Goal: Feedback & Contribution: Submit feedback/report problem

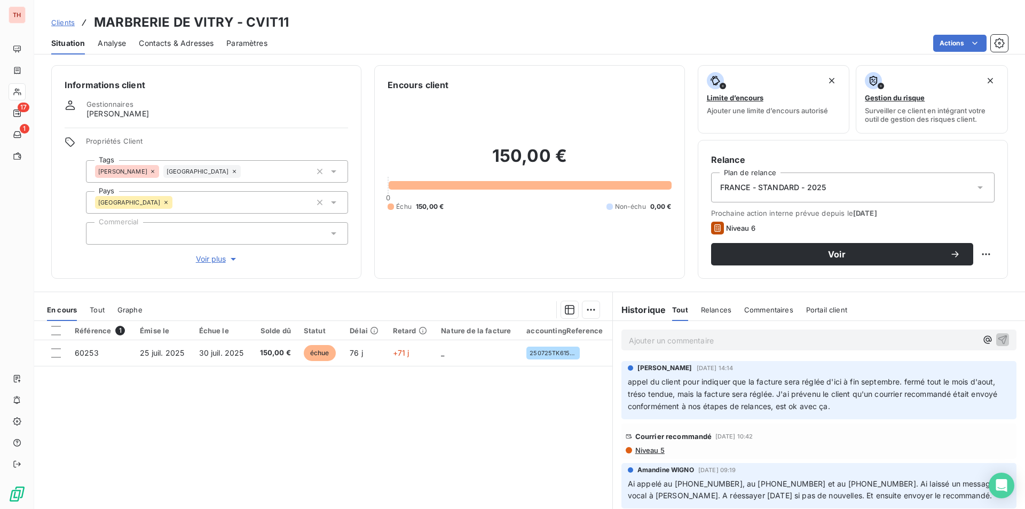
click at [172, 39] on span "Contacts & Adresses" at bounding box center [176, 43] width 75 height 11
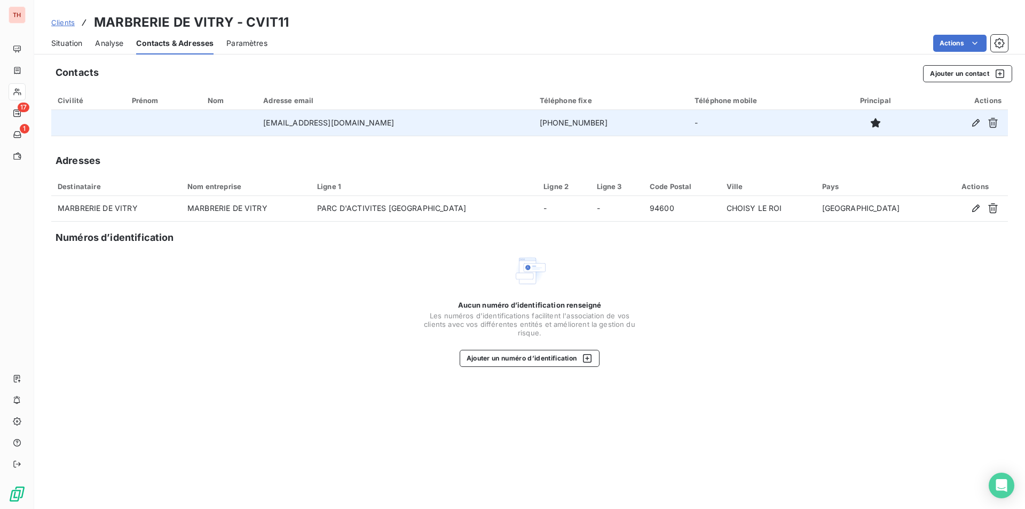
drag, startPoint x: 578, startPoint y: 122, endPoint x: 505, endPoint y: 129, distance: 74.0
click at [533, 129] on td "+33 1 46 80 28 64" at bounding box center [610, 123] width 155 height 26
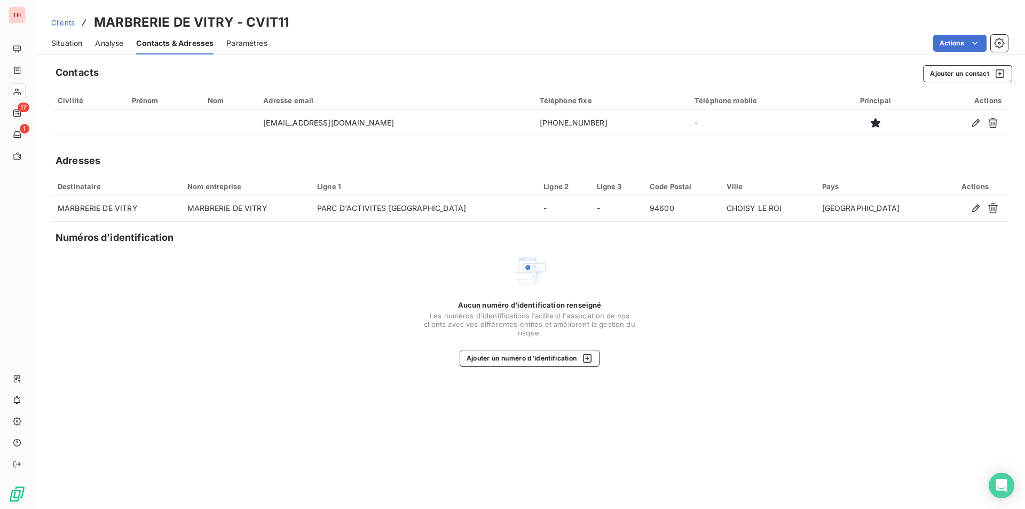
copy td "+33 1 46 80 28 64"
drag, startPoint x: 451, startPoint y: 462, endPoint x: 434, endPoint y: 455, distance: 19.1
click at [451, 462] on div "Contacts Ajouter un contact Civilité Prénom Nom Adresse email Téléphone fixe Té…" at bounding box center [529, 284] width 990 height 450
drag, startPoint x: 63, startPoint y: 46, endPoint x: 202, endPoint y: 46, distance: 139.3
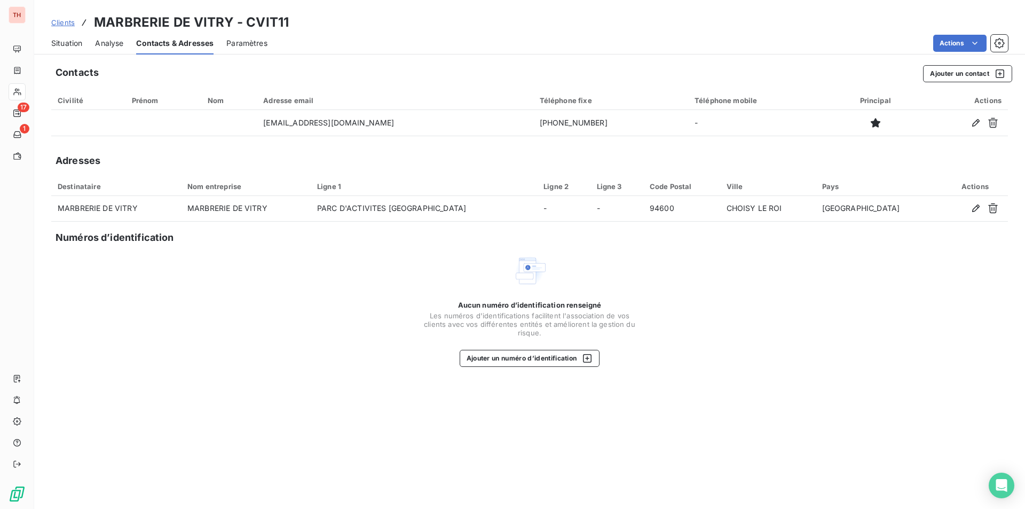
click at [63, 46] on span "Situation" at bounding box center [66, 43] width 31 height 11
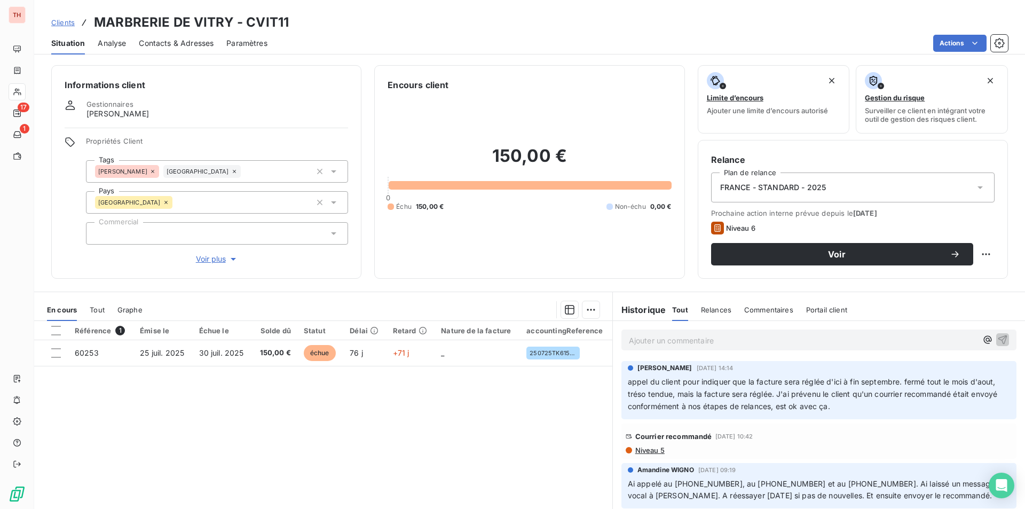
click at [668, 340] on p "Ajouter un commentaire ﻿" at bounding box center [803, 340] width 348 height 13
click at [695, 342] on span "Appel sans réponse, pas de messagerie" at bounding box center [700, 339] width 143 height 9
click at [914, 341] on p "Appel sans réponse pour prévenir de la tentative de fraude, pas de messagerie" at bounding box center [803, 340] width 348 height 12
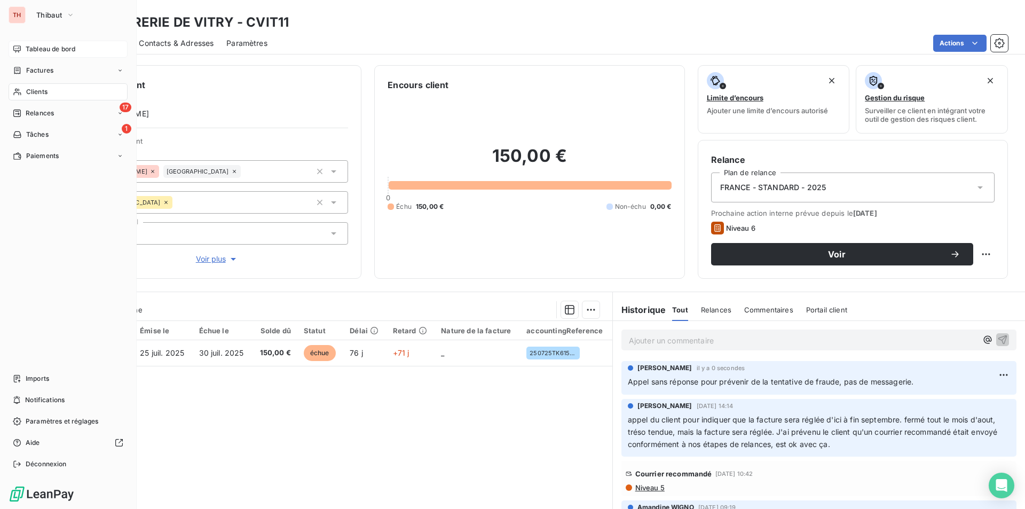
click at [45, 45] on span "Tableau de bord" at bounding box center [51, 49] width 50 height 10
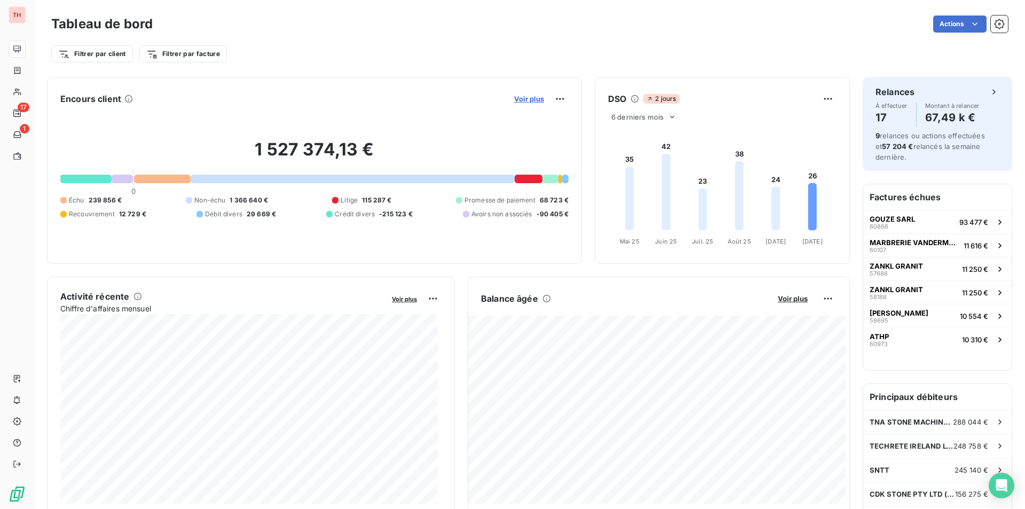
click at [537, 100] on span "Voir plus" at bounding box center [529, 98] width 30 height 9
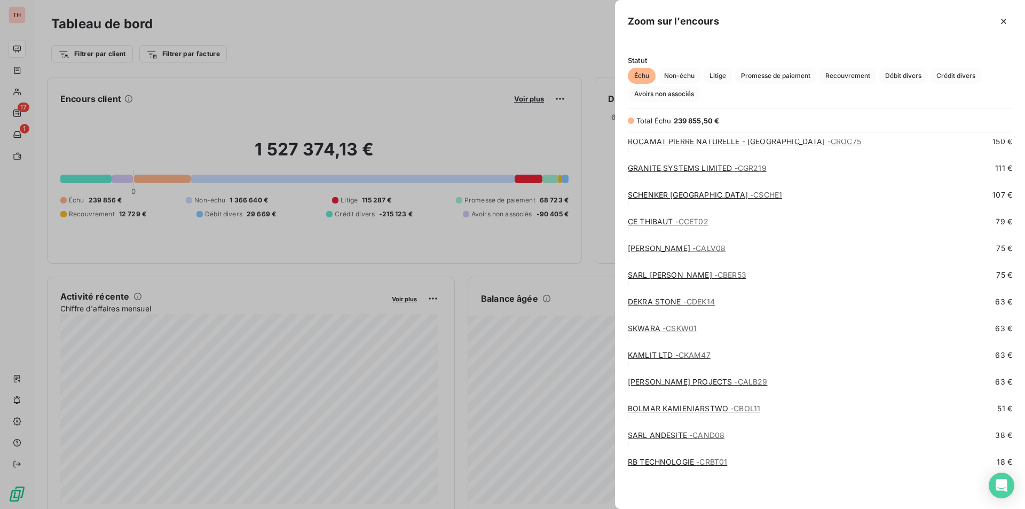
scroll to position [910, 0]
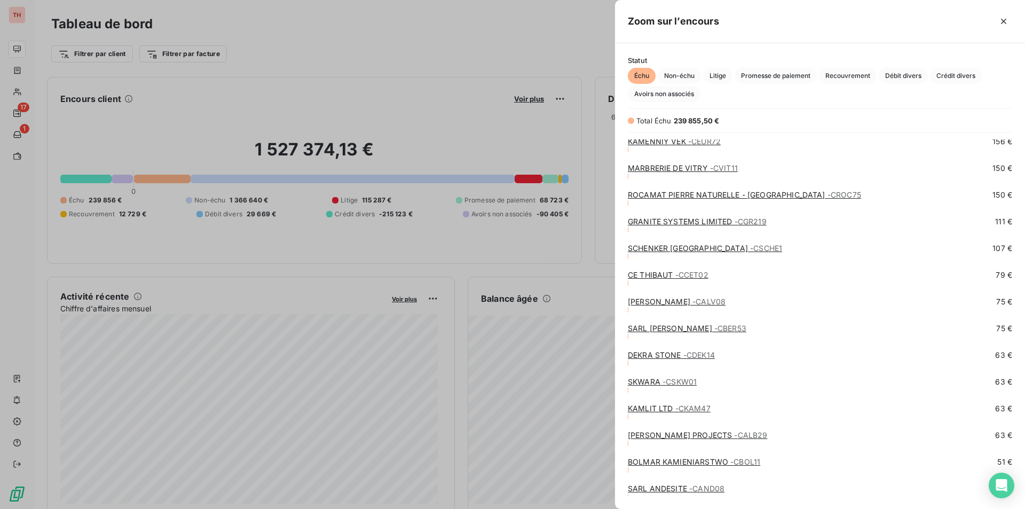
click at [687, 197] on link "ROCAMAT PIERRE NATURELLE - RJ - CROC75" at bounding box center [744, 194] width 233 height 9
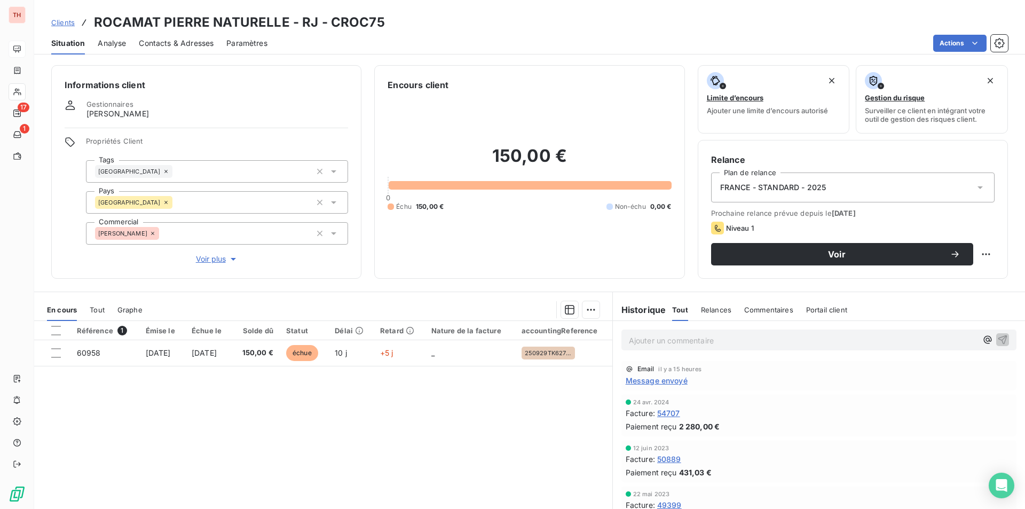
drag, startPoint x: 488, startPoint y: 426, endPoint x: 480, endPoint y: 430, distance: 9.3
click at [488, 426] on div "Référence 1 Émise le Échue le Solde dû Statut Délai Retard Nature de la facture…" at bounding box center [323, 423] width 578 height 205
drag, startPoint x: 180, startPoint y: 41, endPoint x: 188, endPoint y: 52, distance: 13.3
click at [180, 41] on span "Contacts & Adresses" at bounding box center [176, 43] width 75 height 11
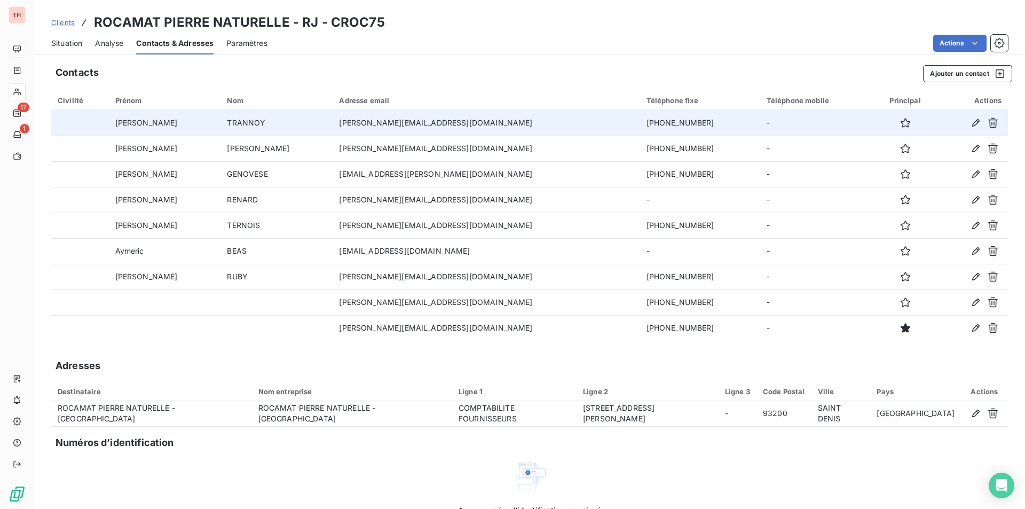
drag, startPoint x: 649, startPoint y: 126, endPoint x: 573, endPoint y: 126, distance: 76.3
click at [640, 126] on td "+33 1 49 33 26 07" at bounding box center [700, 123] width 120 height 26
copy td "+33 1 49 33 26 07"
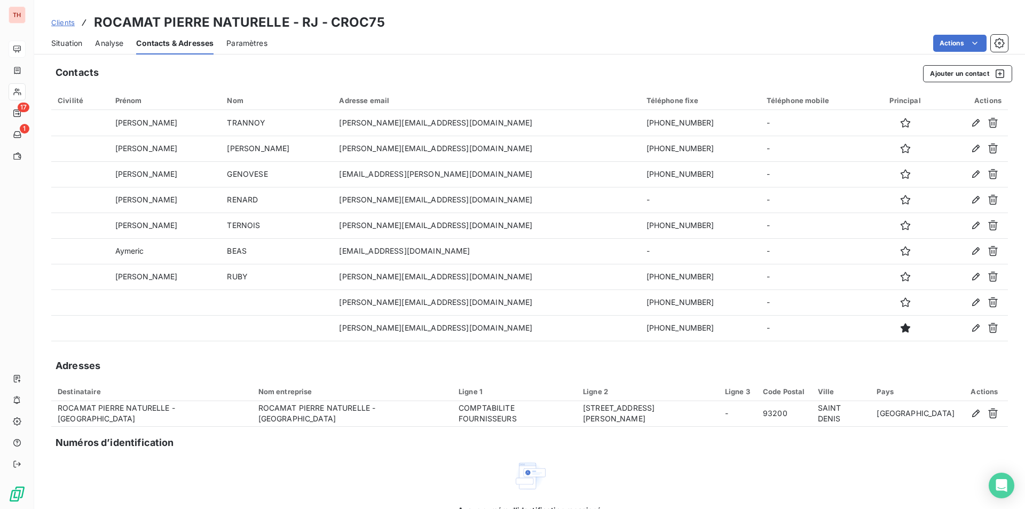
click at [69, 44] on span "Situation" at bounding box center [66, 43] width 31 height 11
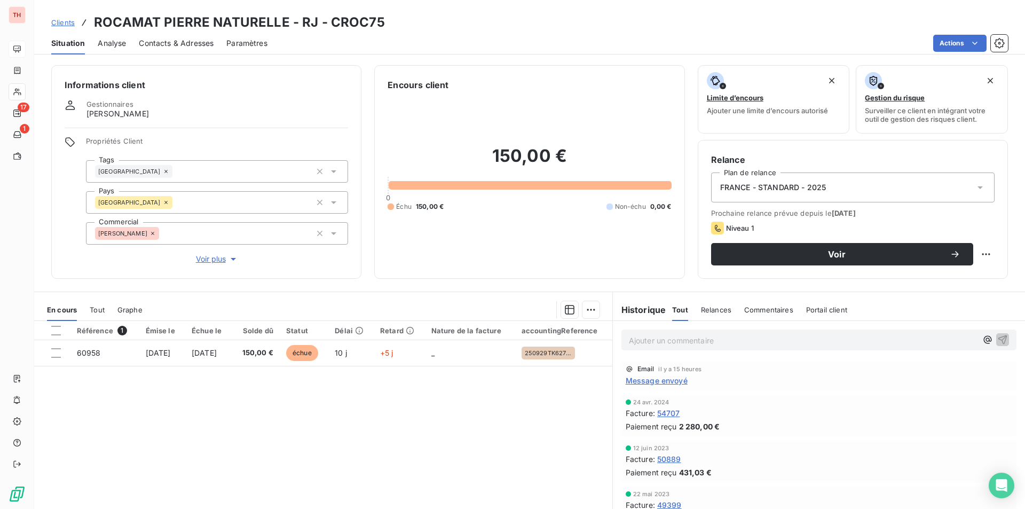
click at [446, 426] on div "Référence 1 Émise le Échue le Solde dû Statut Délai Retard Nature de la facture…" at bounding box center [323, 423] width 578 height 205
click at [202, 46] on span "Contacts & Adresses" at bounding box center [176, 43] width 75 height 11
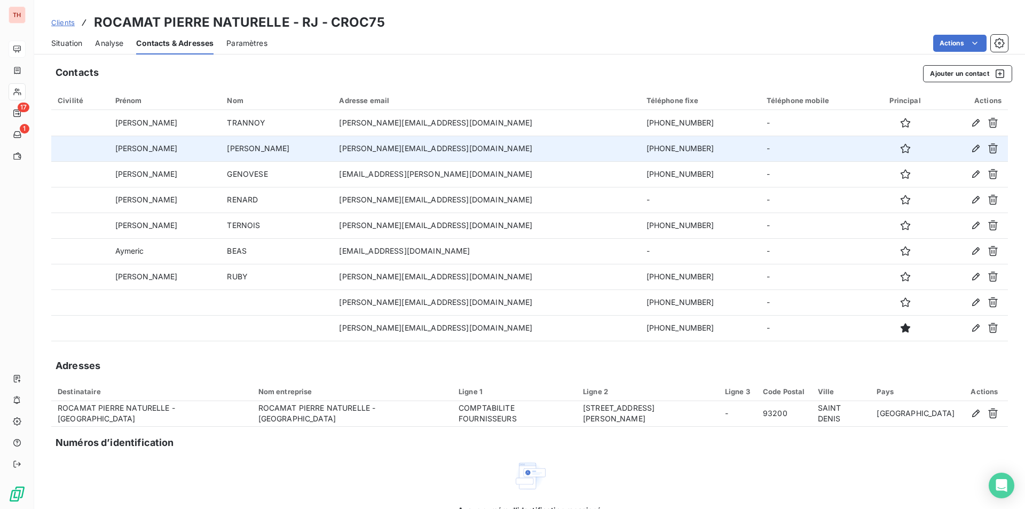
drag, startPoint x: 647, startPoint y: 149, endPoint x: 578, endPoint y: 155, distance: 68.6
click at [640, 155] on td "+33 1 49 33 26 70" at bounding box center [700, 149] width 120 height 26
click at [640, 149] on td "+33 1 49 33 26 70" at bounding box center [700, 149] width 120 height 26
click at [640, 146] on td "+33 1 49 33 26 70" at bounding box center [700, 149] width 120 height 26
drag, startPoint x: 644, startPoint y: 146, endPoint x: 558, endPoint y: 149, distance: 86.0
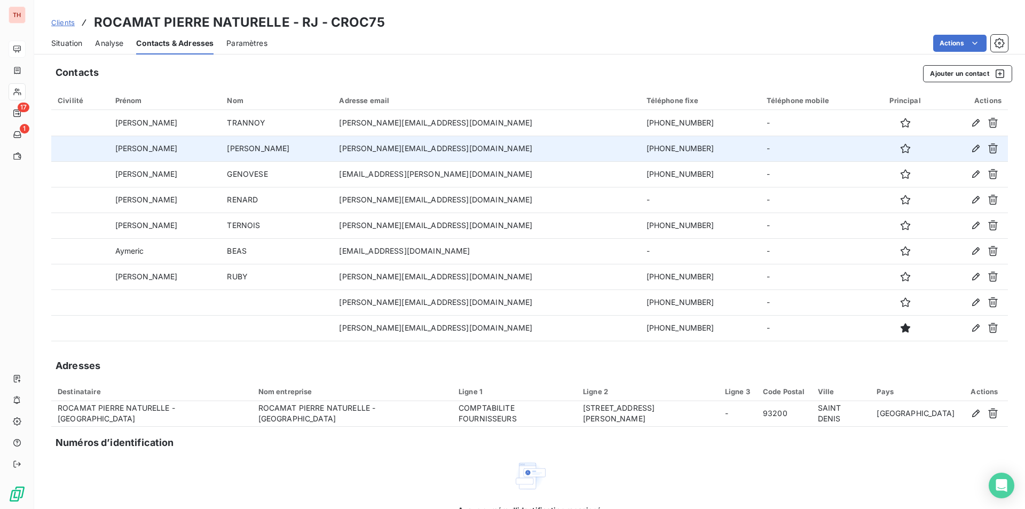
click at [558, 149] on tr "Evelyne MAURICE evelyne.maurice@rocamat.fr +33 1 49 33 26 70 -" at bounding box center [529, 149] width 956 height 26
copy tr "+33 1 49 33 26 70"
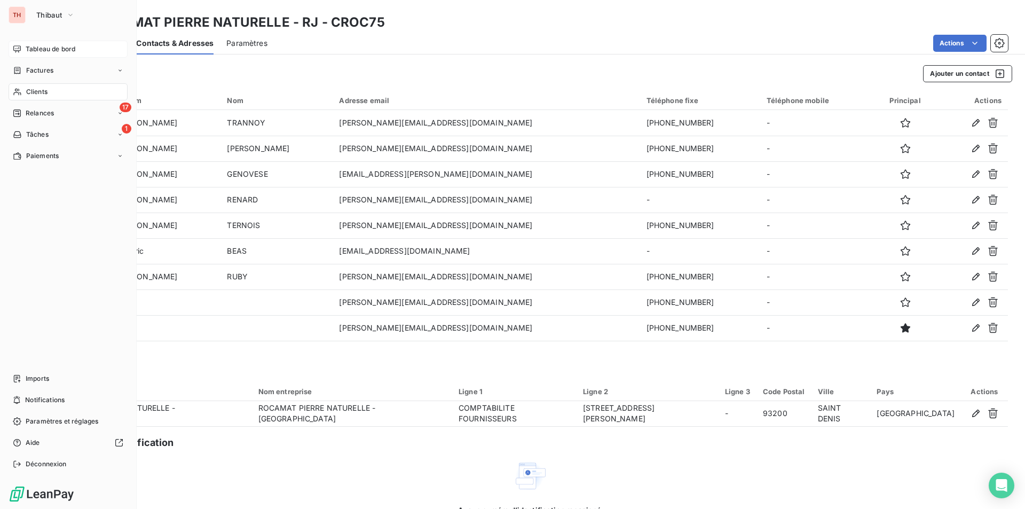
click at [40, 48] on span "Tableau de bord" at bounding box center [51, 49] width 50 height 10
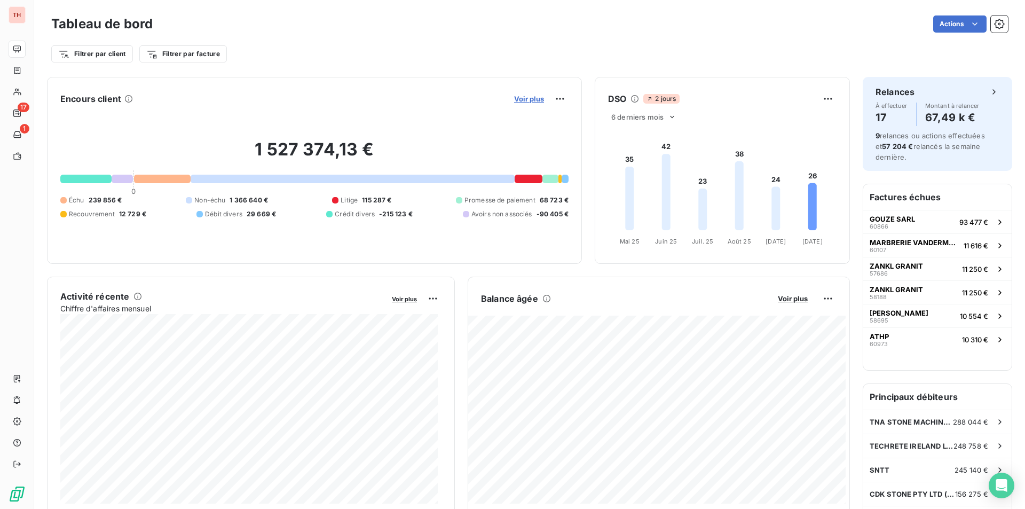
click at [516, 96] on span "Voir plus" at bounding box center [529, 98] width 30 height 9
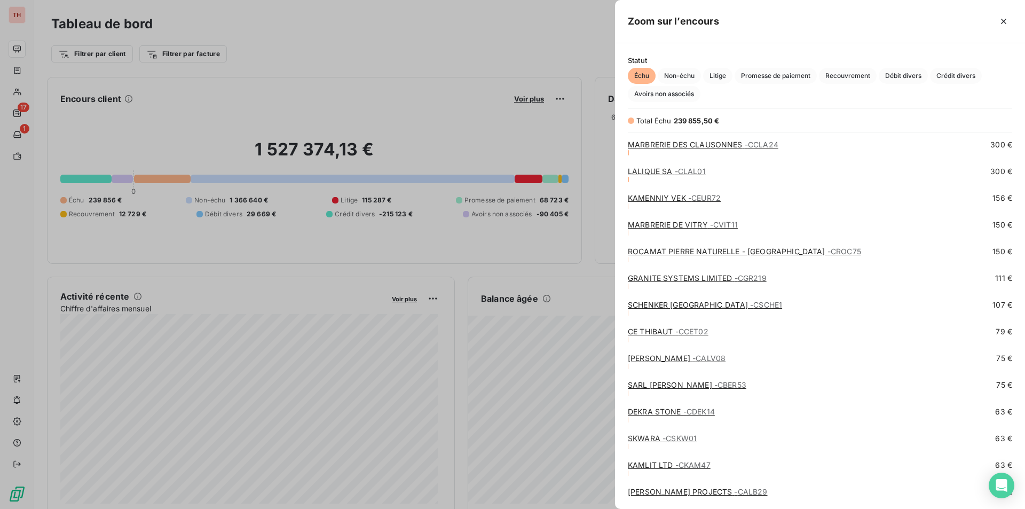
scroll to position [964, 0]
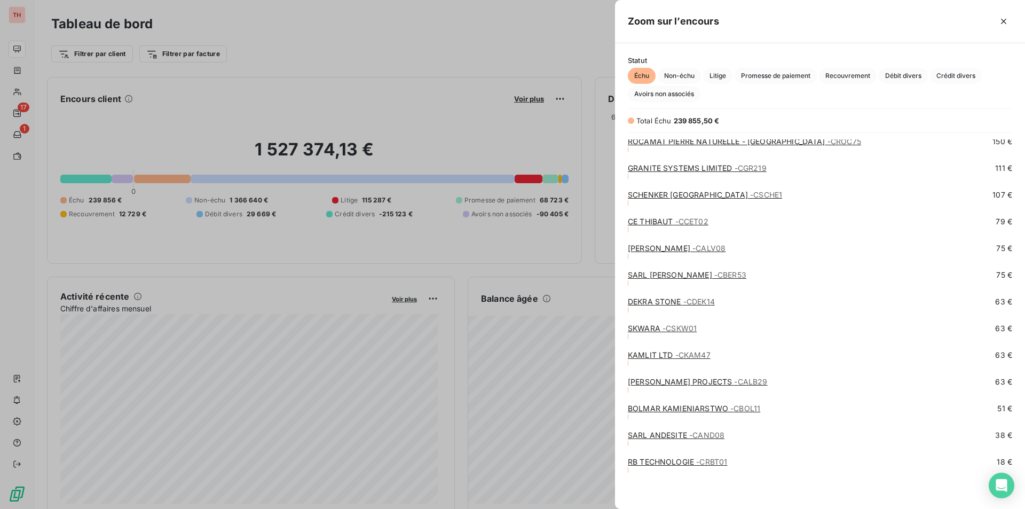
click at [681, 142] on link "ROCAMAT PIERRE NATURELLE - RJ - CROC75" at bounding box center [744, 141] width 233 height 9
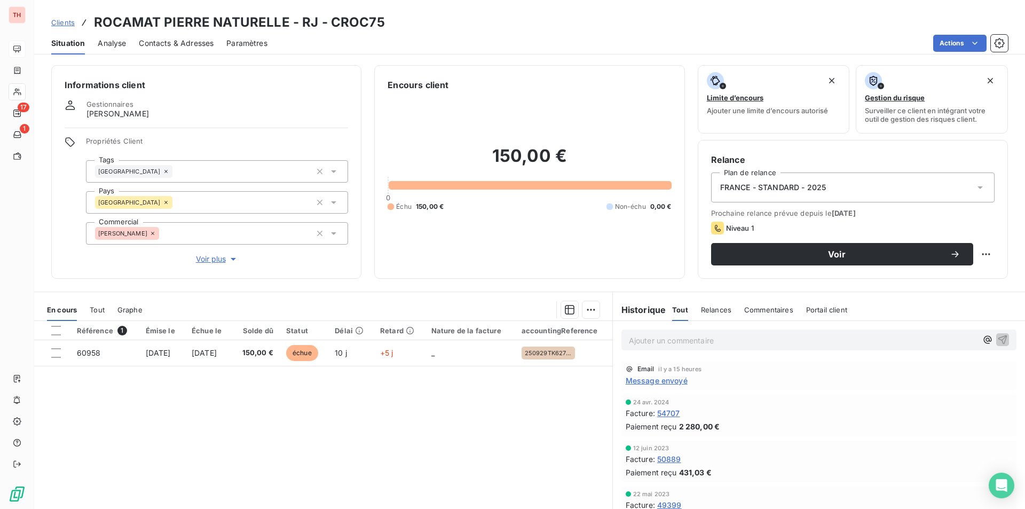
click at [699, 338] on p "Ajouter un commentaire ﻿" at bounding box center [803, 340] width 348 height 13
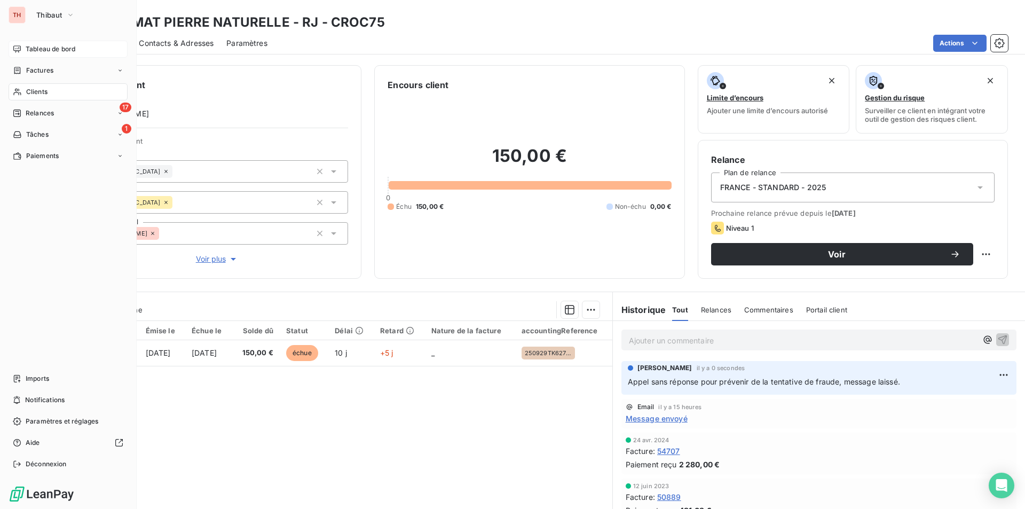
click at [36, 50] on span "Tableau de bord" at bounding box center [51, 49] width 50 height 10
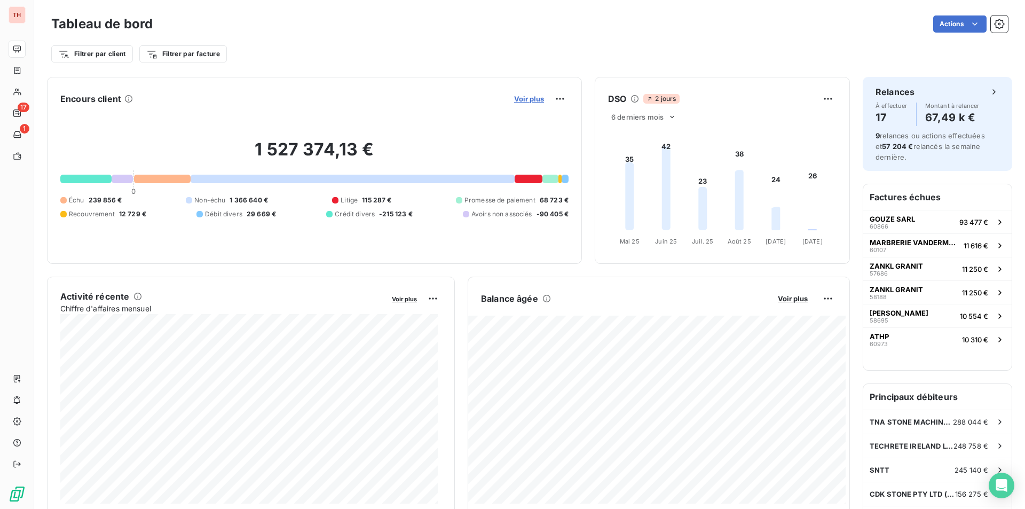
click at [538, 100] on span "Voir plus" at bounding box center [529, 98] width 30 height 9
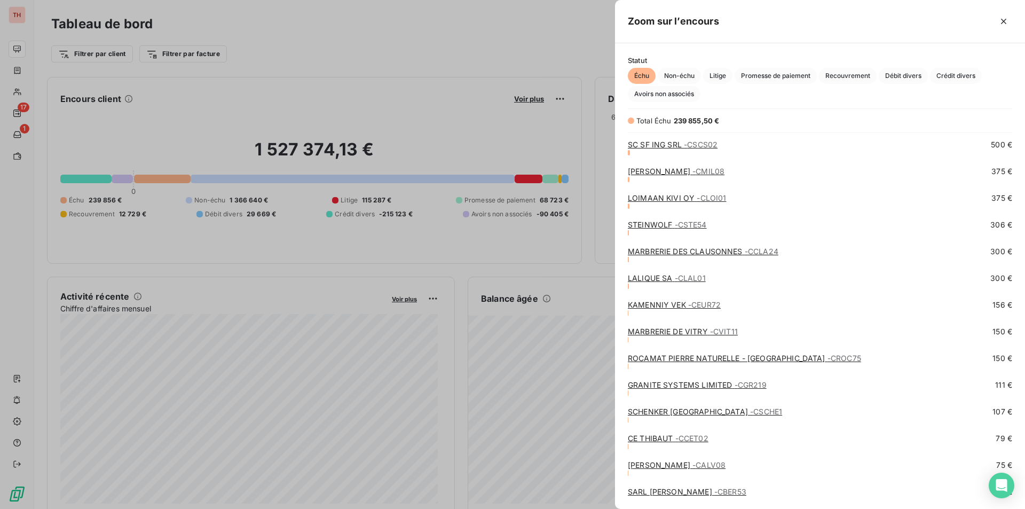
scroll to position [964, 0]
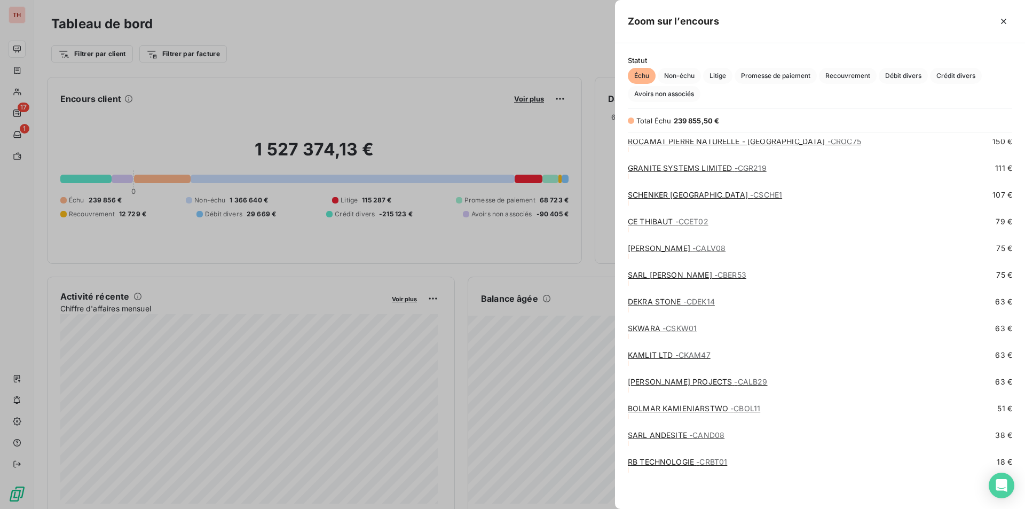
click at [663, 249] on link "MARBRERIE ALVES - CALV08" at bounding box center [677, 247] width 98 height 9
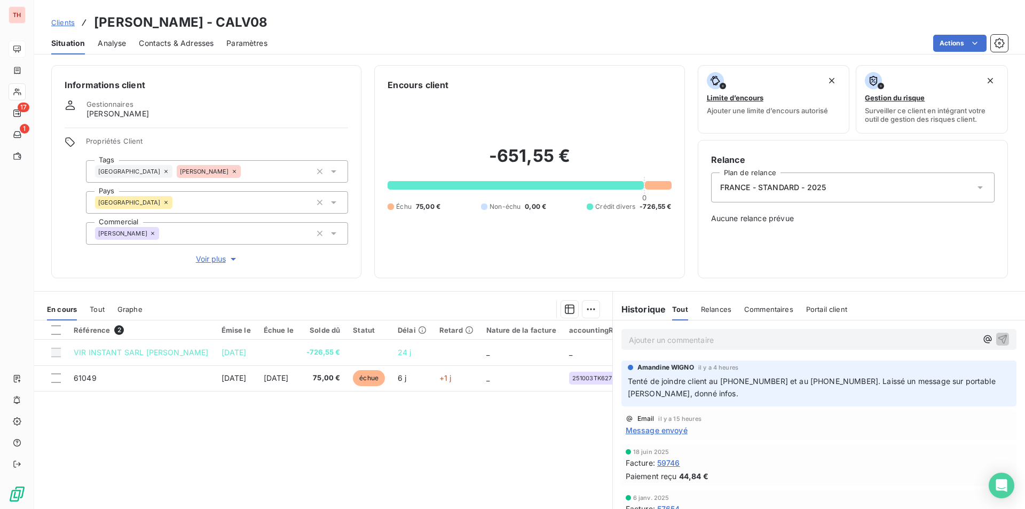
click at [370, 447] on div "Référence 2 Émise le Échue le Solde dû Statut Délai Retard Nature de la facture…" at bounding box center [323, 422] width 578 height 205
click at [487, 457] on div "Référence 2 Émise le Échue le Solde dû Statut Délai Retard Nature de la facture…" at bounding box center [323, 422] width 578 height 205
click at [161, 38] on span "Contacts & Adresses" at bounding box center [176, 43] width 75 height 11
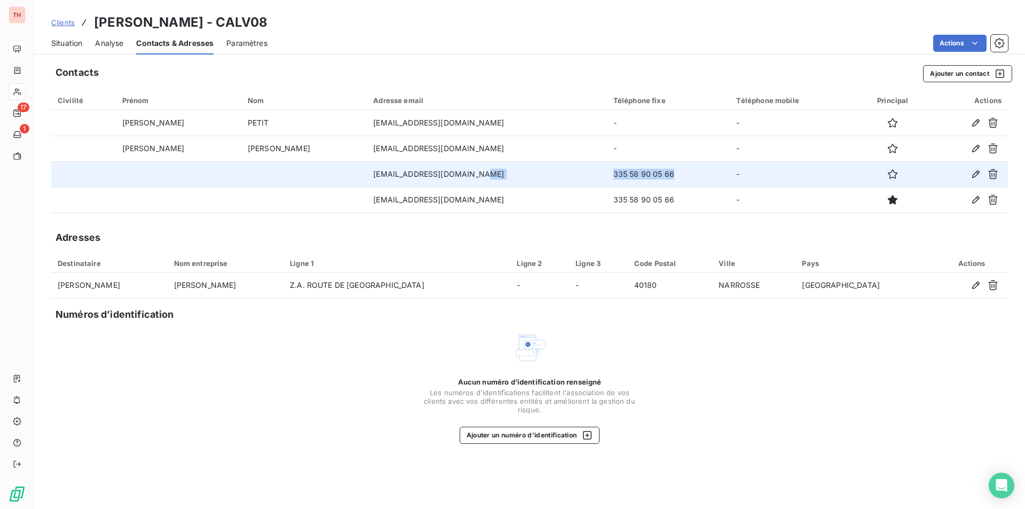
drag, startPoint x: 592, startPoint y: 176, endPoint x: 496, endPoint y: 176, distance: 96.1
click at [496, 176] on tr "marbrerie.alves@orange.fr 335 58 90 05 66 -" at bounding box center [529, 174] width 956 height 26
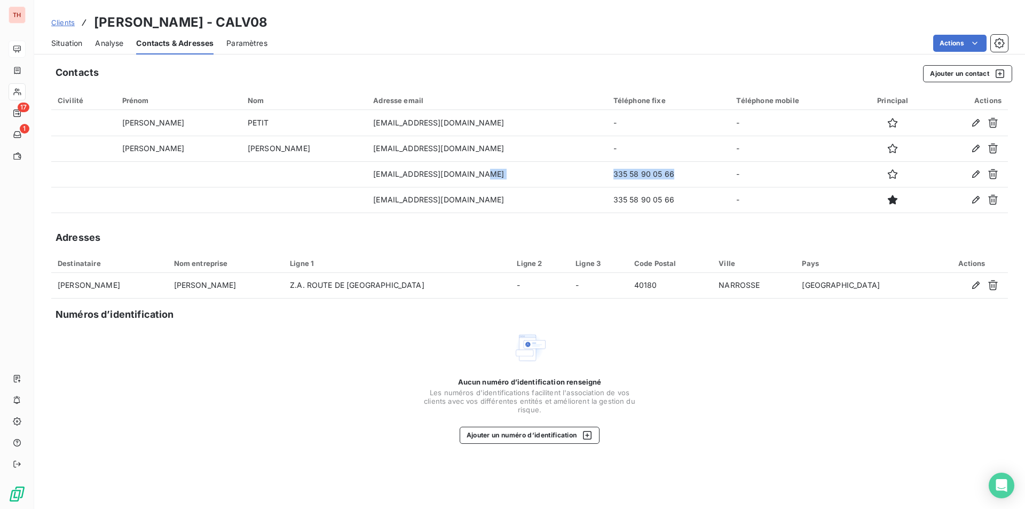
copy tr "335 58 90 05 66"
click at [62, 43] on span "Situation" at bounding box center [66, 43] width 31 height 11
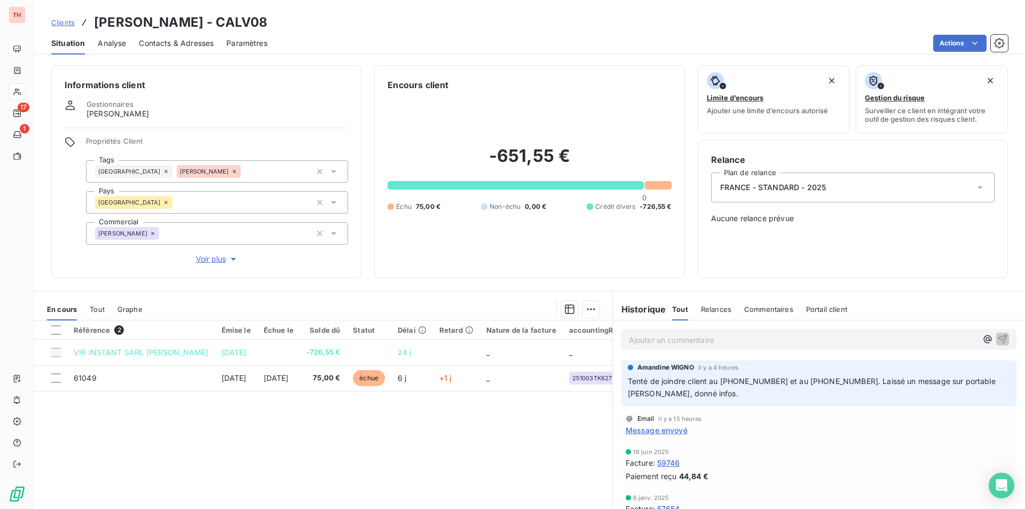
click at [708, 342] on p "Ajouter un commentaire ﻿" at bounding box center [803, 339] width 348 height 13
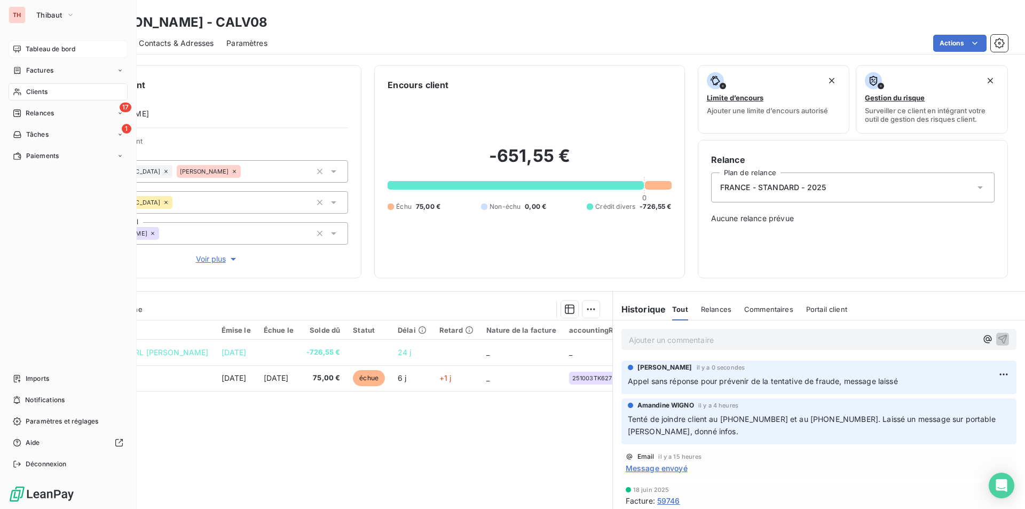
click at [53, 51] on span "Tableau de bord" at bounding box center [51, 49] width 50 height 10
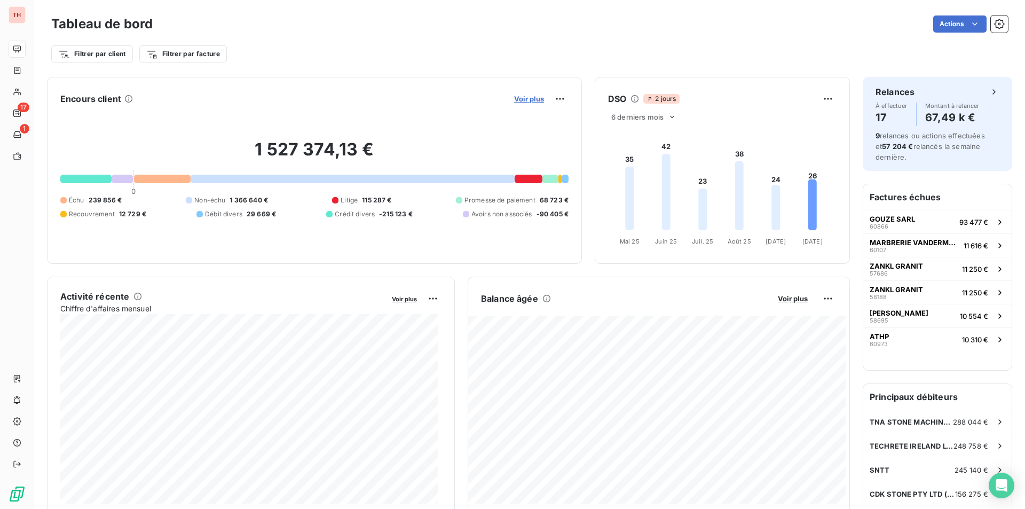
click at [526, 100] on span "Voir plus" at bounding box center [529, 98] width 30 height 9
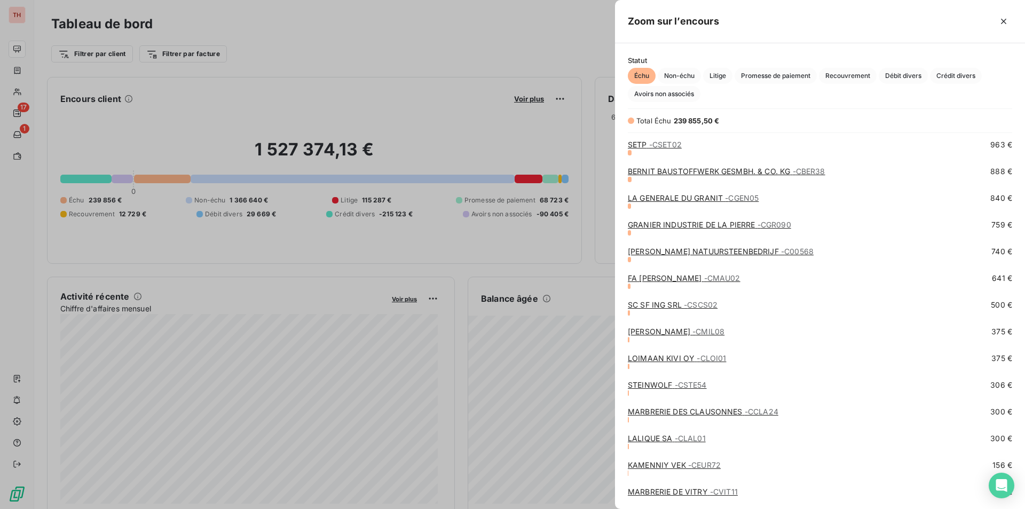
scroll to position [854, 0]
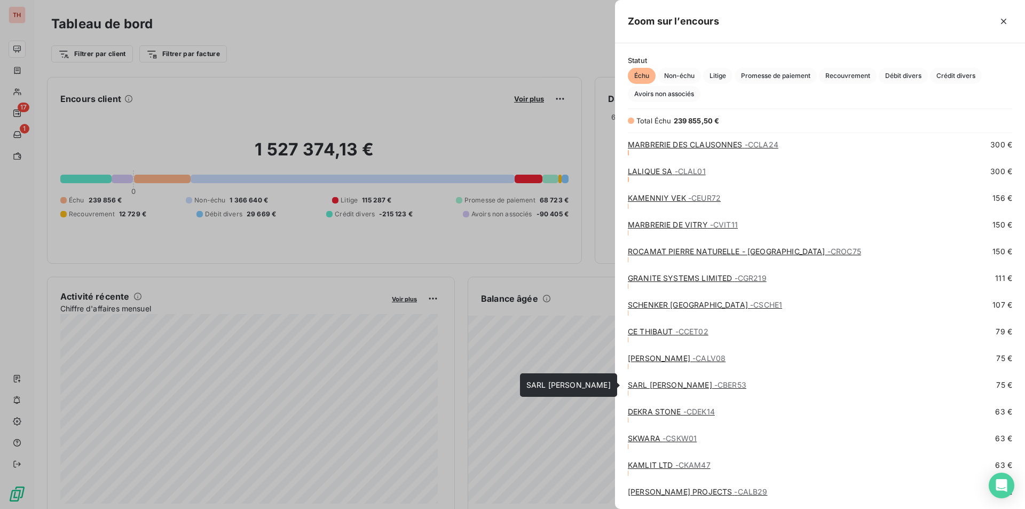
click at [688, 385] on link "SARL FRANCOIS BERTIN - CBER53" at bounding box center [687, 384] width 118 height 9
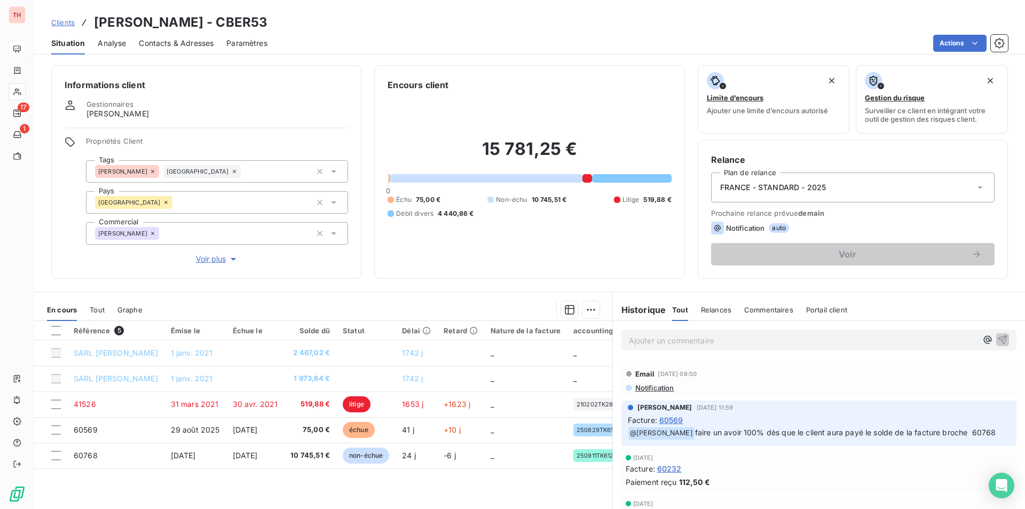
click at [158, 40] on span "Contacts & Adresses" at bounding box center [176, 43] width 75 height 11
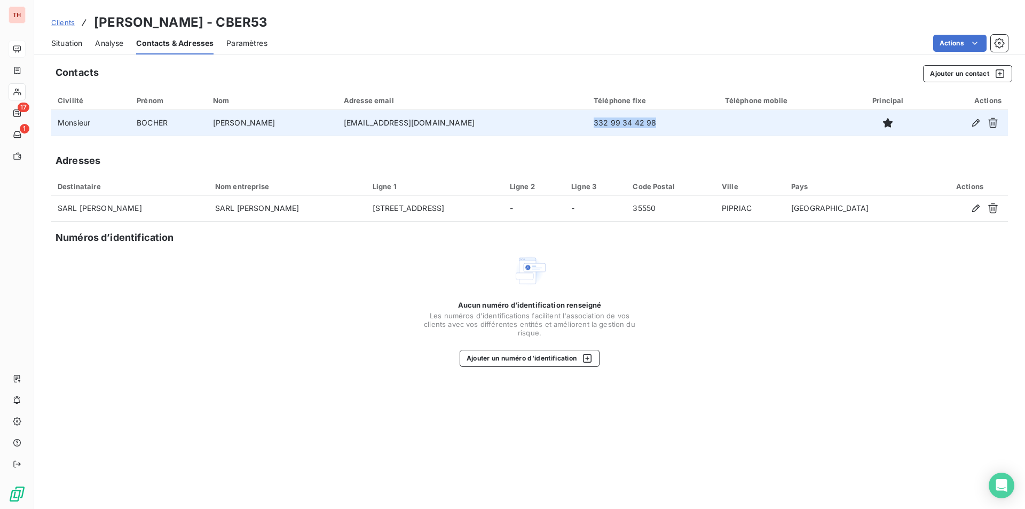
drag, startPoint x: 600, startPoint y: 123, endPoint x: 538, endPoint y: 124, distance: 61.9
click at [587, 124] on td "332 99 34 42 98" at bounding box center [652, 123] width 131 height 26
copy td "332 99 34 42 98"
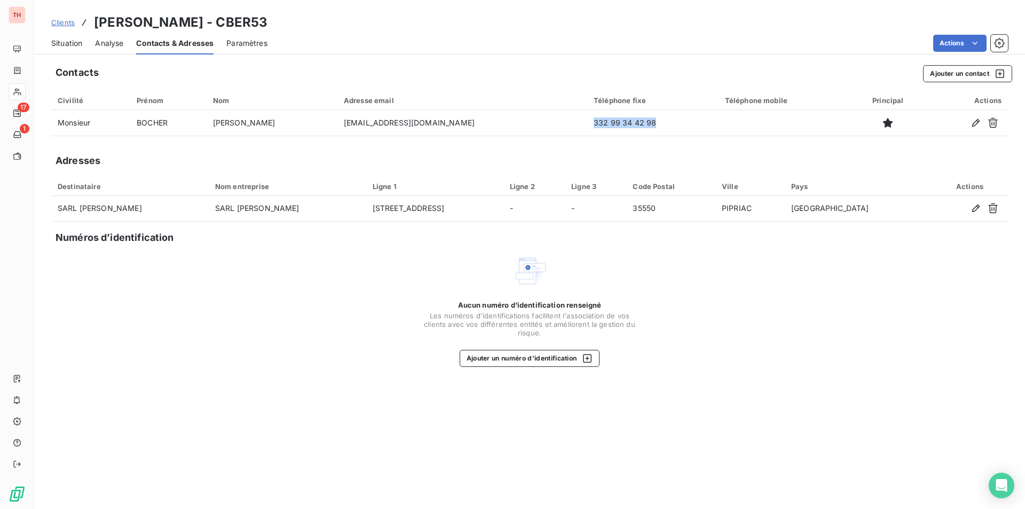
click at [69, 46] on span "Situation" at bounding box center [66, 43] width 31 height 11
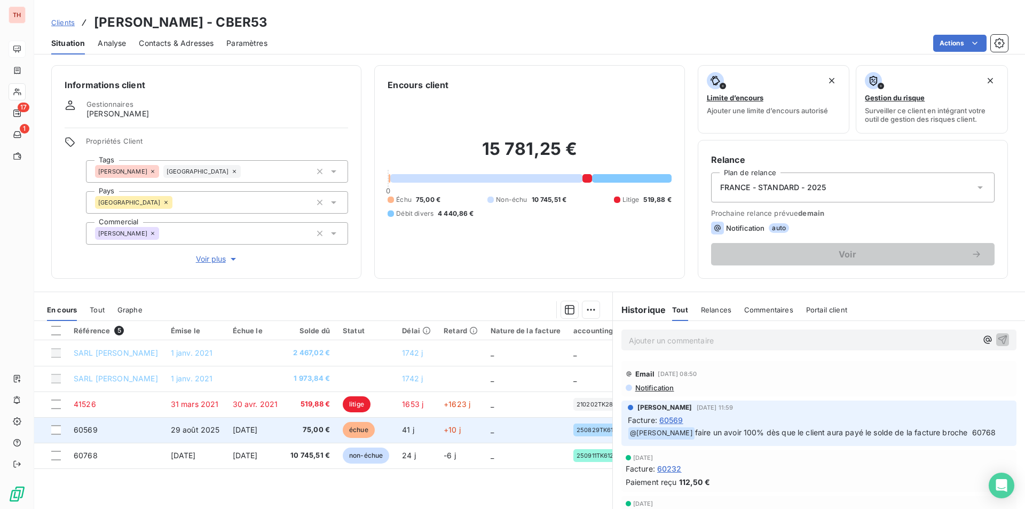
click at [258, 430] on span "[DATE]" at bounding box center [245, 429] width 25 height 9
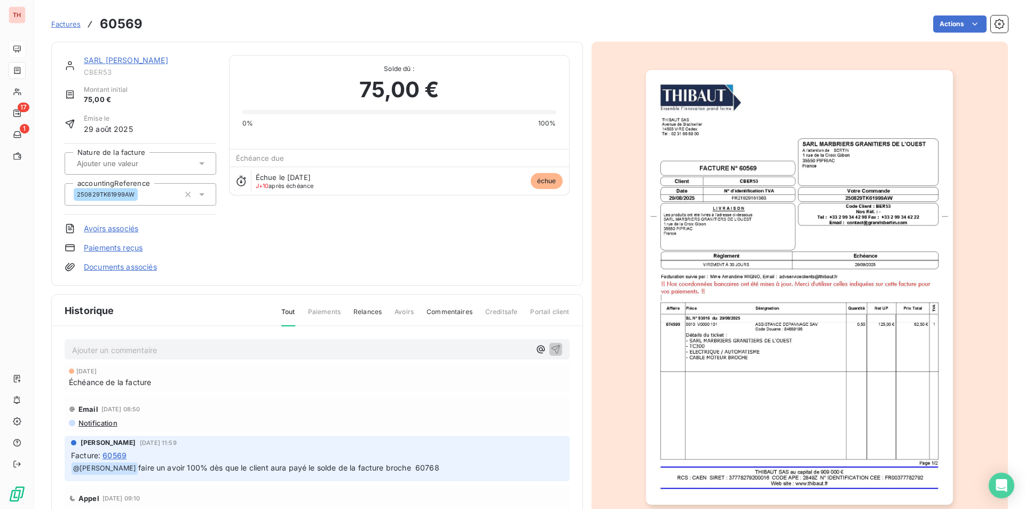
click at [732, 395] on img "button" at bounding box center [799, 287] width 307 height 434
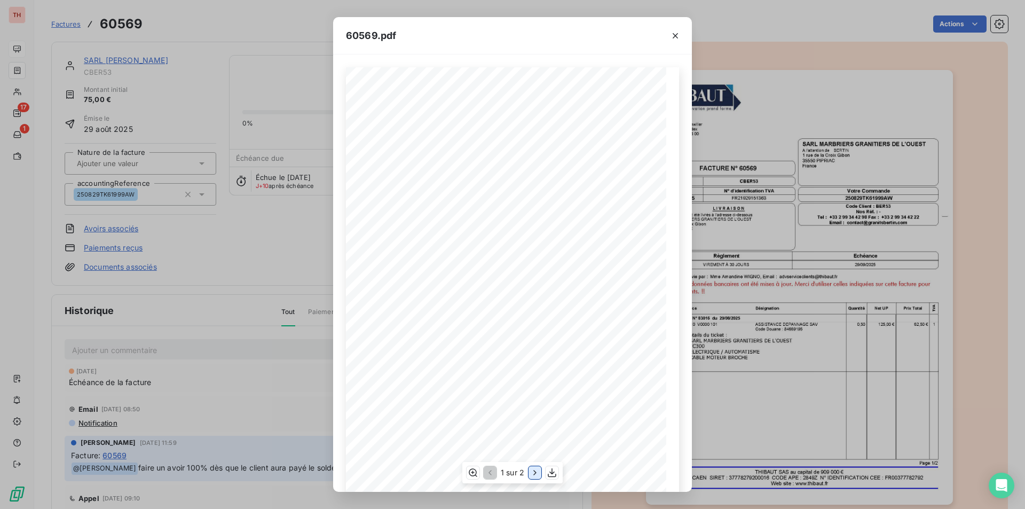
click at [534, 471] on icon "button" at bounding box center [534, 472] width 11 height 11
drag, startPoint x: 678, startPoint y: 36, endPoint x: 624, endPoint y: 52, distance: 56.2
click at [678, 36] on icon "button" at bounding box center [675, 35] width 11 height 11
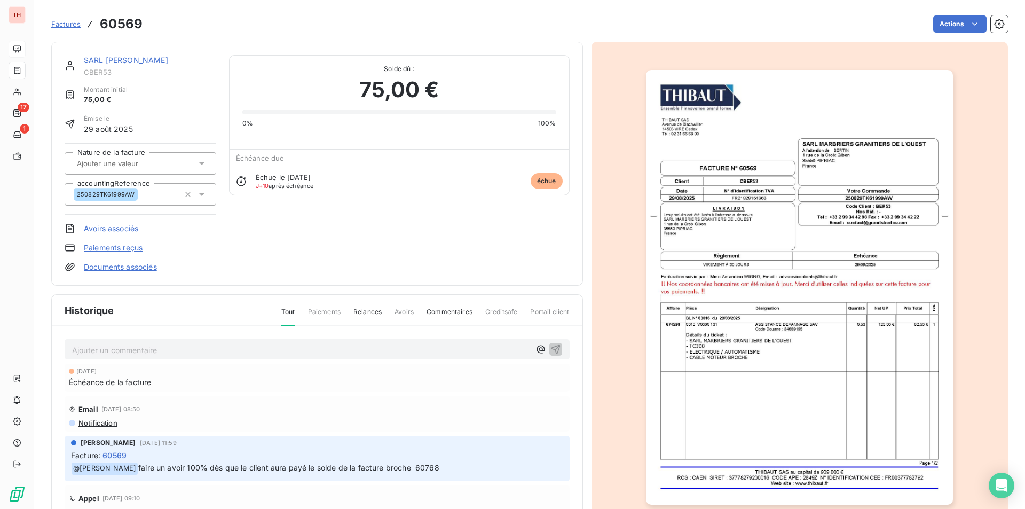
click at [129, 57] on link "SARL FRANCOIS BERTIN" at bounding box center [126, 60] width 84 height 9
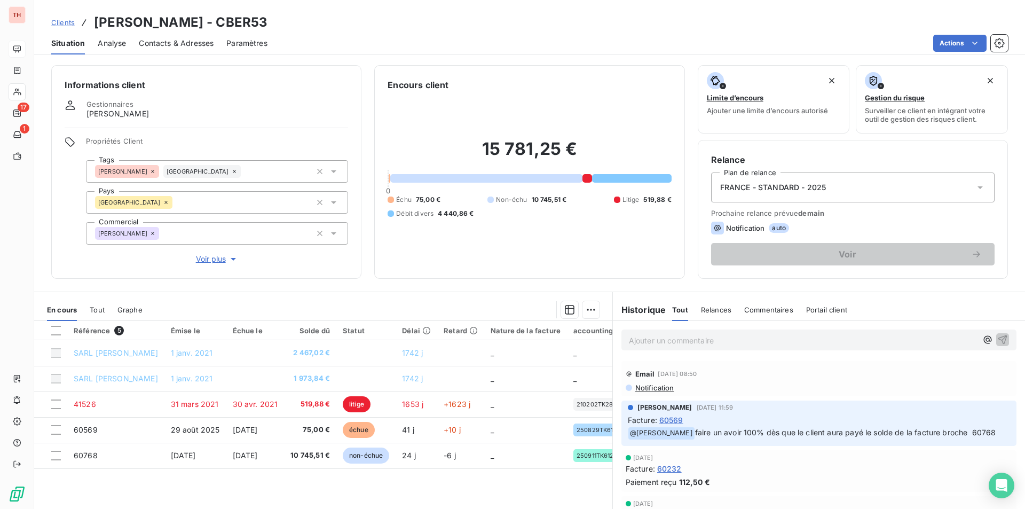
click at [683, 338] on p "Ajouter un commentaire ﻿" at bounding box center [803, 340] width 348 height 13
click at [689, 339] on span "Client prévenu d ela tentative de fraude et" at bounding box center [705, 339] width 152 height 9
click at [677, 338] on span "Client prévenu de la tentative de fraude et" at bounding box center [705, 339] width 152 height 9
click at [829, 338] on span "Client prévenu par téléphone de la tentative de fraude et" at bounding box center [731, 339] width 204 height 9
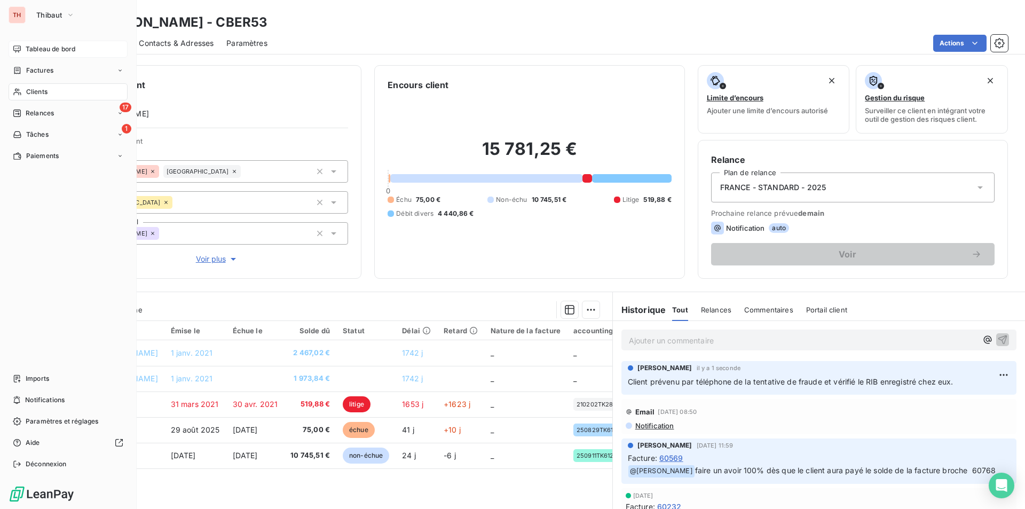
click at [45, 49] on span "Tableau de bord" at bounding box center [51, 49] width 50 height 10
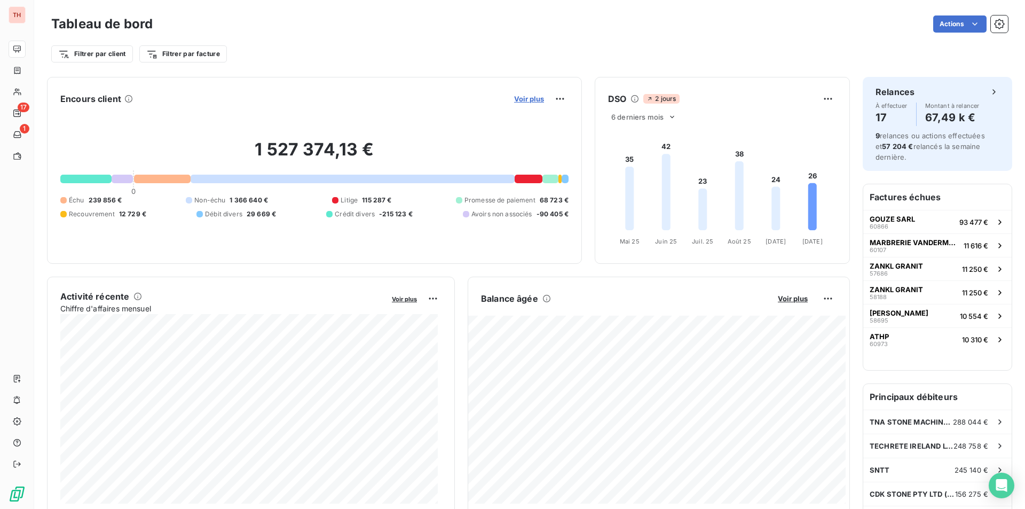
click at [520, 98] on span "Voir plus" at bounding box center [529, 98] width 30 height 9
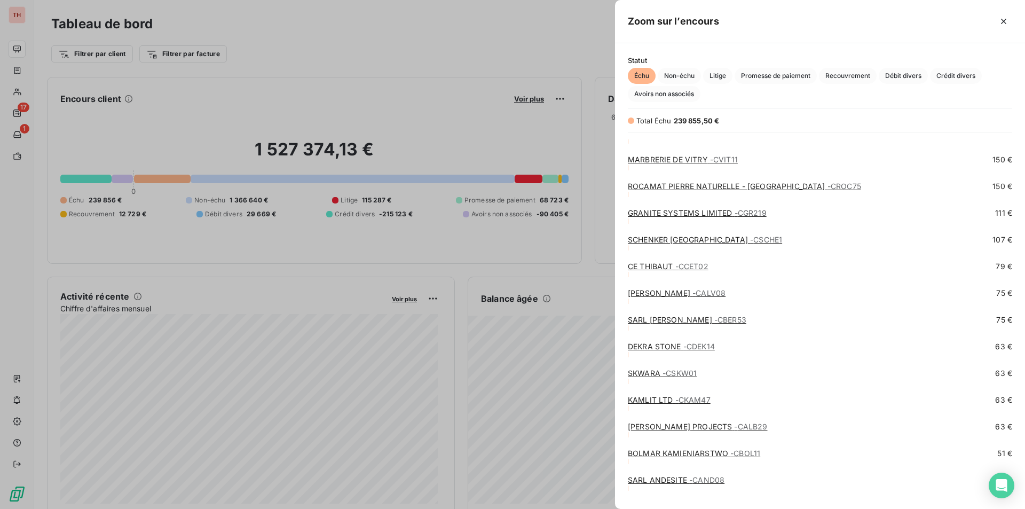
scroll to position [964, 0]
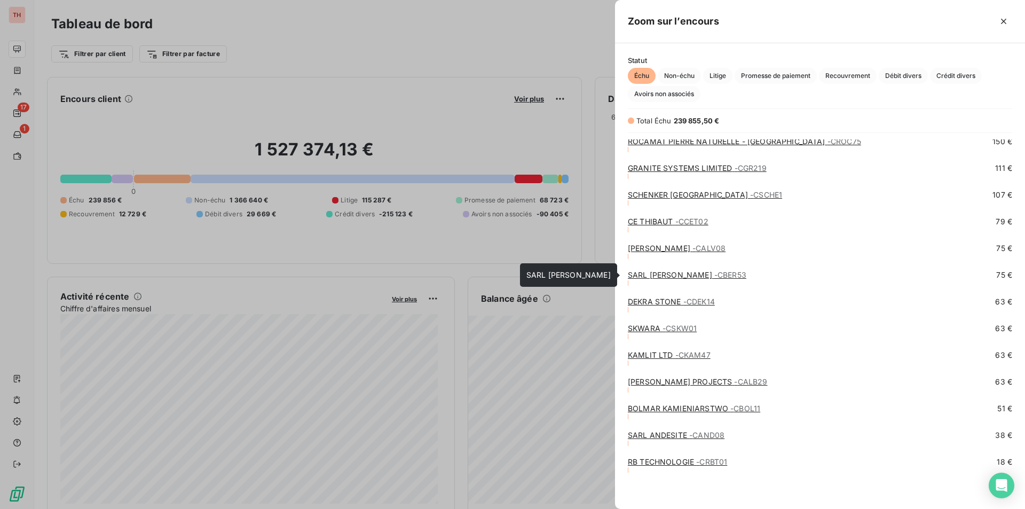
click at [670, 277] on link "SARL FRANCOIS BERTIN - CBER53" at bounding box center [687, 274] width 118 height 9
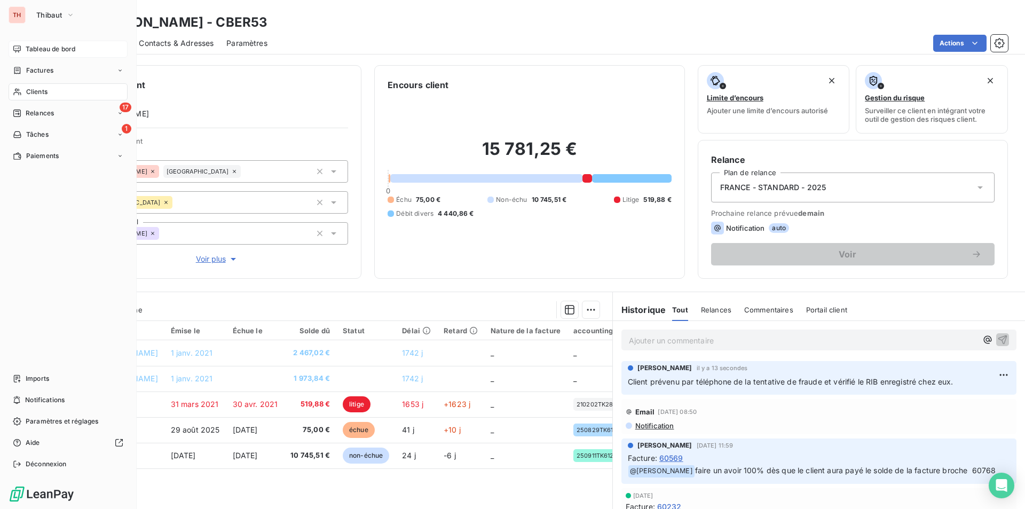
click at [46, 47] on span "Tableau de bord" at bounding box center [51, 49] width 50 height 10
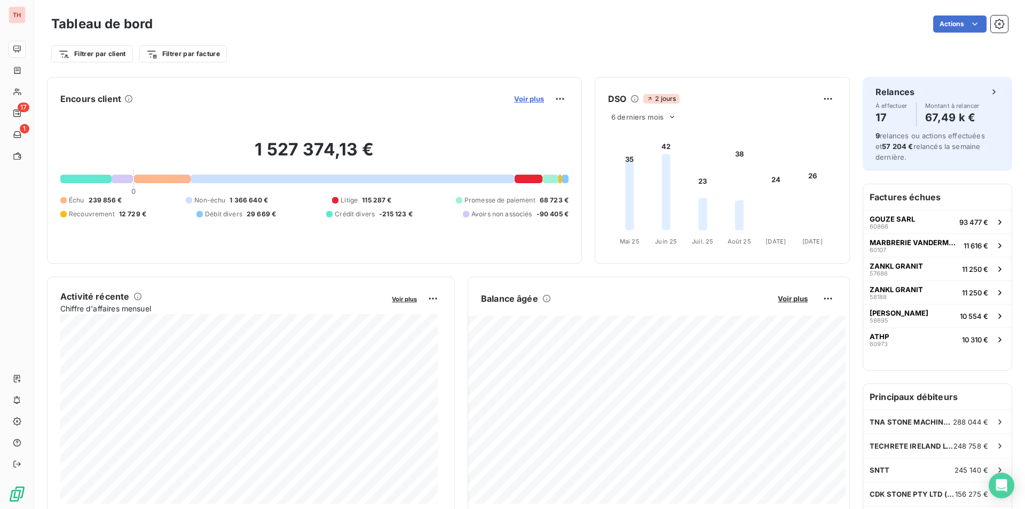
click at [527, 101] on span "Voir plus" at bounding box center [529, 98] width 30 height 9
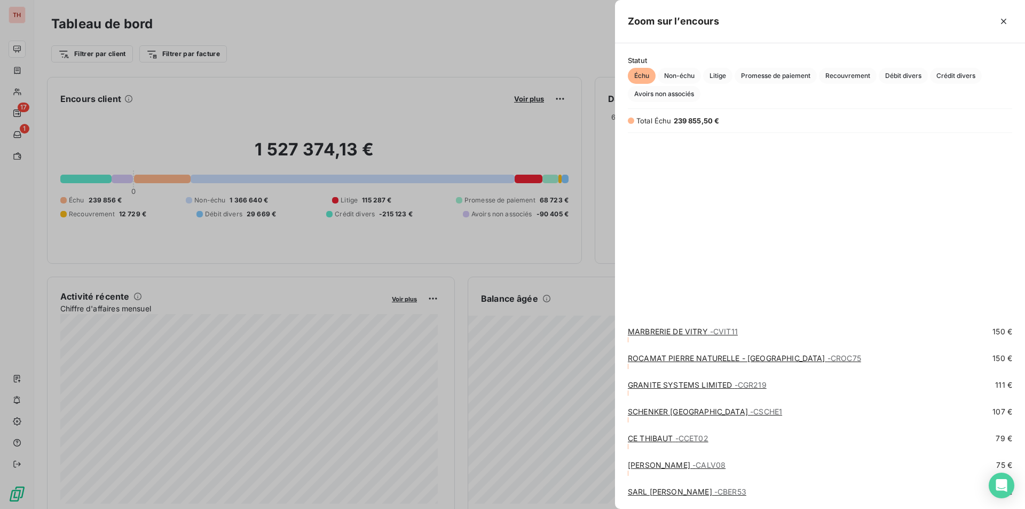
scroll to position [964, 0]
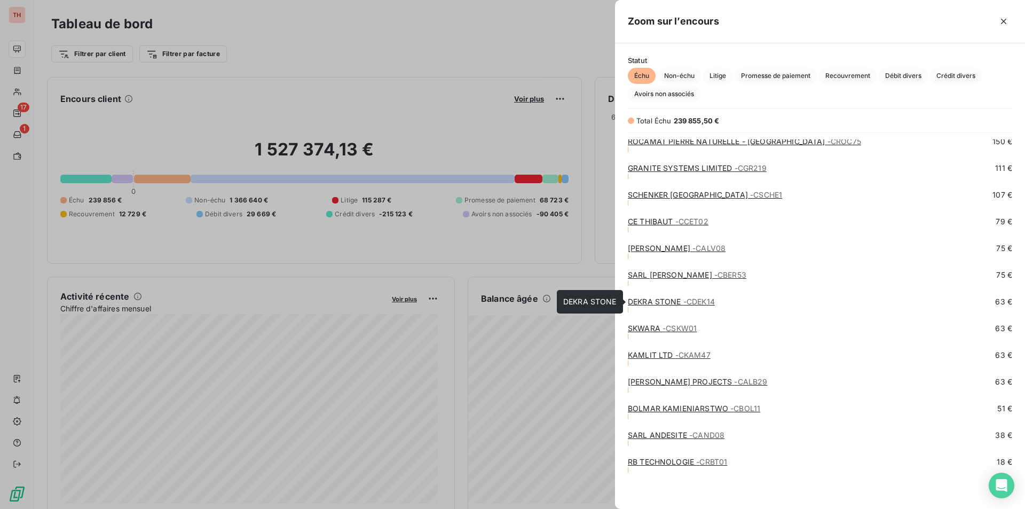
click at [655, 302] on link "DEKRA STONE - CDEK14" at bounding box center [671, 301] width 87 height 9
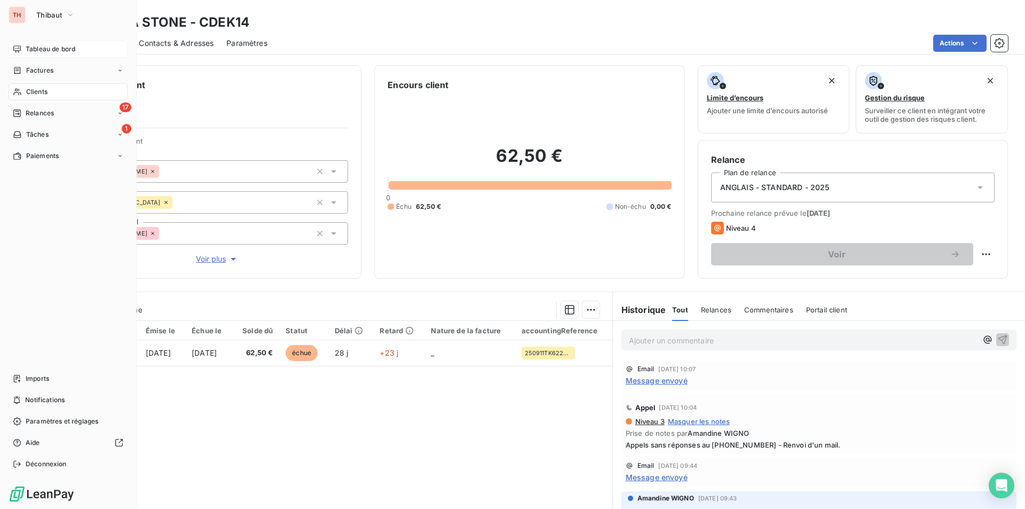
click at [55, 46] on span "Tableau de bord" at bounding box center [51, 49] width 50 height 10
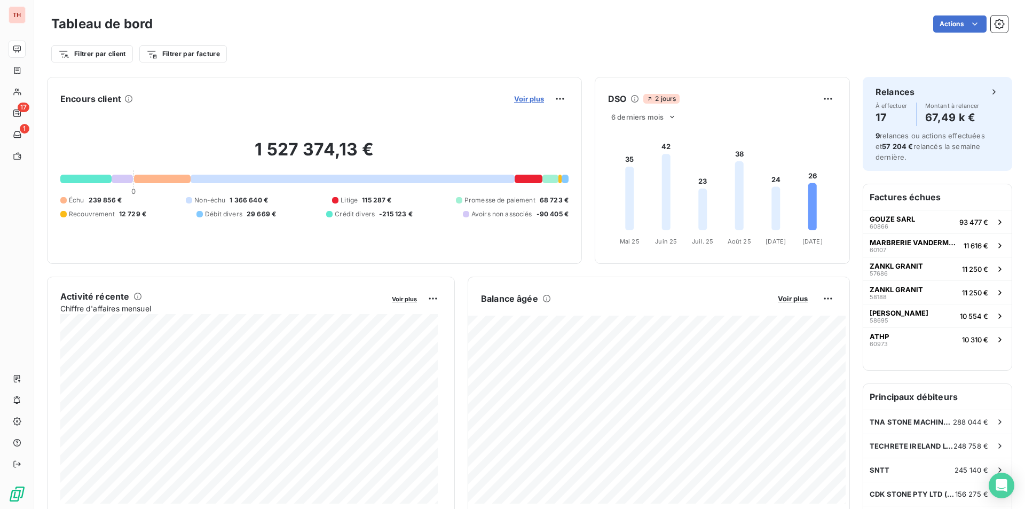
click at [526, 101] on span "Voir plus" at bounding box center [529, 98] width 30 height 9
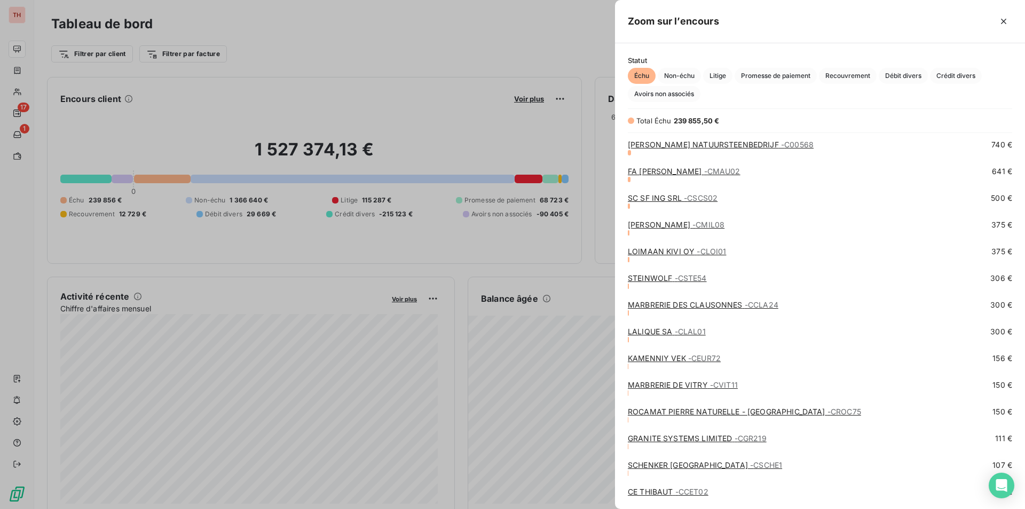
scroll to position [964, 0]
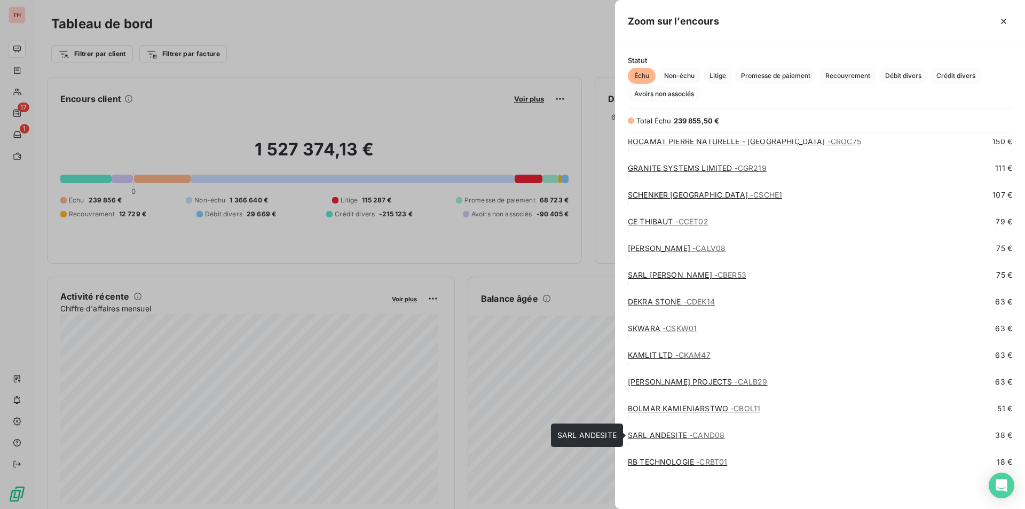
click at [683, 434] on link "SARL ANDESITE - CAND08" at bounding box center [676, 434] width 97 height 9
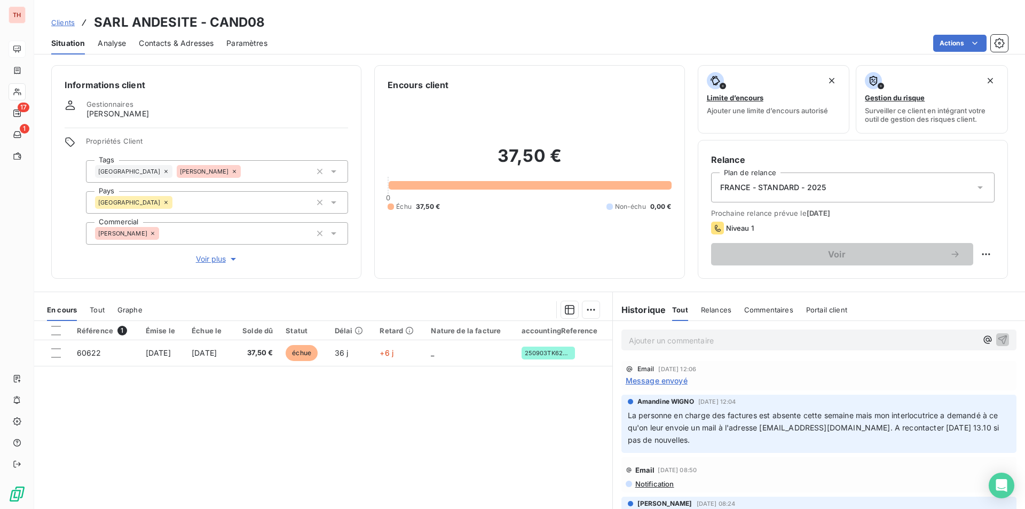
click at [419, 444] on div "Référence 1 Émise le Échue le Solde dû Statut Délai Retard Nature de la facture…" at bounding box center [323, 423] width 578 height 205
click at [191, 43] on span "Contacts & Adresses" at bounding box center [176, 43] width 75 height 11
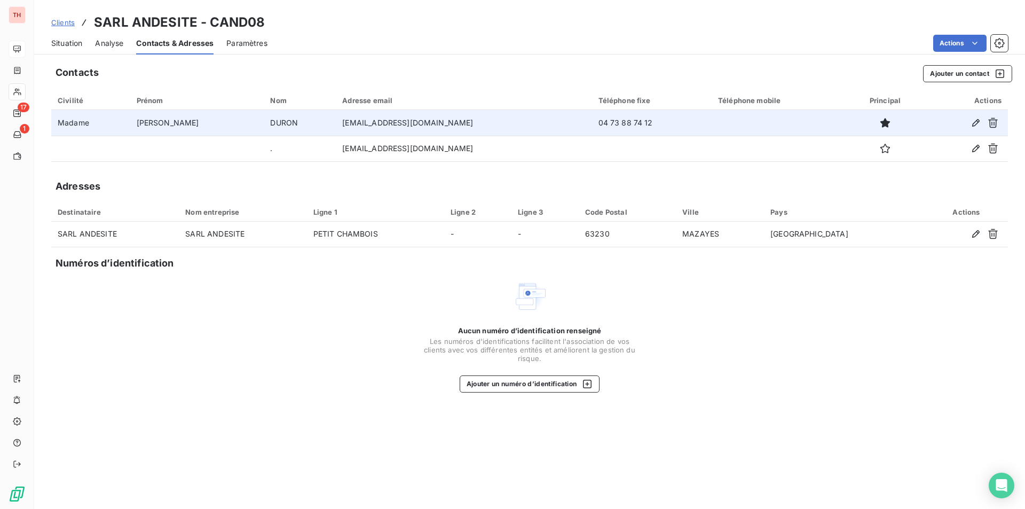
drag, startPoint x: 590, startPoint y: 122, endPoint x: 531, endPoint y: 122, distance: 59.2
click at [592, 122] on td "04 73 88 74 12" at bounding box center [652, 123] width 120 height 26
copy td "04 73 88 74 12"
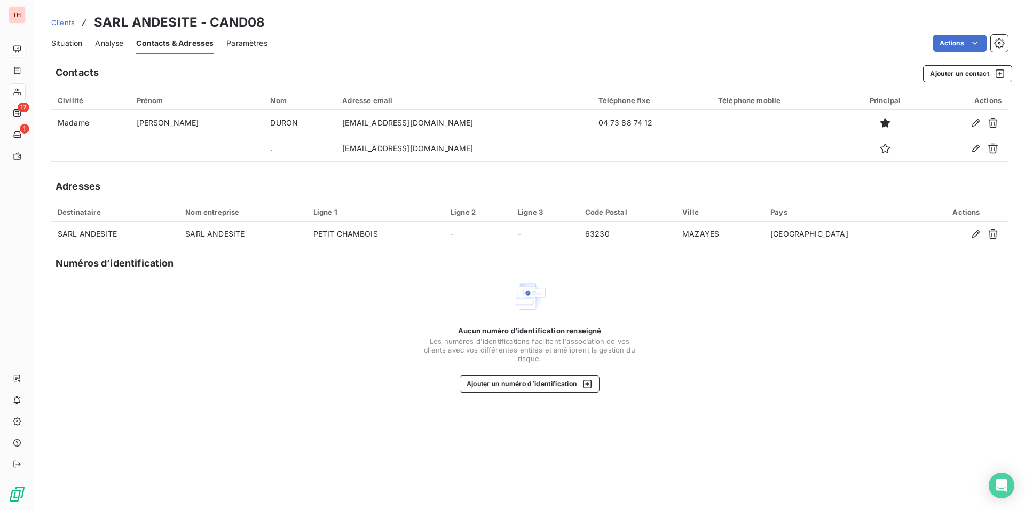
click at [56, 44] on span "Situation" at bounding box center [66, 43] width 31 height 11
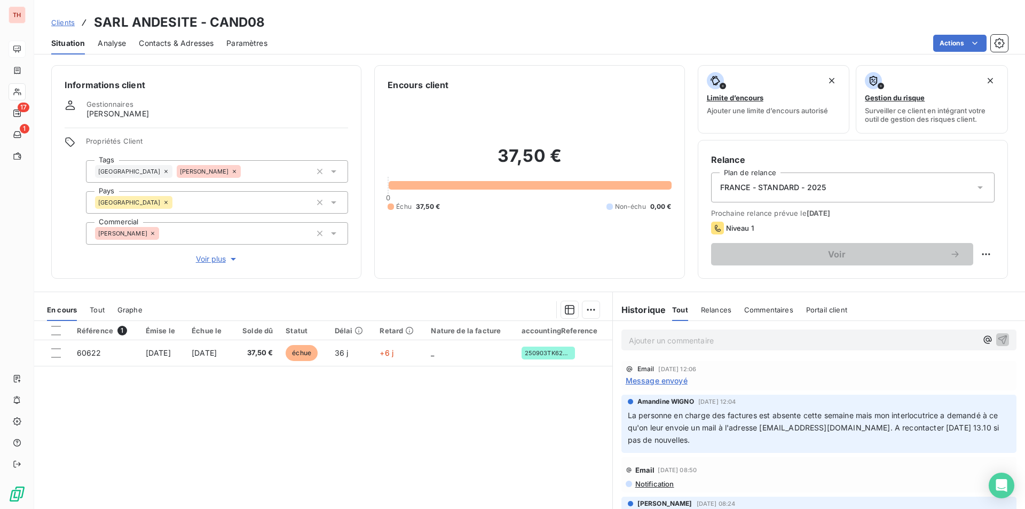
drag, startPoint x: 512, startPoint y: 459, endPoint x: 494, endPoint y: 443, distance: 23.8
click at [512, 459] on div "Référence 1 Émise le Échue le Solde dû Statut Délai Retard Nature de la facture…" at bounding box center [323, 423] width 578 height 205
click at [504, 246] on div "37,50 € 0 Échu 37,50 € Non-échu 0,00 €" at bounding box center [528, 178] width 283 height 174
click at [496, 448] on div "Référence 1 Émise le Échue le Solde dû Statut Délai Retard Nature de la facture…" at bounding box center [323, 423] width 578 height 205
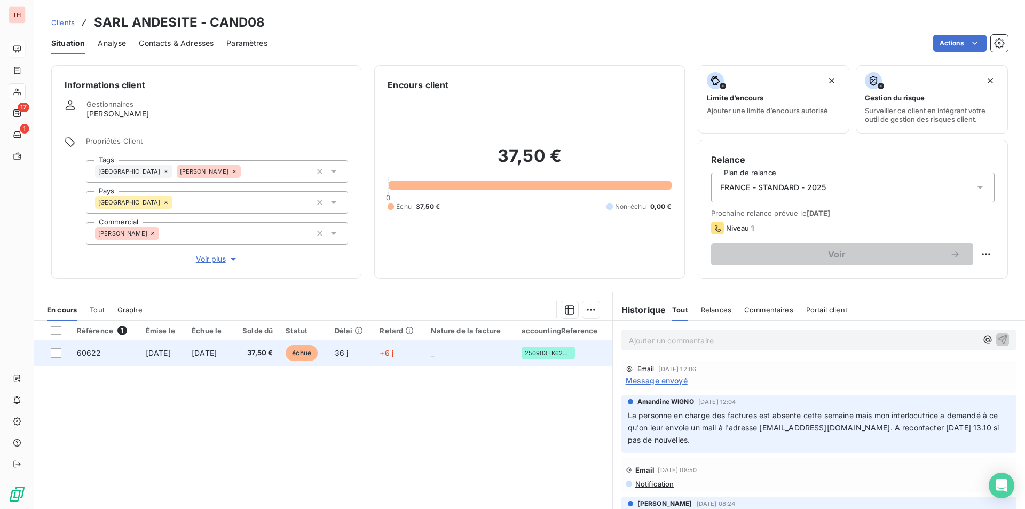
click at [252, 352] on td "37,50 €" at bounding box center [255, 353] width 47 height 26
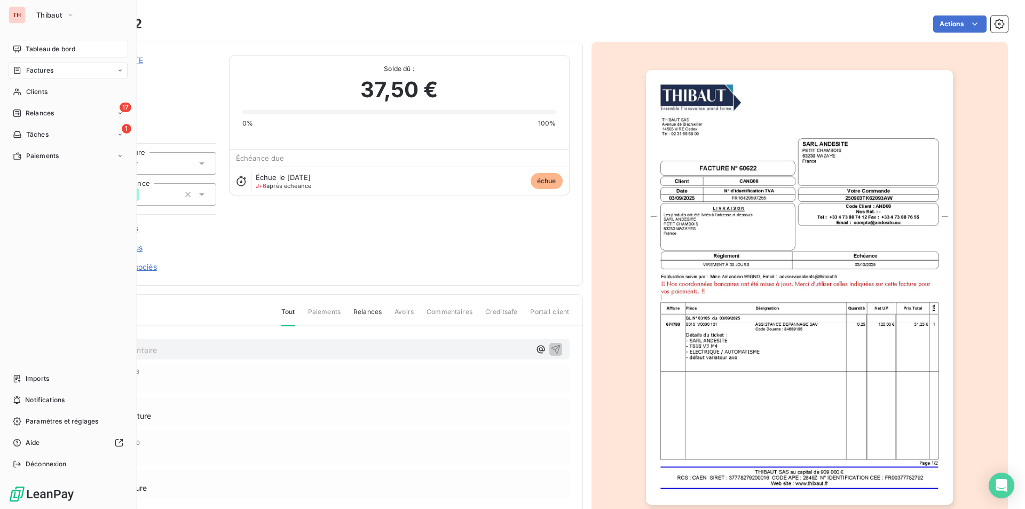
click at [46, 46] on span "Tableau de bord" at bounding box center [51, 49] width 50 height 10
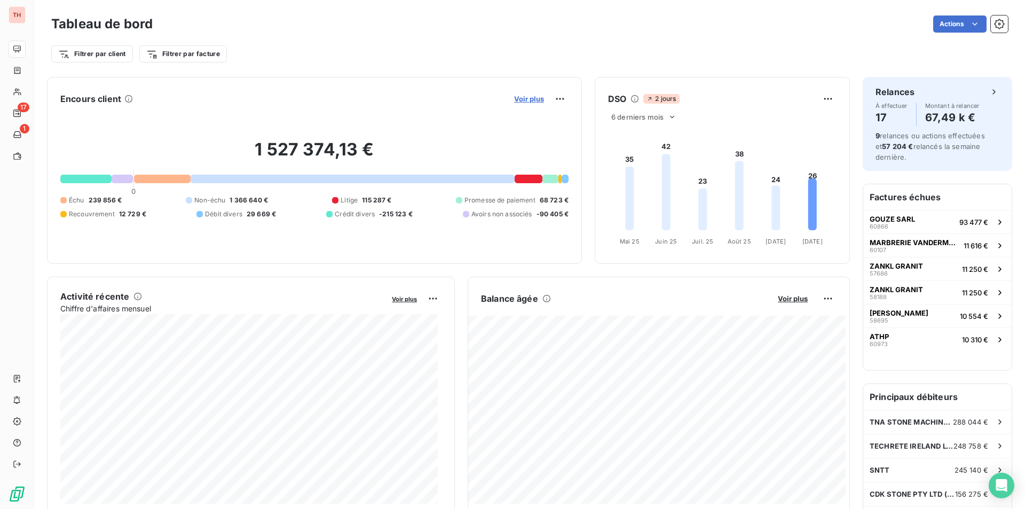
click at [528, 101] on span "Voir plus" at bounding box center [529, 98] width 30 height 9
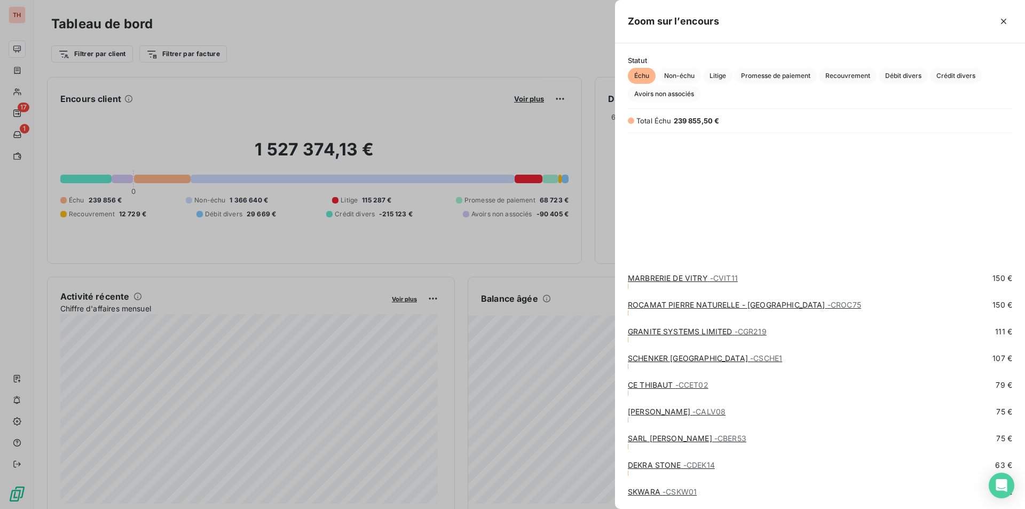
scroll to position [964, 0]
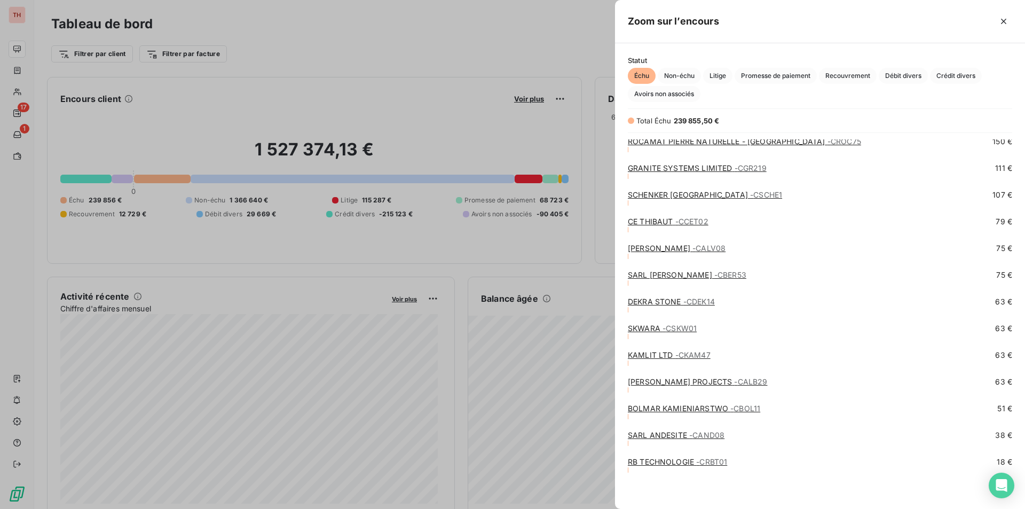
click at [647, 438] on link "SARL ANDESITE - CAND08" at bounding box center [676, 434] width 97 height 9
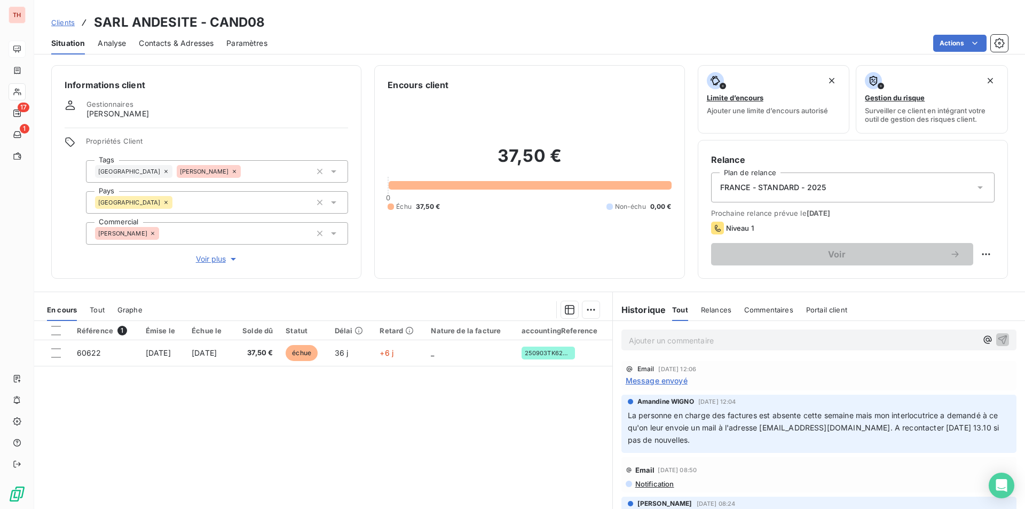
click at [679, 341] on p "Ajouter un commentaire ﻿" at bounding box center [803, 340] width 348 height 13
click at [705, 343] on span "Appel pour prévenir d ela tentative de fraude sans réponse, message laissé." at bounding box center [765, 339] width 272 height 9
click at [906, 339] on p "Appel pour prévenir de la tentative de fraude sans réponse, message laissé." at bounding box center [803, 340] width 348 height 12
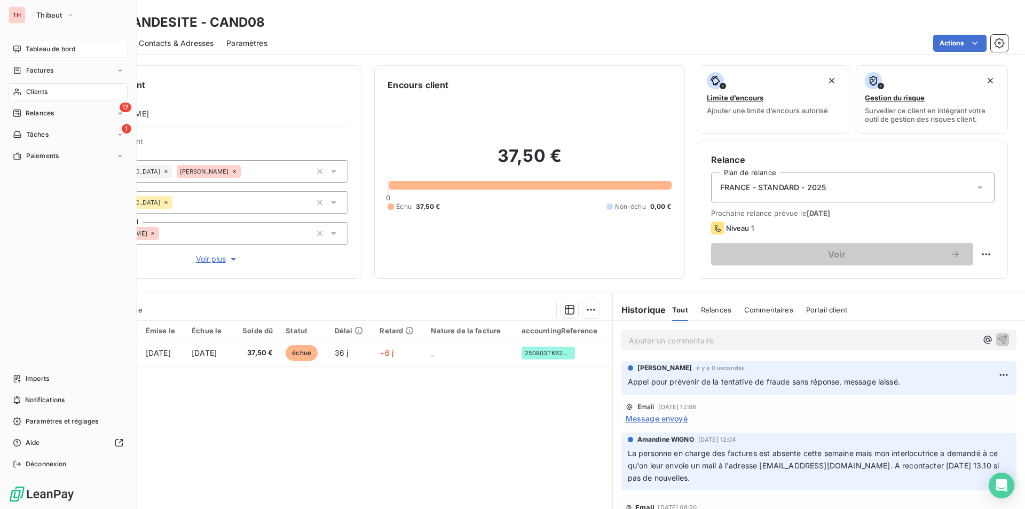
click at [30, 50] on span "Tableau de bord" at bounding box center [51, 49] width 50 height 10
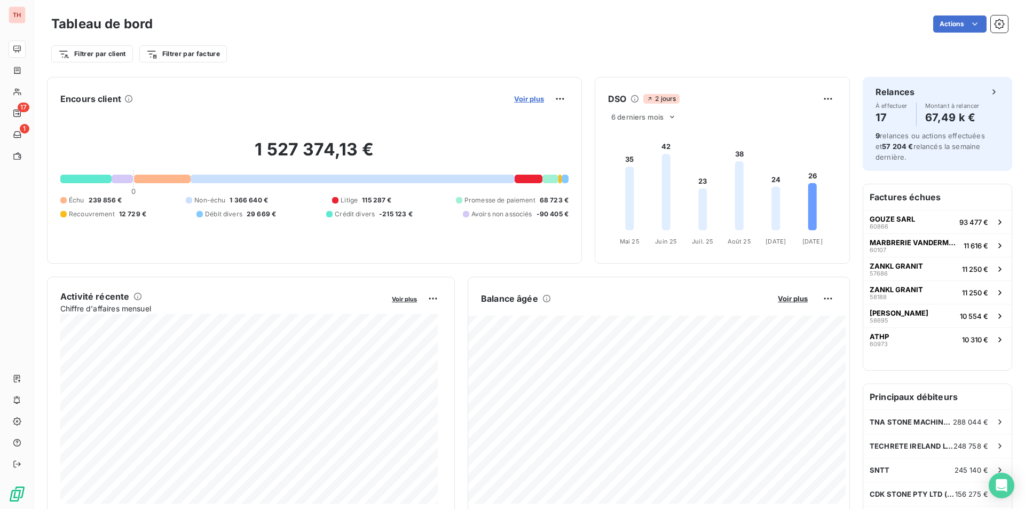
click at [526, 101] on span "Voir plus" at bounding box center [529, 98] width 30 height 9
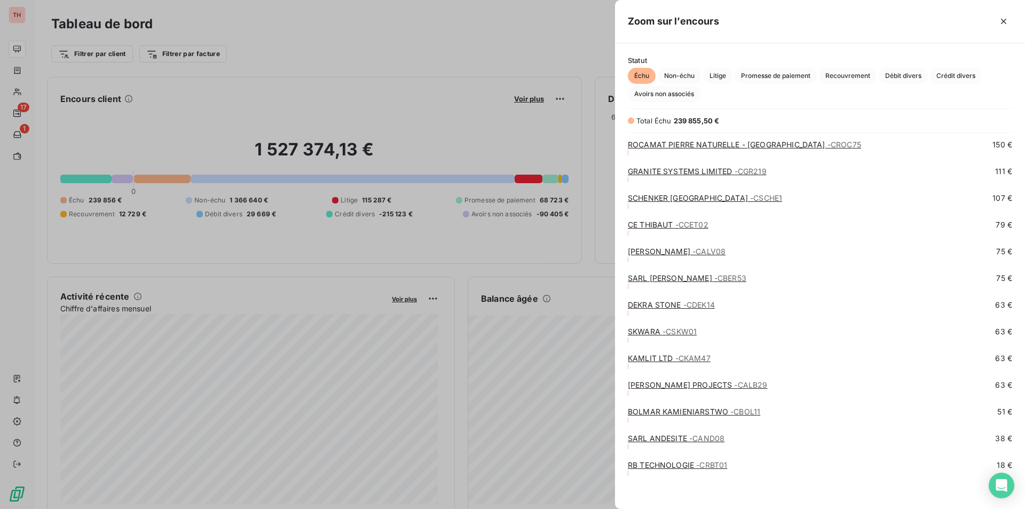
scroll to position [964, 0]
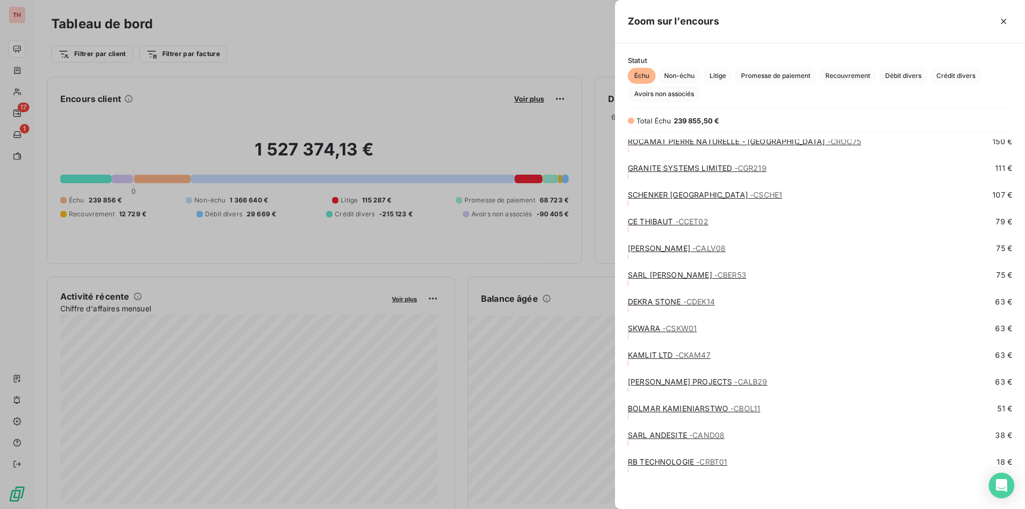
click at [687, 464] on link "RB TECHNOLOGIE - CRBT01" at bounding box center [677, 461] width 99 height 9
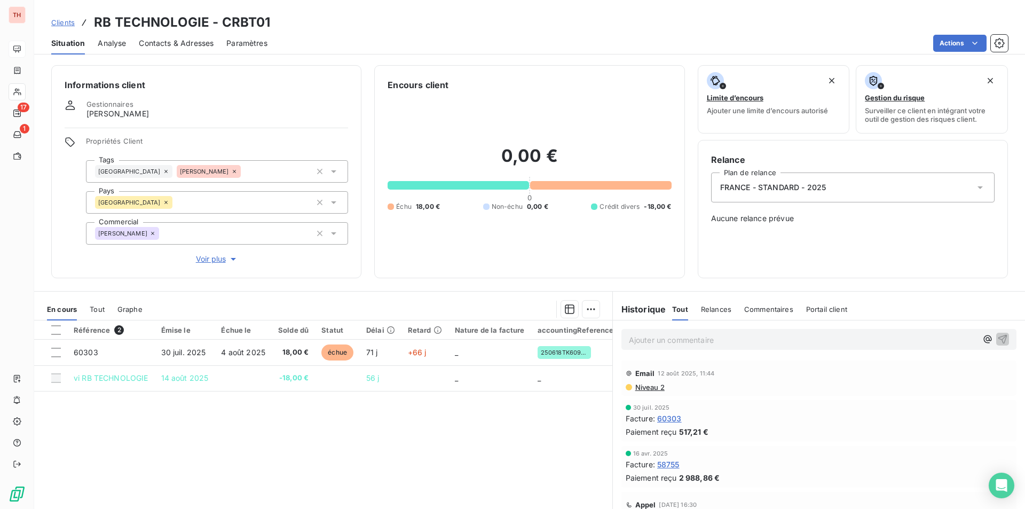
click at [500, 449] on div "Référence 2 Émise le Échue le Solde dû Statut Délai Retard Nature de la facture…" at bounding box center [323, 422] width 578 height 205
click at [343, 448] on div "Référence 2 Émise le Échue le Solde dû Statut Délai Retard Nature de la facture…" at bounding box center [323, 422] width 578 height 205
click at [151, 45] on span "Contacts & Adresses" at bounding box center [176, 43] width 75 height 11
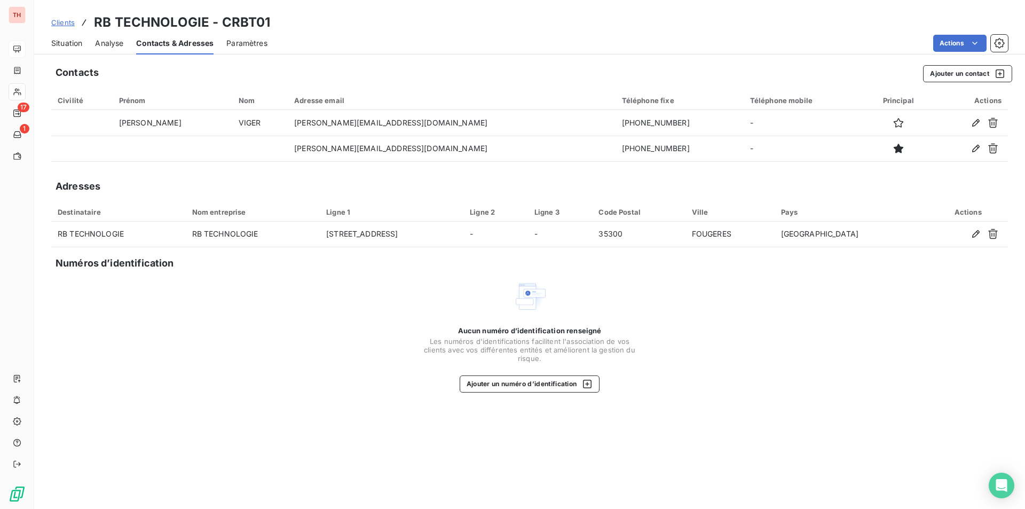
drag, startPoint x: 63, startPoint y: 38, endPoint x: 71, endPoint y: 48, distance: 12.9
click at [63, 38] on span "Situation" at bounding box center [66, 43] width 31 height 11
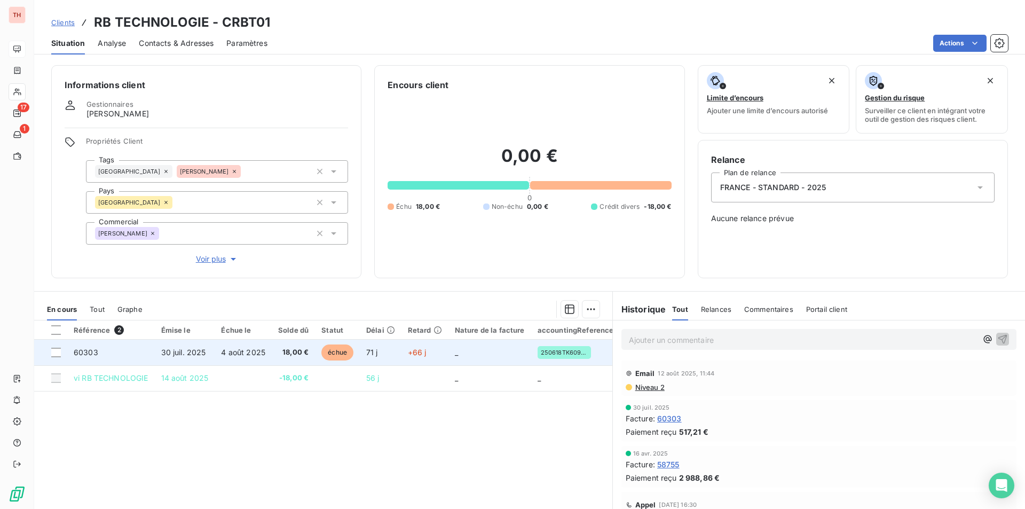
click at [231, 355] on span "4 août 2025" at bounding box center [243, 351] width 44 height 9
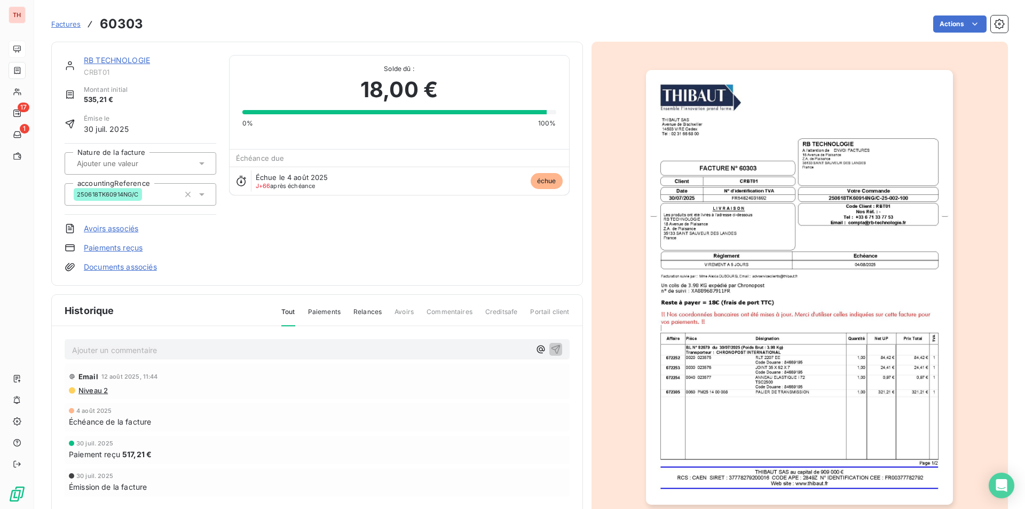
click at [734, 357] on img "button" at bounding box center [799, 287] width 307 height 434
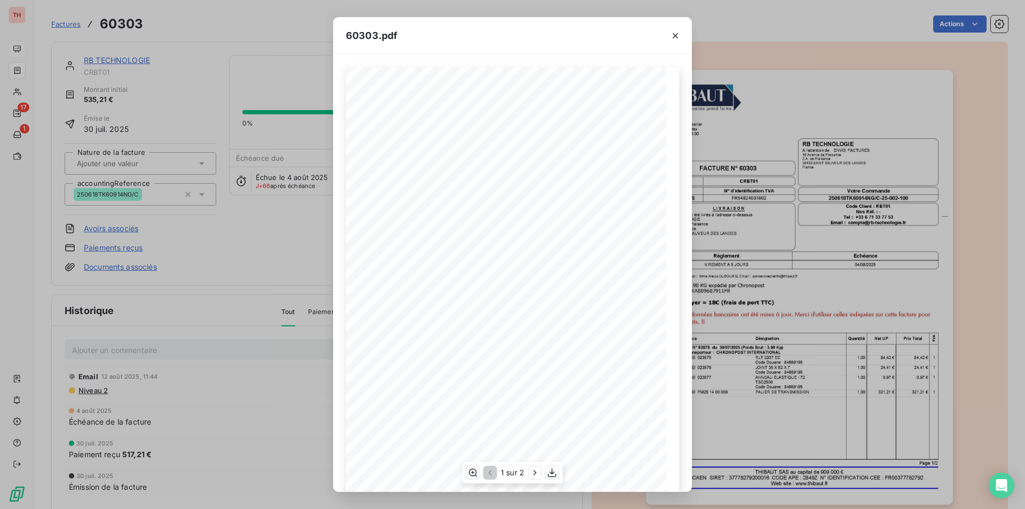
scroll to position [41, 0]
click at [534, 476] on icon "button" at bounding box center [534, 472] width 11 height 11
click at [677, 32] on icon "button" at bounding box center [675, 35] width 11 height 11
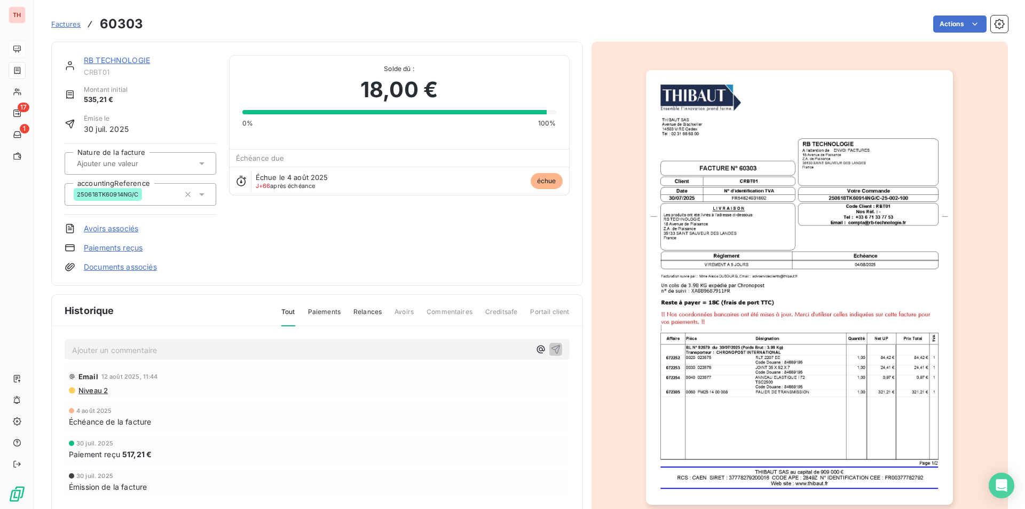
click at [236, 251] on div "RB TECHNOLOGIE CRBT01 Montant initial 535,21 € Émise le 30 juil. 2025 Nature de…" at bounding box center [317, 163] width 505 height 217
click at [144, 60] on link "RB TECHNOLOGIE" at bounding box center [117, 60] width 66 height 9
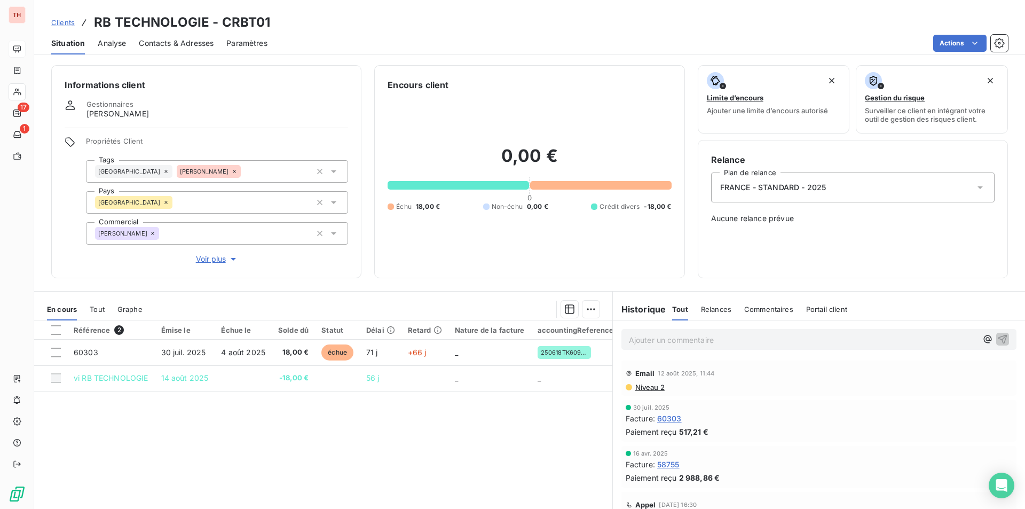
click at [437, 452] on div "Référence 2 Émise le Échue le Solde dû Statut Délai Retard Nature de la facture…" at bounding box center [323, 422] width 578 height 205
drag, startPoint x: 423, startPoint y: 454, endPoint x: 281, endPoint y: 394, distance: 154.5
click at [423, 454] on div "Référence 2 Émise le Échue le Solde dû Statut Délai Retard Nature de la facture…" at bounding box center [323, 422] width 578 height 205
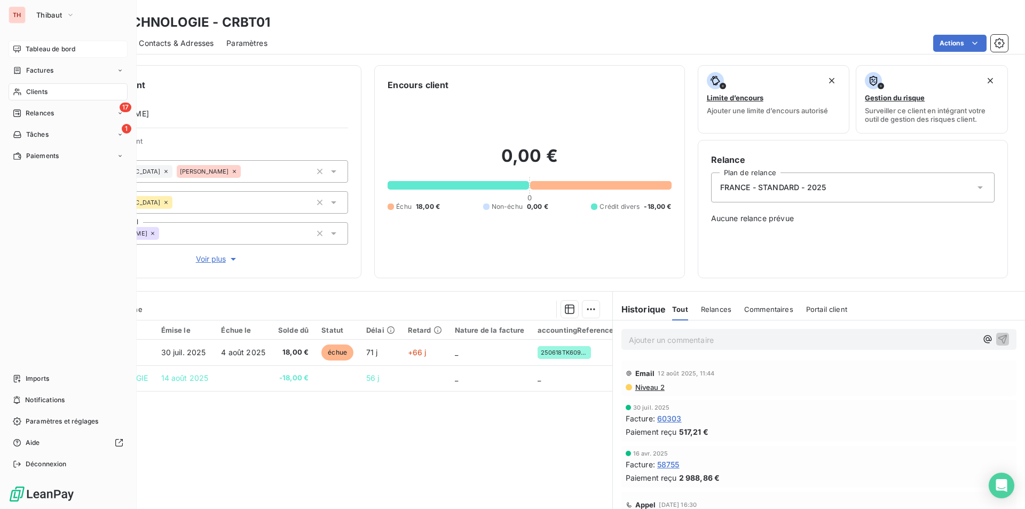
click at [37, 51] on span "Tableau de bord" at bounding box center [51, 49] width 50 height 10
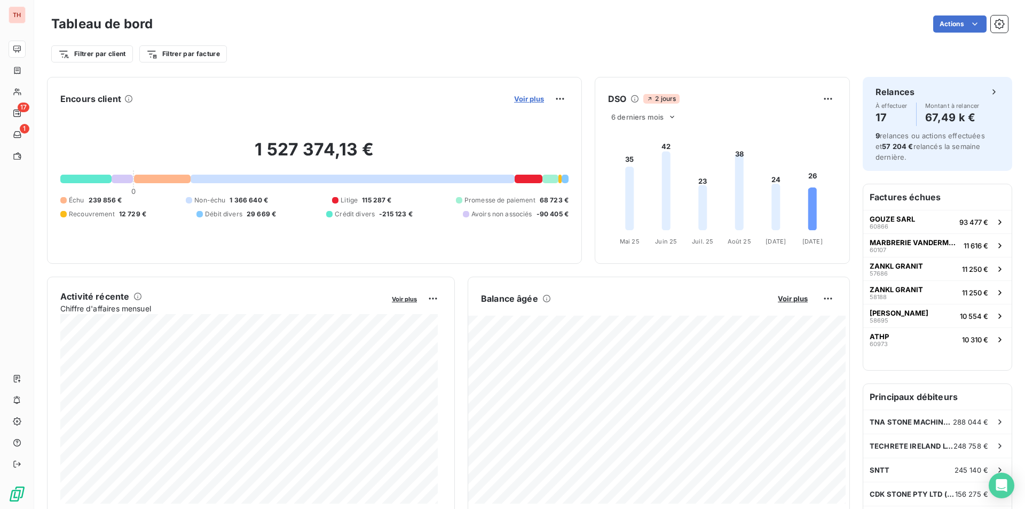
click at [536, 97] on span "Voir plus" at bounding box center [529, 98] width 30 height 9
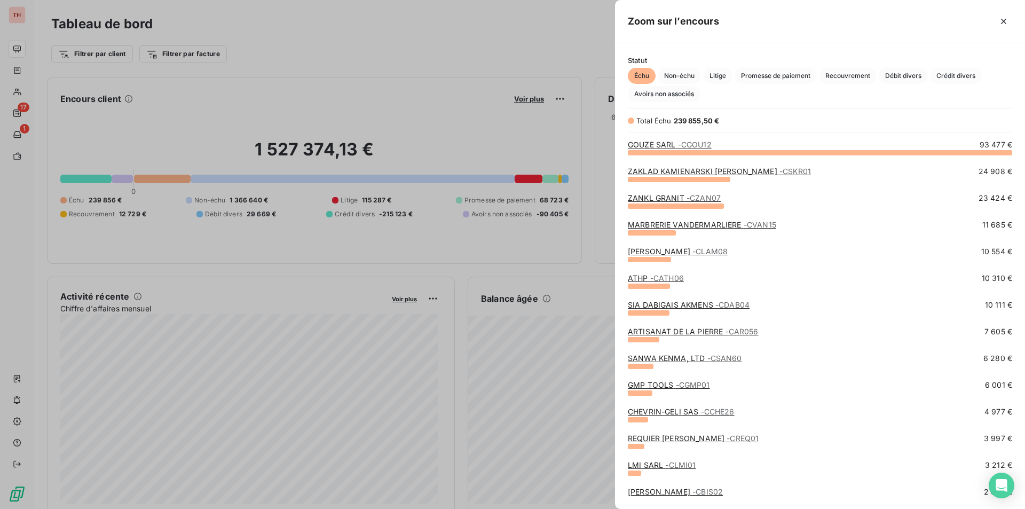
scroll to position [9, 9]
click at [684, 78] on span "Non-échu" at bounding box center [678, 76] width 43 height 16
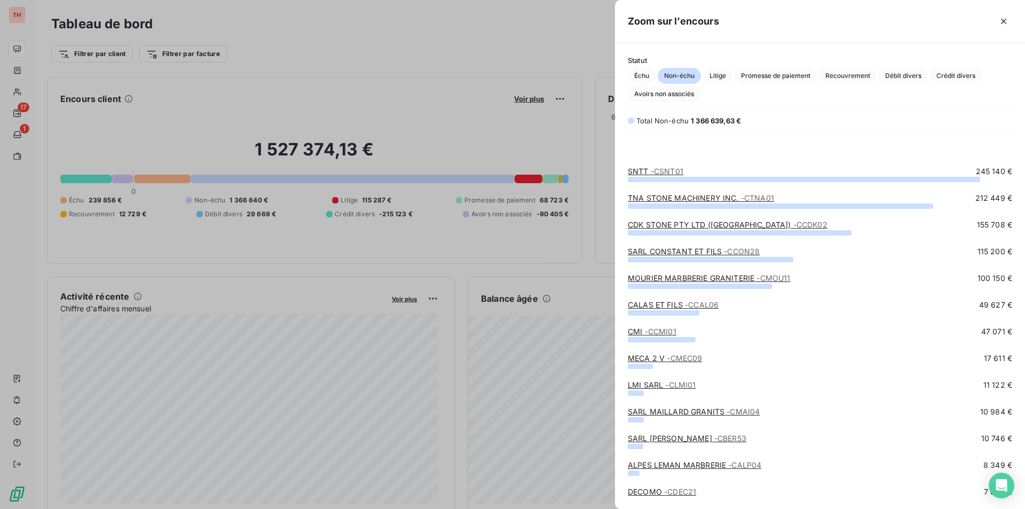
scroll to position [53, 0]
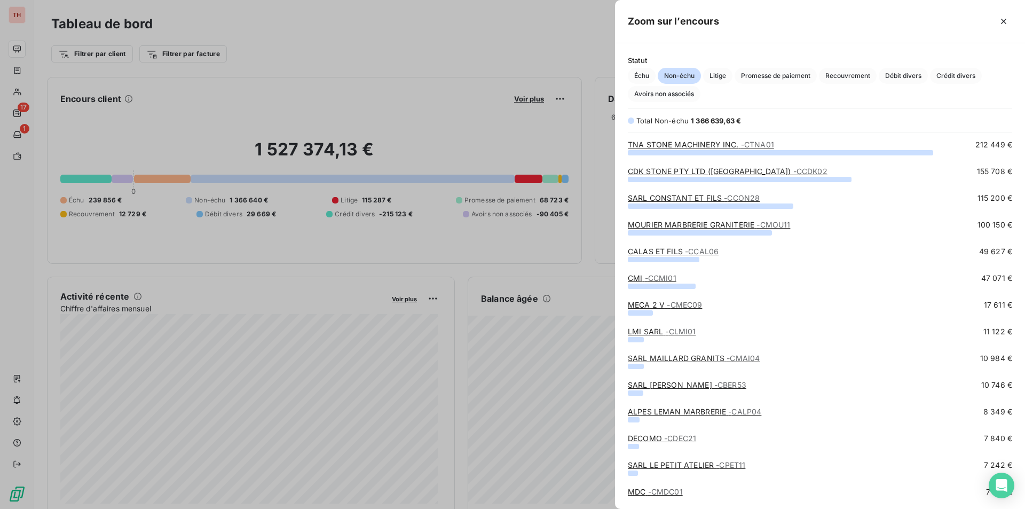
click at [662, 435] on link "DECOMO - CDEC21" at bounding box center [662, 437] width 68 height 9
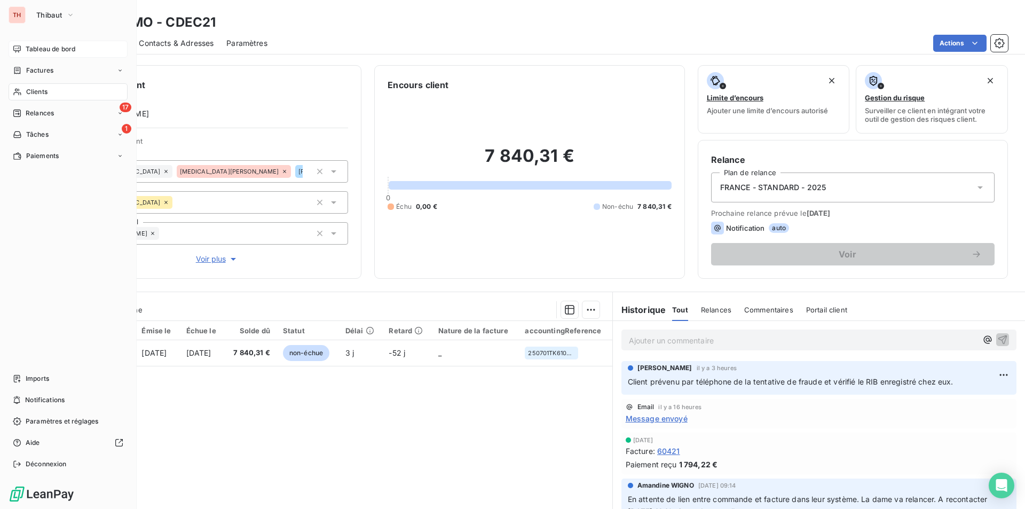
click at [42, 47] on span "Tableau de bord" at bounding box center [51, 49] width 50 height 10
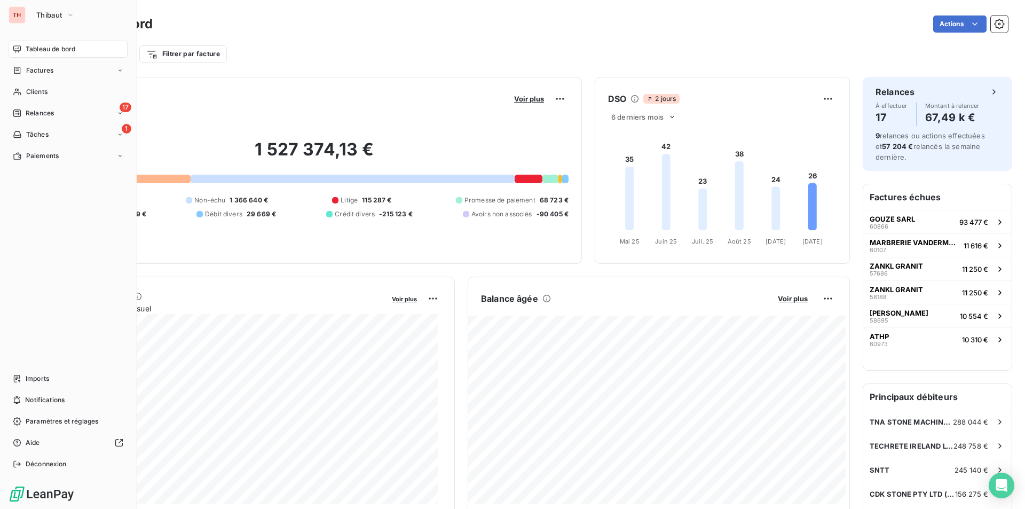
click at [39, 47] on span "Tableau de bord" at bounding box center [51, 49] width 50 height 10
click at [75, 50] on span "Tableau de bord" at bounding box center [51, 49] width 50 height 10
click at [49, 49] on span "Tableau de bord" at bounding box center [51, 49] width 50 height 10
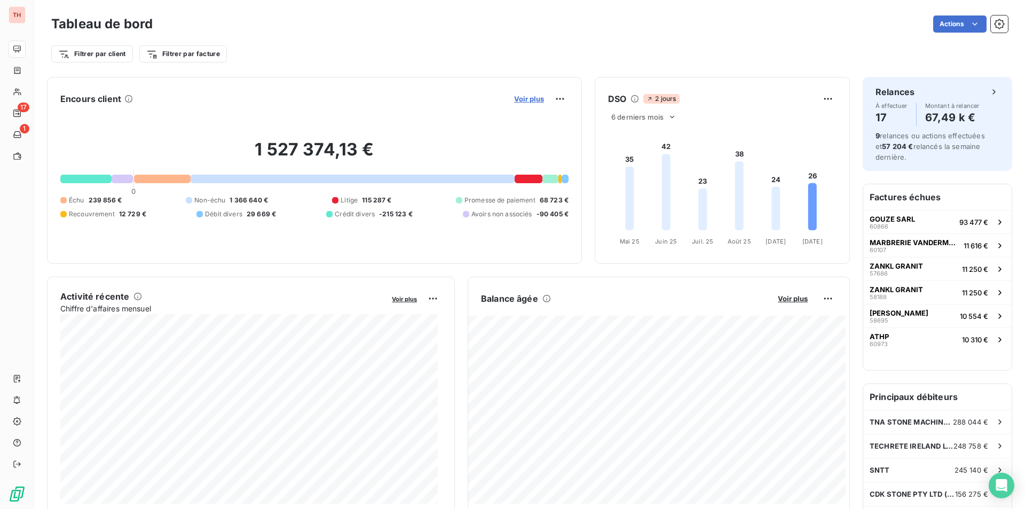
click at [520, 99] on span "Voir plus" at bounding box center [529, 98] width 30 height 9
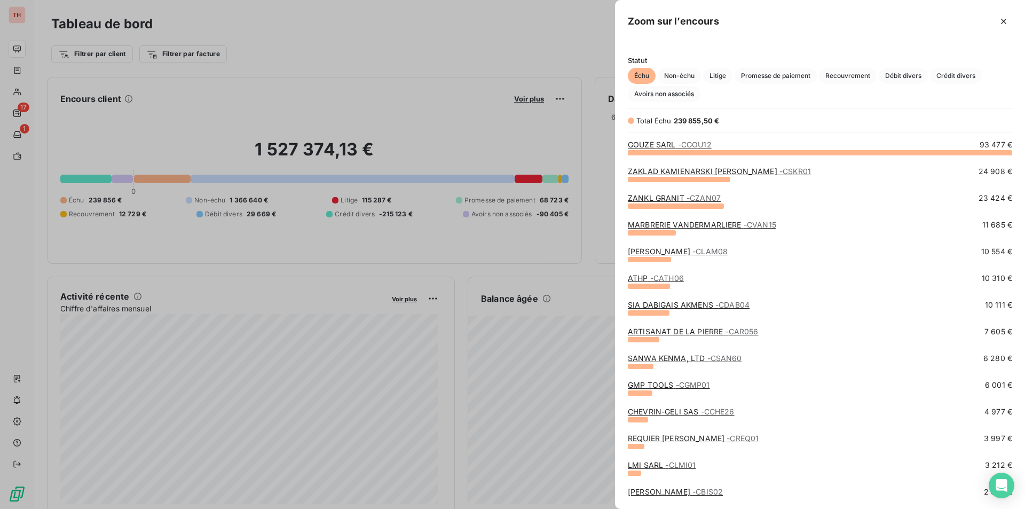
scroll to position [348, 402]
click at [677, 78] on span "Non-échu" at bounding box center [678, 76] width 43 height 16
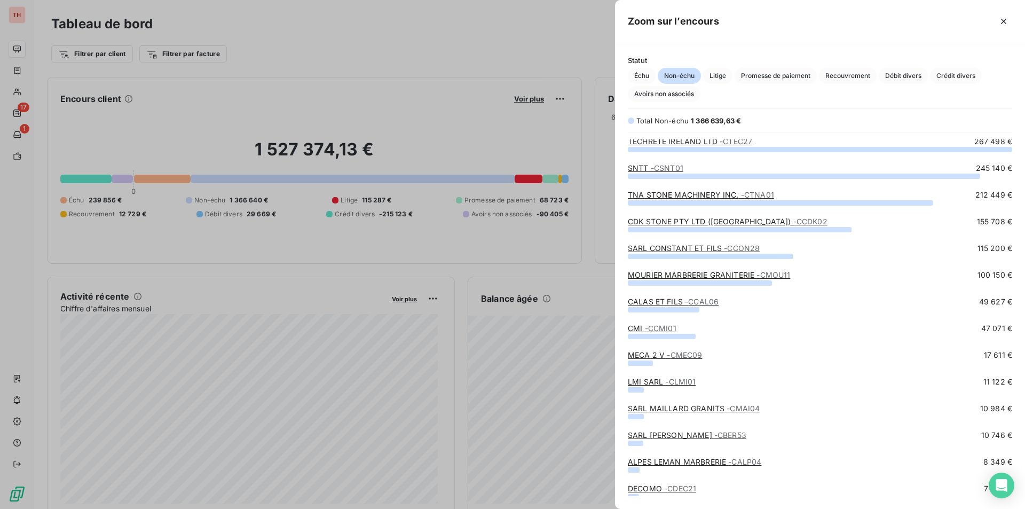
scroll to position [0, 0]
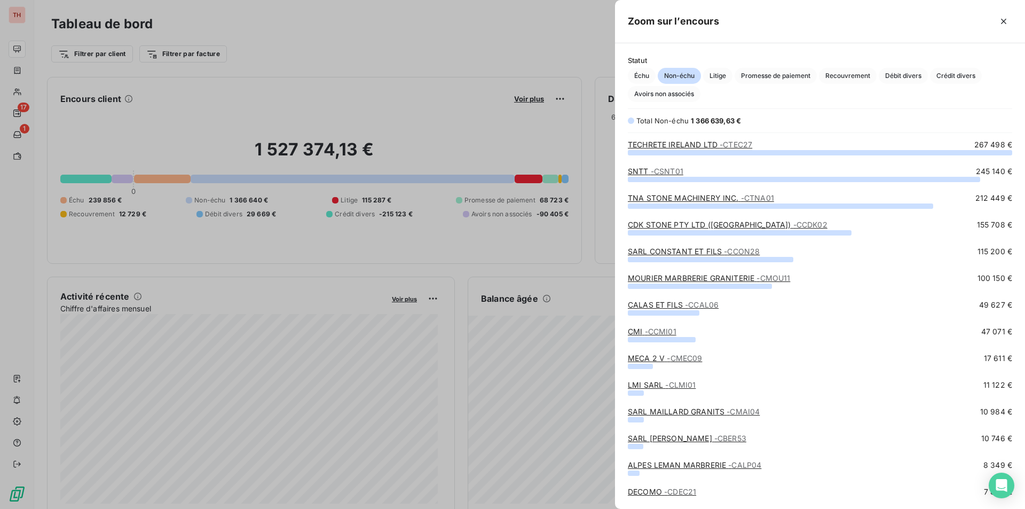
click at [318, 38] on div at bounding box center [512, 254] width 1025 height 509
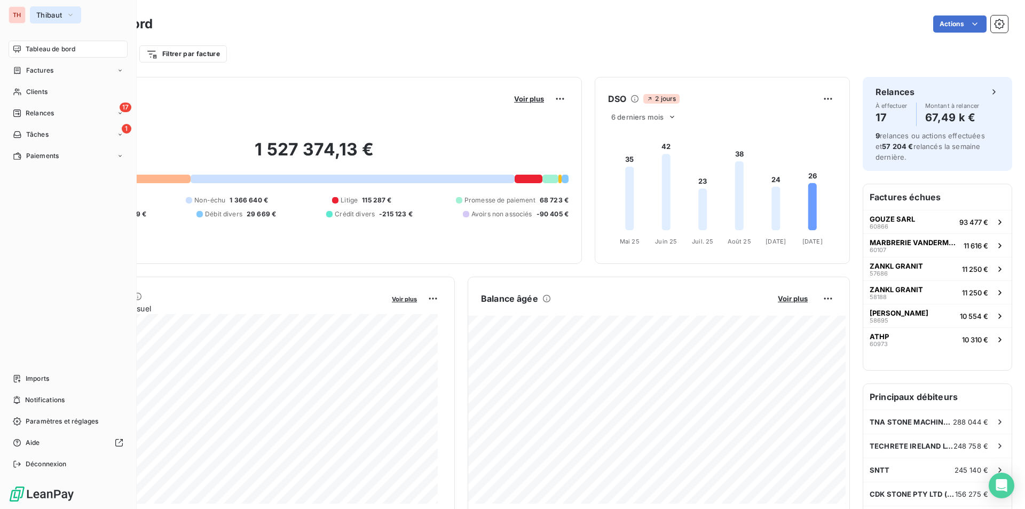
click at [66, 15] on button "Thibaut" at bounding box center [55, 14] width 51 height 17
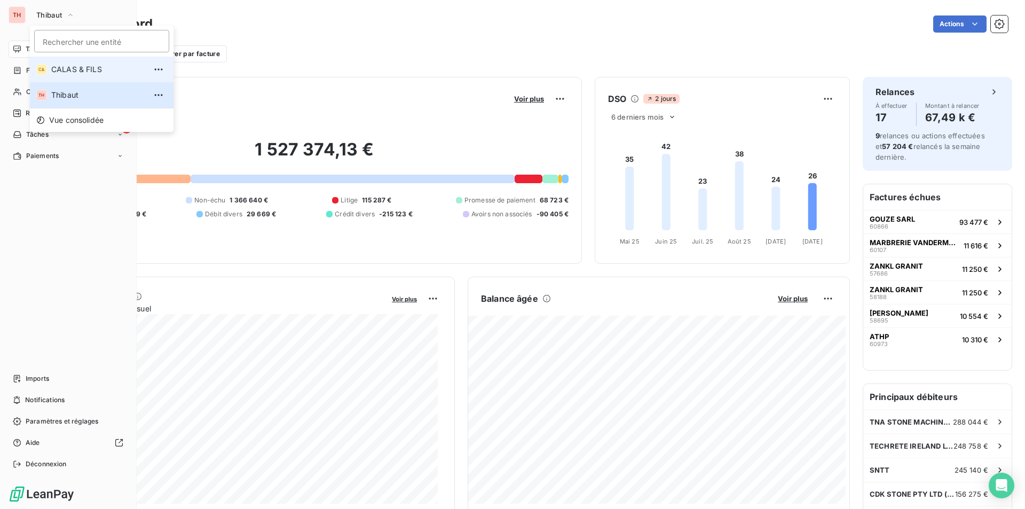
click at [66, 74] on span "CALAS & FILS" at bounding box center [98, 69] width 94 height 11
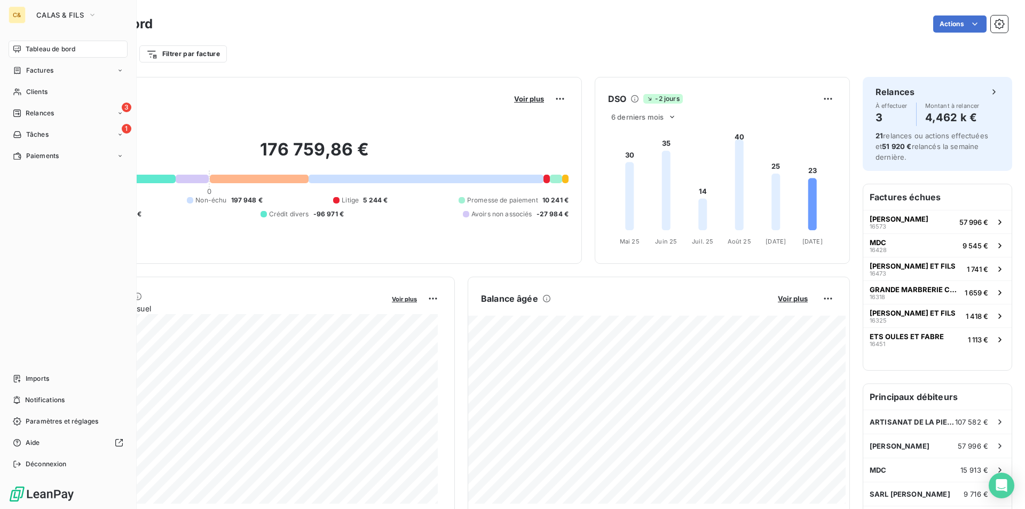
click at [516, 104] on div "Voir plus" at bounding box center [540, 98] width 58 height 17
click at [516, 100] on span "Voir plus" at bounding box center [529, 98] width 30 height 9
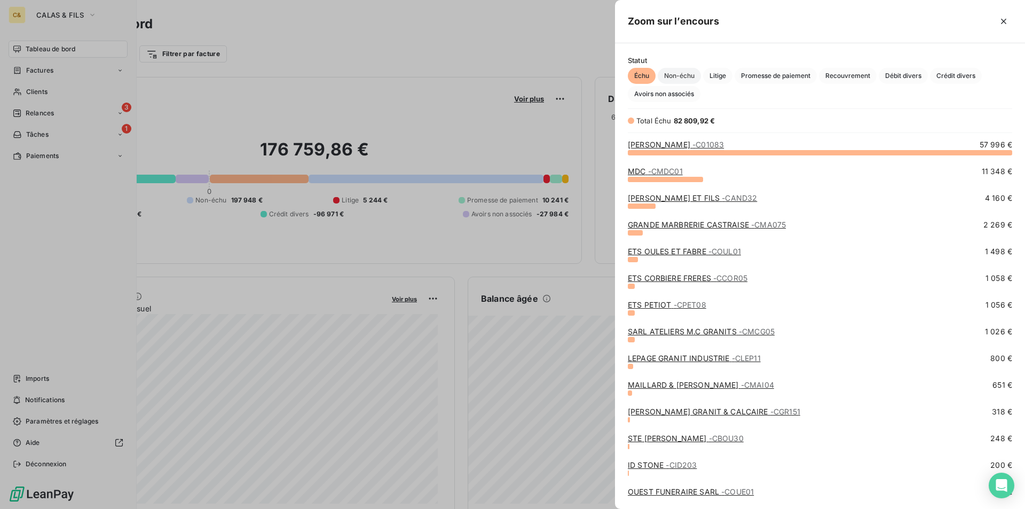
click at [688, 78] on span "Non-échu" at bounding box center [678, 76] width 43 height 16
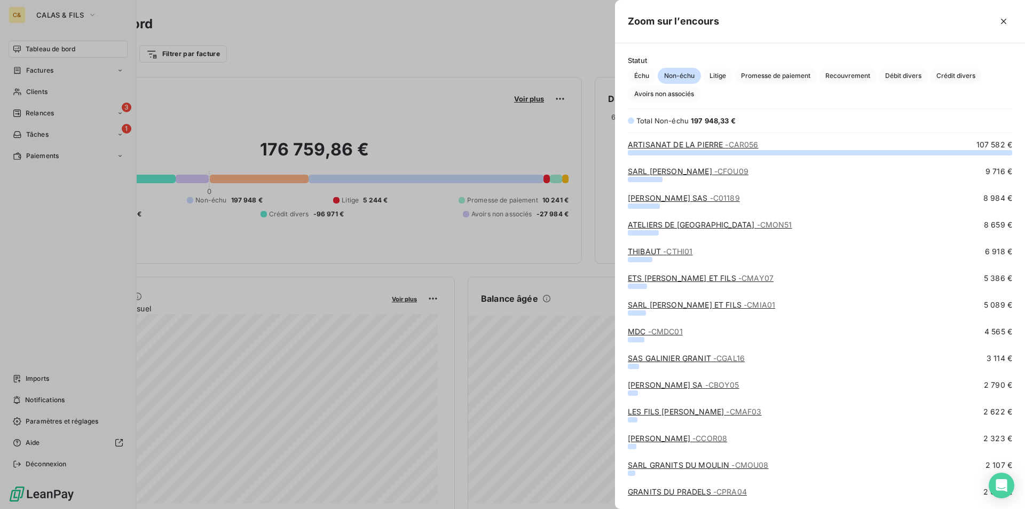
click at [685, 171] on link "SARL FOURNIER ALBERT - CFOU09" at bounding box center [688, 171] width 121 height 9
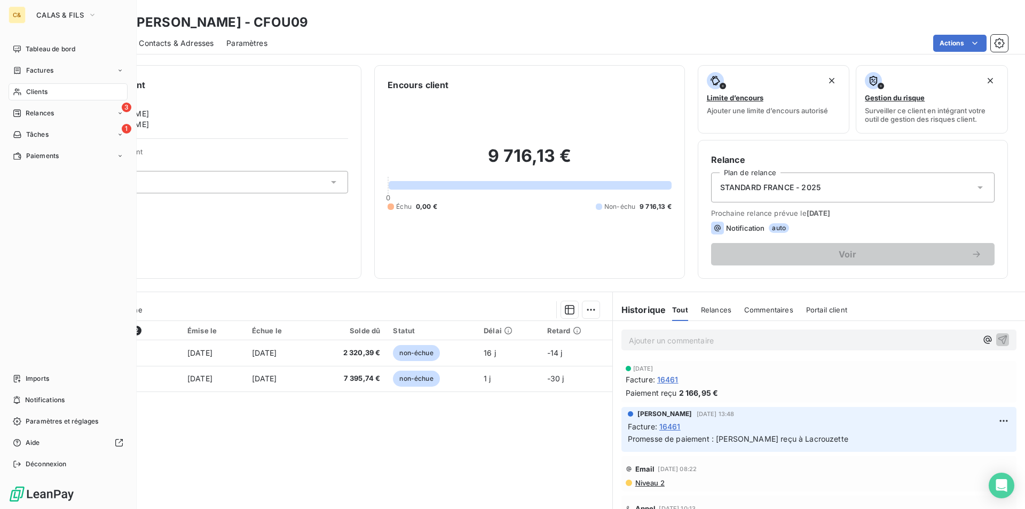
click at [489, 422] on div "Référence 2 Émise le Échue le Solde dû Statut Délai Retard 16579 23 sept. 2025 …" at bounding box center [323, 423] width 578 height 205
click at [432, 465] on div "Référence 2 Émise le Échue le Solde dû Statut Délai Retard 16579 23 sept. 2025 …" at bounding box center [323, 423] width 578 height 205
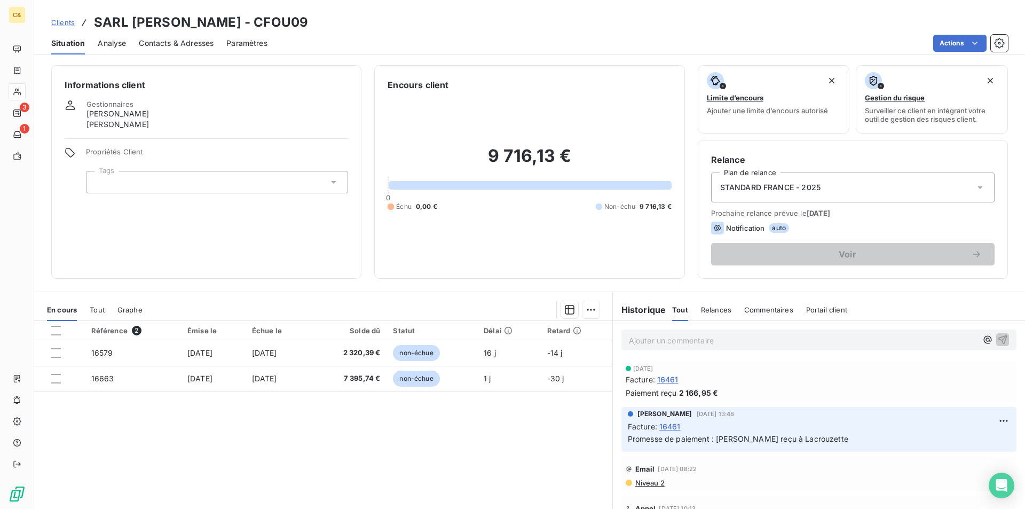
click at [181, 41] on span "Contacts & Adresses" at bounding box center [176, 43] width 75 height 11
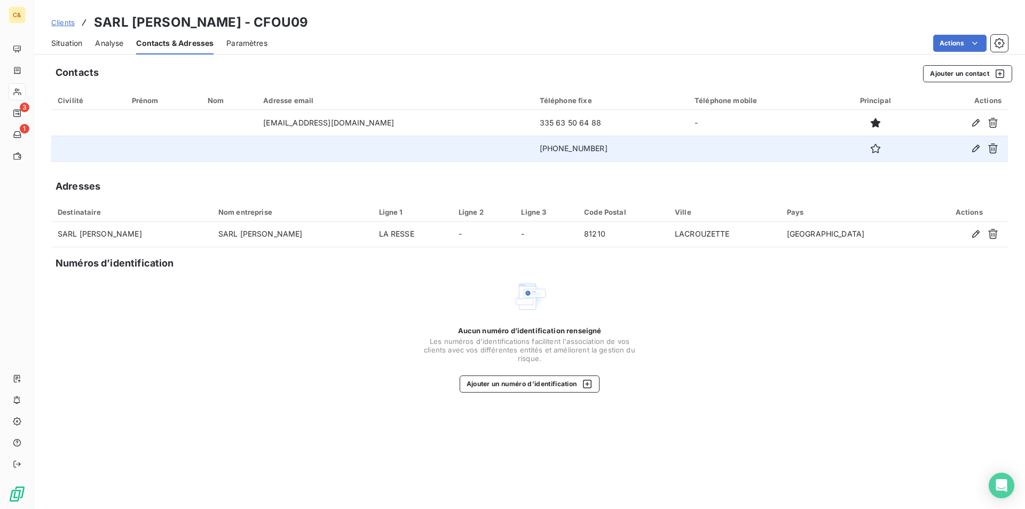
drag, startPoint x: 570, startPoint y: 148, endPoint x: 503, endPoint y: 144, distance: 67.4
click at [533, 144] on td "+335 63 50 64 88" at bounding box center [610, 149] width 155 height 26
copy td "+335 63 50 64 88"
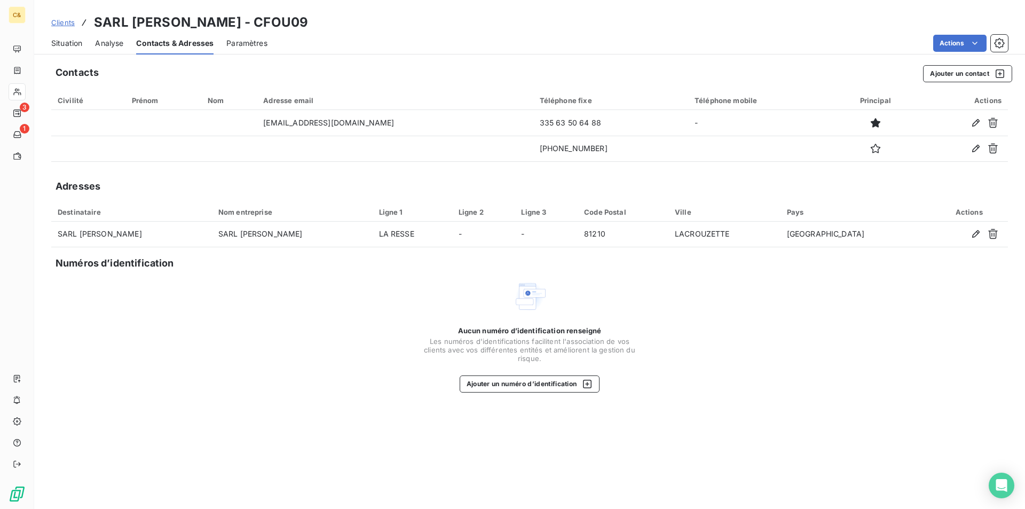
click at [65, 43] on span "Situation" at bounding box center [66, 43] width 31 height 11
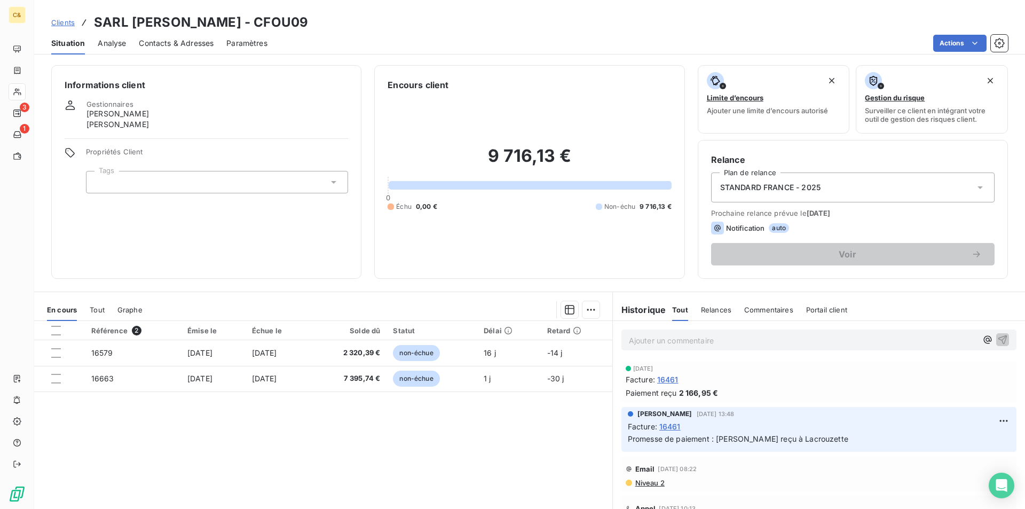
click at [399, 427] on div "Référence 2 Émise le Échue le Solde dû Statut Délai Retard 16579 23 sept. 2025 …" at bounding box center [323, 423] width 578 height 205
drag, startPoint x: 668, startPoint y: 337, endPoint x: 663, endPoint y: 342, distance: 6.8
click at [668, 337] on p "Ajouter un commentaire ﻿" at bounding box center [803, 340] width 348 height 13
click at [738, 340] on span "Client prévenu par téléphone d ela tentative de fraude" at bounding box center [726, 339] width 194 height 9
click at [739, 340] on span "Client prévenu par téléphone dela tentative de fraude" at bounding box center [725, 339] width 192 height 9
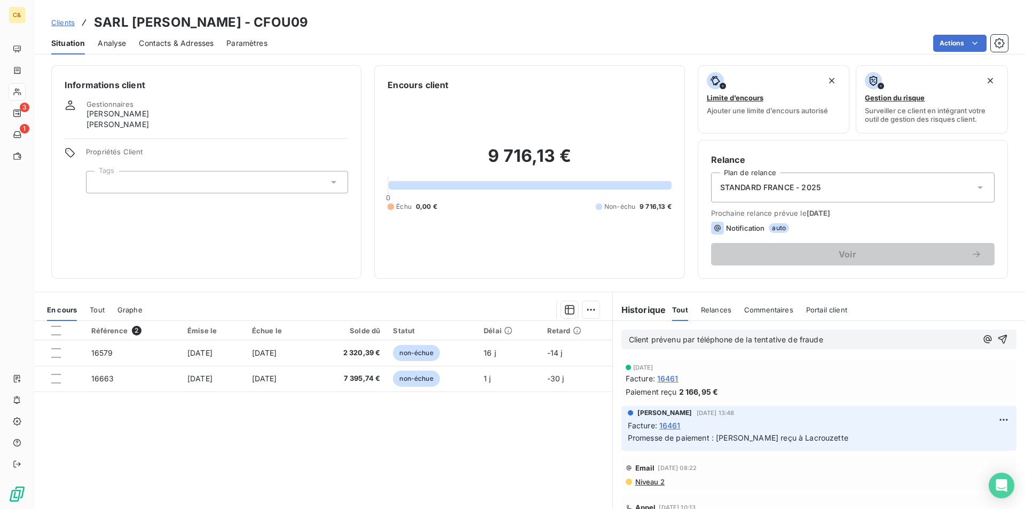
drag, startPoint x: 823, startPoint y: 343, endPoint x: 863, endPoint y: 346, distance: 39.6
click at [823, 343] on p "Client prévenu par téléphone de la tentative de fraude" at bounding box center [803, 340] width 348 height 12
click at [861, 337] on span "Client prévenu par téléphone de la tentative de fraude- Client paye par chèque" at bounding box center [788, 339] width 319 height 9
click at [907, 341] on span "Client prévenu par téléphone de la tentative de fraude- Client paie par chèque" at bounding box center [787, 339] width 316 height 9
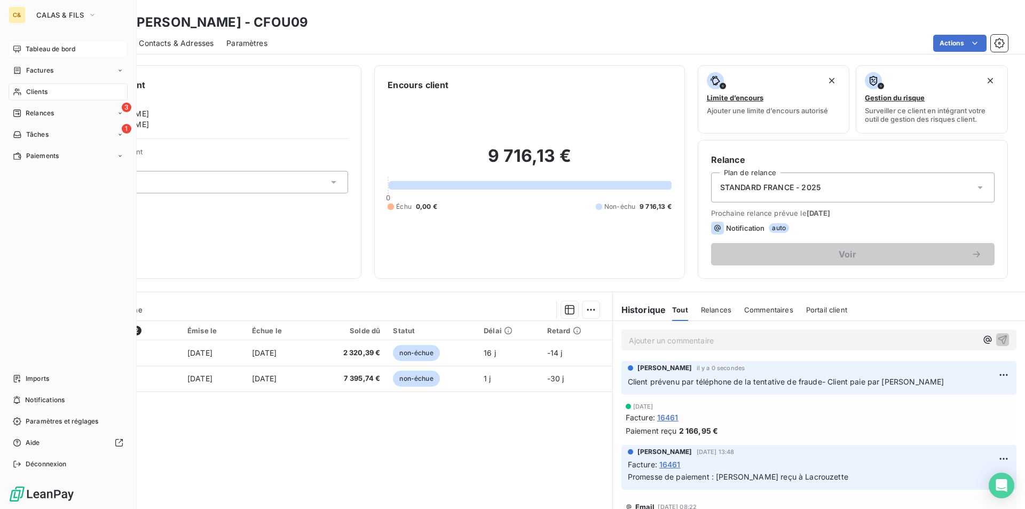
click at [43, 49] on span "Tableau de bord" at bounding box center [51, 49] width 50 height 10
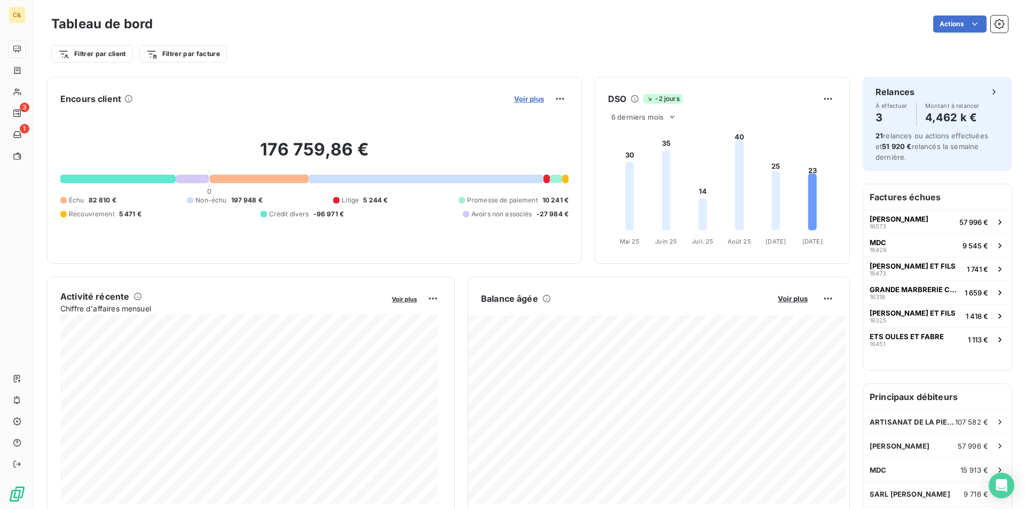
click at [529, 99] on span "Voir plus" at bounding box center [529, 98] width 30 height 9
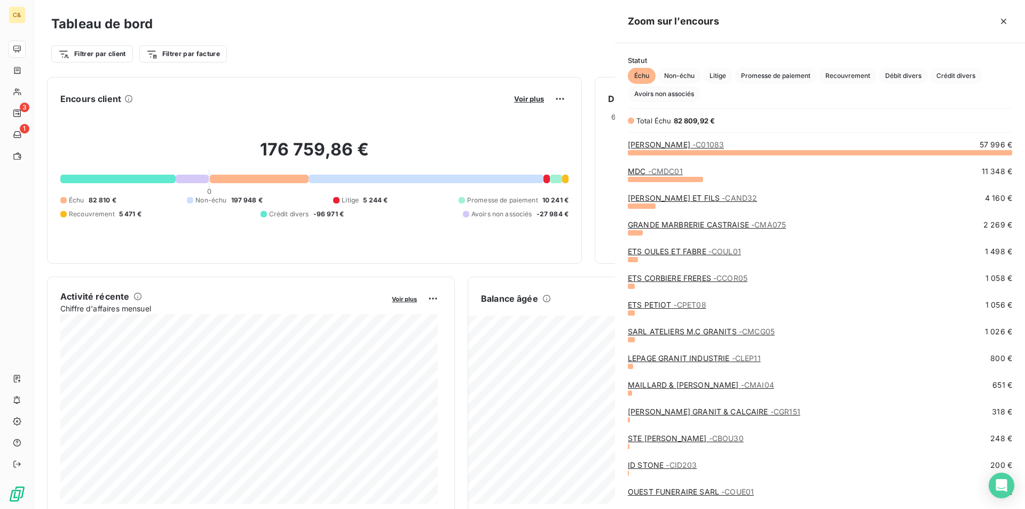
scroll to position [348, 402]
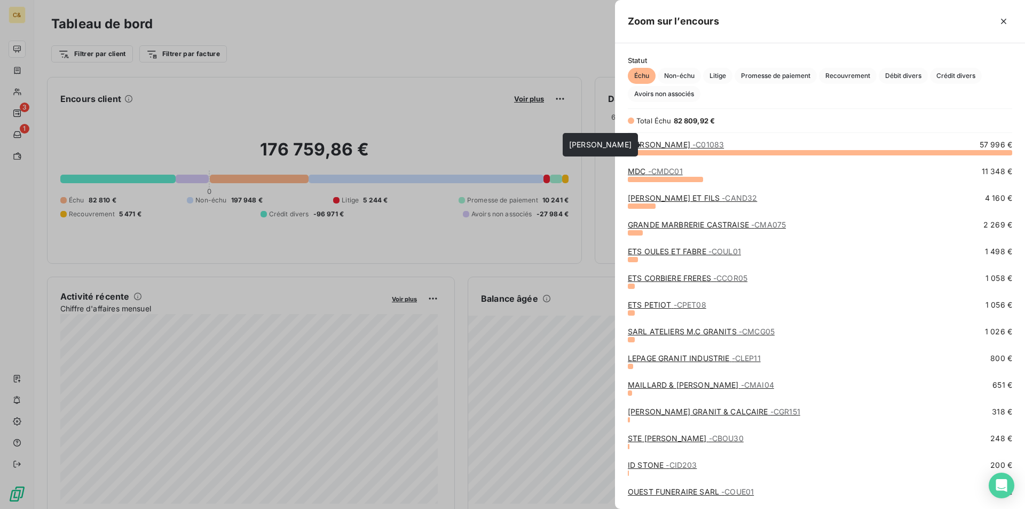
click at [669, 144] on link "SAS BLETON - C01083" at bounding box center [676, 144] width 96 height 9
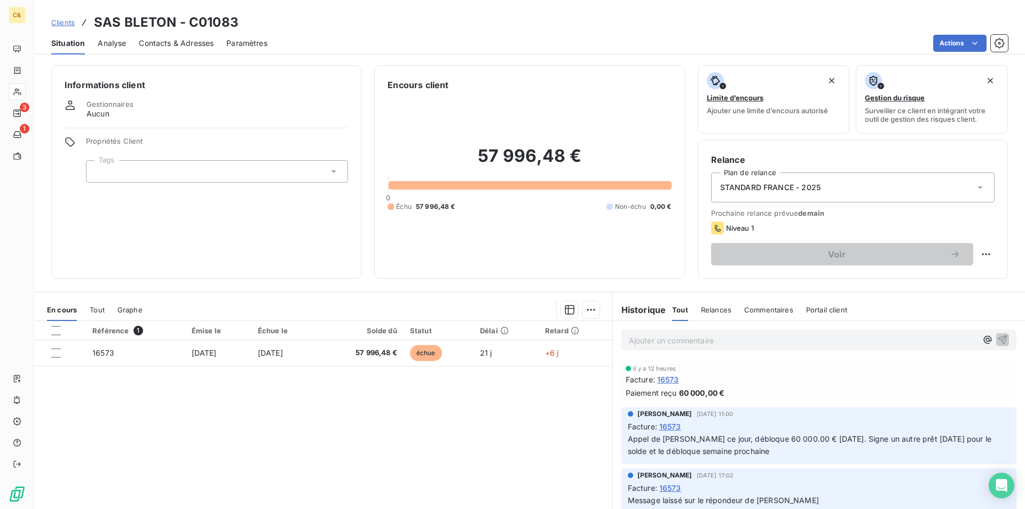
click at [186, 47] on span "Contacts & Adresses" at bounding box center [176, 43] width 75 height 11
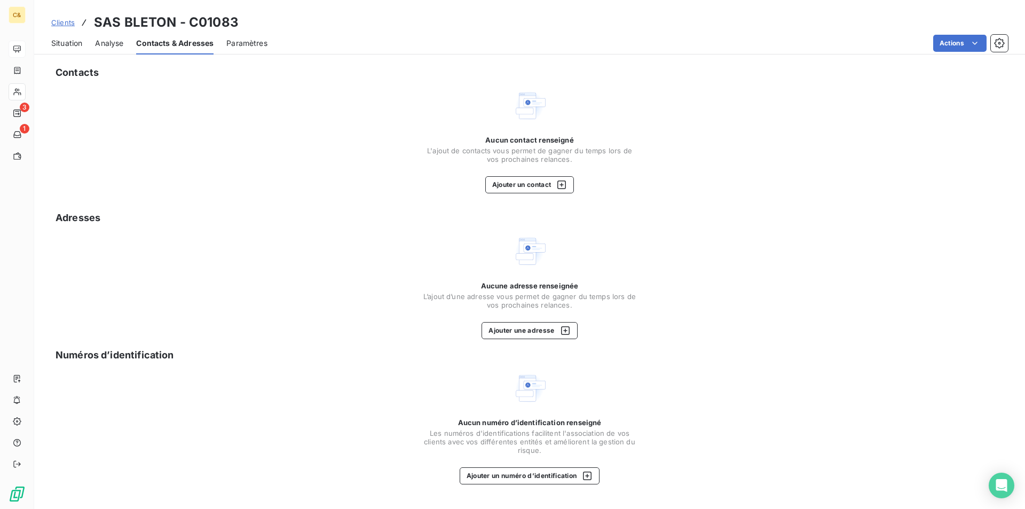
click at [72, 45] on span "Situation" at bounding box center [66, 43] width 31 height 11
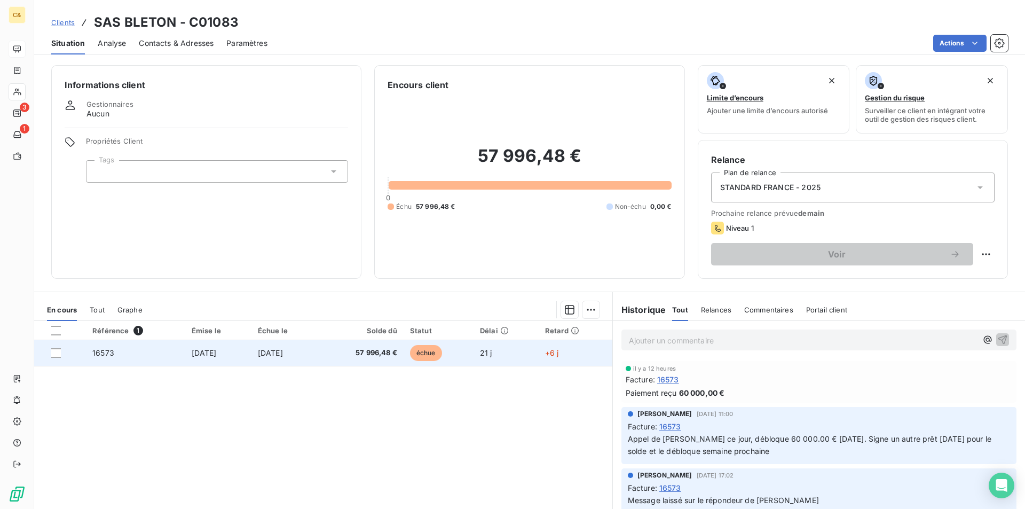
click at [319, 358] on td "[DATE]" at bounding box center [284, 353] width 67 height 26
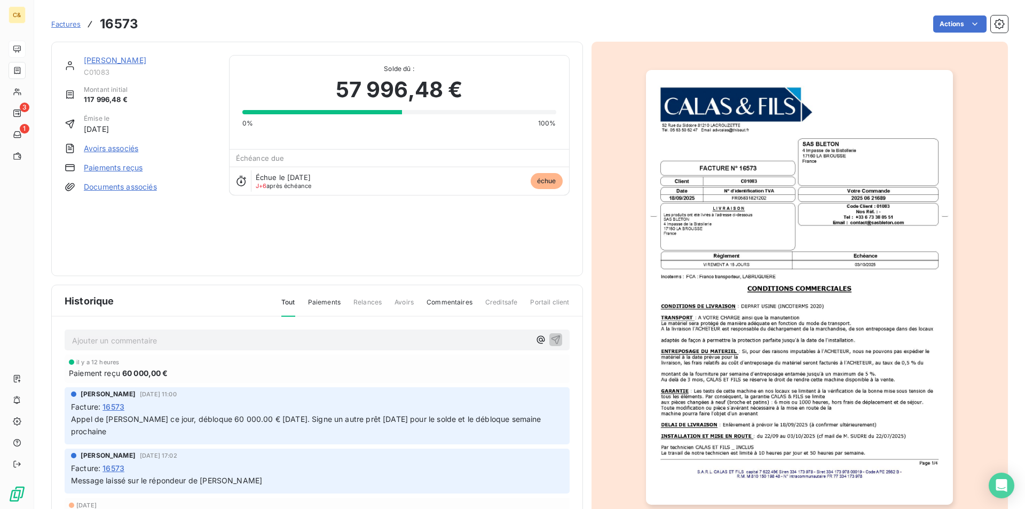
click at [207, 429] on p "Appel de M. BLETON ce jour, débloque 60 000.00 € aujourd'hui. Signe un autre pr…" at bounding box center [317, 425] width 492 height 25
click at [116, 60] on link "[PERSON_NAME]" at bounding box center [115, 60] width 62 height 9
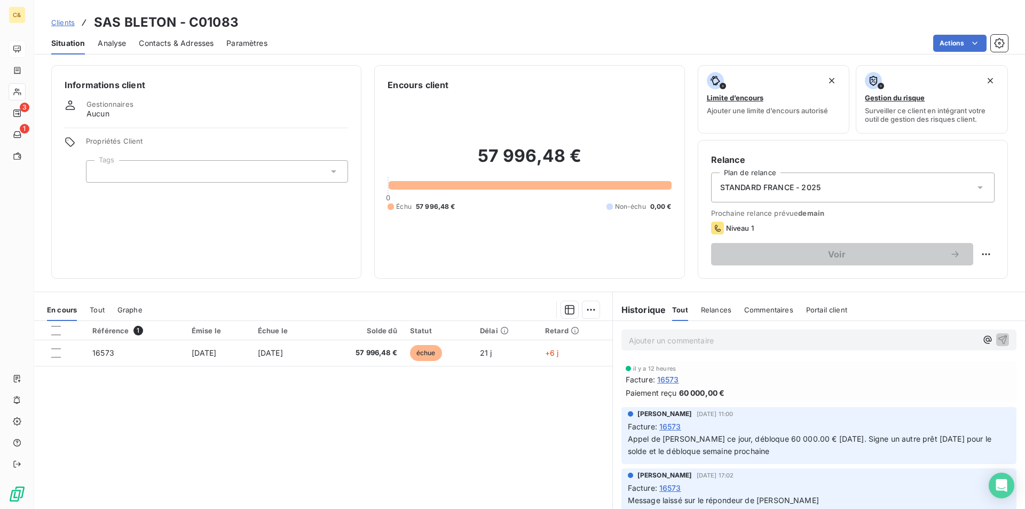
click at [402, 406] on div "Référence 1 Émise le Échue le Solde dû Statut Délai Retard 16573 18 sept. 2025 …" at bounding box center [323, 423] width 578 height 205
click at [325, 422] on div "Référence 1 Émise le Échue le Solde dû Statut Délai Retard 16573 18 sept. 2025 …" at bounding box center [323, 423] width 578 height 205
click at [653, 345] on p "Ajouter un commentaire ﻿" at bounding box center [803, 340] width 348 height 13
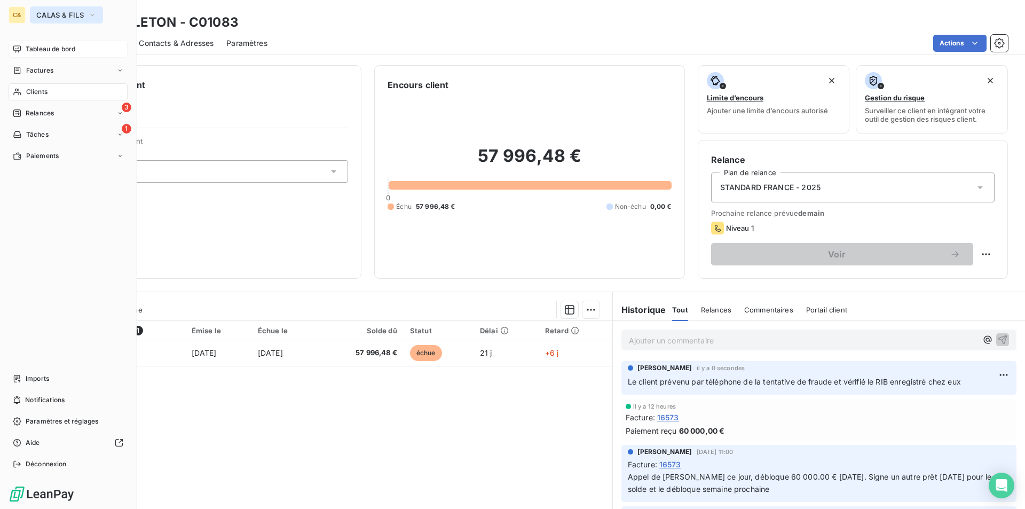
click at [38, 17] on span "CALAS & FILS" at bounding box center [59, 15] width 47 height 9
click at [36, 46] on span "Tableau de bord" at bounding box center [51, 49] width 50 height 10
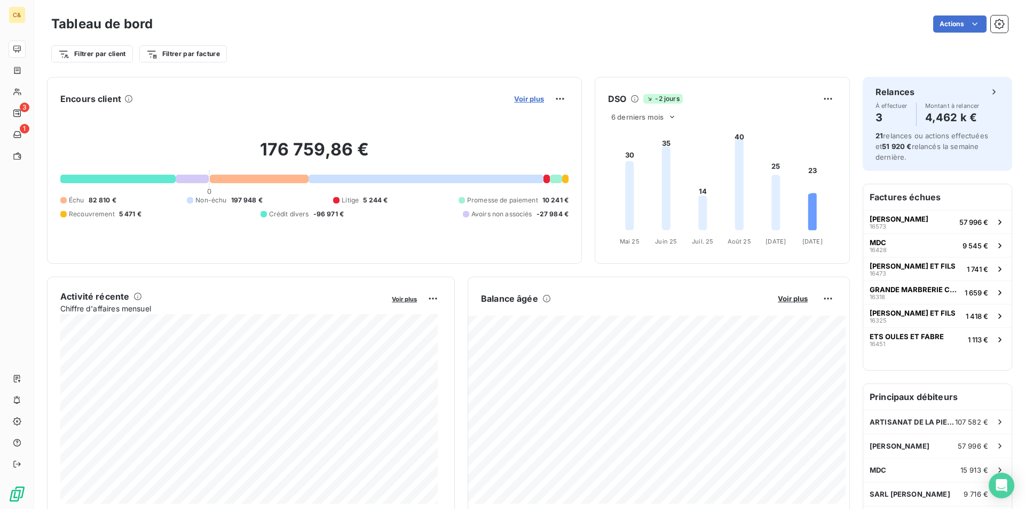
click at [520, 100] on span "Voir plus" at bounding box center [529, 98] width 30 height 9
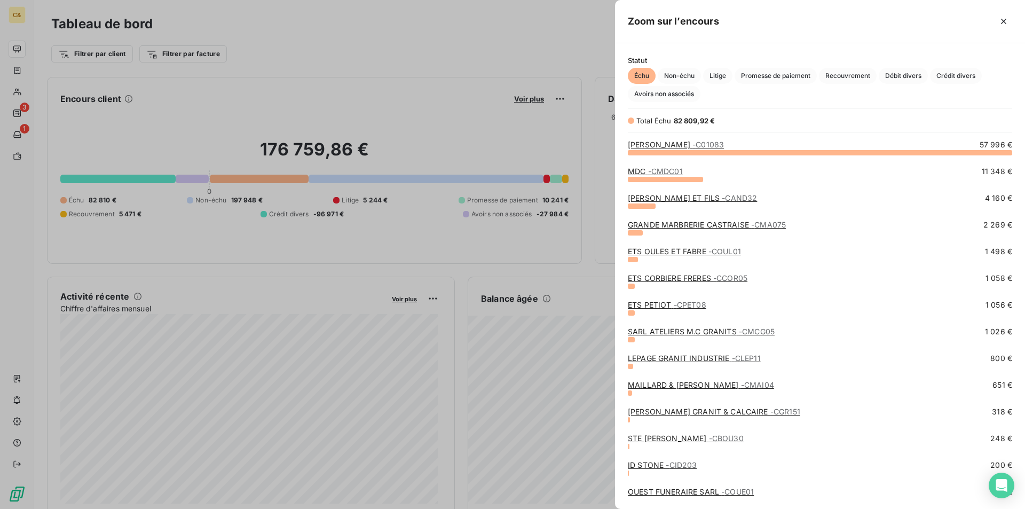
scroll to position [501, 402]
click at [689, 197] on link "SARL ANDREU MARC ET FILS - CAND32" at bounding box center [692, 197] width 129 height 9
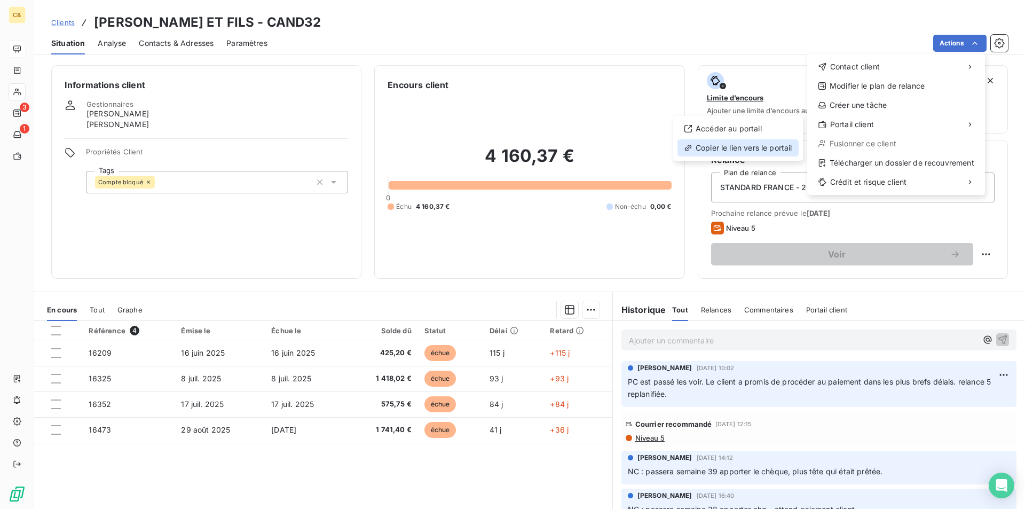
click at [756, 145] on div "Copier le lien vers le portail" at bounding box center [737, 147] width 121 height 17
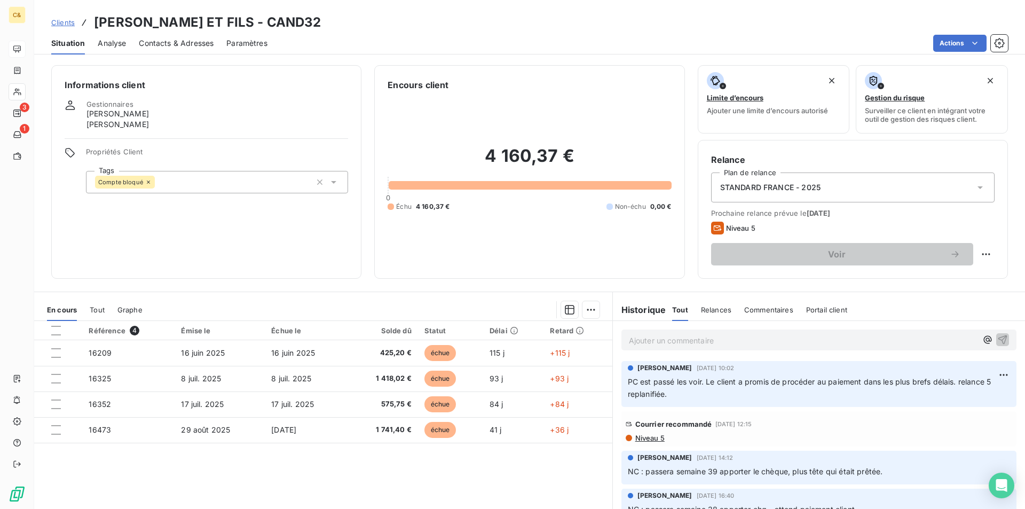
click at [162, 45] on span "Contacts & Adresses" at bounding box center [176, 43] width 75 height 11
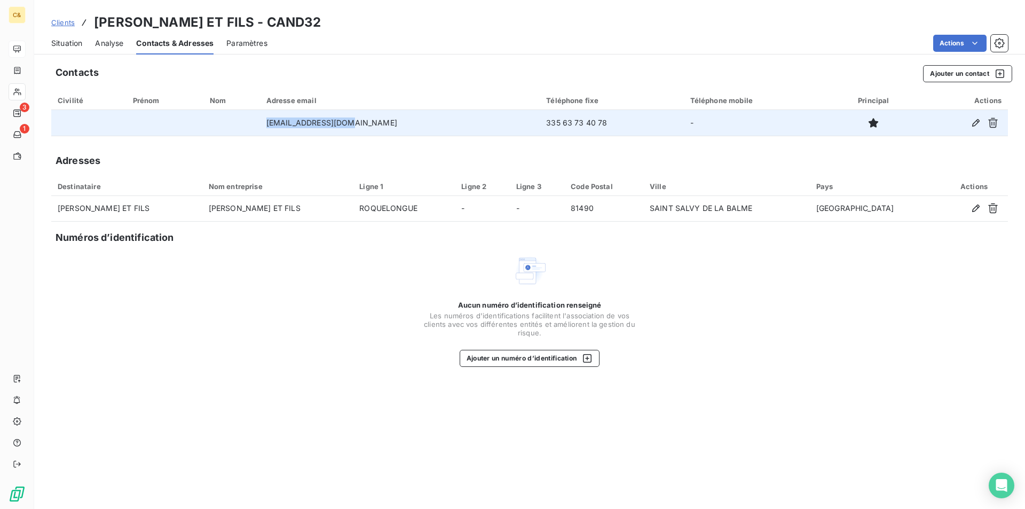
drag, startPoint x: 371, startPoint y: 124, endPoint x: 292, endPoint y: 128, distance: 79.1
click at [292, 128] on td "sarlandreu@yahoo.fr" at bounding box center [400, 123] width 280 height 26
copy td "sarlandreu@yahoo.fr"
click at [546, 133] on td "335 63 73 40 78" at bounding box center [612, 123] width 144 height 26
drag, startPoint x: 557, startPoint y: 124, endPoint x: 482, endPoint y: 124, distance: 74.7
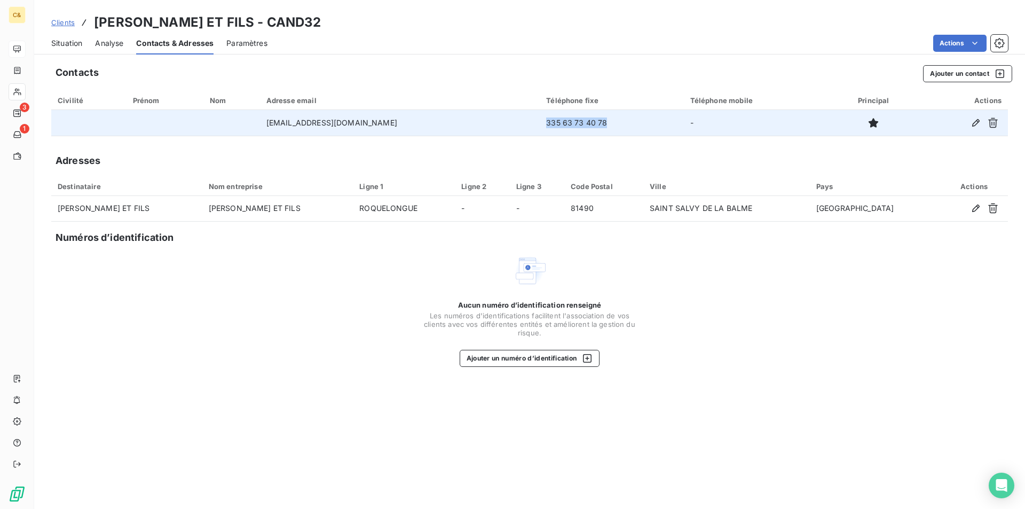
click at [540, 124] on td "335 63 73 40 78" at bounding box center [612, 123] width 144 height 26
copy td "335 63 73 40 78"
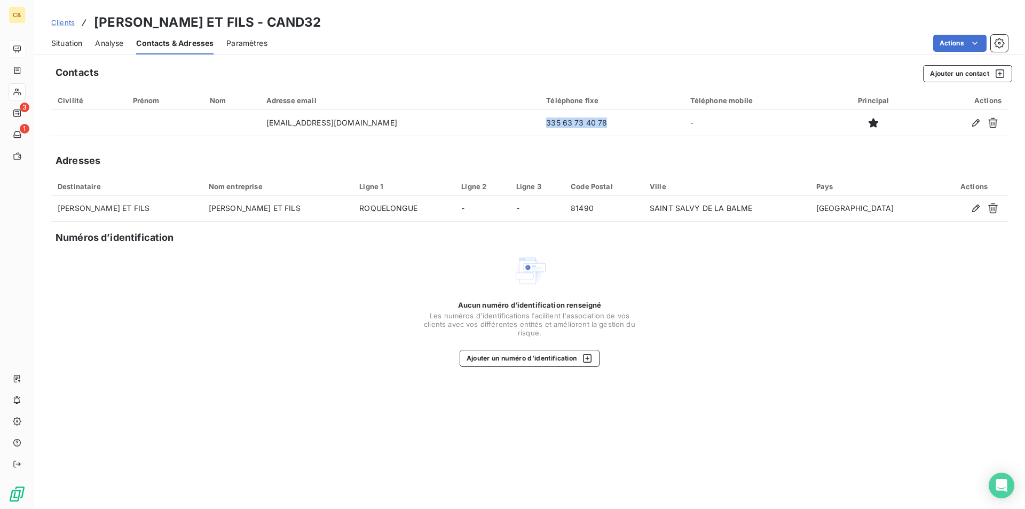
click at [72, 44] on span "Situation" at bounding box center [66, 43] width 31 height 11
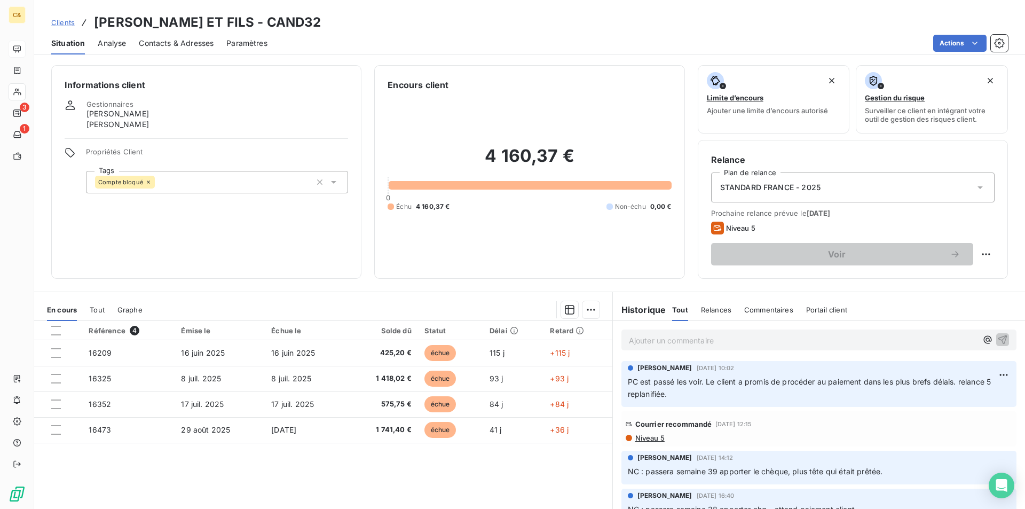
click at [668, 337] on p "Ajouter un commentaire ﻿" at bounding box center [803, 340] width 348 height 13
click at [707, 341] on p "Ajouter un commentaire ﻿" at bounding box center [803, 340] width 348 height 13
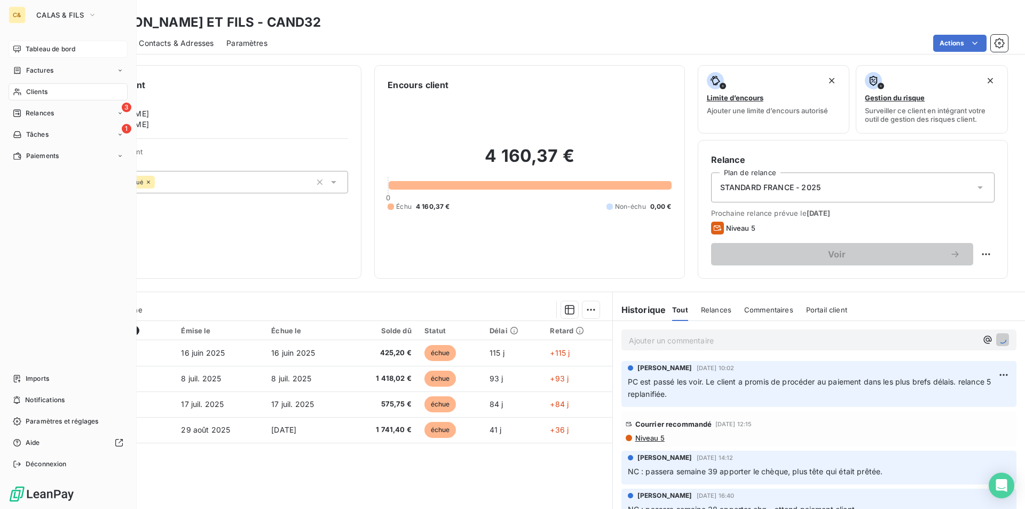
click at [31, 50] on span "Tableau de bord" at bounding box center [51, 49] width 50 height 10
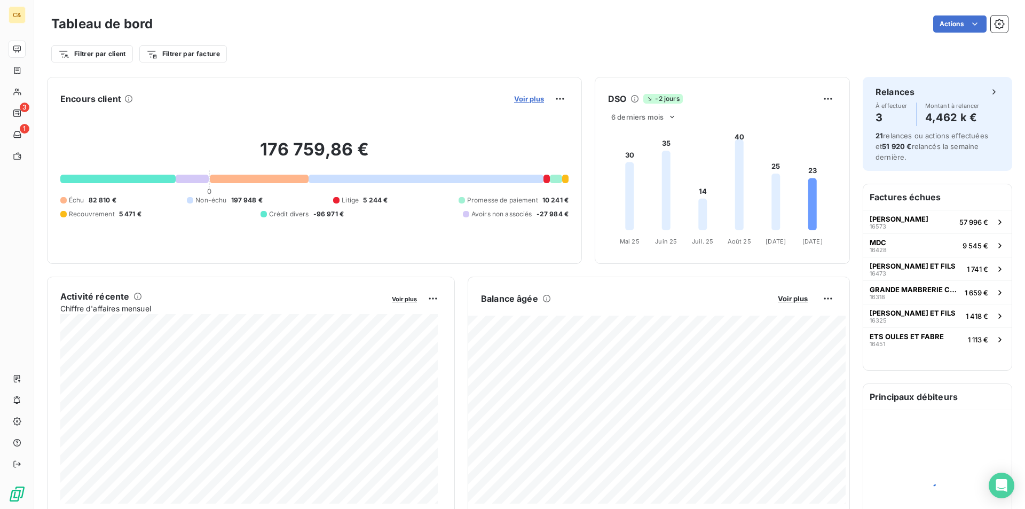
click at [535, 102] on span "Voir plus" at bounding box center [529, 98] width 30 height 9
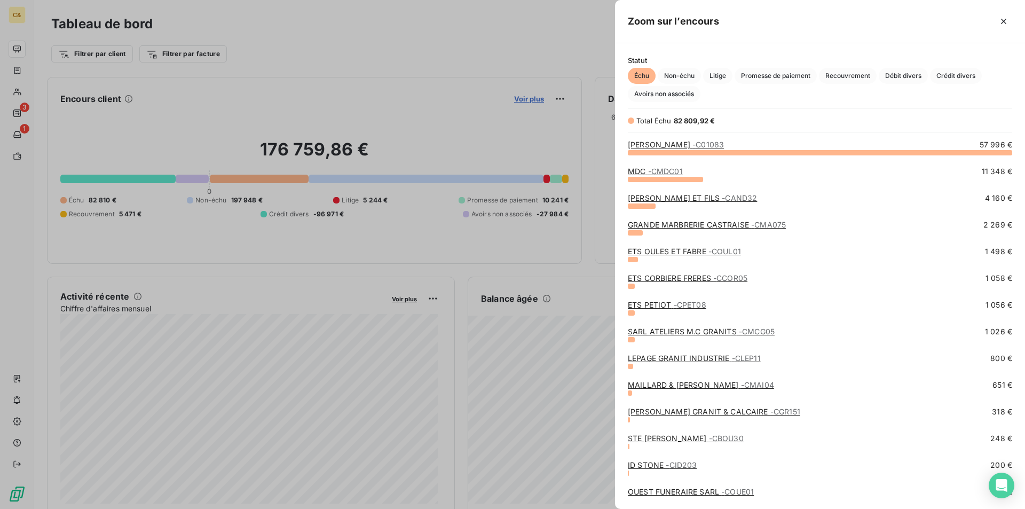
scroll to position [348, 402]
click at [695, 196] on link "SARL ANDREU MARC ET FILS - CAND32" at bounding box center [692, 197] width 129 height 9
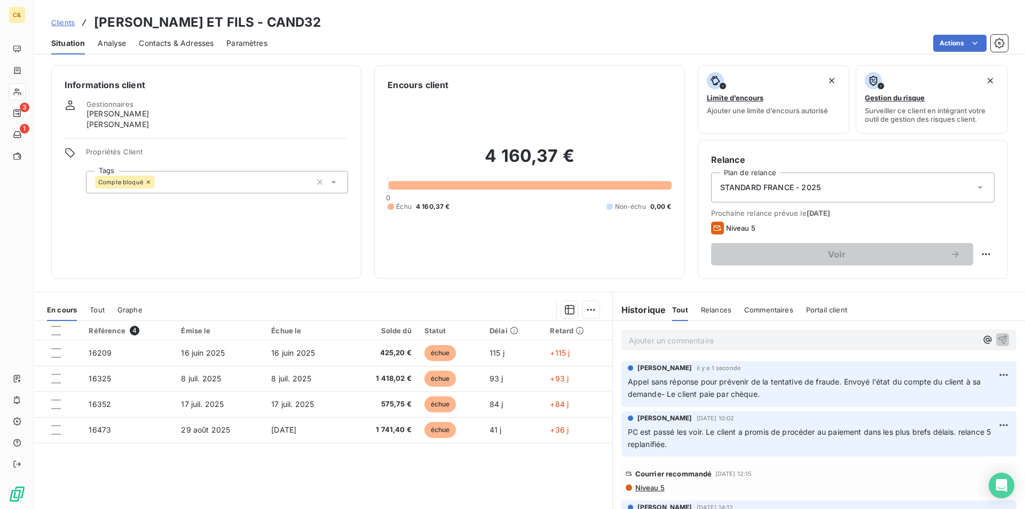
click at [676, 342] on p "Ajouter un commentaire ﻿" at bounding box center [803, 340] width 348 height 13
drag, startPoint x: 837, startPoint y: 342, endPoint x: 616, endPoint y: 345, distance: 221.0
click at [621, 345] on div "Appel sans réponse pour prévenir de la tentative de fraude." at bounding box center [818, 339] width 395 height 20
drag, startPoint x: 815, startPoint y: 336, endPoint x: 621, endPoint y: 340, distance: 194.8
click at [621, 340] on div "ns réponse pour prévenir de la tentative de fraude." at bounding box center [818, 339] width 395 height 20
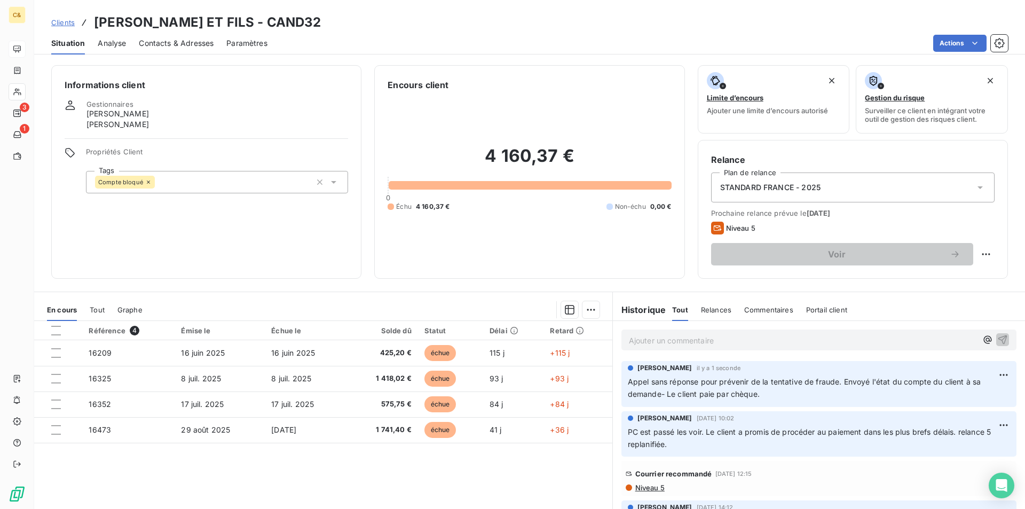
click at [548, 478] on div "Référence 4 Émise le Échue le Solde dû Statut Délai Retard 16209 16 juin 2025 1…" at bounding box center [323, 423] width 578 height 205
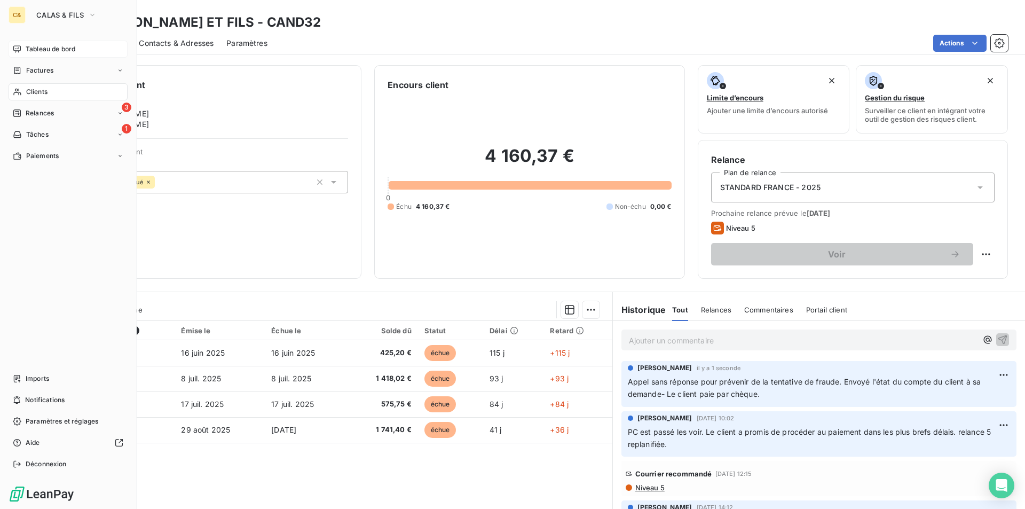
click at [51, 44] on span "Tableau de bord" at bounding box center [51, 49] width 50 height 10
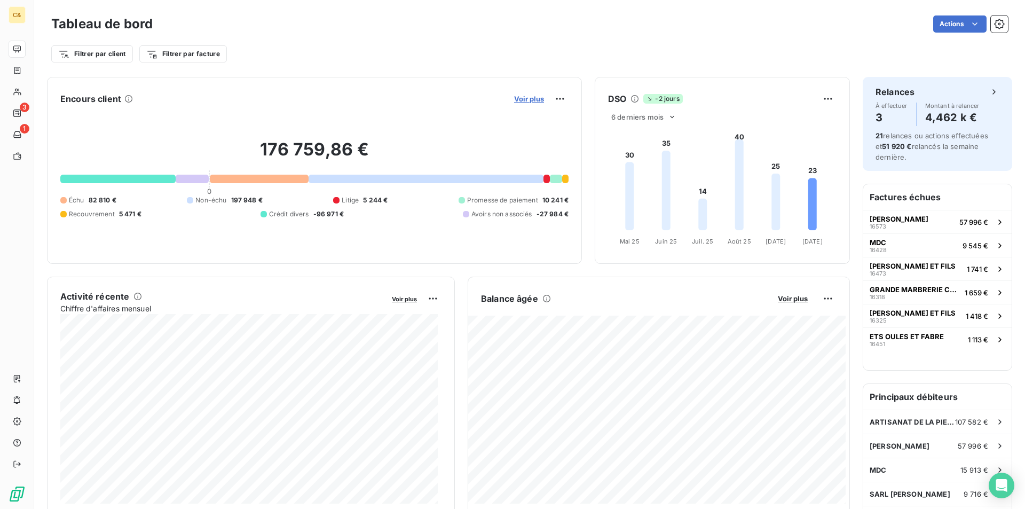
click at [531, 102] on span "Voir plus" at bounding box center [529, 98] width 30 height 9
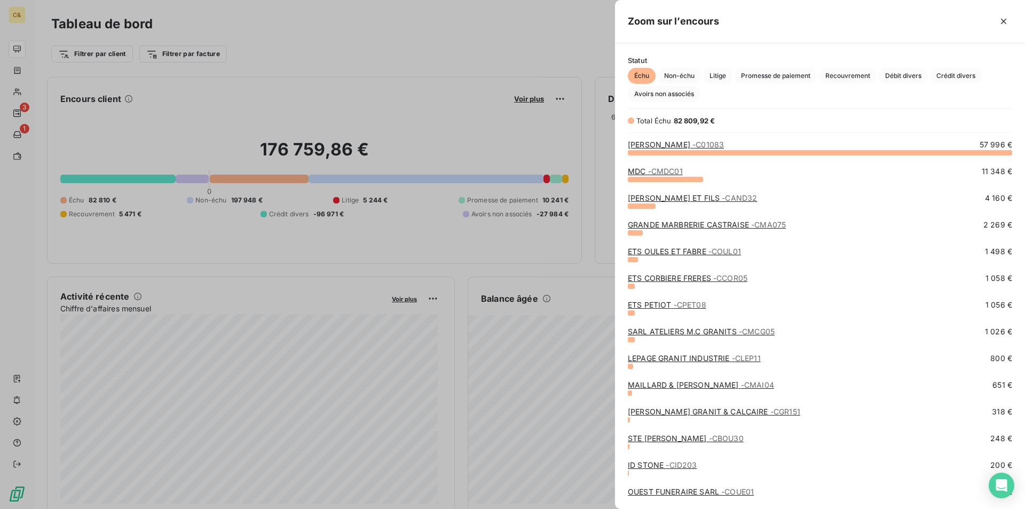
scroll to position [348, 402]
click at [680, 227] on link "GRANDE MARBRERIE CASTRAISE - CMA075" at bounding box center [707, 224] width 158 height 9
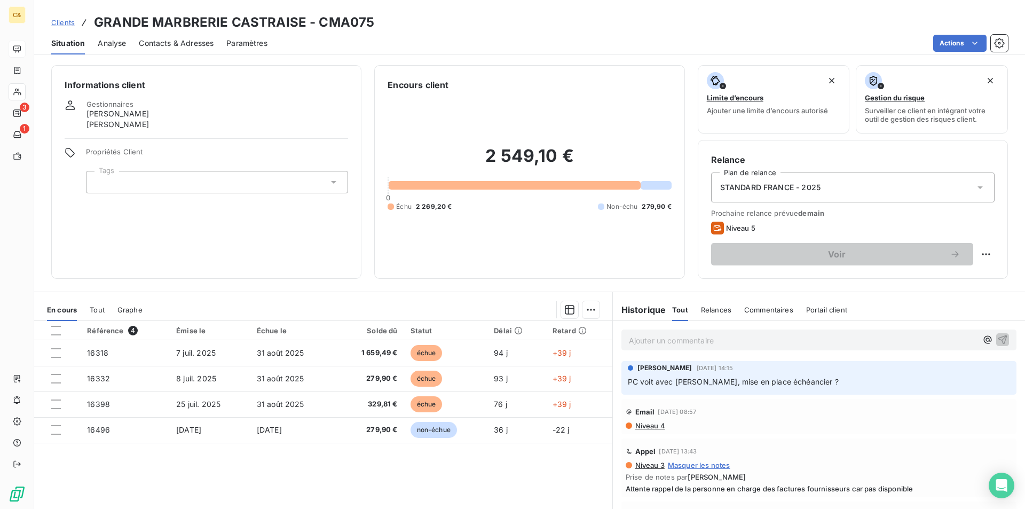
click at [170, 37] on div "Contacts & Adresses" at bounding box center [176, 43] width 75 height 22
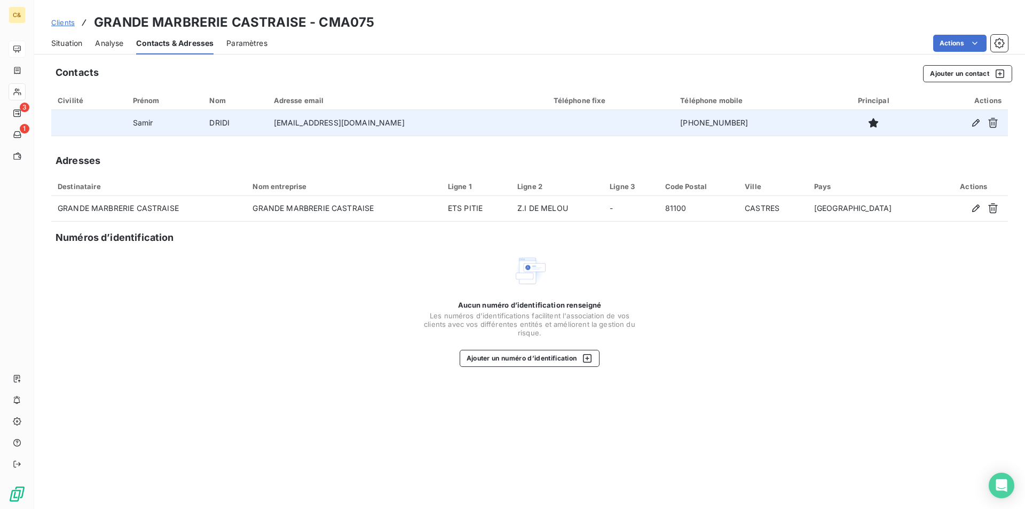
drag, startPoint x: 724, startPoint y: 126, endPoint x: 649, endPoint y: 130, distance: 74.3
click at [673, 130] on td "+33 6 58 73 80 10" at bounding box center [751, 123] width 157 height 26
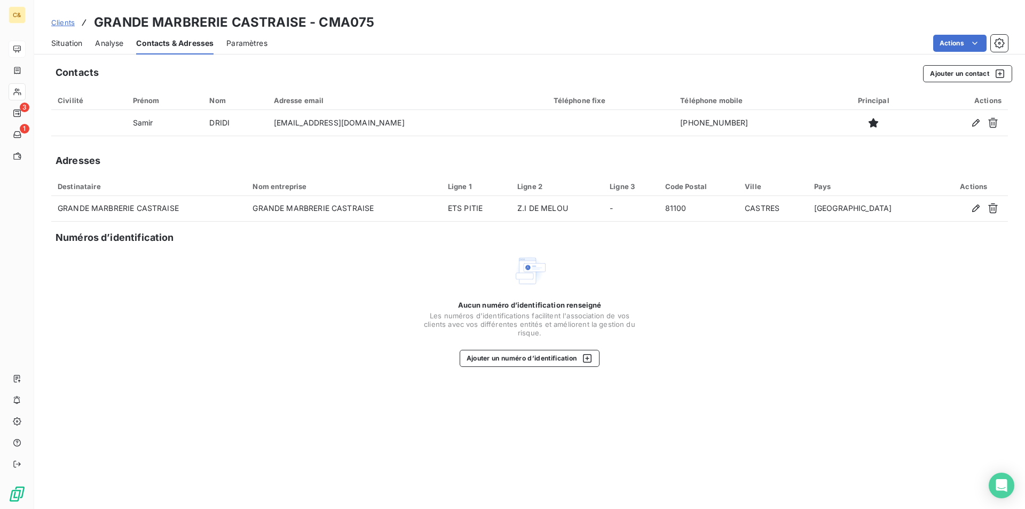
click at [736, 257] on div "Aucun numéro d’identification renseigné Les numéros d'identifications faciliten…" at bounding box center [529, 309] width 956 height 113
drag, startPoint x: 64, startPoint y: 43, endPoint x: 115, endPoint y: 54, distance: 51.9
click at [64, 43] on span "Situation" at bounding box center [66, 43] width 31 height 11
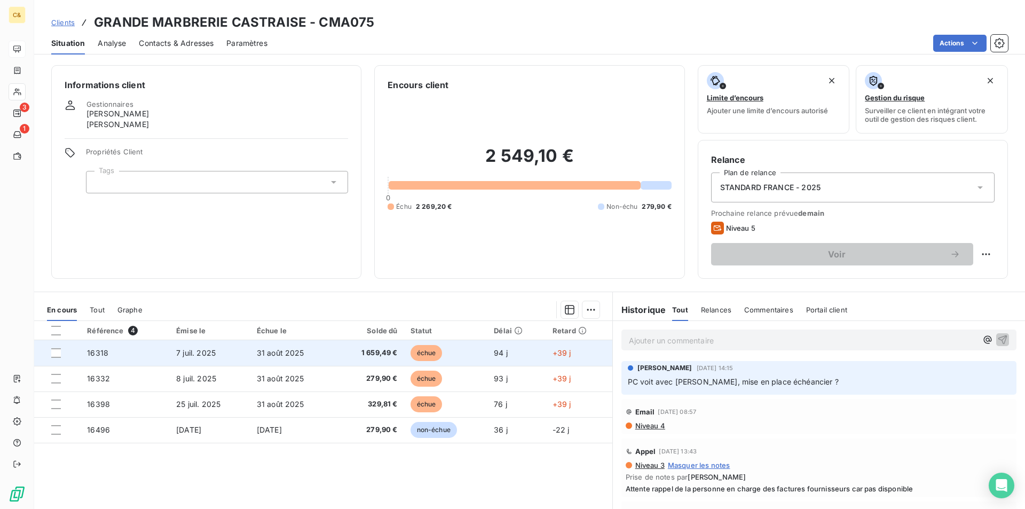
click at [326, 360] on td "31 août 2025" at bounding box center [292, 353] width 85 height 26
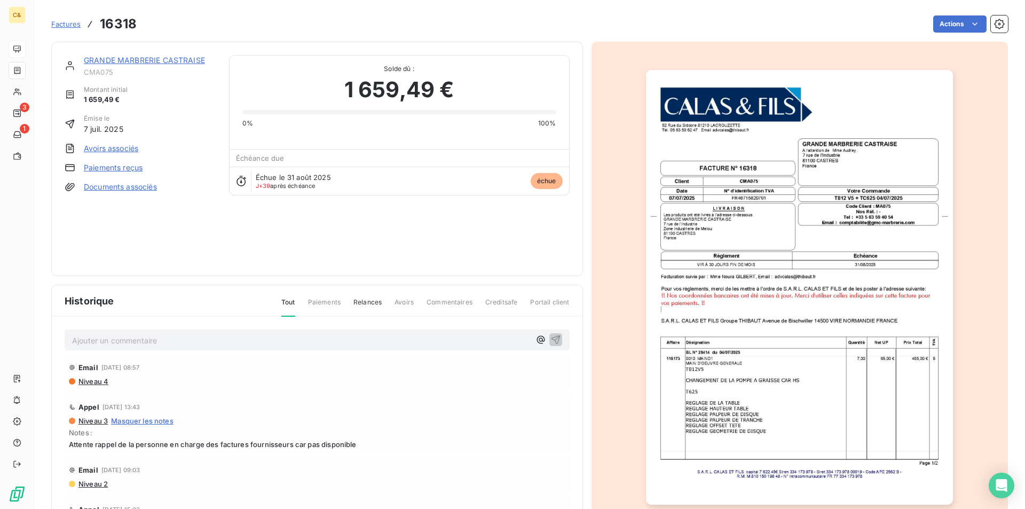
click at [154, 339] on p "Ajouter un commentaire ﻿" at bounding box center [301, 340] width 458 height 13
click at [125, 62] on link "GRANDE MARBRERIE CASTRAISE" at bounding box center [144, 60] width 121 height 9
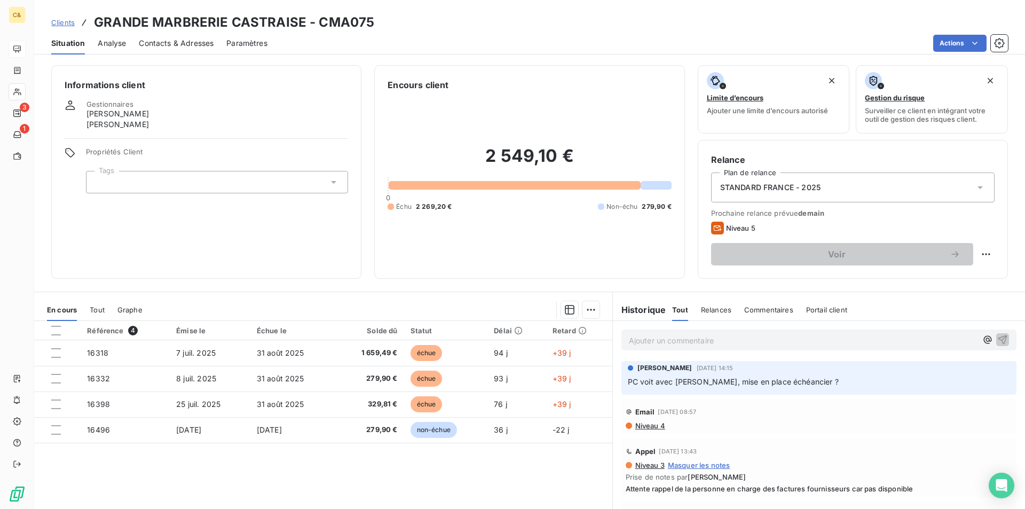
click at [676, 339] on p "Ajouter un commentaire ﻿" at bounding box center [803, 340] width 348 height 13
click at [809, 340] on span "Client prévenu de la tentative de fraude et préfére contacter Patrick" at bounding box center [769, 339] width 281 height 9
click at [792, 342] on span "Client prévenu de la tentative de fraude et préfére contacter Patrick" at bounding box center [769, 339] width 281 height 9
click at [870, 339] on p "Client prévenu de la tentative de fraude et préfère contacter Patrick" at bounding box center [803, 340] width 348 height 12
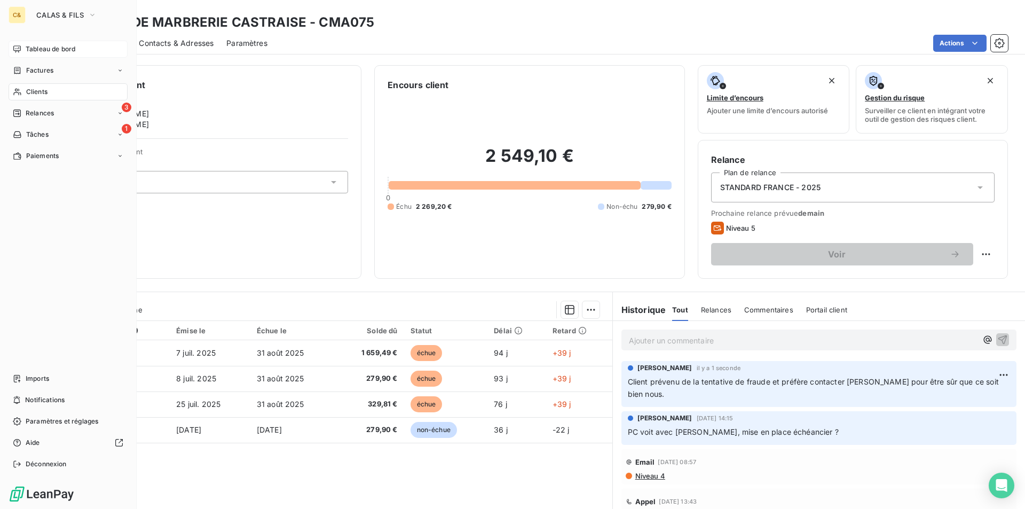
click at [49, 51] on span "Tableau de bord" at bounding box center [51, 49] width 50 height 10
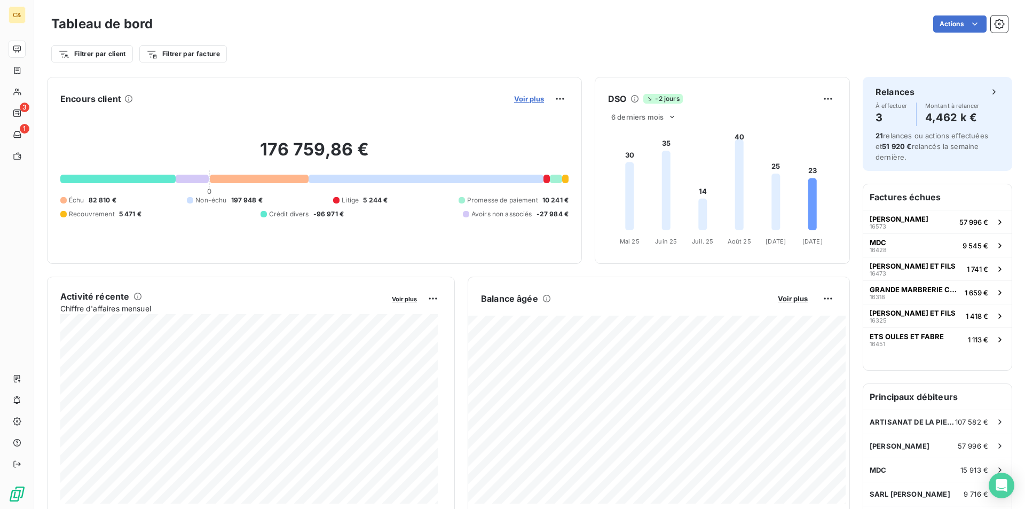
click at [524, 102] on span "Voir plus" at bounding box center [529, 98] width 30 height 9
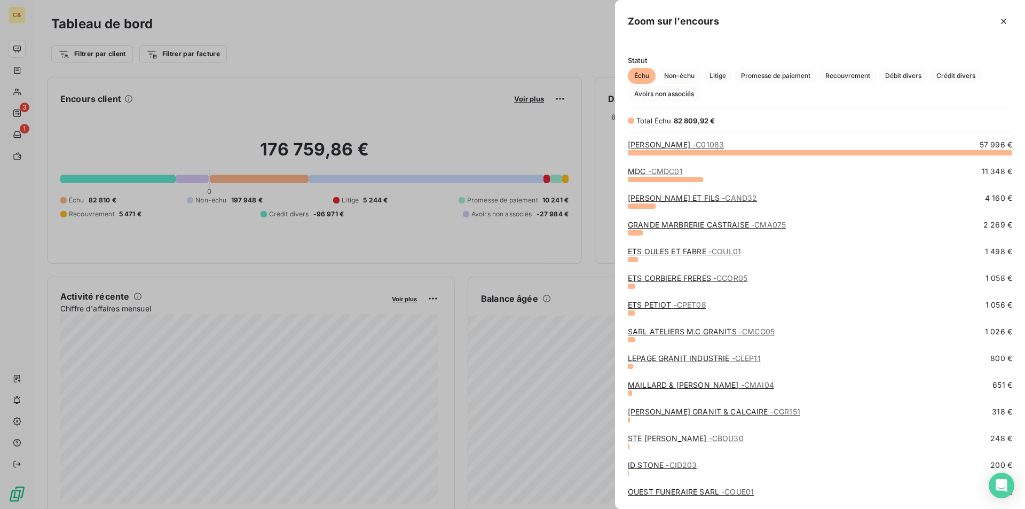
scroll to position [348, 402]
click at [695, 253] on link "ETS OULES ET FABRE - COUL01" at bounding box center [684, 251] width 113 height 9
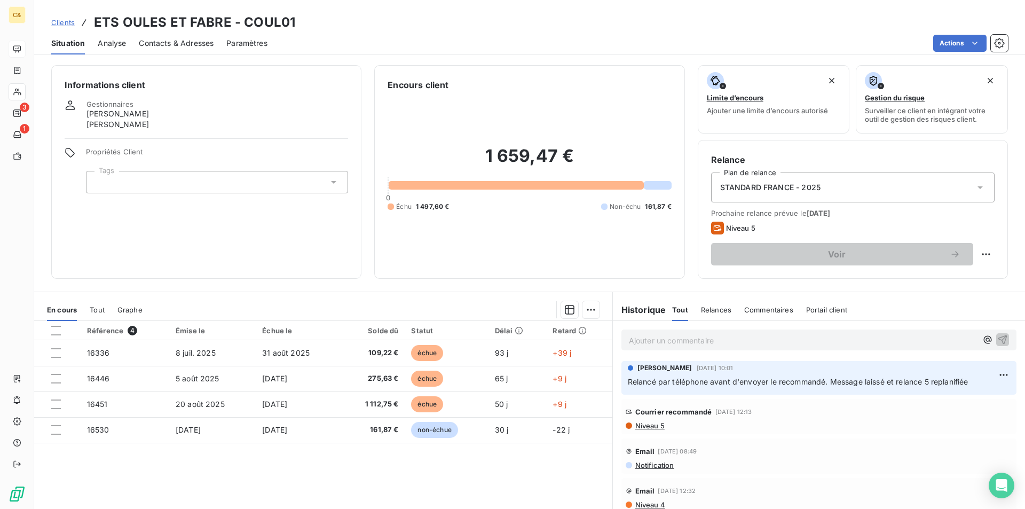
click at [177, 48] on span "Contacts & Adresses" at bounding box center [176, 43] width 75 height 11
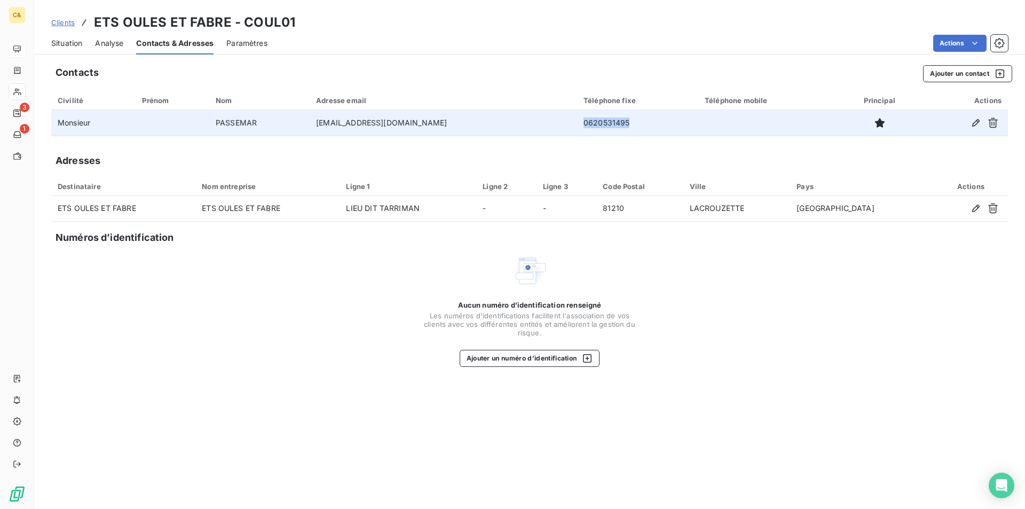
drag, startPoint x: 619, startPoint y: 119, endPoint x: 560, endPoint y: 123, distance: 59.4
click at [577, 123] on td "0620531495" at bounding box center [637, 123] width 121 height 26
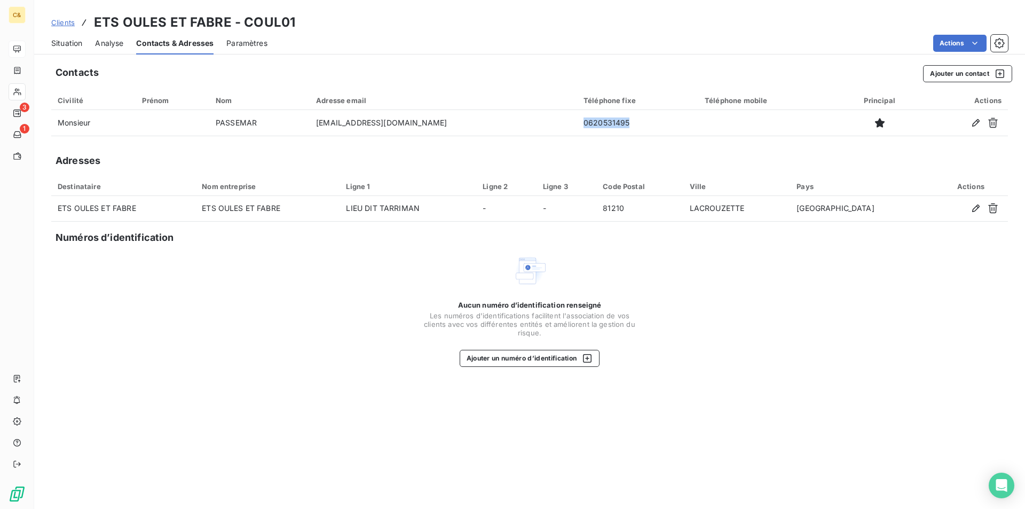
click at [62, 40] on span "Situation" at bounding box center [66, 43] width 31 height 11
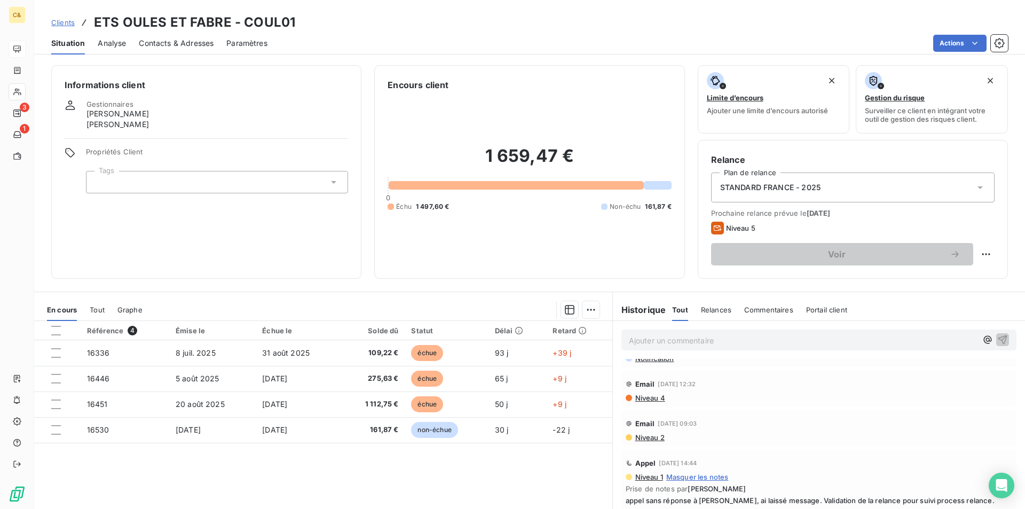
scroll to position [213, 0]
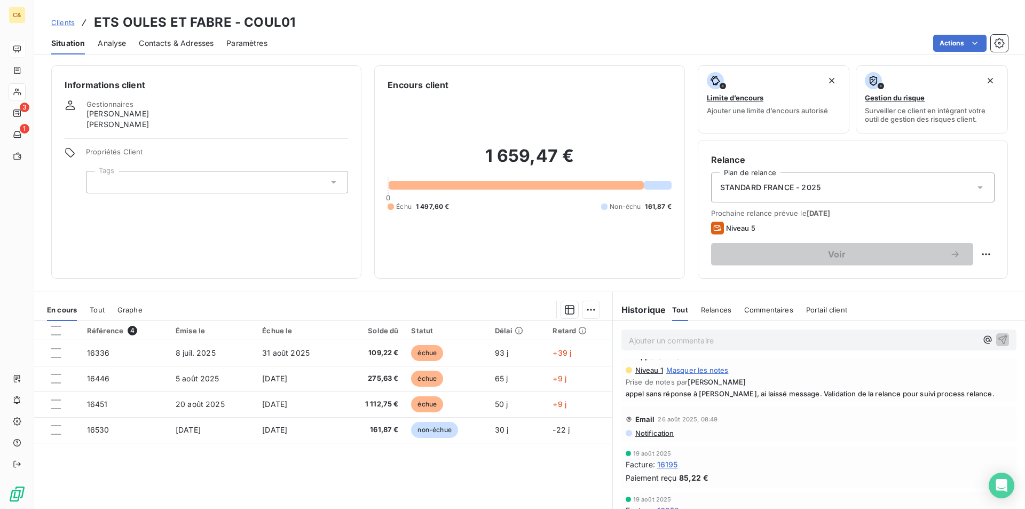
click at [551, 464] on div "Référence 4 Émise le Échue le Solde dû Statut Délai Retard 16336 8 juil. 2025 3…" at bounding box center [323, 423] width 578 height 205
click at [340, 480] on div "Référence 4 Émise le Échue le Solde dû Statut Délai Retard 16336 8 juil. 2025 3…" at bounding box center [323, 423] width 578 height 205
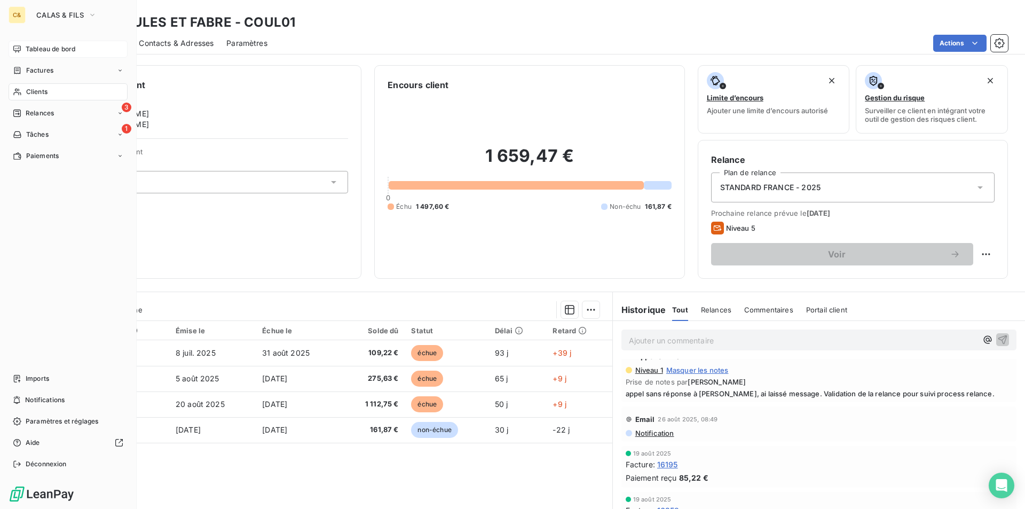
click at [39, 86] on div "Clients" at bounding box center [68, 91] width 119 height 17
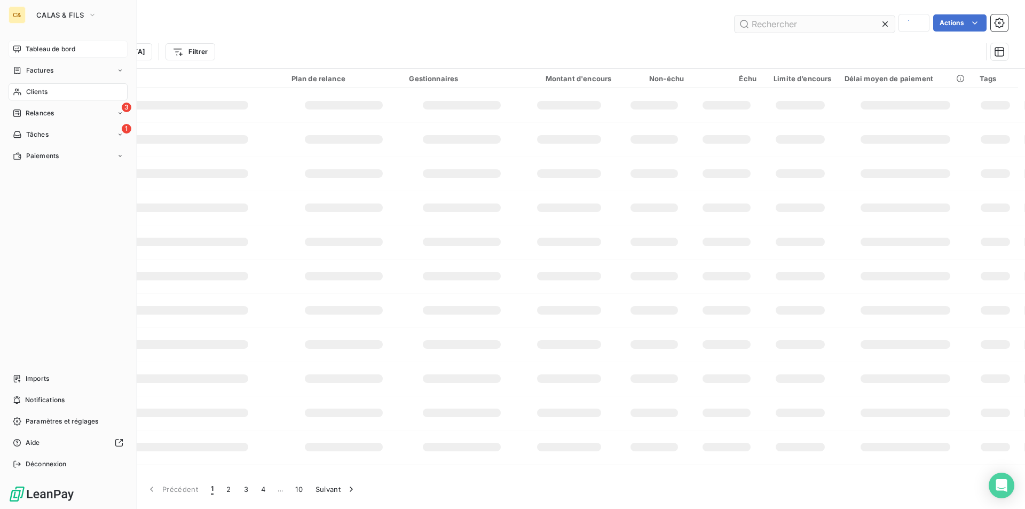
click at [774, 25] on input "text" at bounding box center [814, 23] width 160 height 17
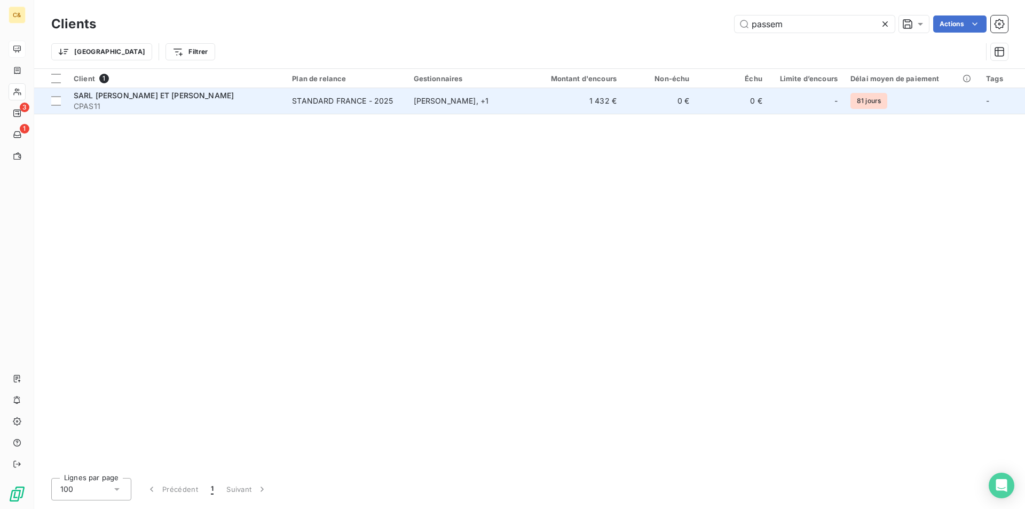
type input "passem"
click at [256, 100] on div "SARL PASSEMAR SERGE ET PHILIPPE" at bounding box center [176, 95] width 205 height 11
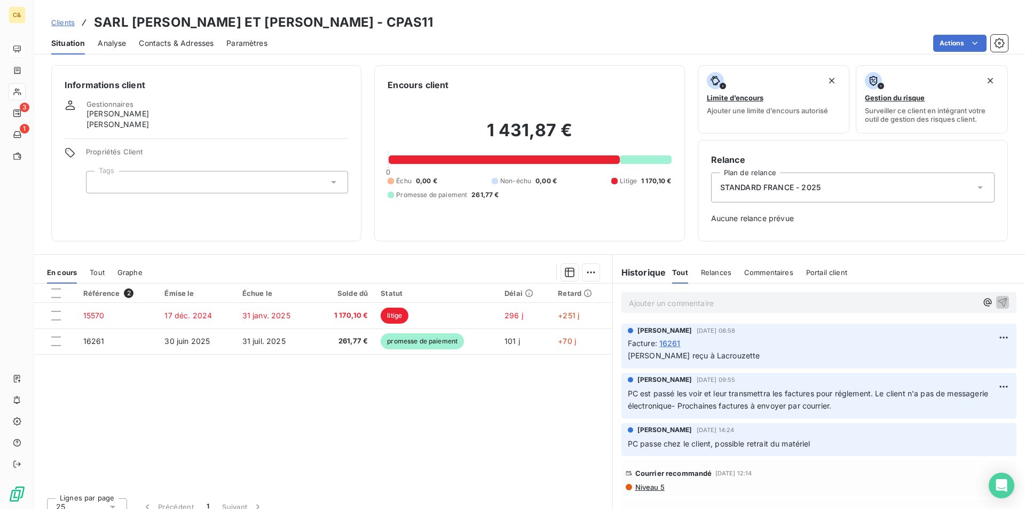
click at [177, 45] on span "Contacts & Adresses" at bounding box center [176, 43] width 75 height 11
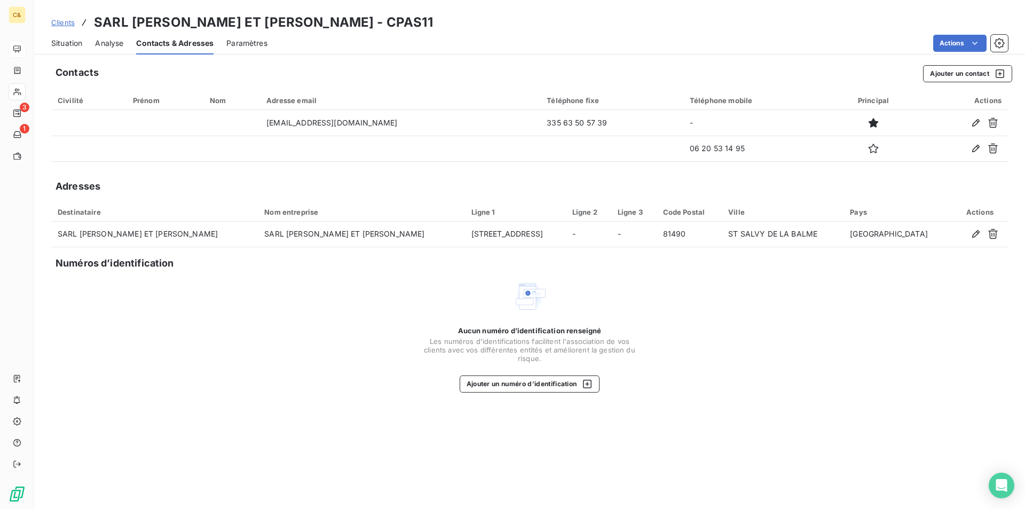
click at [72, 42] on span "Situation" at bounding box center [66, 43] width 31 height 11
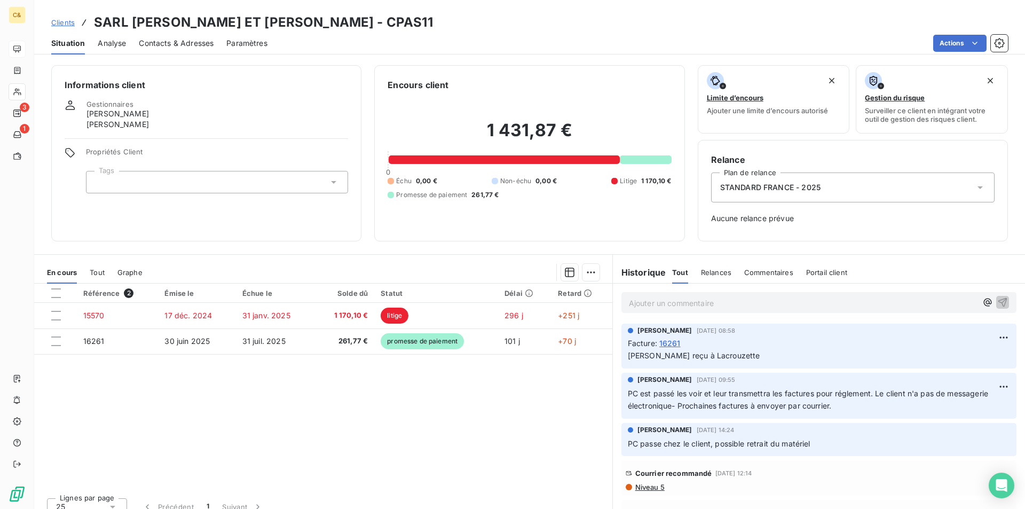
click at [483, 396] on div "Référence 2 Émise le Échue le Solde dû Statut Délai Retard 15570 17 déc. 2024 3…" at bounding box center [323, 385] width 578 height 205
click at [679, 305] on p "Ajouter un commentaire ﻿" at bounding box center [803, 302] width 348 height 13
click at [679, 302] on span "Client prévenu de la tentative de fraude." at bounding box center [701, 301] width 145 height 9
click at [825, 301] on p "Client prévenu par téléphone de la tentative de fraude." at bounding box center [803, 302] width 348 height 12
drag, startPoint x: 644, startPoint y: 300, endPoint x: 624, endPoint y: 301, distance: 19.8
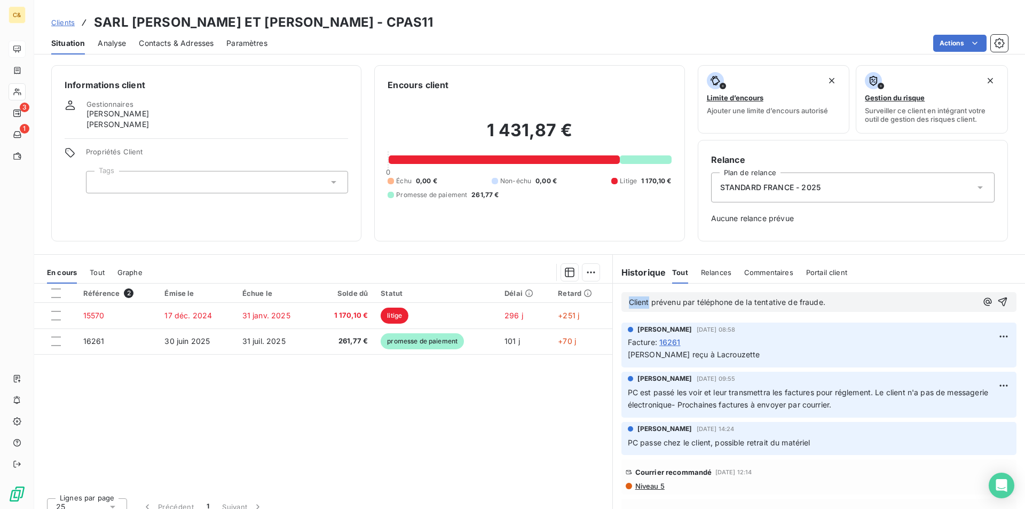
click at [629, 301] on span "Client prévenu par téléphone de la tentative de fraude." at bounding box center [727, 301] width 196 height 9
click at [853, 303] on p "M PASSEMAR prévenu par téléphone de la tentative de fraude." at bounding box center [803, 302] width 348 height 12
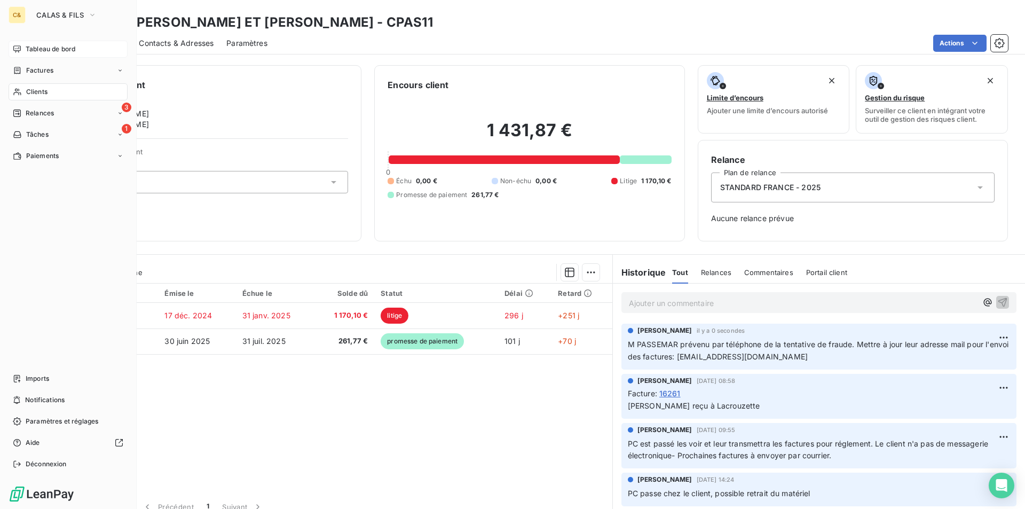
click at [49, 51] on span "Tableau de bord" at bounding box center [51, 49] width 50 height 10
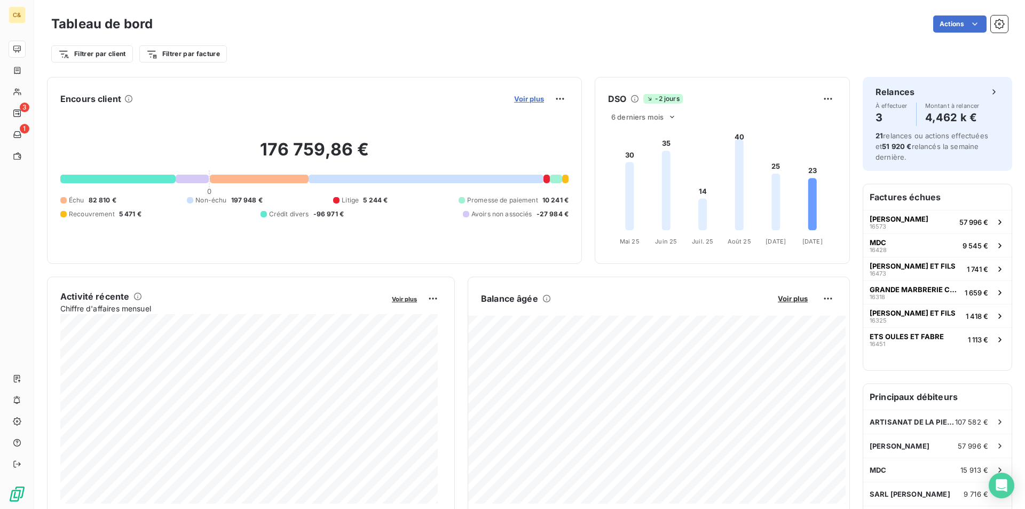
click at [518, 98] on span "Voir plus" at bounding box center [529, 98] width 30 height 9
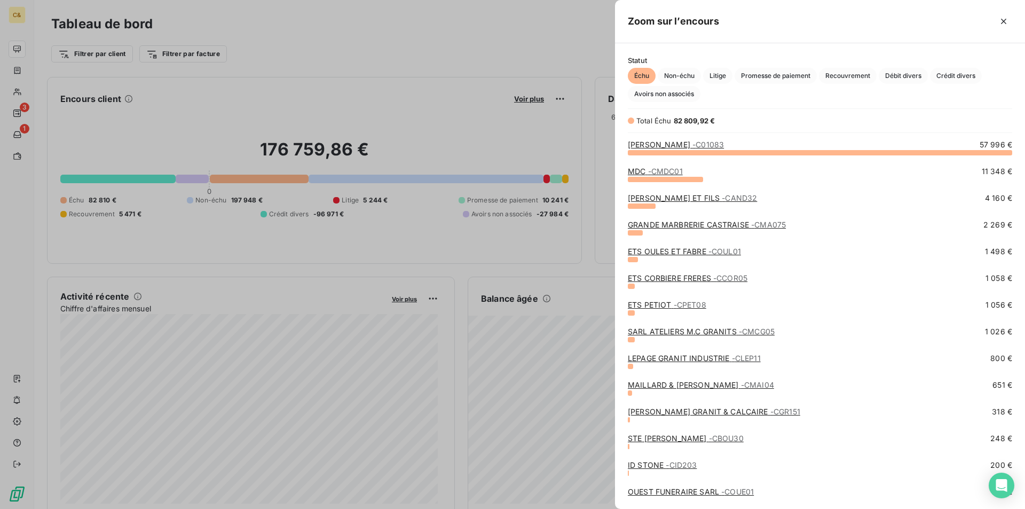
scroll to position [348, 402]
click at [660, 250] on link "ETS OULES ET FABRE - COUL01" at bounding box center [684, 251] width 113 height 9
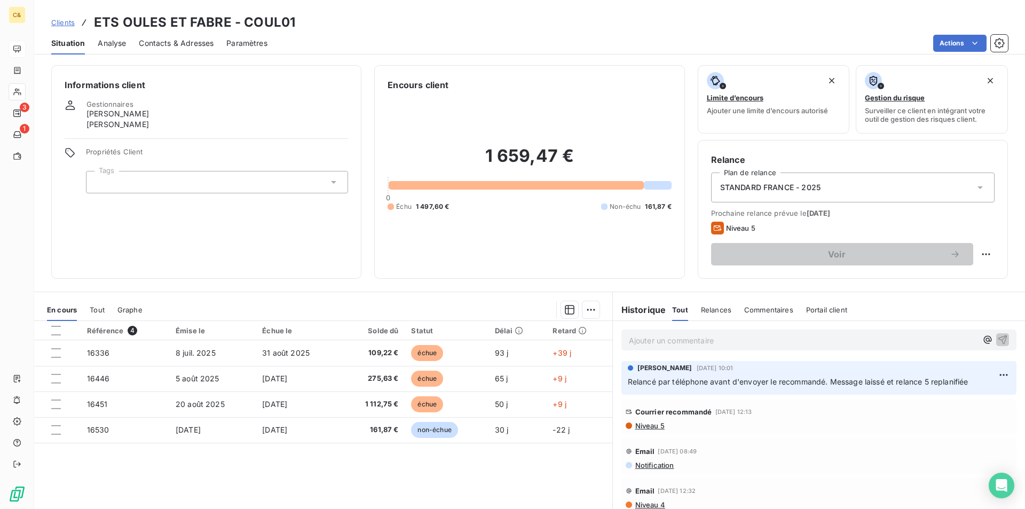
click at [661, 342] on p "Ajouter un commentaire ﻿" at bounding box center [803, 340] width 348 height 13
click at [709, 341] on span "M PASSEMAR prévenu de la tentative de fraude" at bounding box center [715, 339] width 173 height 9
click at [846, 339] on span "M PASSEMAR prévenu par téléphone de la tentative de fraude" at bounding box center [741, 339] width 225 height 9
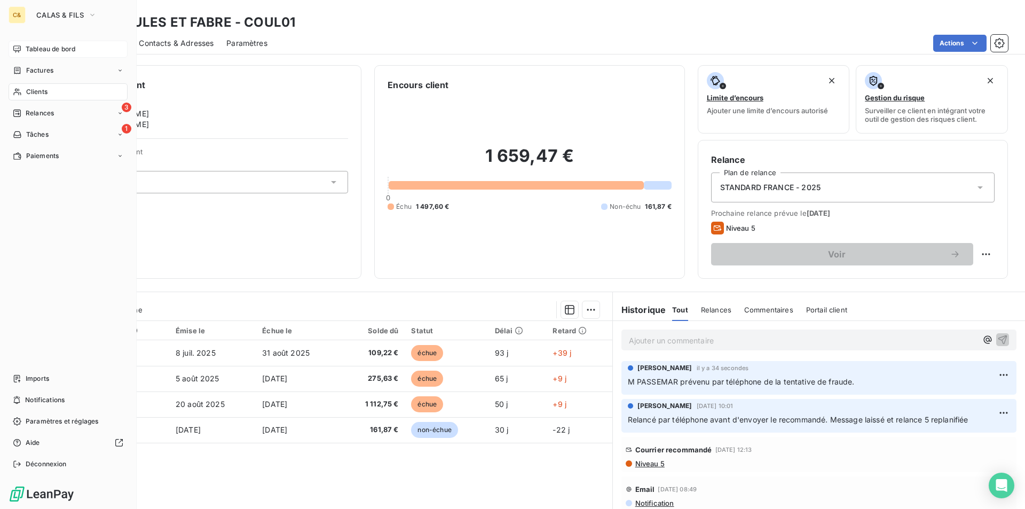
click at [39, 94] on span "Clients" at bounding box center [36, 92] width 21 height 10
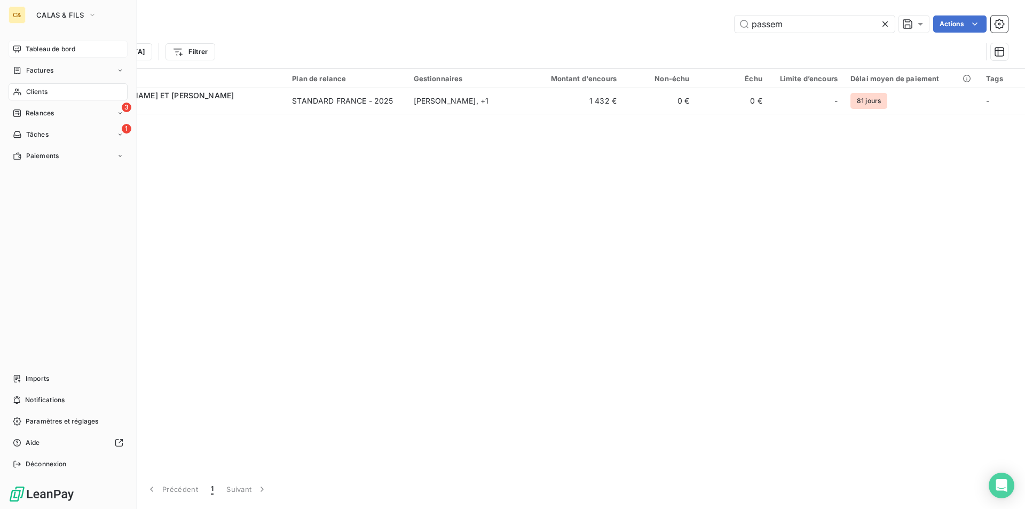
click at [33, 51] on span "Tableau de bord" at bounding box center [51, 49] width 50 height 10
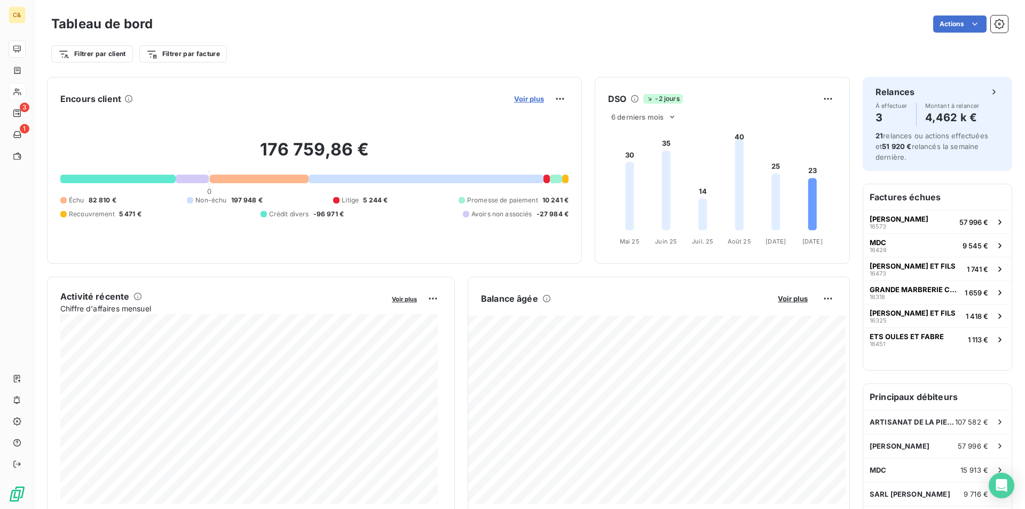
click at [524, 97] on span "Voir plus" at bounding box center [529, 98] width 30 height 9
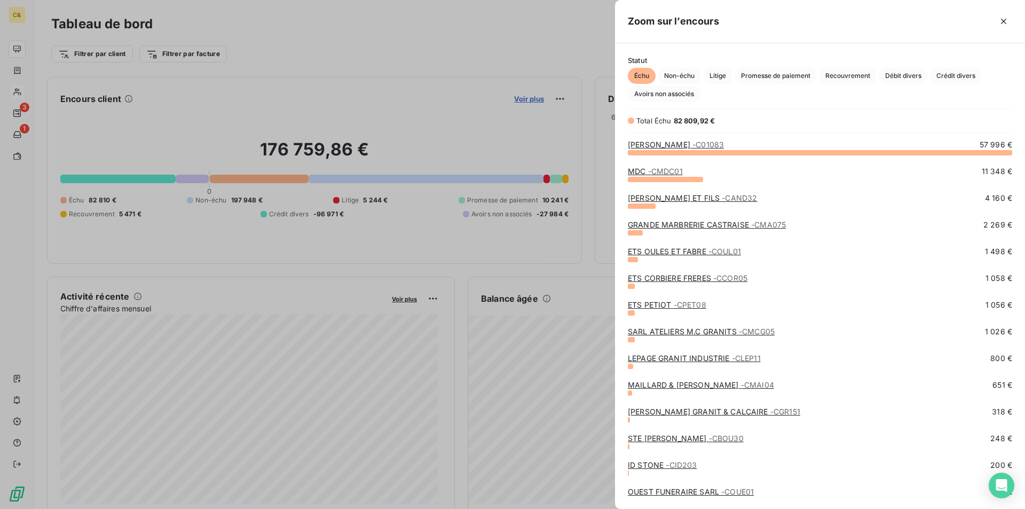
scroll to position [501, 402]
click at [671, 280] on link "ETS CORBIERE FRERES - CCOR05" at bounding box center [688, 277] width 120 height 9
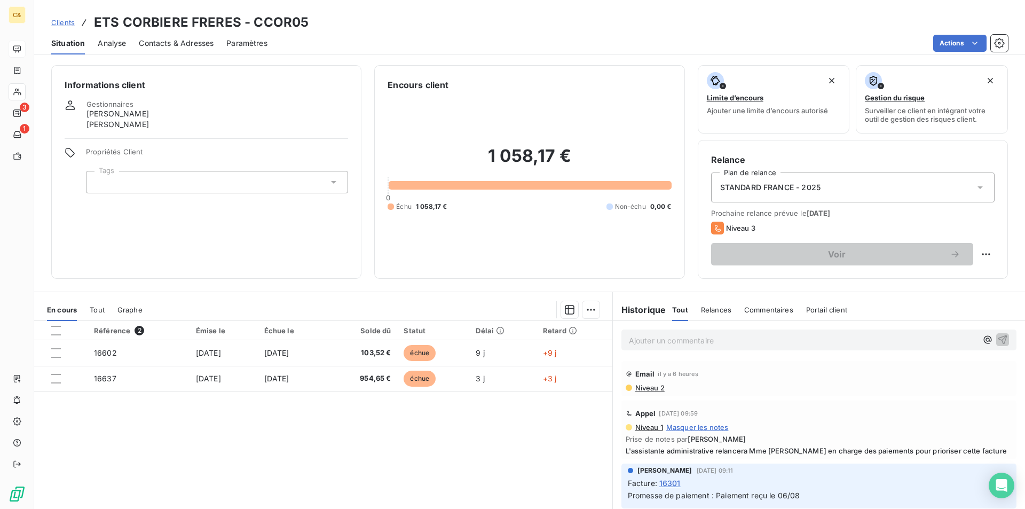
click at [551, 416] on div "Référence 2 Émise le Échue le Solde dû Statut Délai Retard 16602 30 sept. 2025 …" at bounding box center [323, 423] width 578 height 205
click at [179, 49] on div "Contacts & Adresses" at bounding box center [176, 43] width 75 height 22
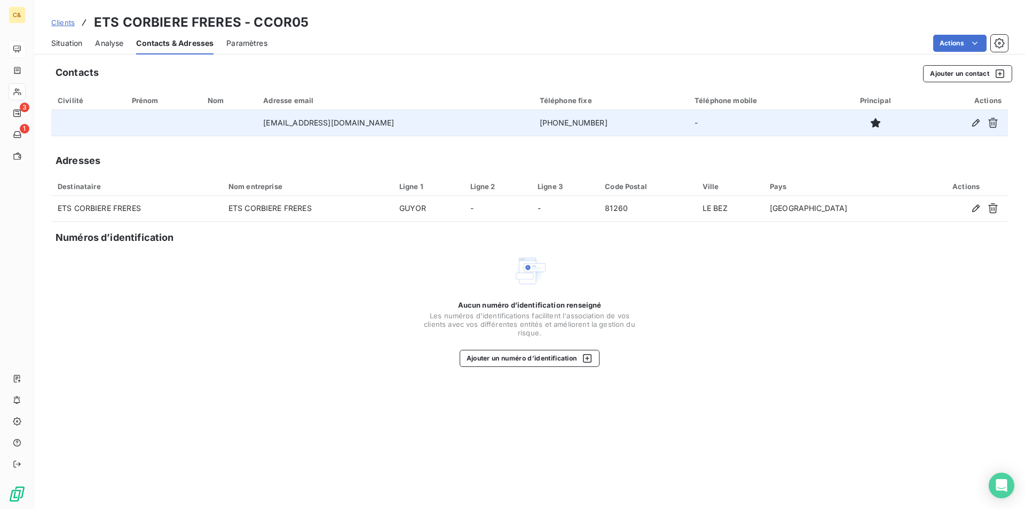
drag, startPoint x: 569, startPoint y: 122, endPoint x: 487, endPoint y: 124, distance: 81.7
click at [487, 124] on tr "contact@corbierefreres.fr +33 5 63 74 50 71 -" at bounding box center [529, 123] width 956 height 26
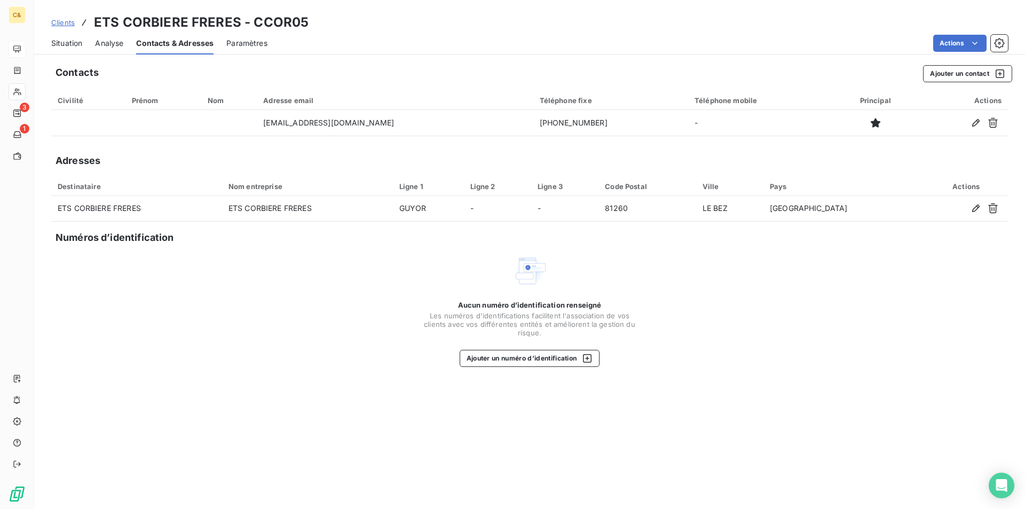
click at [56, 45] on span "Situation" at bounding box center [66, 43] width 31 height 11
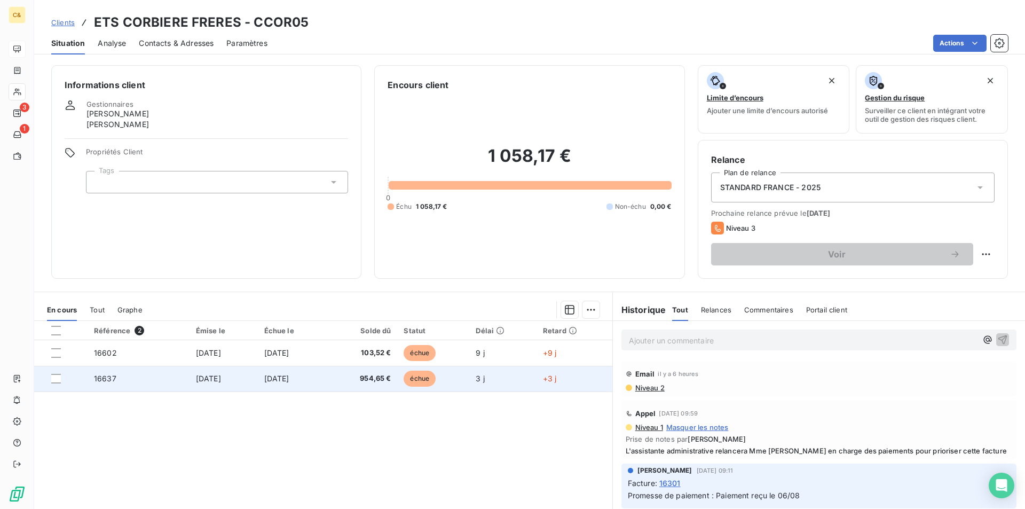
click at [322, 384] on td "[DATE]" at bounding box center [292, 379] width 69 height 26
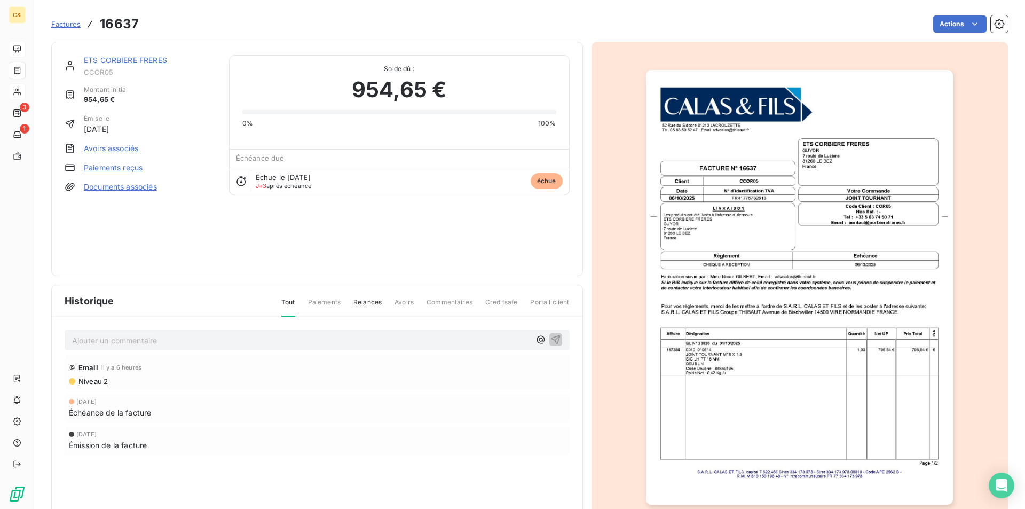
click at [717, 367] on img "button" at bounding box center [799, 287] width 307 height 434
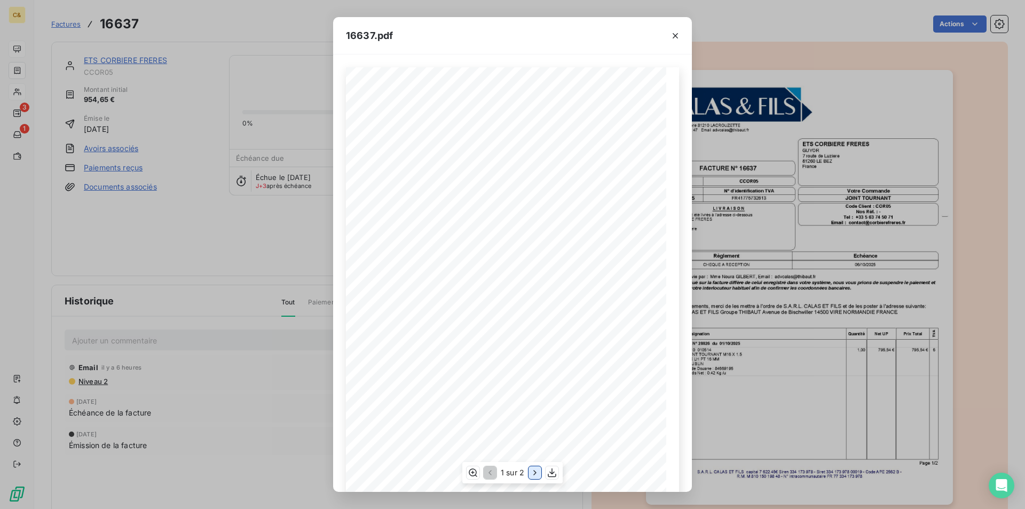
click at [530, 472] on icon "button" at bounding box center [534, 472] width 11 height 11
click at [740, 404] on div "16637.pdf 52 Rue du Sidobre 81210 LACROUZETTE TÈl. 05 63 50 62 47 Email: advcal…" at bounding box center [512, 254] width 1025 height 509
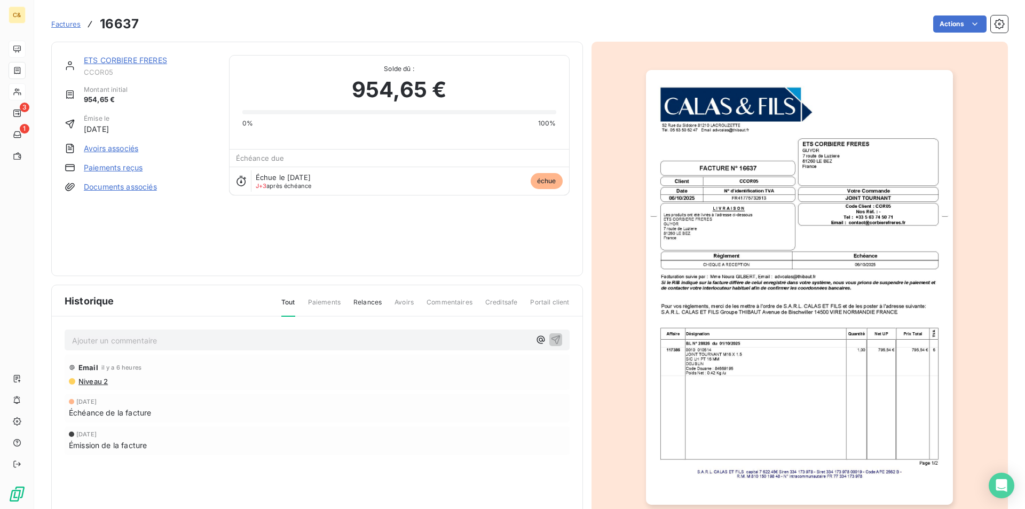
click at [102, 61] on link "ETS CORBIERE FRERES" at bounding box center [125, 60] width 83 height 9
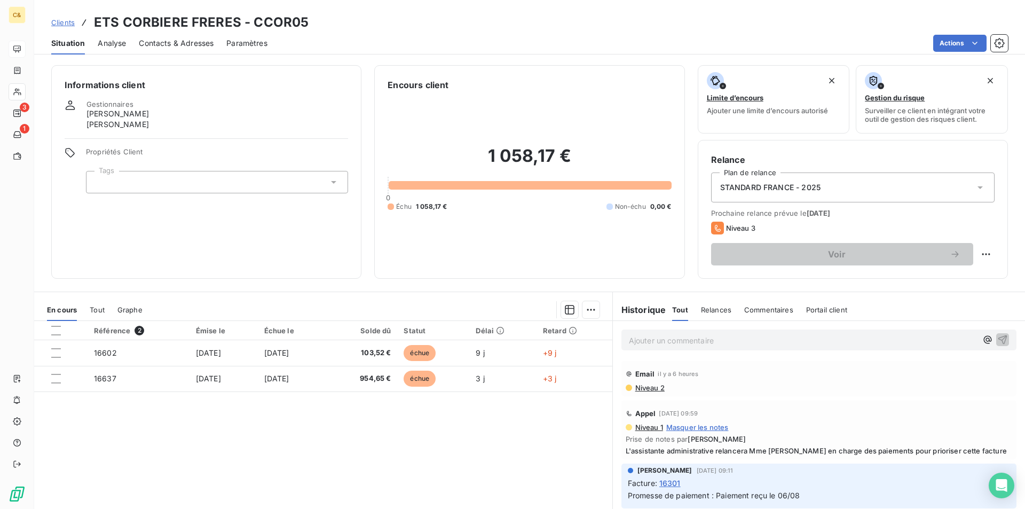
click at [718, 336] on p "Ajouter un commentaire ﻿" at bounding box center [803, 340] width 348 height 13
click at [742, 339] on span "Client prévenu par téléphone d ela tentative de fraude et vérifié" at bounding box center [743, 339] width 228 height 9
click at [859, 343] on p "Client prévenu par téléphone de la tentative de fraude et vérifié" at bounding box center [803, 340] width 348 height 12
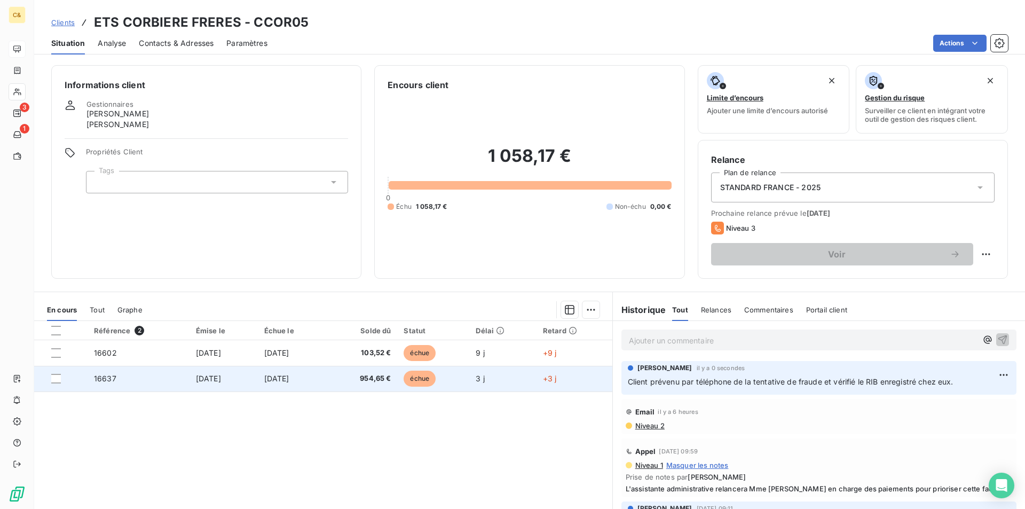
click at [327, 383] on td "[DATE]" at bounding box center [292, 379] width 69 height 26
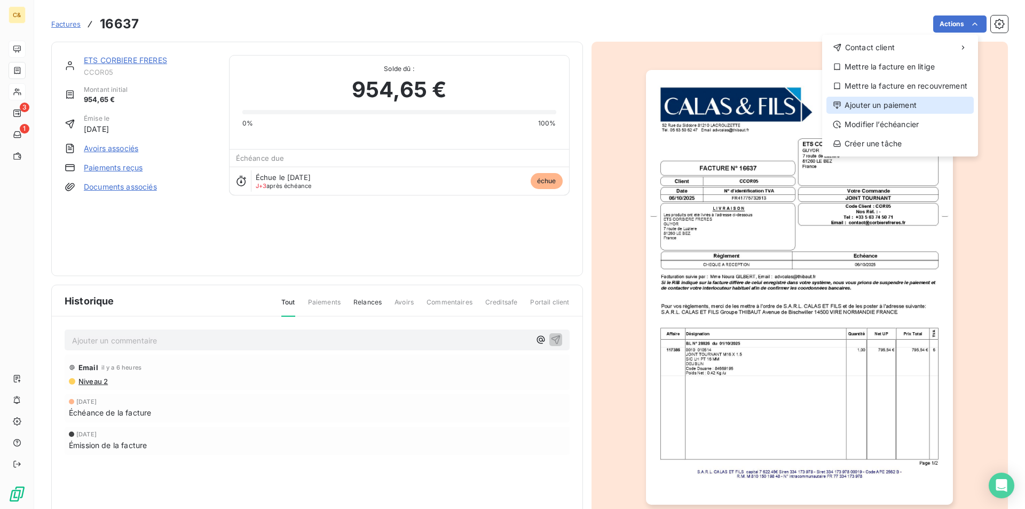
click at [879, 109] on div "Ajouter un paiement" at bounding box center [899, 105] width 147 height 17
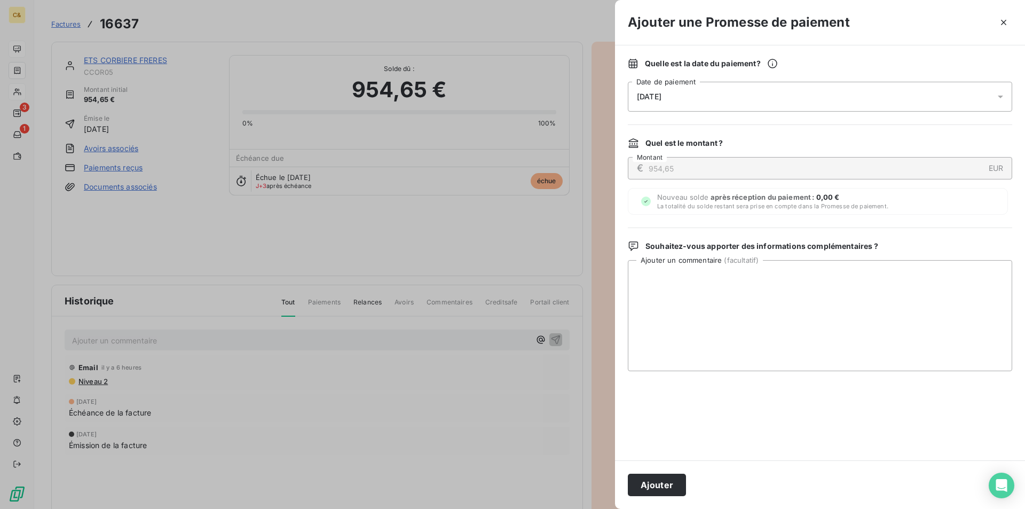
click at [726, 96] on div "10/10/2025" at bounding box center [820, 97] width 384 height 30
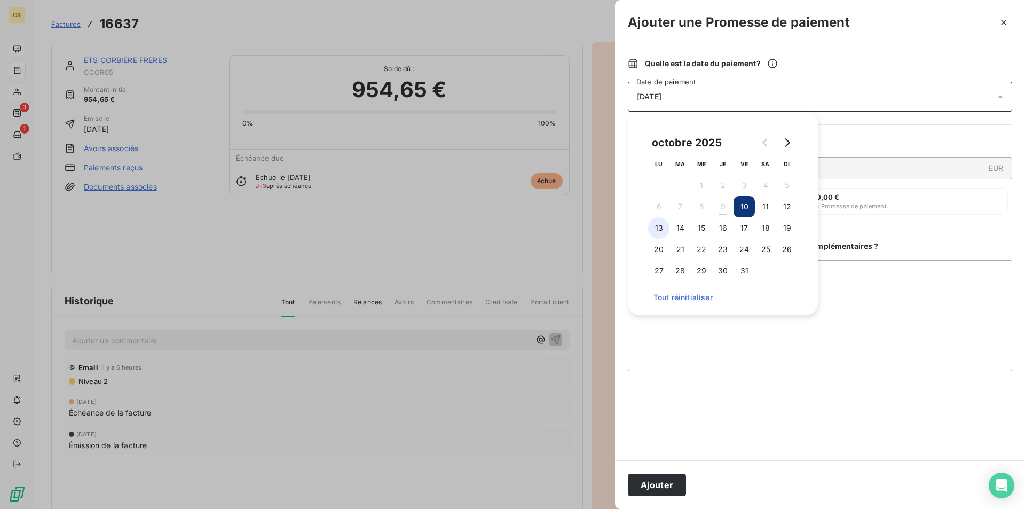
click at [657, 232] on button "13" at bounding box center [658, 227] width 21 height 21
click at [651, 487] on button "Ajouter" at bounding box center [657, 484] width 58 height 22
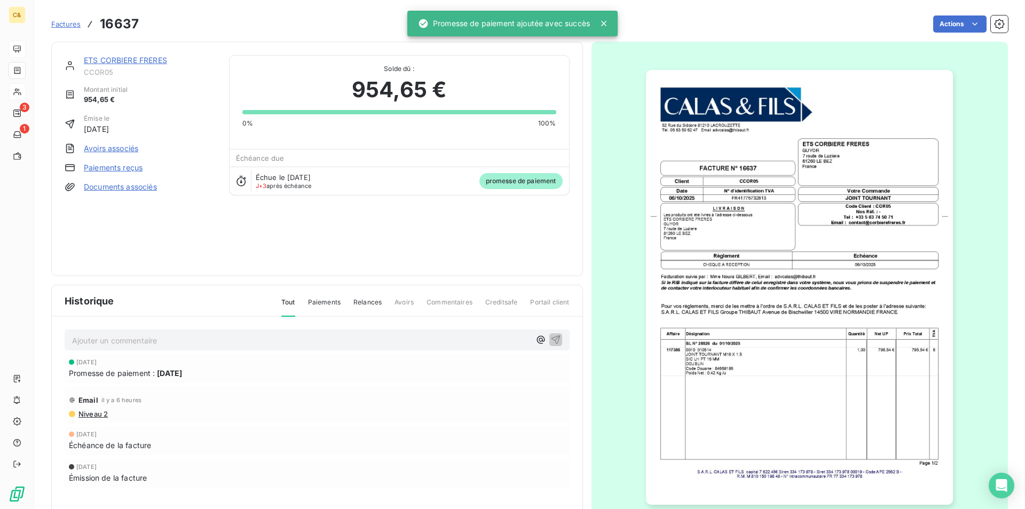
click at [114, 60] on link "ETS CORBIERE FRERES" at bounding box center [125, 60] width 83 height 9
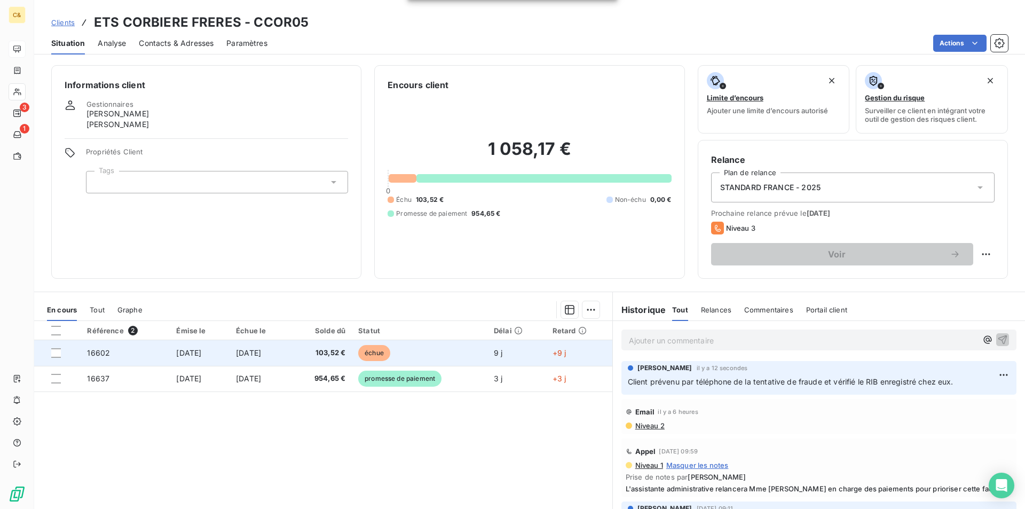
click at [290, 351] on td "[DATE]" at bounding box center [259, 353] width 60 height 26
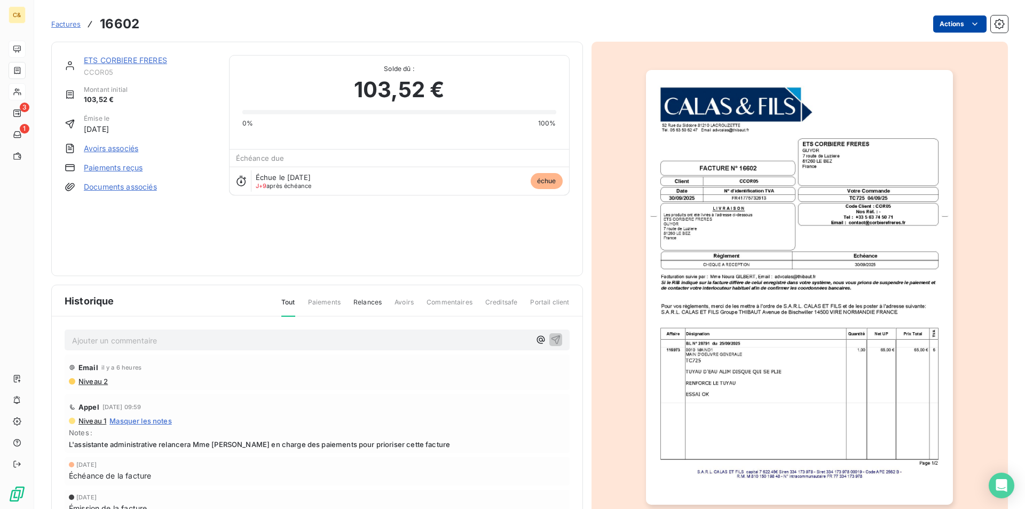
click at [968, 30] on html "C& 3 1 Factures 16602 Actions ETS CORBIERE FRERES CCOR05 Montant initial 103,52…" at bounding box center [512, 254] width 1025 height 509
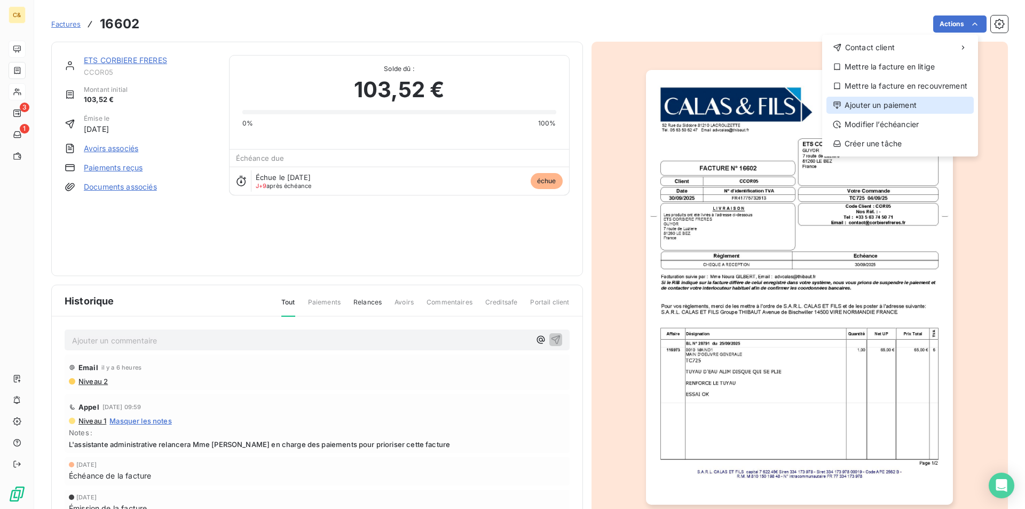
click at [871, 104] on div "Ajouter un paiement" at bounding box center [899, 105] width 147 height 17
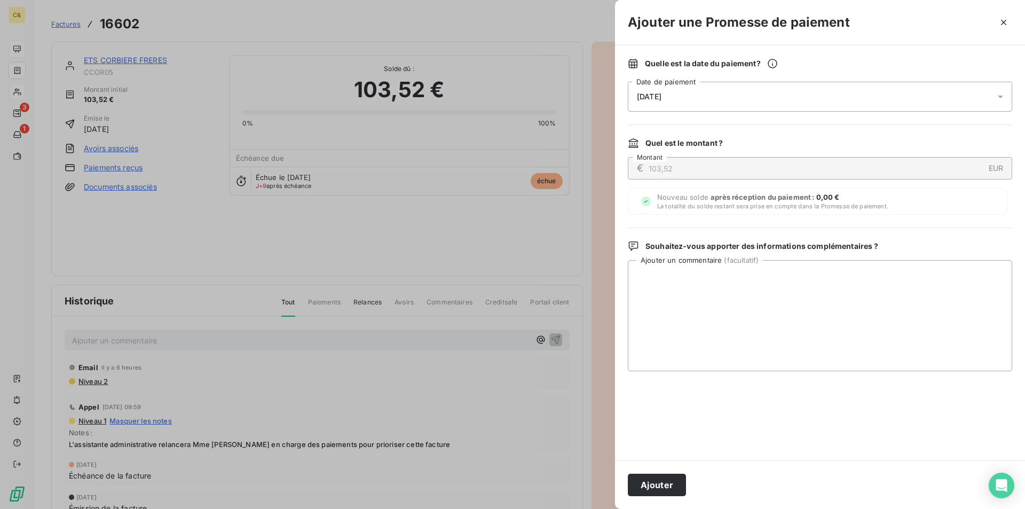
click at [661, 96] on span "10/10/2025" at bounding box center [649, 96] width 25 height 9
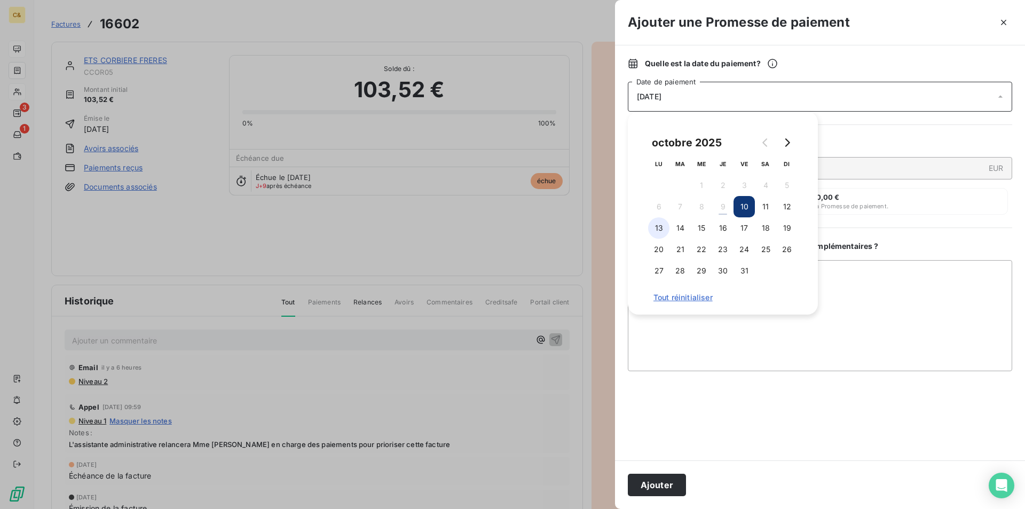
click at [656, 226] on button "13" at bounding box center [658, 227] width 21 height 21
click at [657, 487] on button "Ajouter" at bounding box center [657, 484] width 58 height 22
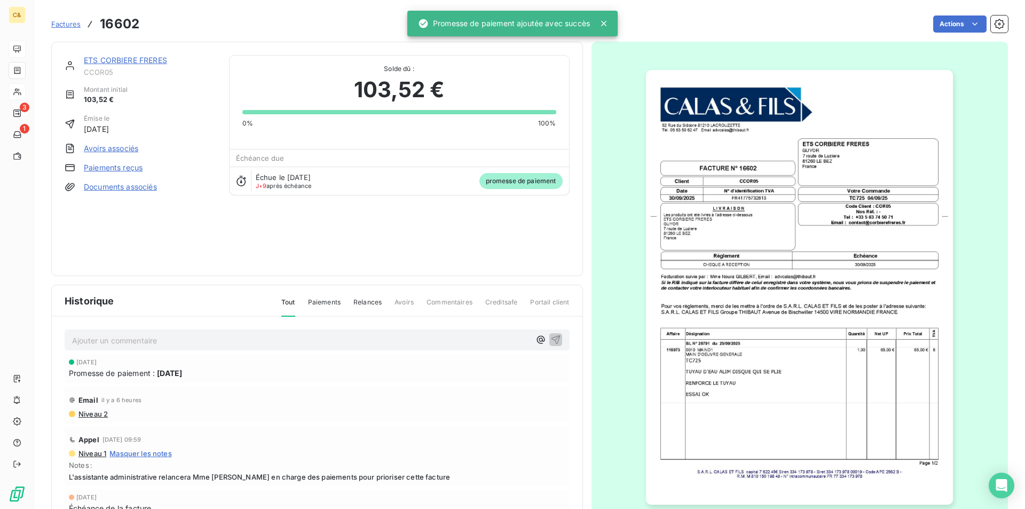
click at [131, 56] on link "ETS CORBIERE FRERES" at bounding box center [125, 60] width 83 height 9
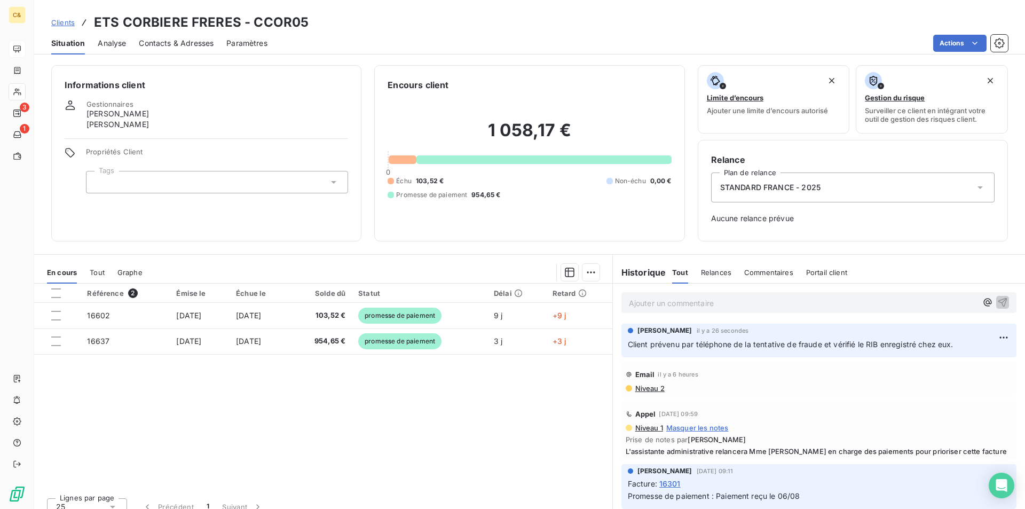
click at [270, 417] on div "Référence 2 Émise le Échue le Solde dû Statut Délai Retard 16602 30 sept. 2025 …" at bounding box center [323, 385] width 578 height 205
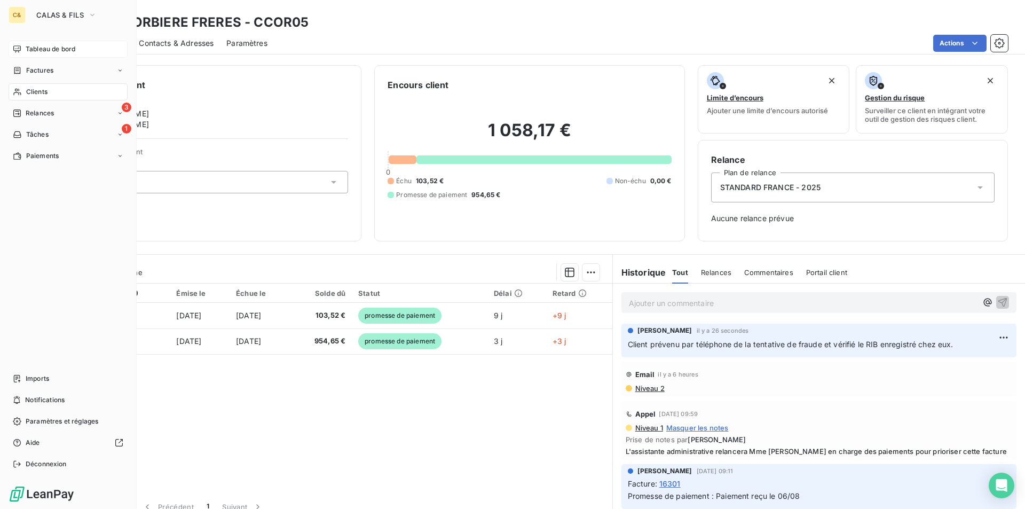
click at [39, 52] on span "Tableau de bord" at bounding box center [51, 49] width 50 height 10
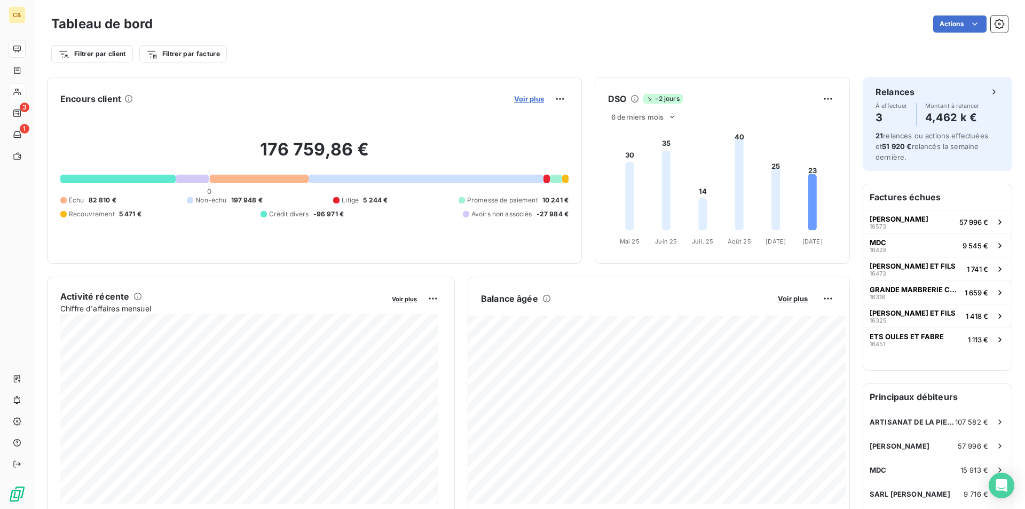
click at [523, 100] on span "Voir plus" at bounding box center [529, 98] width 30 height 9
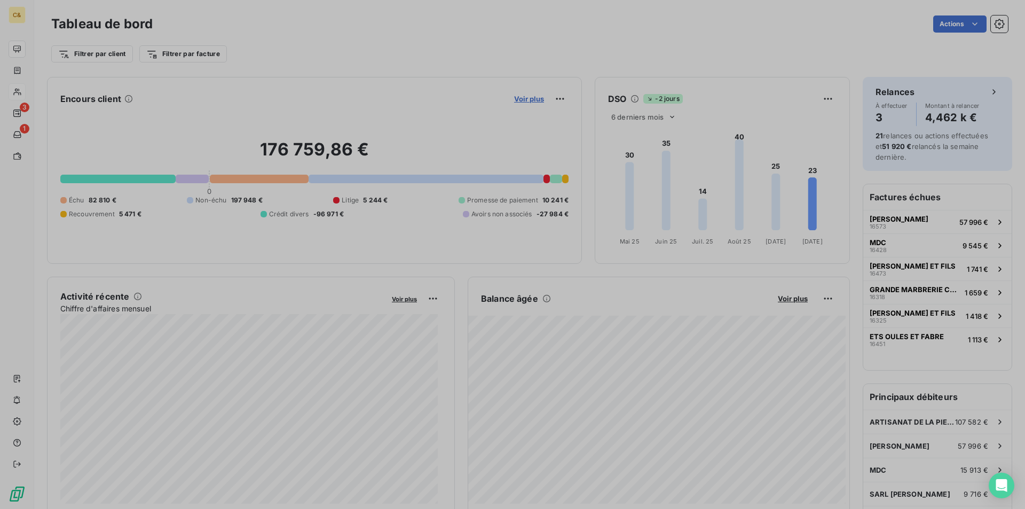
scroll to position [9, 9]
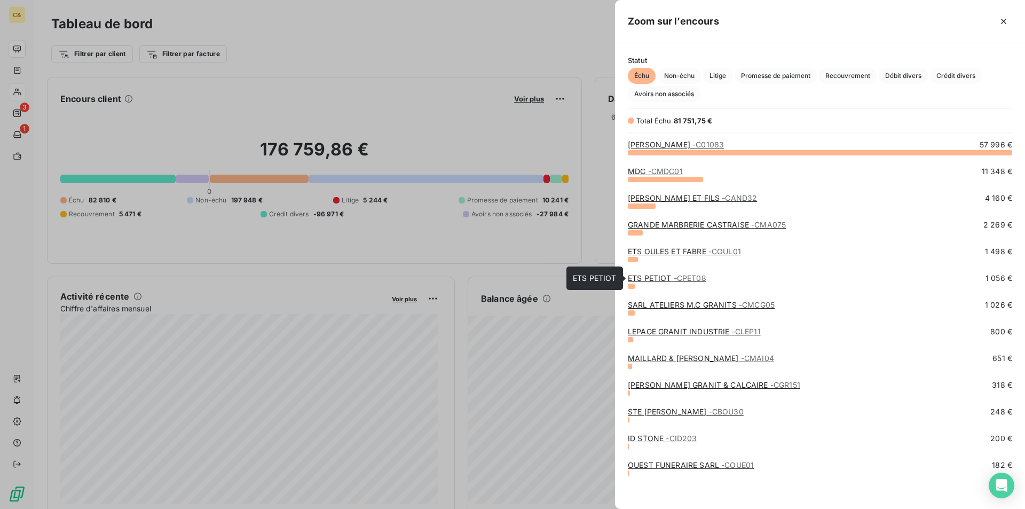
click at [661, 276] on link "ETS PETIOT - CPET08" at bounding box center [667, 277] width 78 height 9
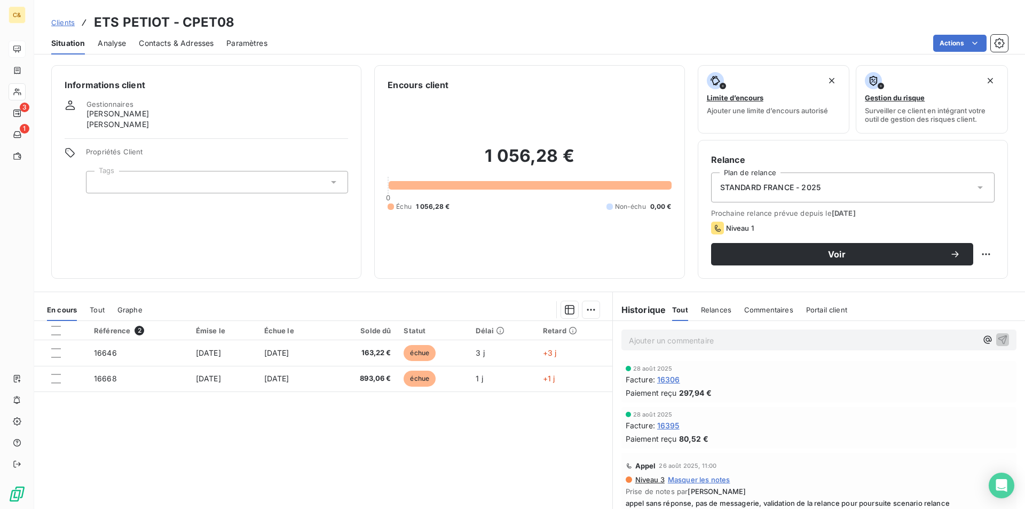
click at [161, 43] on span "Contacts & Adresses" at bounding box center [176, 43] width 75 height 11
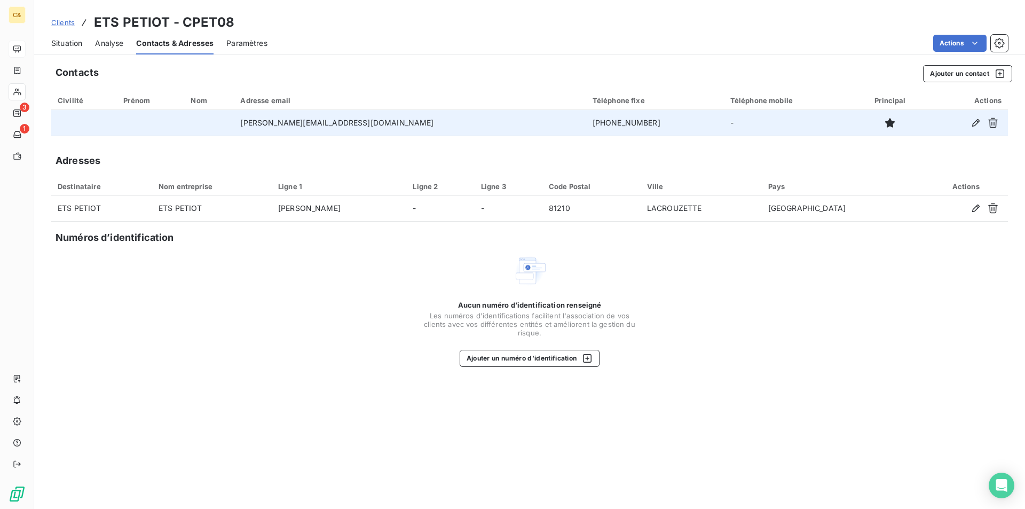
drag, startPoint x: 578, startPoint y: 126, endPoint x: 510, endPoint y: 126, distance: 68.8
click at [586, 126] on td "+33 5 63 50 65 53" at bounding box center [655, 123] width 138 height 26
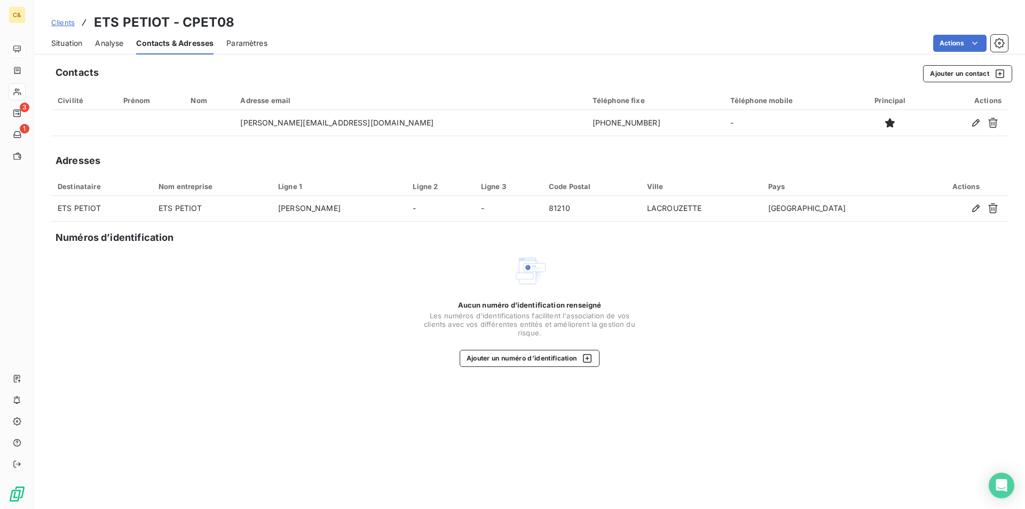
click at [78, 42] on span "Situation" at bounding box center [66, 43] width 31 height 11
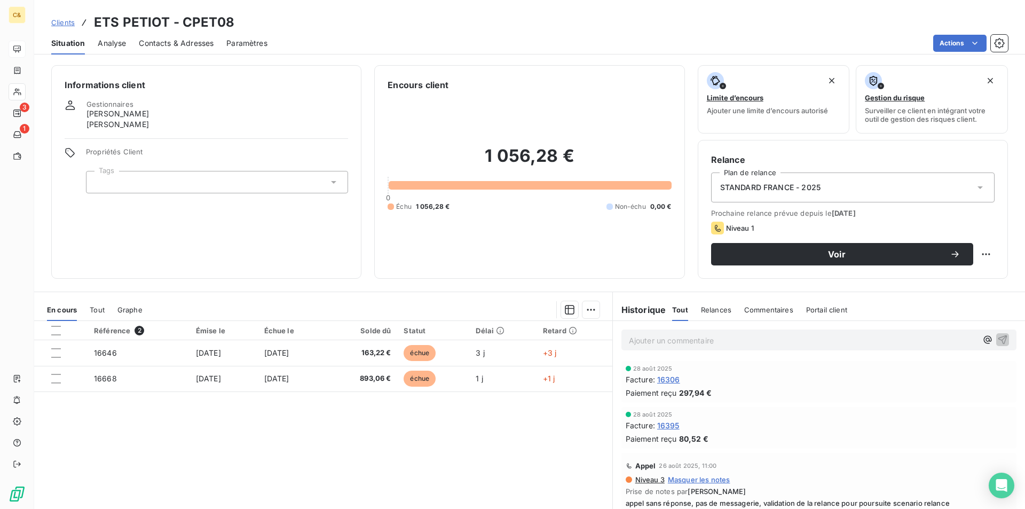
click at [671, 340] on p "Ajouter un commentaire ﻿" at bounding box center [803, 340] width 348 height 13
click at [740, 343] on span "Client prévenu par téléphone d ela tentative de fraude" at bounding box center [726, 339] width 194 height 9
click at [824, 344] on p "Client prévenu par téléphone de la tentative de fraude" at bounding box center [803, 340] width 348 height 12
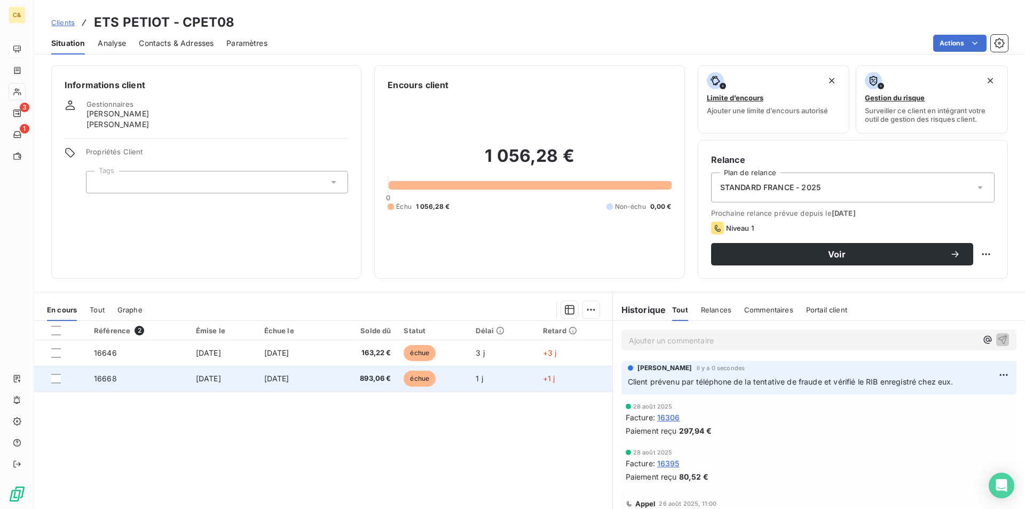
click at [308, 372] on td "[DATE]" at bounding box center [292, 379] width 69 height 26
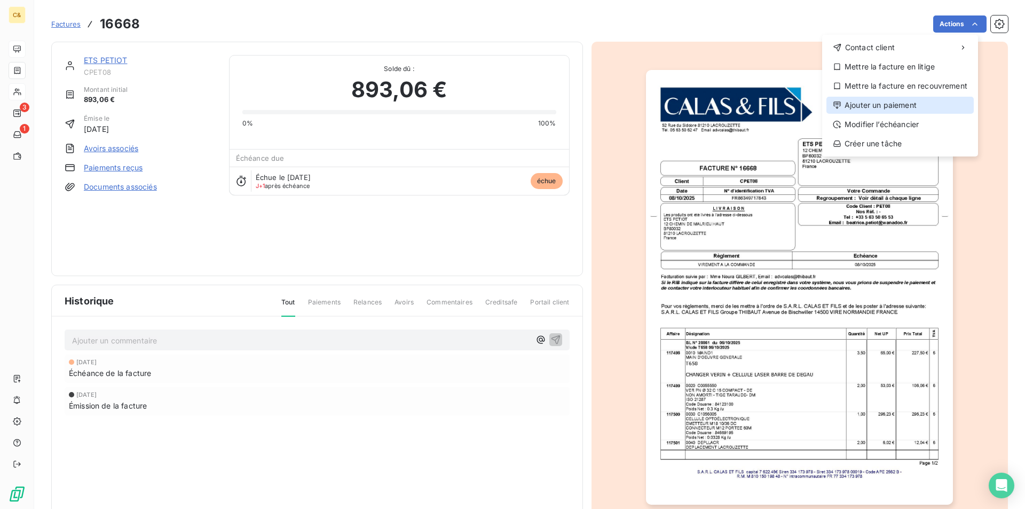
click at [872, 103] on div "Ajouter un paiement" at bounding box center [899, 105] width 147 height 17
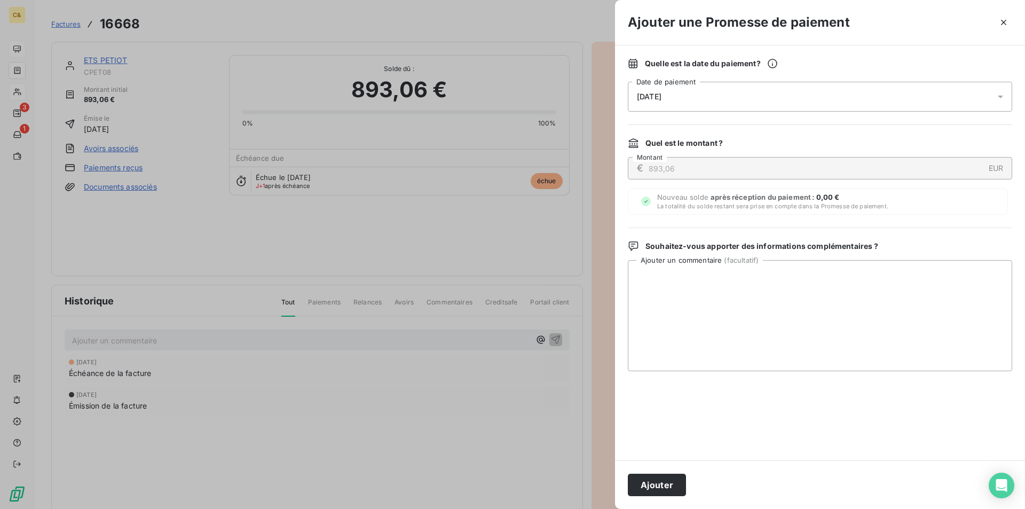
click at [759, 101] on div "10/10/2025" at bounding box center [820, 97] width 384 height 30
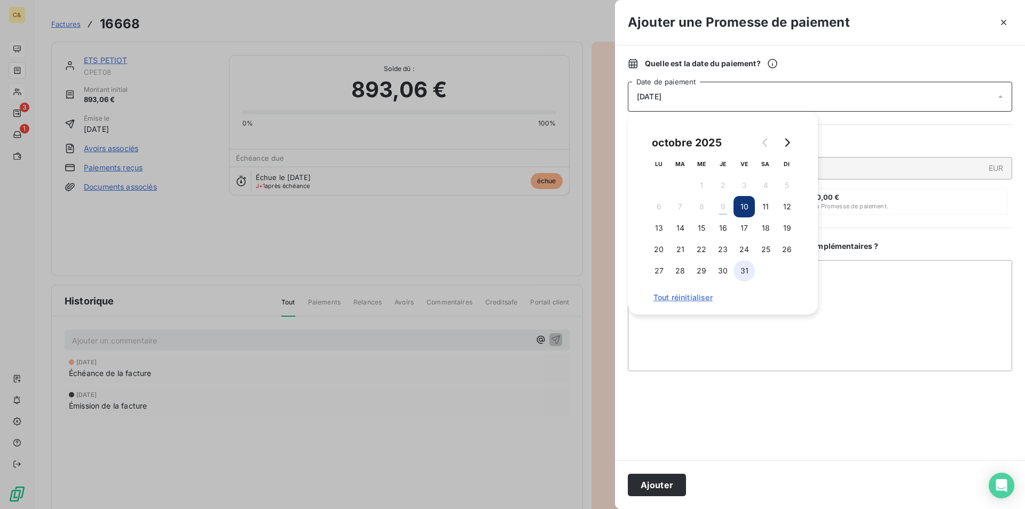
click at [745, 274] on button "31" at bounding box center [743, 270] width 21 height 21
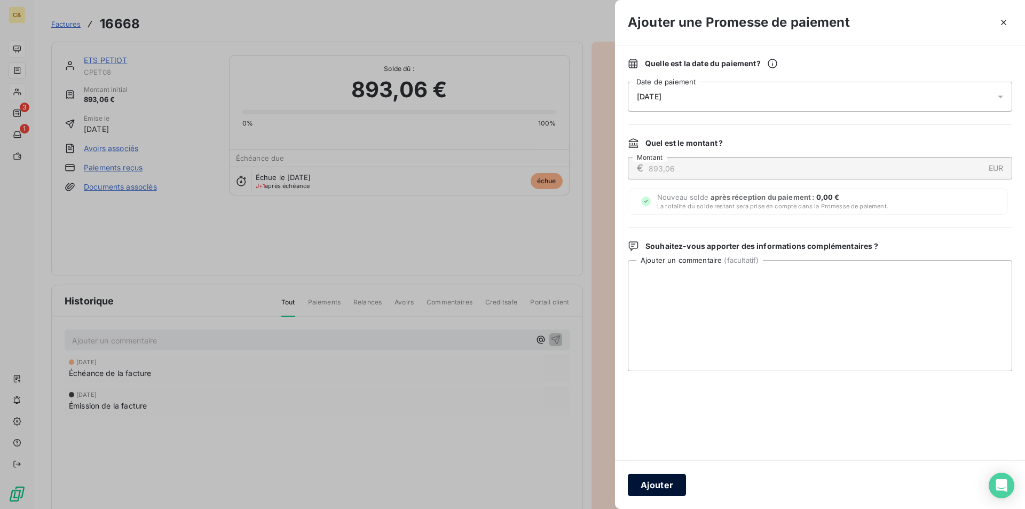
click at [645, 479] on button "Ajouter" at bounding box center [657, 484] width 58 height 22
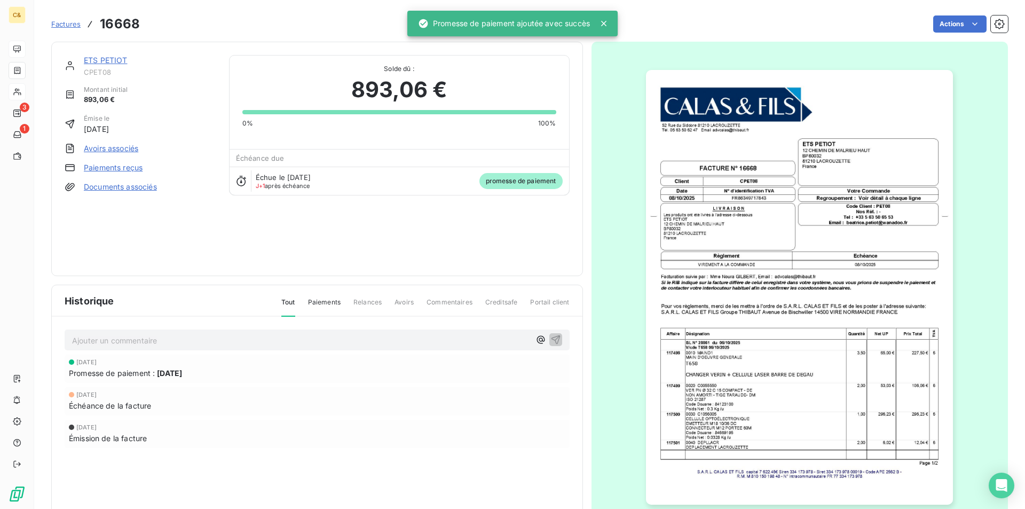
click at [121, 60] on link "ETS PETIOT" at bounding box center [106, 60] width 44 height 9
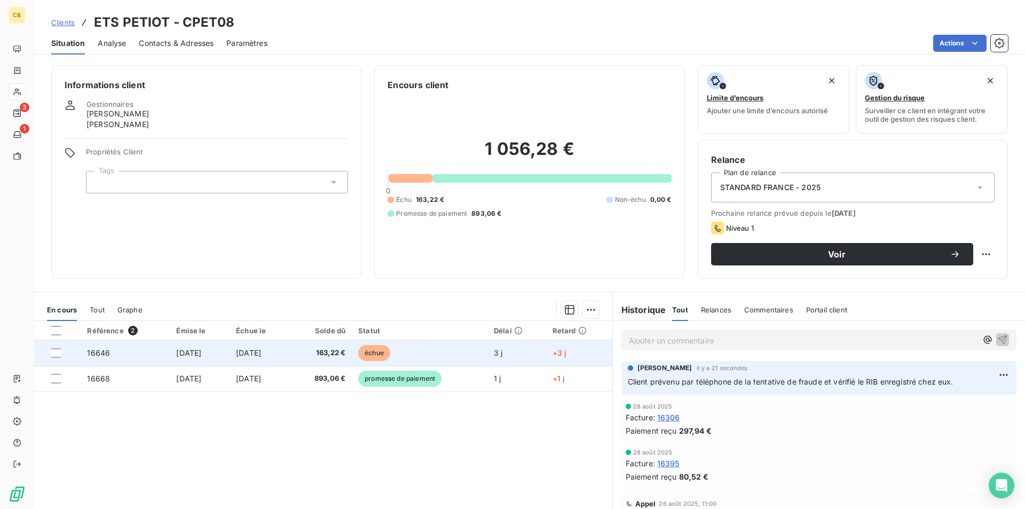
click at [282, 345] on td "[DATE]" at bounding box center [259, 353] width 60 height 26
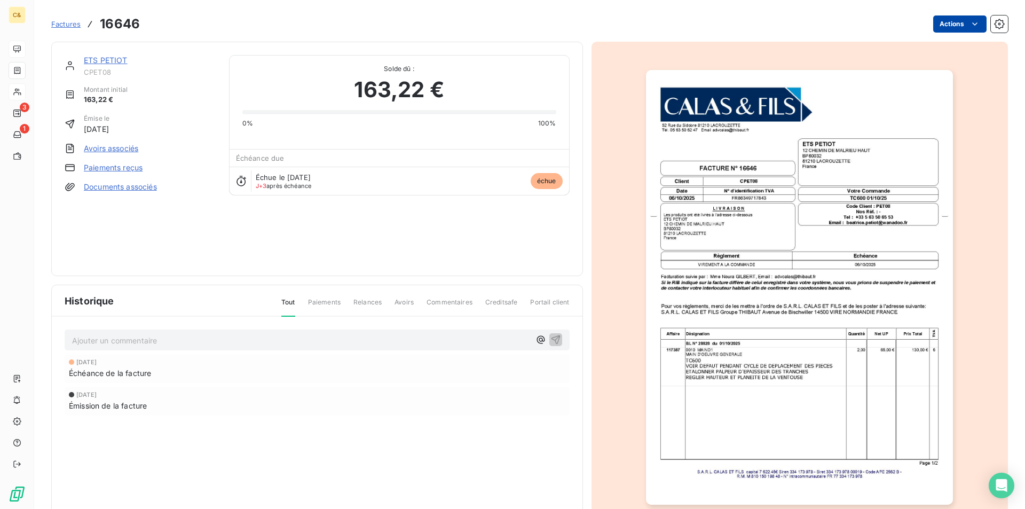
click at [973, 24] on html "C& 3 1 Factures 16646 Actions ETS PETIOT CPET08 Montant initial 163,22 € Émise …" at bounding box center [512, 254] width 1025 height 509
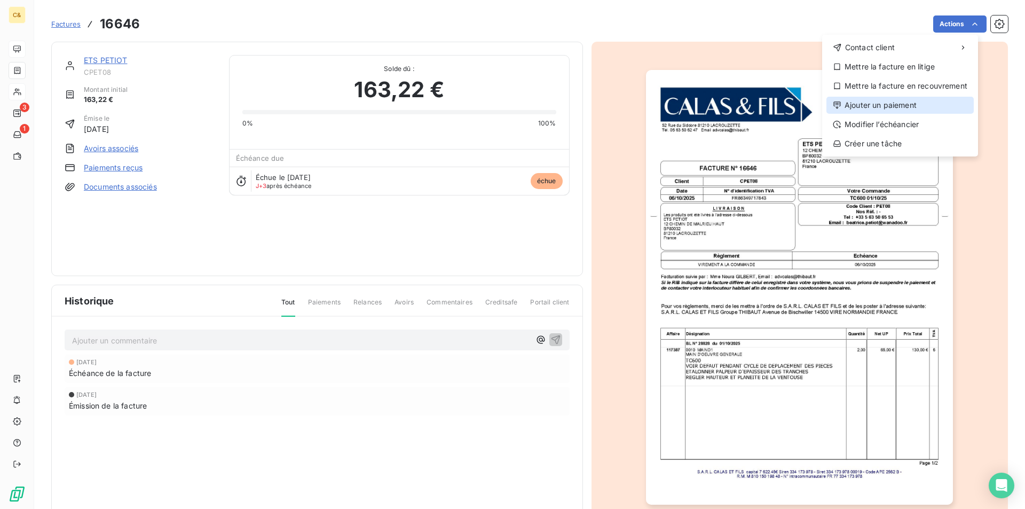
click at [884, 106] on div "Ajouter un paiement" at bounding box center [899, 105] width 147 height 17
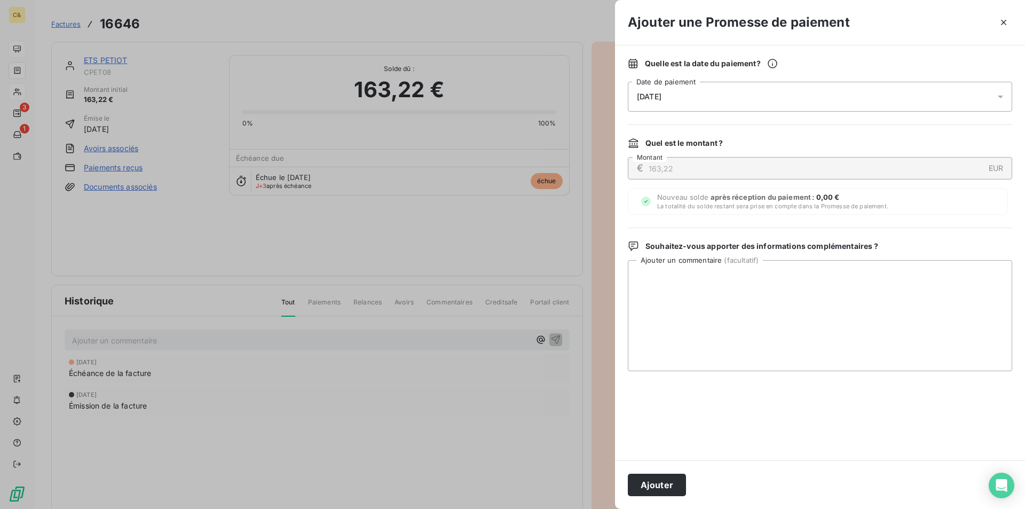
click at [656, 91] on div "10/10/2025" at bounding box center [820, 97] width 384 height 30
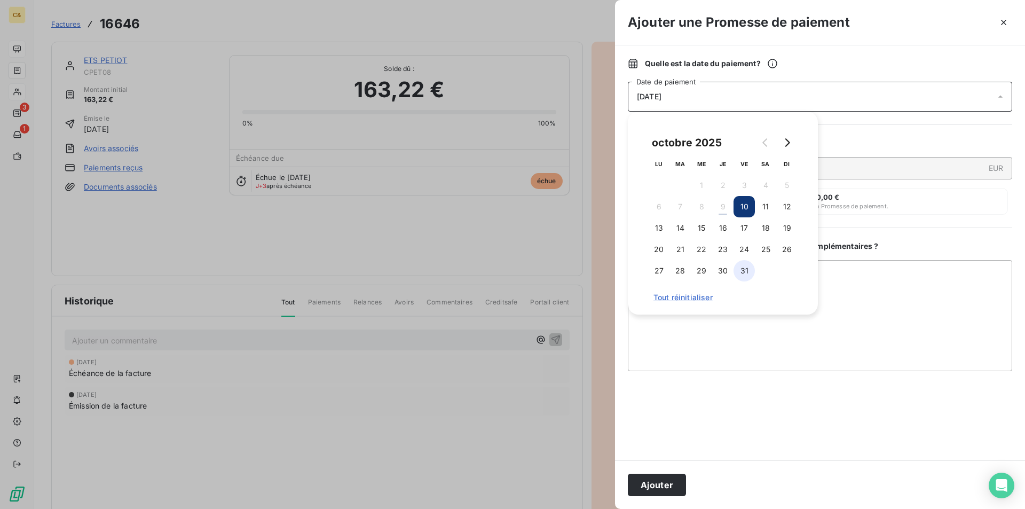
click at [736, 273] on button "31" at bounding box center [743, 270] width 21 height 21
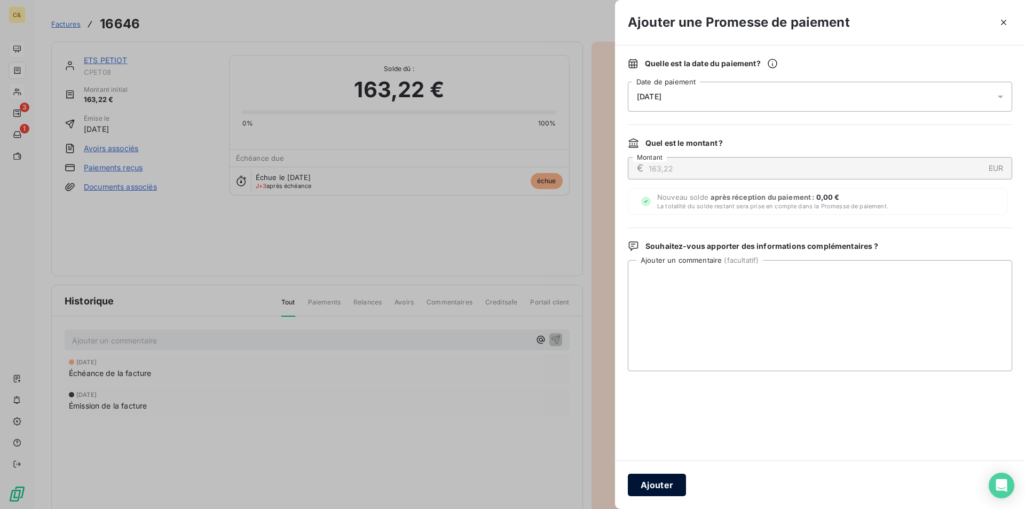
click at [669, 483] on button "Ajouter" at bounding box center [657, 484] width 58 height 22
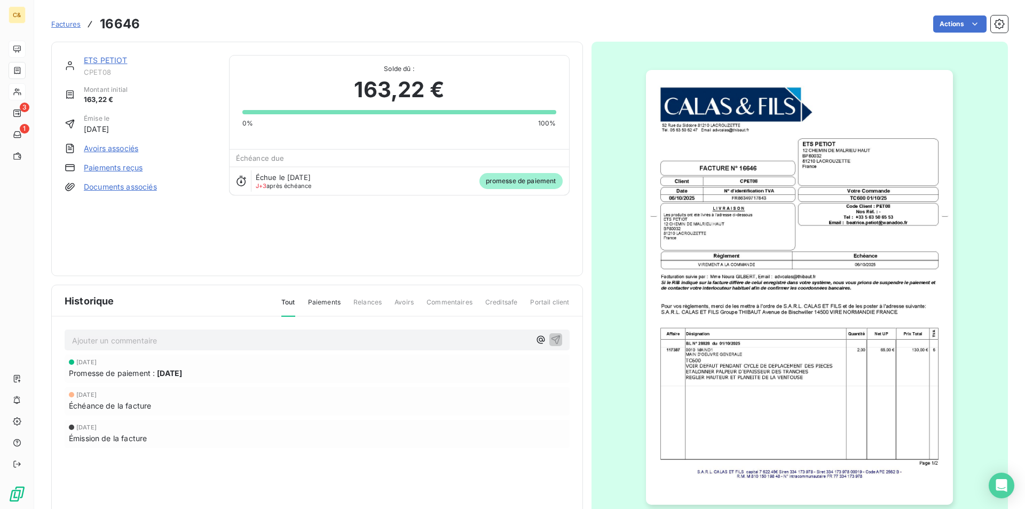
click at [109, 64] on link "ETS PETIOT" at bounding box center [106, 60] width 44 height 9
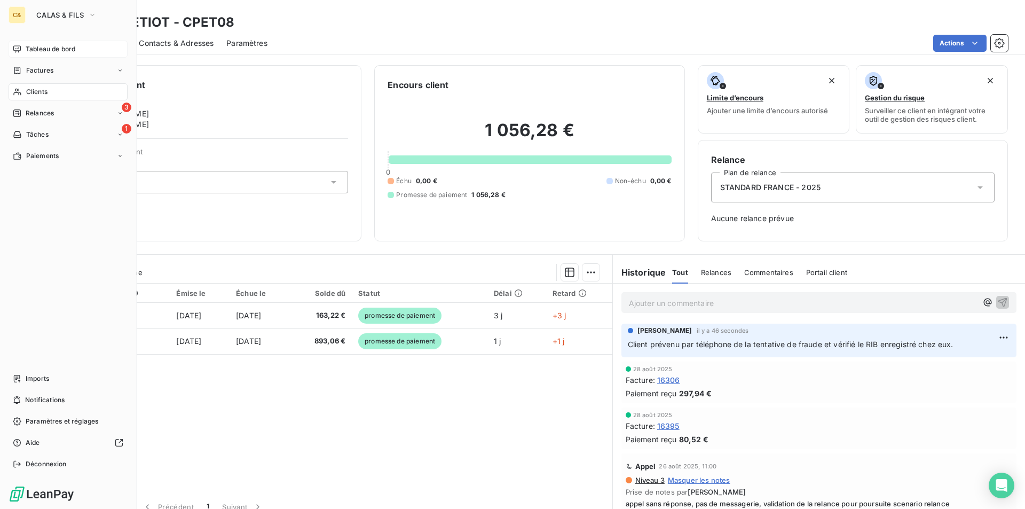
click at [43, 52] on span "Tableau de bord" at bounding box center [51, 49] width 50 height 10
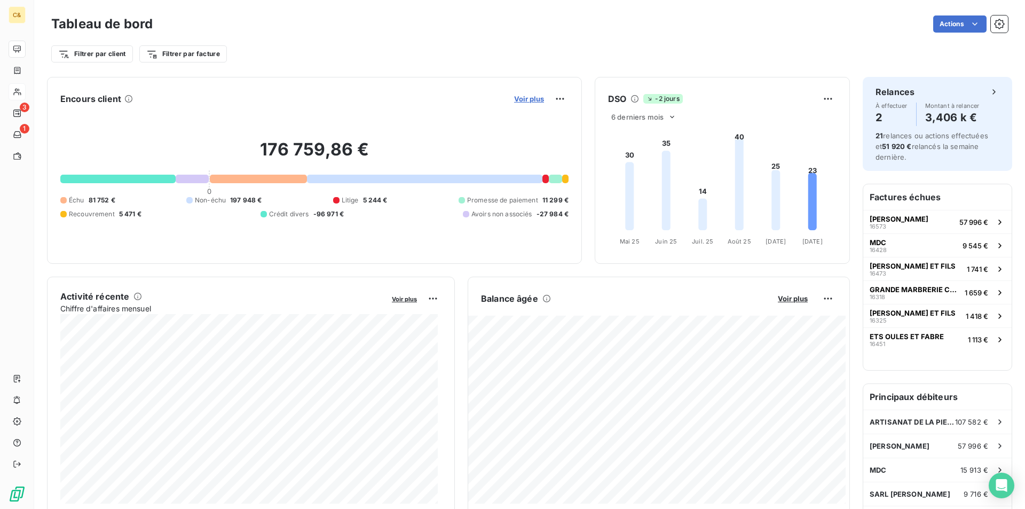
click at [533, 100] on span "Voir plus" at bounding box center [529, 98] width 30 height 9
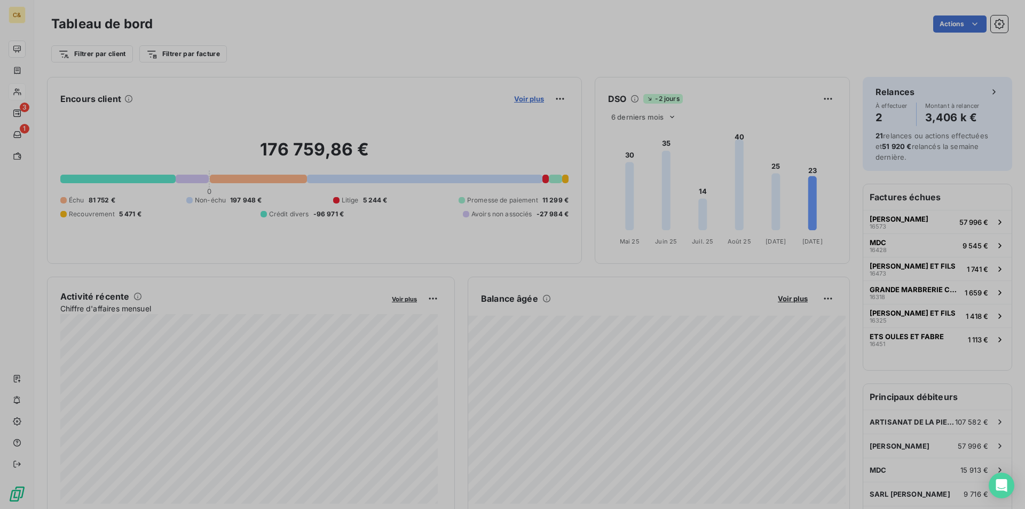
scroll to position [9, 9]
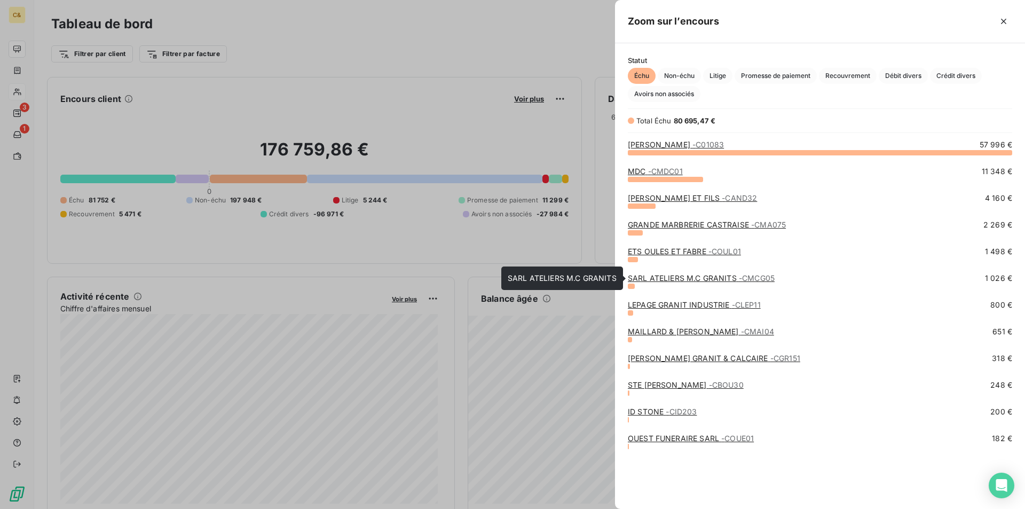
click at [701, 275] on link "SARL ATELIERS M.C GRANITS - CMCG05" at bounding box center [701, 277] width 147 height 9
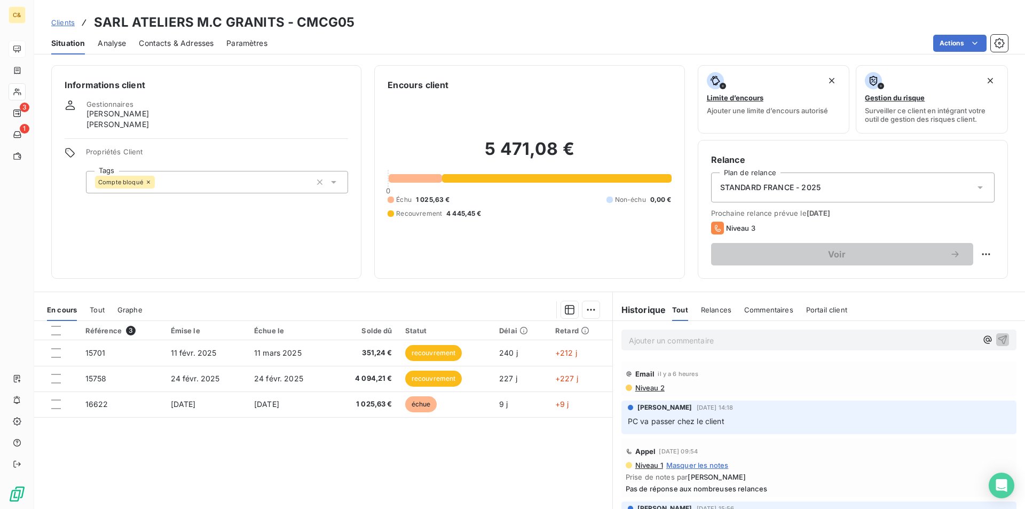
click at [489, 465] on div "Référence 3 Émise le Échue le Solde dû Statut Délai Retard 15701 11 févr. 2025 …" at bounding box center [323, 423] width 578 height 205
click at [192, 41] on span "Contacts & Adresses" at bounding box center [176, 43] width 75 height 11
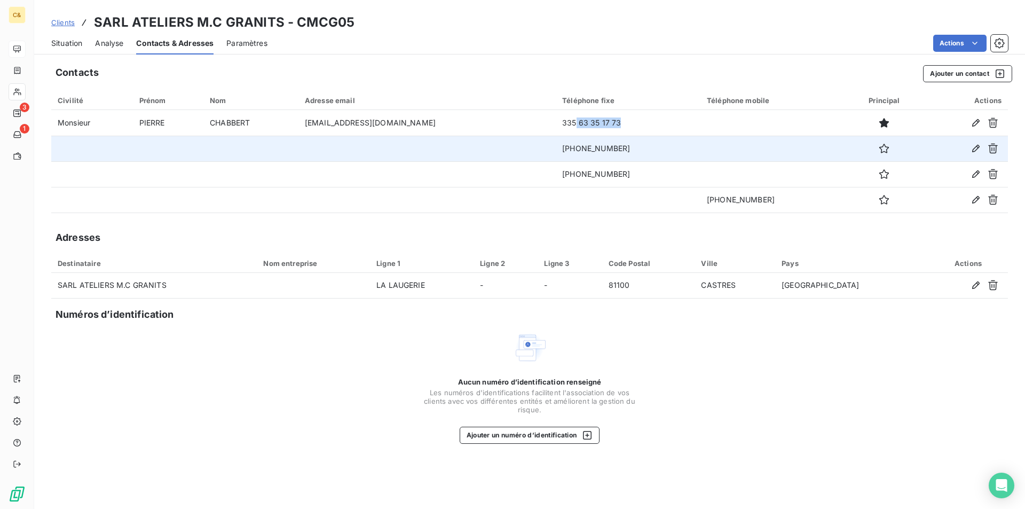
drag, startPoint x: 601, startPoint y: 129, endPoint x: 559, endPoint y: 137, distance: 43.0
click at [556, 131] on td "335 63 35 17 73" at bounding box center [628, 123] width 145 height 26
drag, startPoint x: 613, startPoint y: 153, endPoint x: 534, endPoint y: 153, distance: 79.0
click at [556, 153] on td "+335 63 35 17 73" at bounding box center [628, 149] width 145 height 26
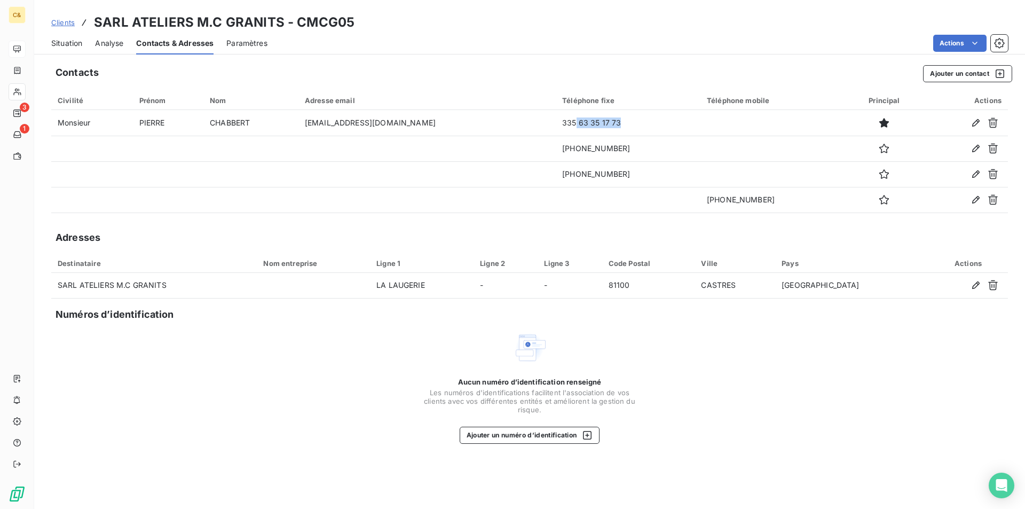
click at [60, 39] on span "Situation" at bounding box center [66, 43] width 31 height 11
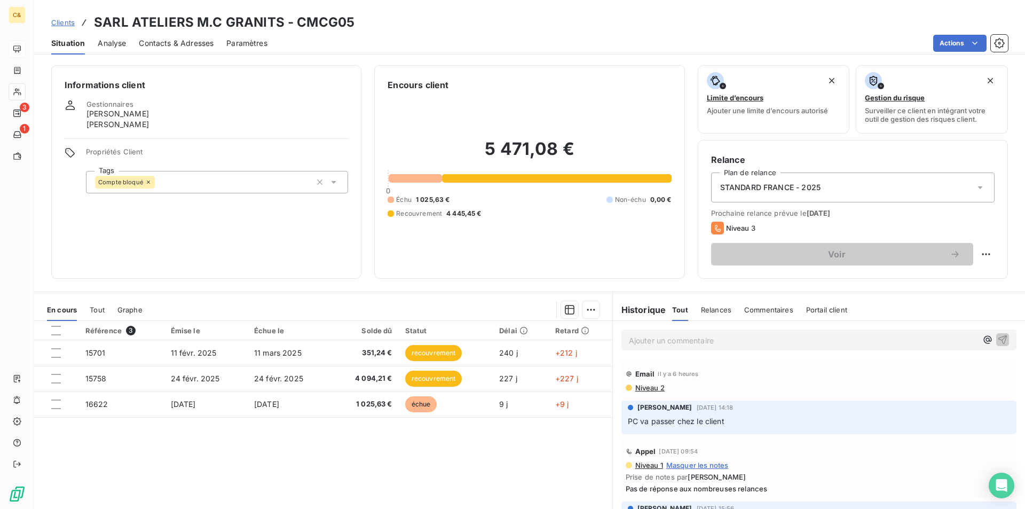
click at [674, 342] on p "Ajouter un commentaire ﻿" at bounding box center [803, 340] width 348 height 13
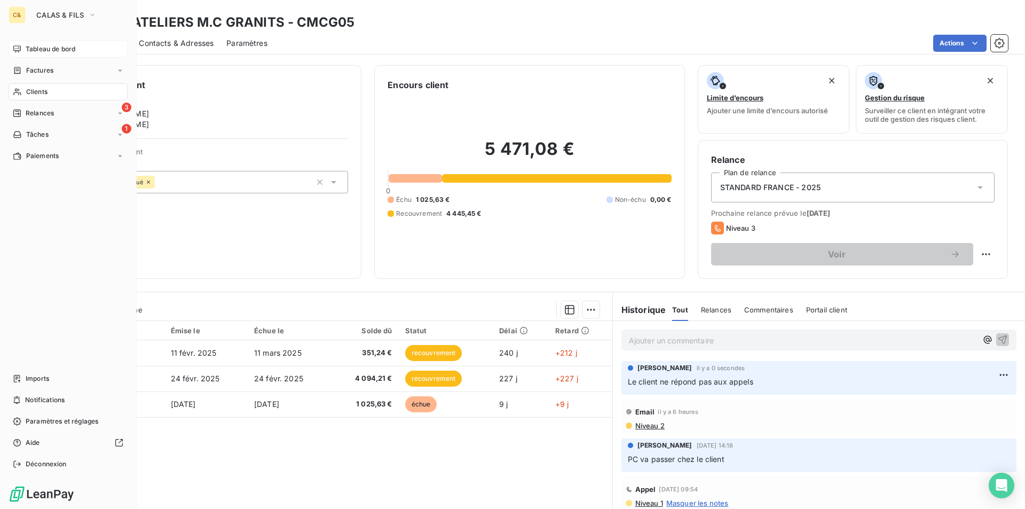
click at [38, 51] on span "Tableau de bord" at bounding box center [51, 49] width 50 height 10
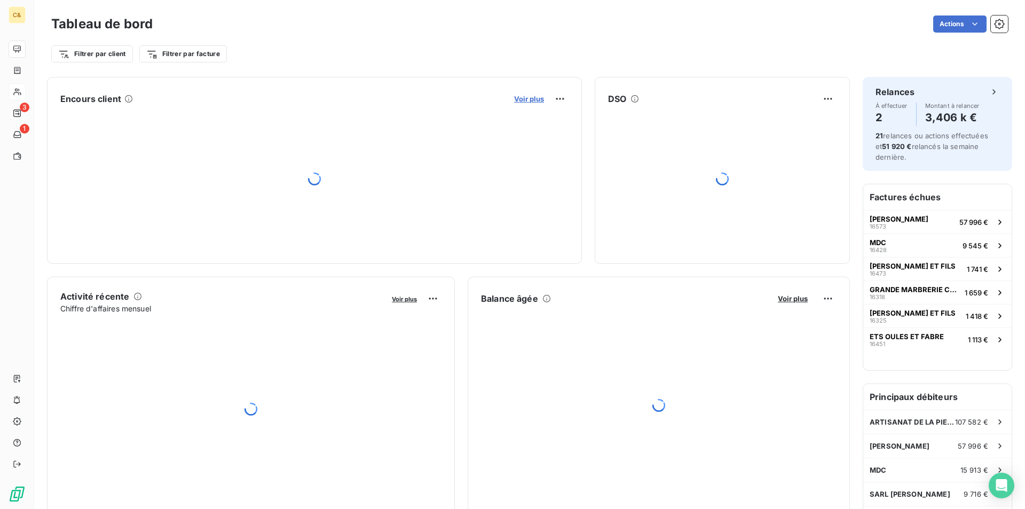
click at [516, 99] on span "Voir plus" at bounding box center [529, 98] width 30 height 9
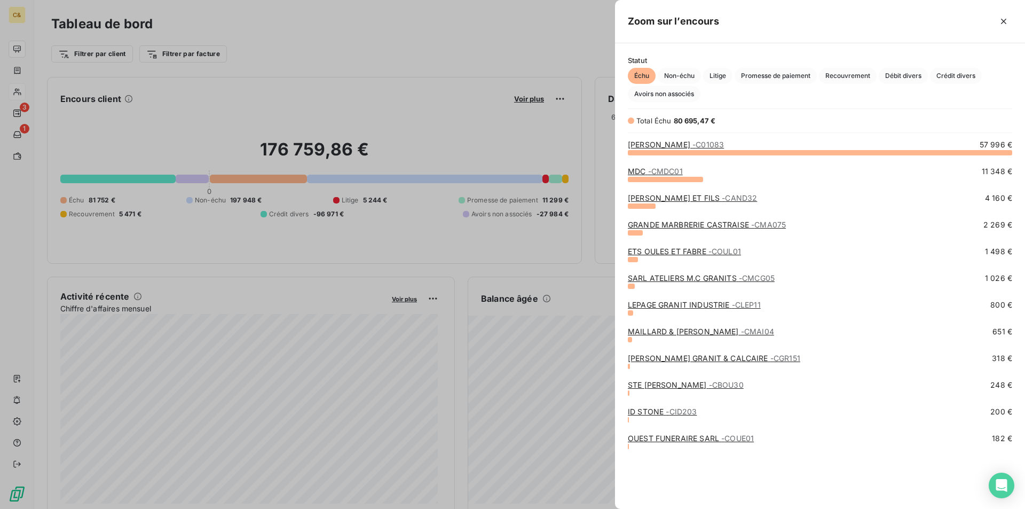
scroll to position [9, 9]
click at [688, 304] on link "LEPAGE GRANIT INDUSTRIE - CLEP11" at bounding box center [694, 304] width 133 height 9
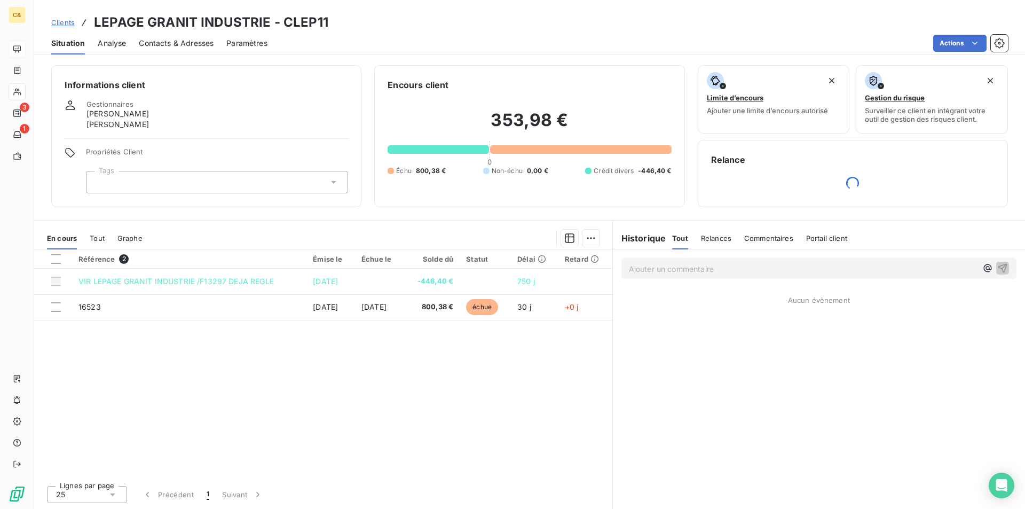
click at [164, 48] on span "Contacts & Adresses" at bounding box center [176, 43] width 75 height 11
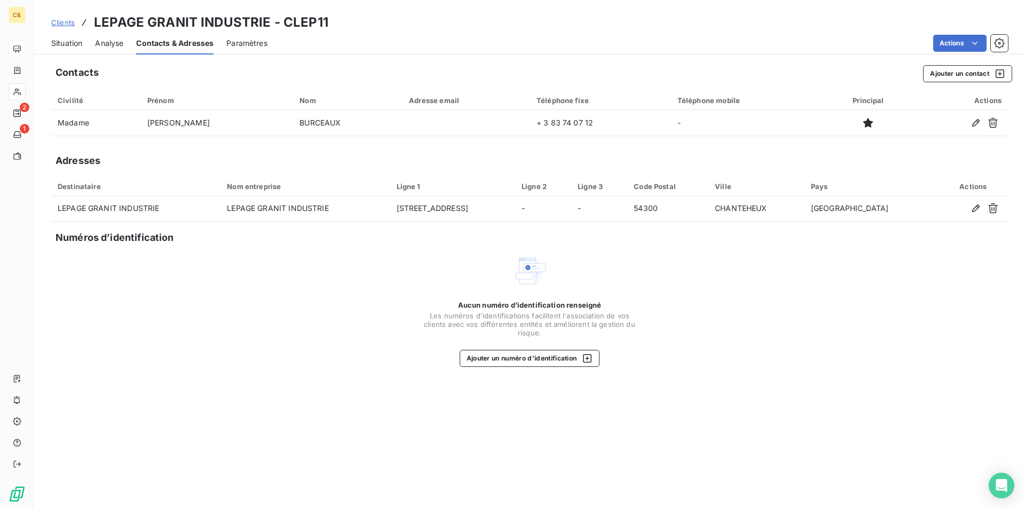
drag, startPoint x: 71, startPoint y: 42, endPoint x: 98, endPoint y: 44, distance: 26.8
click at [71, 42] on span "Situation" at bounding box center [66, 43] width 31 height 11
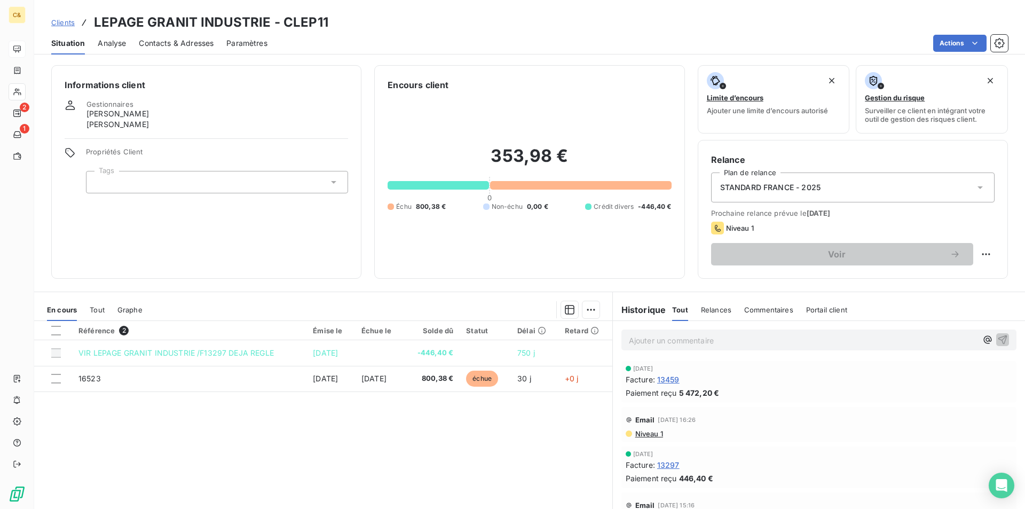
click at [477, 423] on div "Référence 2 Émise le Échue le Solde dû Statut Délai Retard VIR LEPAGE GRANIT IN…" at bounding box center [323, 423] width 578 height 205
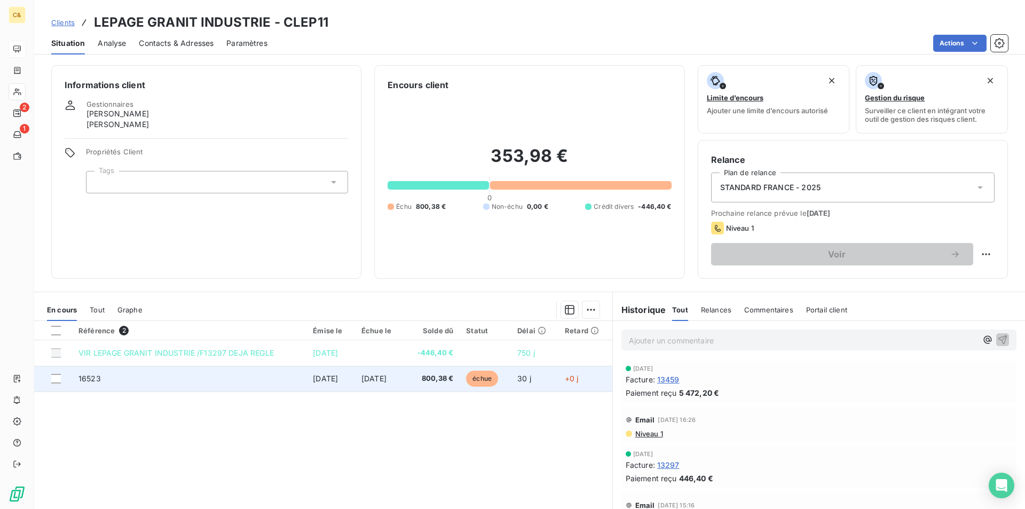
click at [421, 383] on span "800,38 €" at bounding box center [431, 378] width 43 height 11
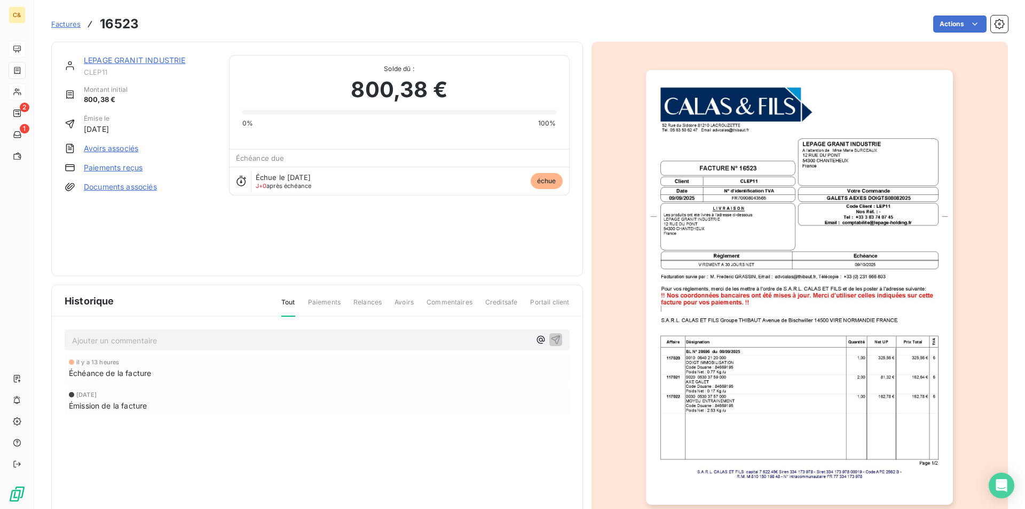
click at [767, 408] on img "button" at bounding box center [799, 287] width 307 height 434
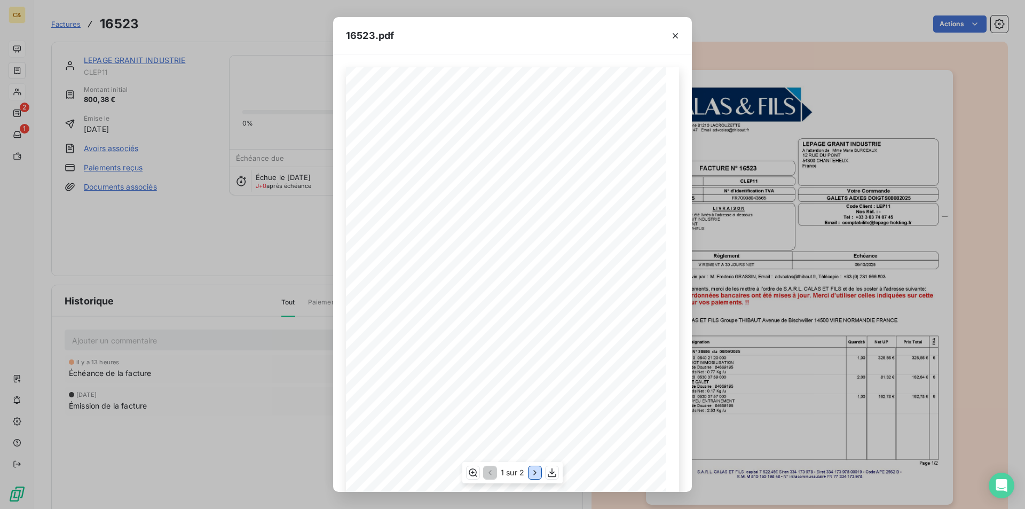
drag, startPoint x: 530, startPoint y: 469, endPoint x: 520, endPoint y: 463, distance: 11.3
click at [530, 469] on icon "button" at bounding box center [534, 472] width 11 height 11
click at [671, 39] on icon "button" at bounding box center [675, 35] width 11 height 11
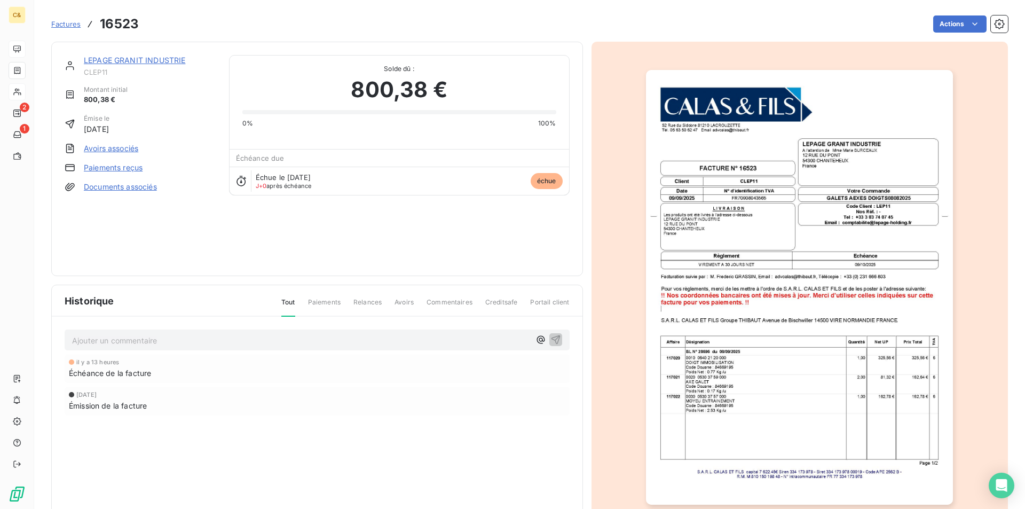
click at [114, 58] on link "LEPAGE GRANIT INDUSTRIE" at bounding box center [134, 60] width 101 height 9
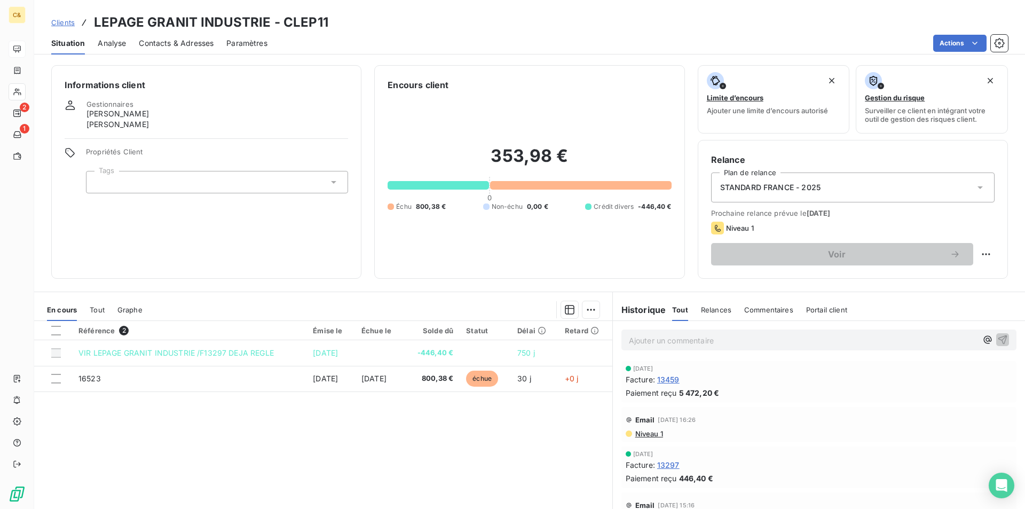
click at [183, 44] on span "Contacts & Adresses" at bounding box center [176, 43] width 75 height 11
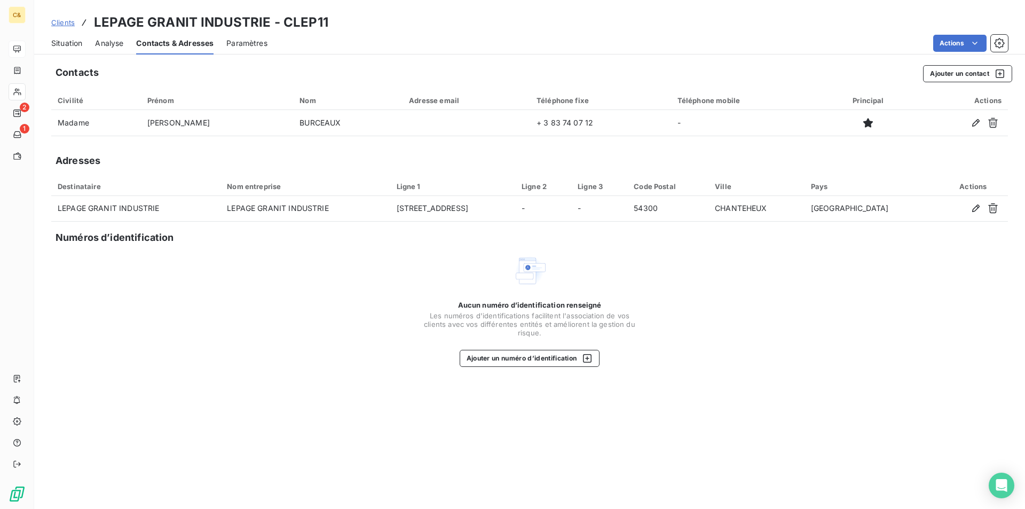
click at [59, 39] on span "Situation" at bounding box center [66, 43] width 31 height 11
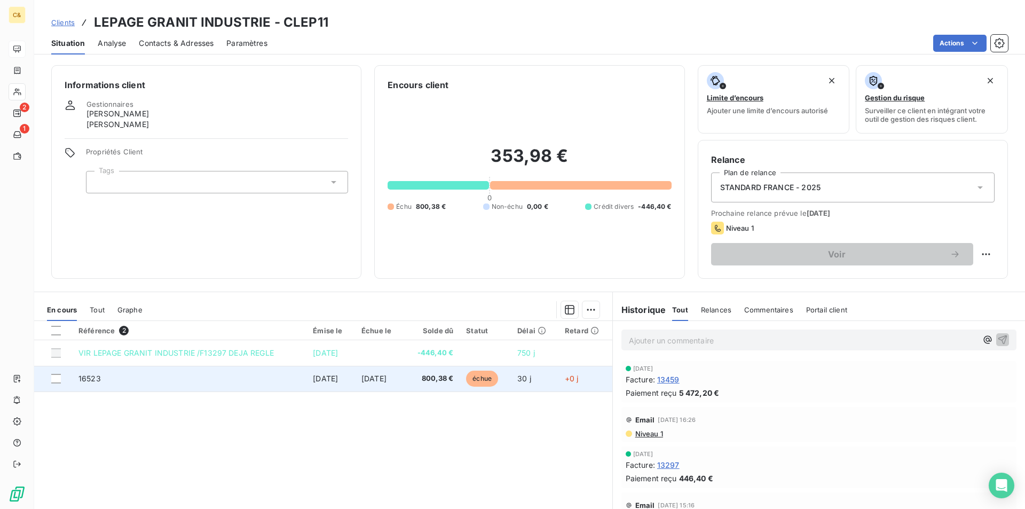
click at [386, 381] on span "[DATE]" at bounding box center [373, 378] width 25 height 9
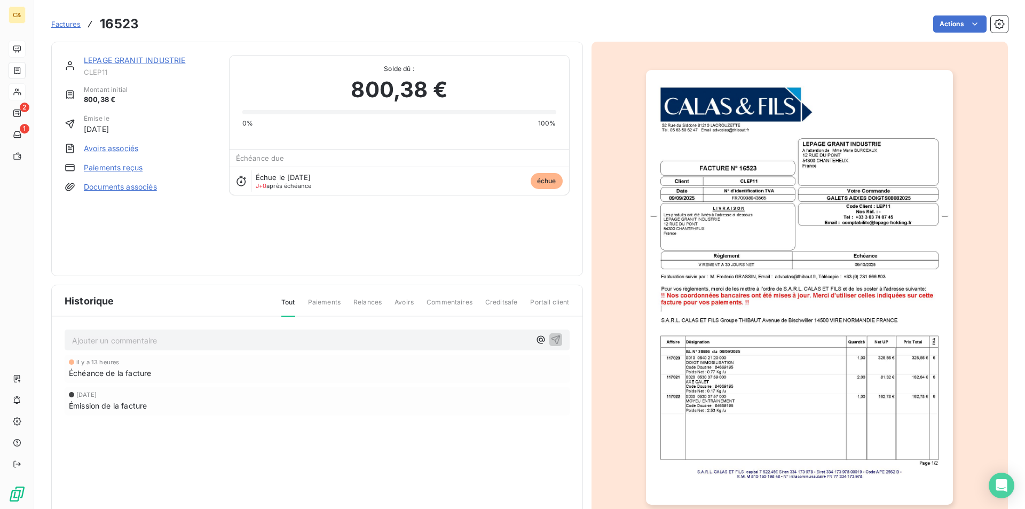
click at [828, 221] on img "button" at bounding box center [799, 287] width 307 height 434
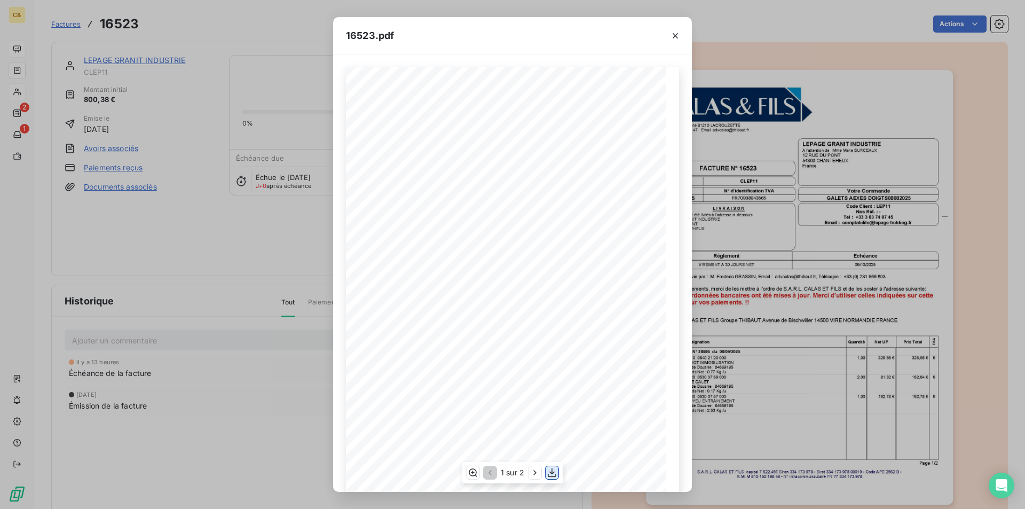
click at [553, 473] on icon "button" at bounding box center [552, 472] width 9 height 9
click at [554, 478] on icon "button" at bounding box center [551, 472] width 11 height 11
drag, startPoint x: 676, startPoint y: 35, endPoint x: 573, endPoint y: 50, distance: 103.5
click at [676, 35] on icon "button" at bounding box center [674, 35] width 5 height 5
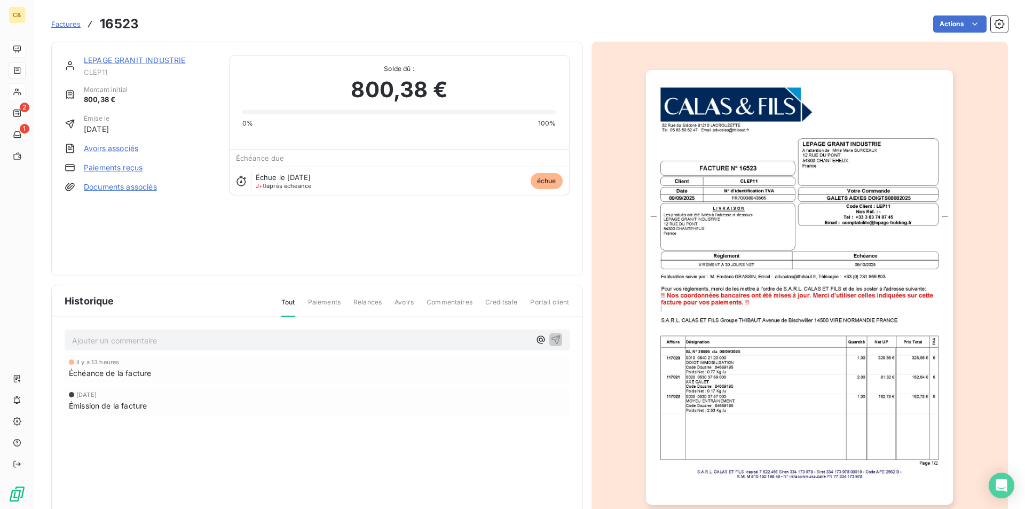
click at [151, 62] on link "LEPAGE GRANIT INDUSTRIE" at bounding box center [134, 60] width 101 height 9
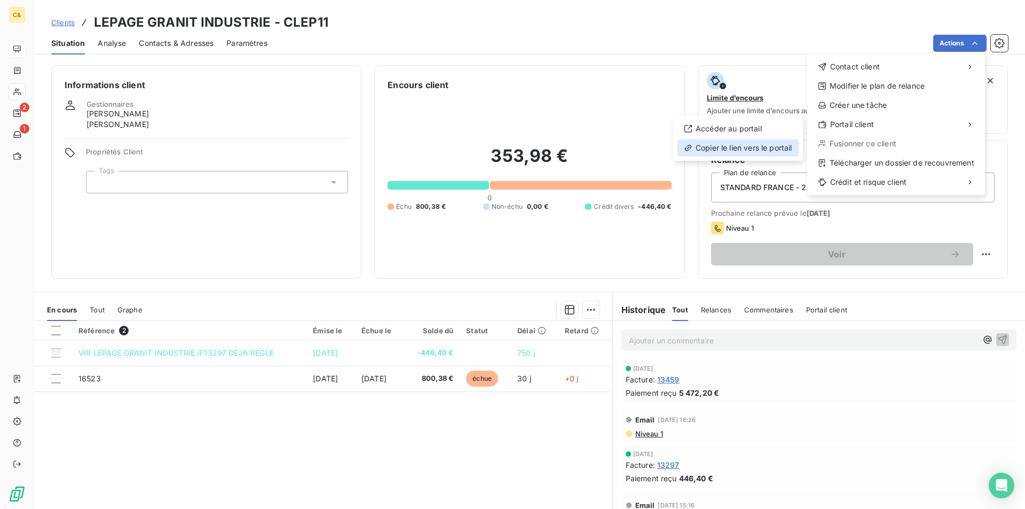
drag, startPoint x: 773, startPoint y: 145, endPoint x: 750, endPoint y: 142, distance: 23.7
click at [773, 145] on div "Copier le lien vers le portail" at bounding box center [737, 147] width 121 height 17
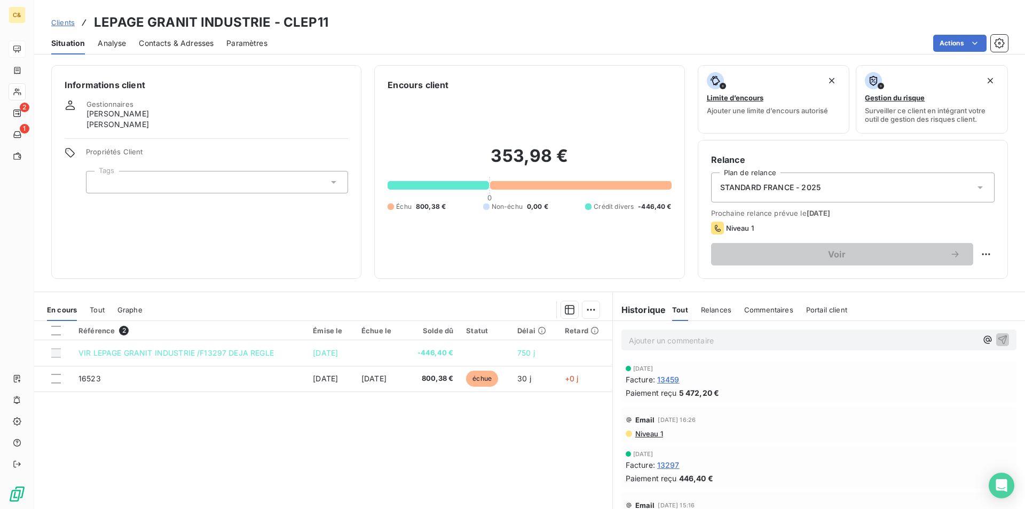
click at [641, 345] on p "Ajouter un commentaire ﻿" at bounding box center [803, 340] width 348 height 13
click at [680, 339] on span "Client prévenu de la tentative de fraude" at bounding box center [700, 339] width 142 height 9
click at [381, 467] on div "Référence 2 Émise le Échue le Solde dû Statut Délai Retard VIR LEPAGE GRANIT IN…" at bounding box center [323, 423] width 578 height 205
click at [826, 335] on p "Client prévenu par téléphone de la tentative de fraude" at bounding box center [803, 340] width 348 height 12
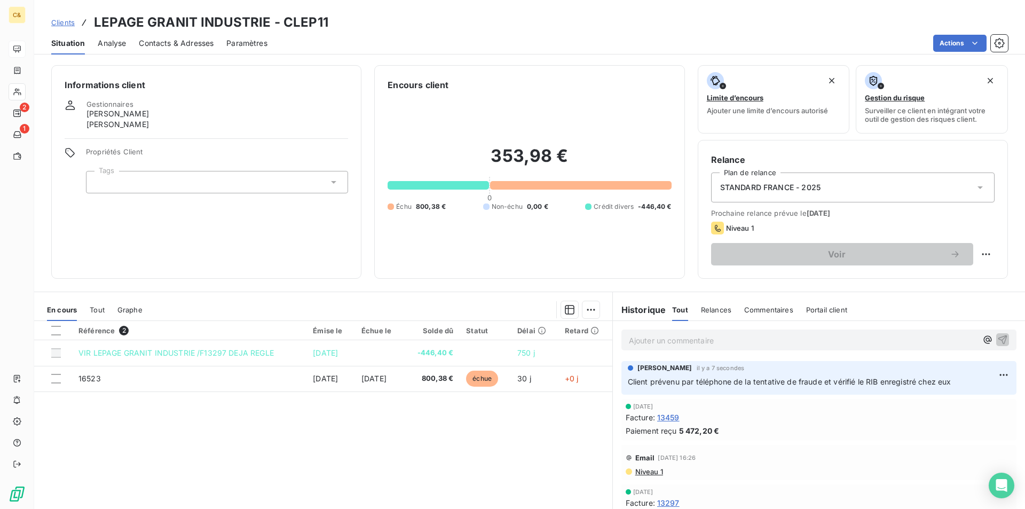
click at [437, 435] on div "Référence 2 Émise le Échue le Solde dû Statut Délai Retard VIR LEPAGE GRANIT IN…" at bounding box center [323, 423] width 578 height 205
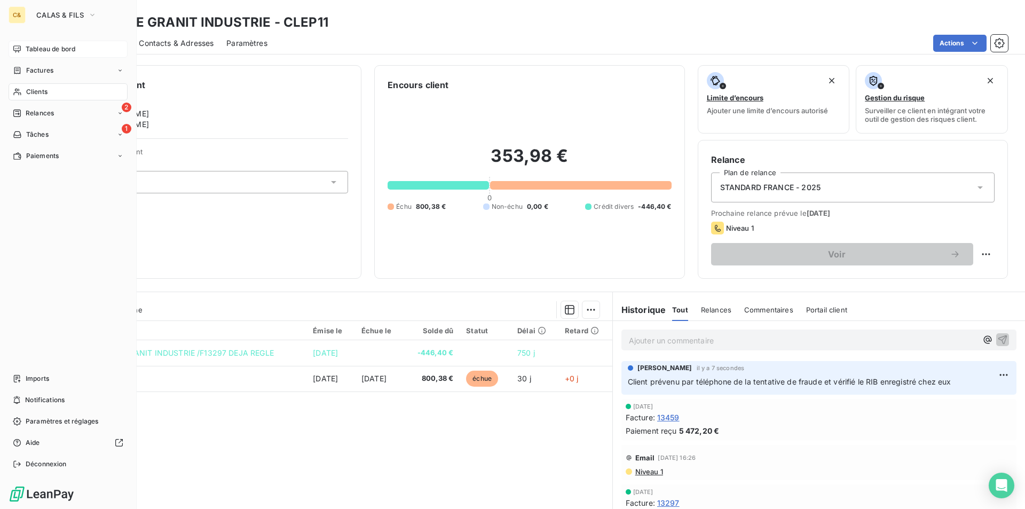
click at [38, 52] on span "Tableau de bord" at bounding box center [51, 49] width 50 height 10
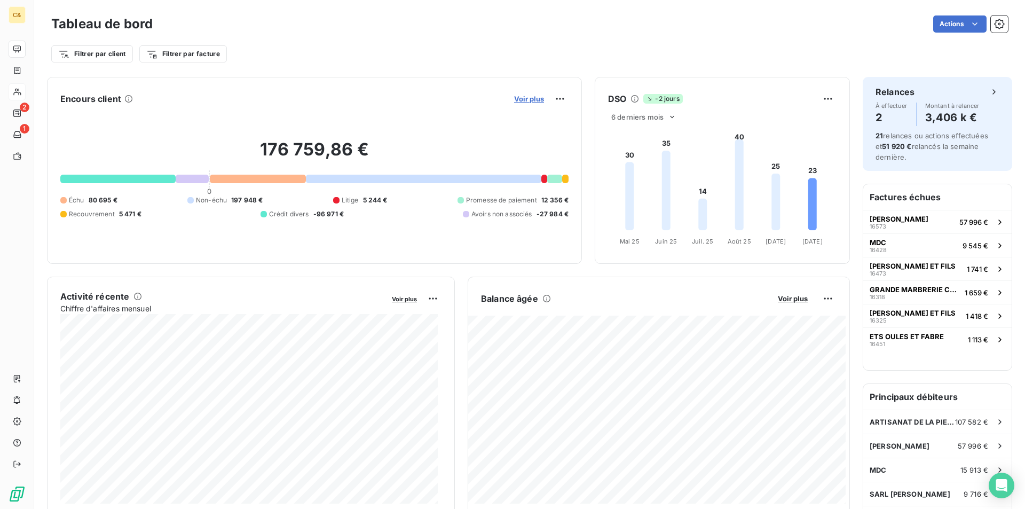
click at [535, 99] on span "Voir plus" at bounding box center [529, 98] width 30 height 9
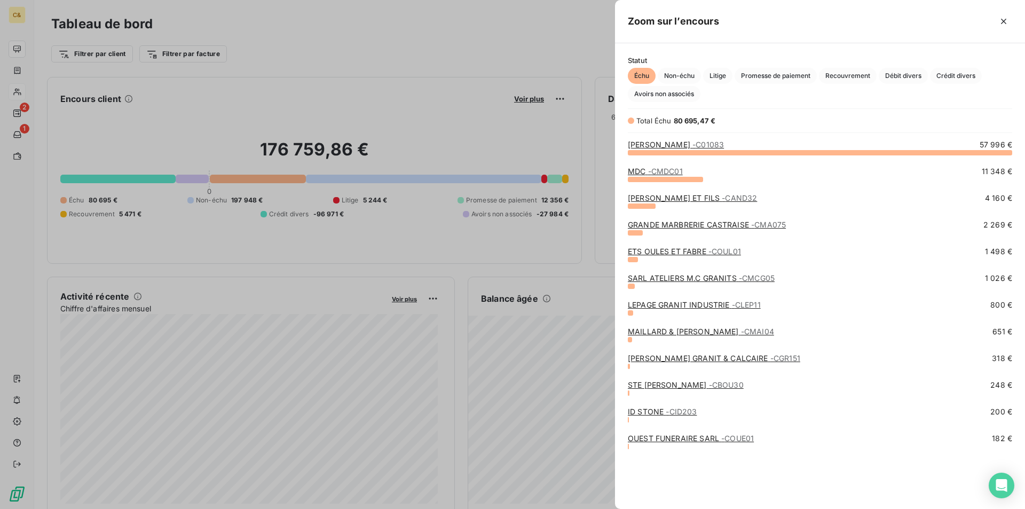
scroll to position [348, 402]
click at [693, 330] on link "MAILLARD & MAILLARD - CMAI04" at bounding box center [701, 331] width 146 height 9
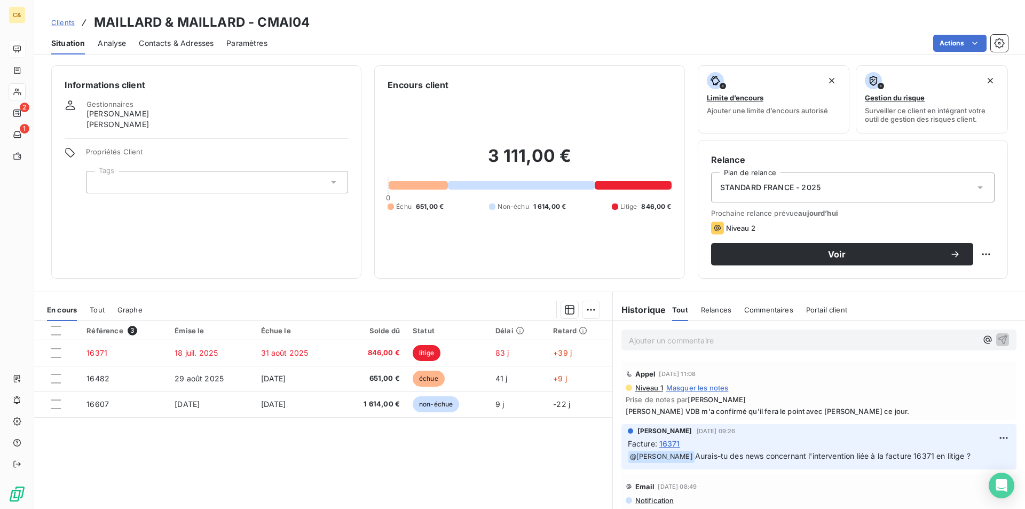
click at [467, 445] on div "Référence 3 Émise le Échue le Solde dû Statut Délai Retard 16371 18 juil. 2025 …" at bounding box center [323, 423] width 578 height 205
click at [176, 39] on span "Contacts & Adresses" at bounding box center [176, 43] width 75 height 11
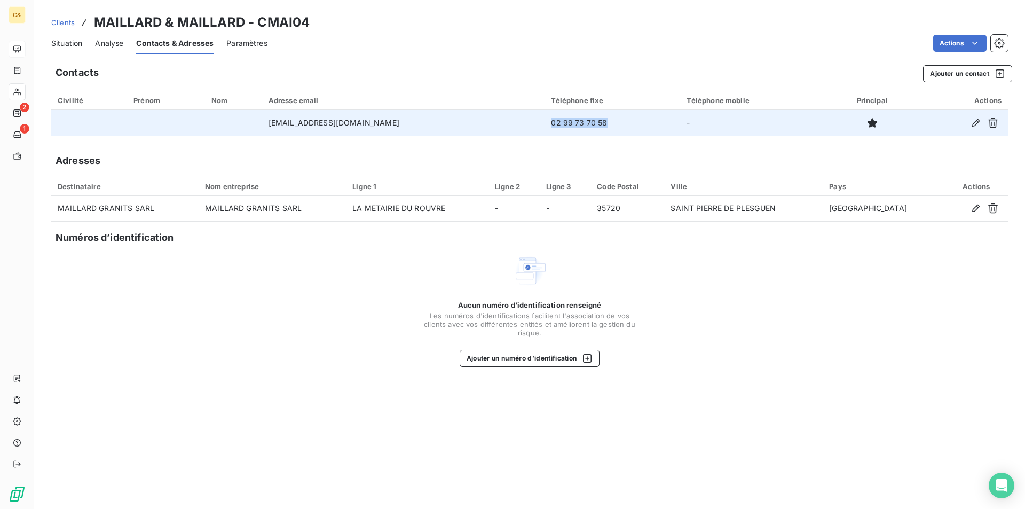
drag, startPoint x: 582, startPoint y: 123, endPoint x: 527, endPoint y: 123, distance: 55.5
click at [544, 123] on td "02 99 73 70 58" at bounding box center [612, 123] width 136 height 26
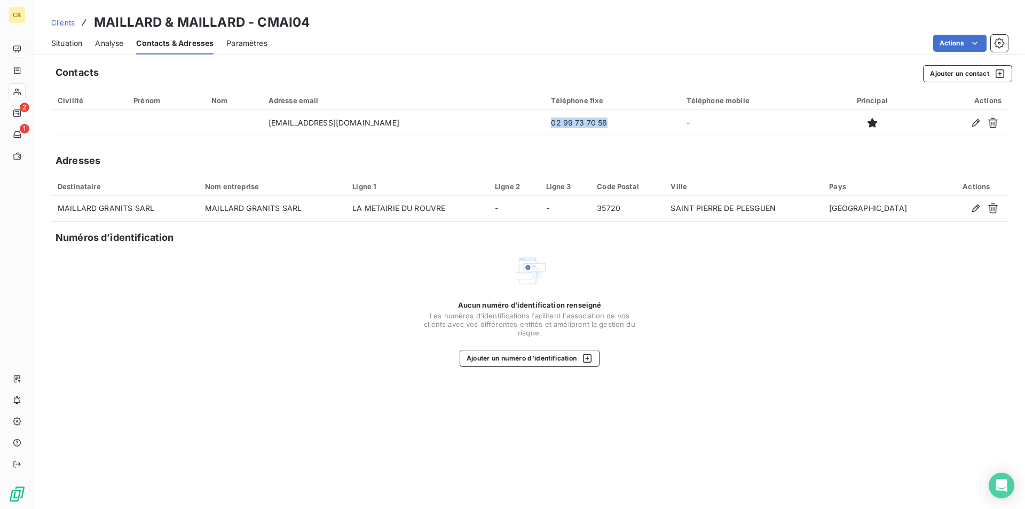
click at [66, 42] on span "Situation" at bounding box center [66, 43] width 31 height 11
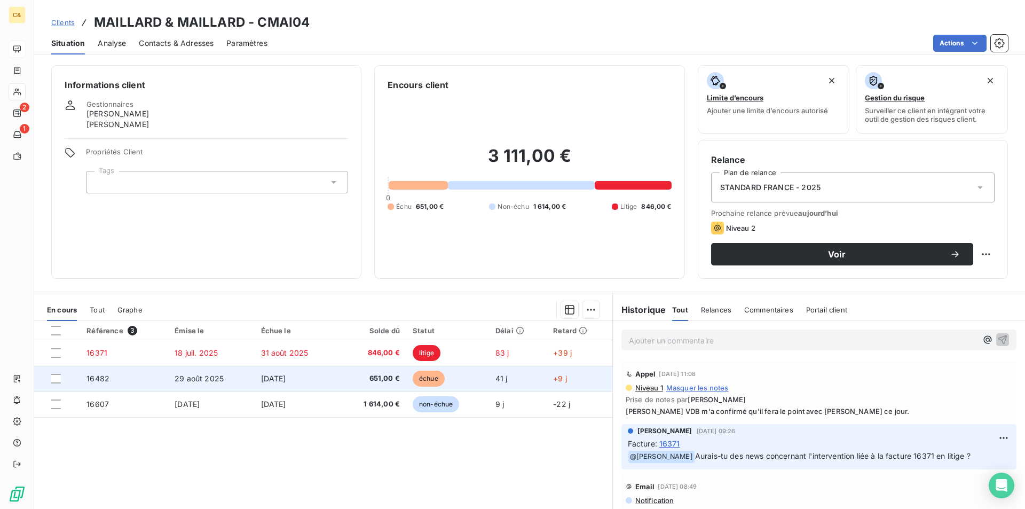
click at [315, 382] on td "[DATE]" at bounding box center [297, 379] width 84 height 26
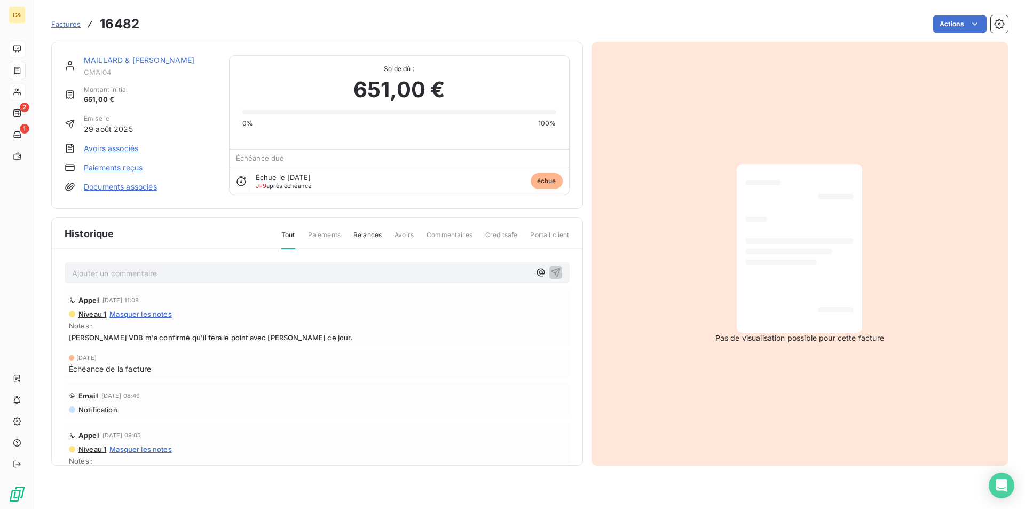
click at [112, 58] on link "MAILLARD & [PERSON_NAME]" at bounding box center [139, 60] width 111 height 9
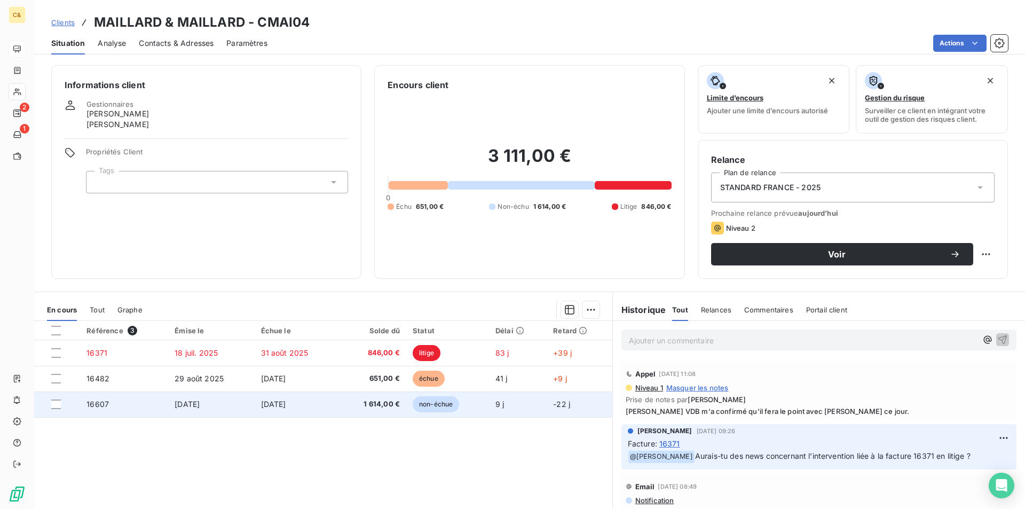
click at [319, 407] on td "[DATE]" at bounding box center [297, 404] width 84 height 26
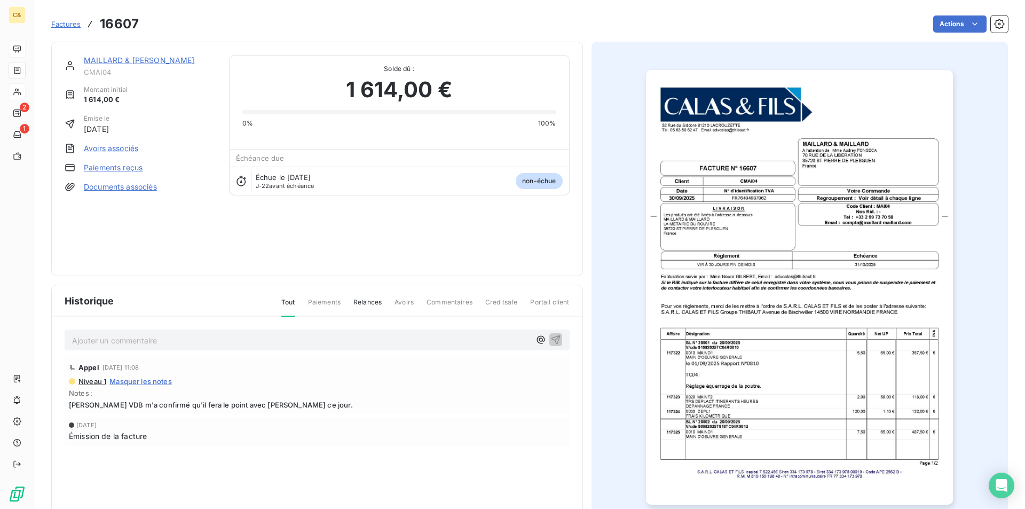
click at [721, 390] on img "button" at bounding box center [799, 287] width 307 height 434
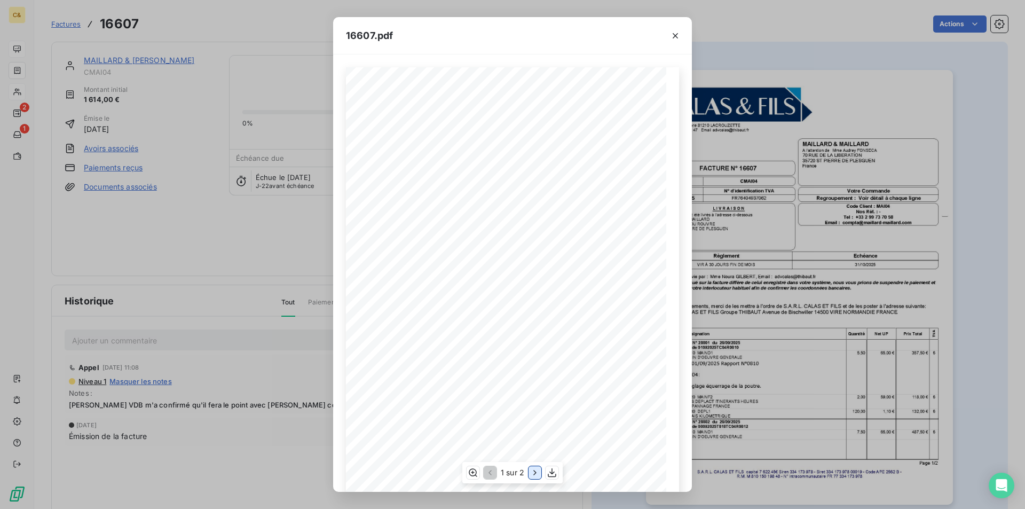
click at [533, 475] on icon "button" at bounding box center [534, 472] width 11 height 11
click at [488, 479] on button "button" at bounding box center [488, 472] width 13 height 13
click at [532, 472] on icon "button" at bounding box center [534, 472] width 11 height 11
click at [679, 39] on icon "button" at bounding box center [675, 35] width 11 height 11
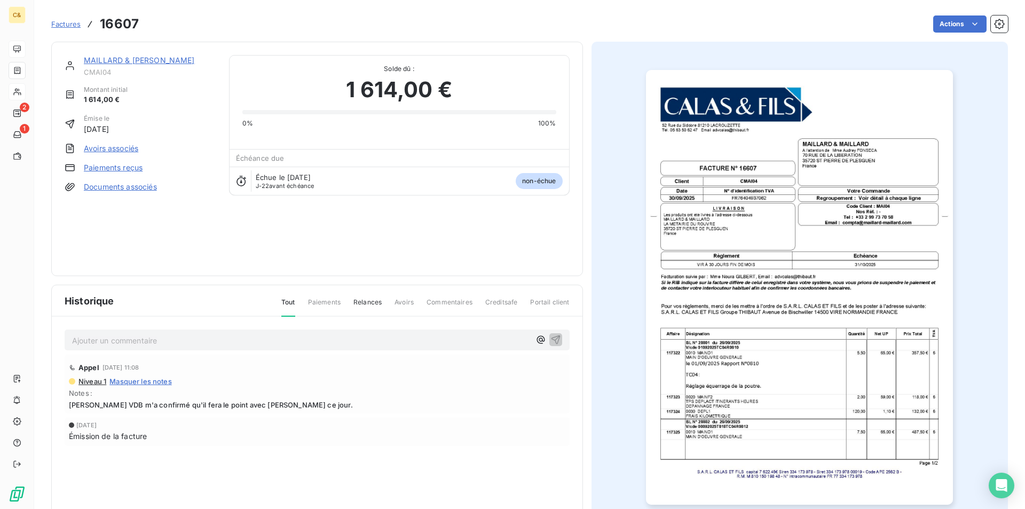
click at [143, 60] on link "MAILLARD & [PERSON_NAME]" at bounding box center [139, 60] width 111 height 9
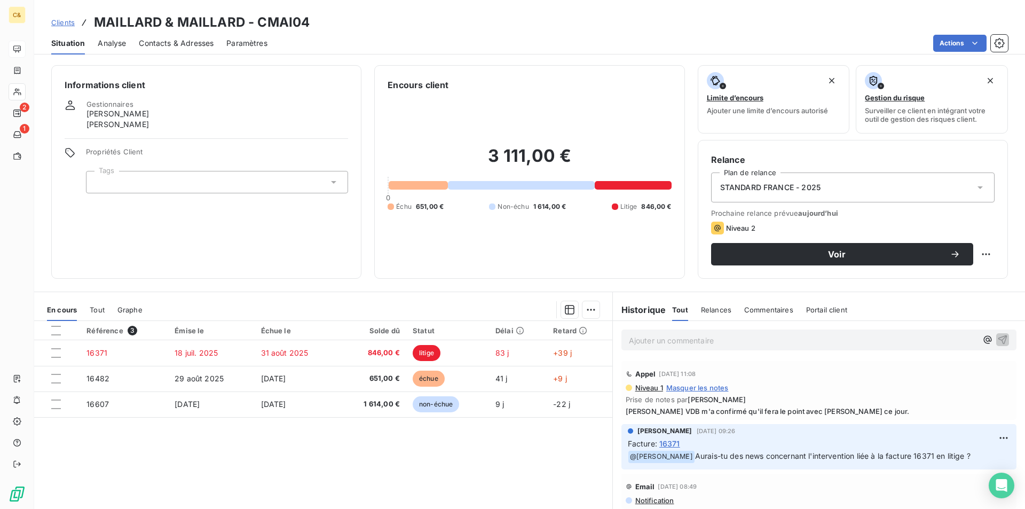
click at [708, 344] on p "Ajouter un commentaire ﻿" at bounding box center [803, 340] width 348 height 13
click at [687, 340] on span "Client prévenu d ela tentative de fraude et" at bounding box center [705, 339] width 152 height 9
click at [786, 343] on p "Client prévenu de la tentative de fraude et" at bounding box center [803, 340] width 348 height 12
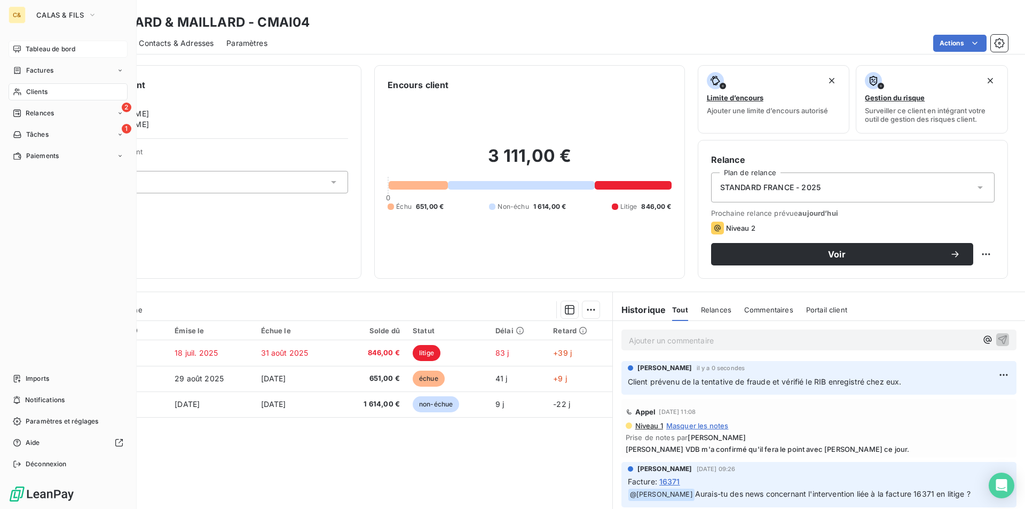
click at [78, 46] on div "Tableau de bord" at bounding box center [68, 49] width 119 height 17
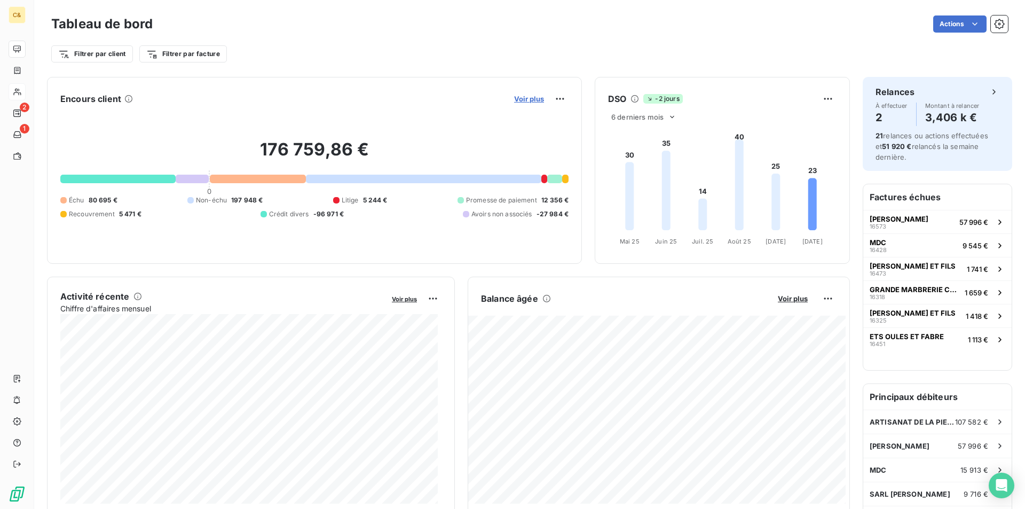
click at [528, 98] on span "Voir plus" at bounding box center [529, 98] width 30 height 9
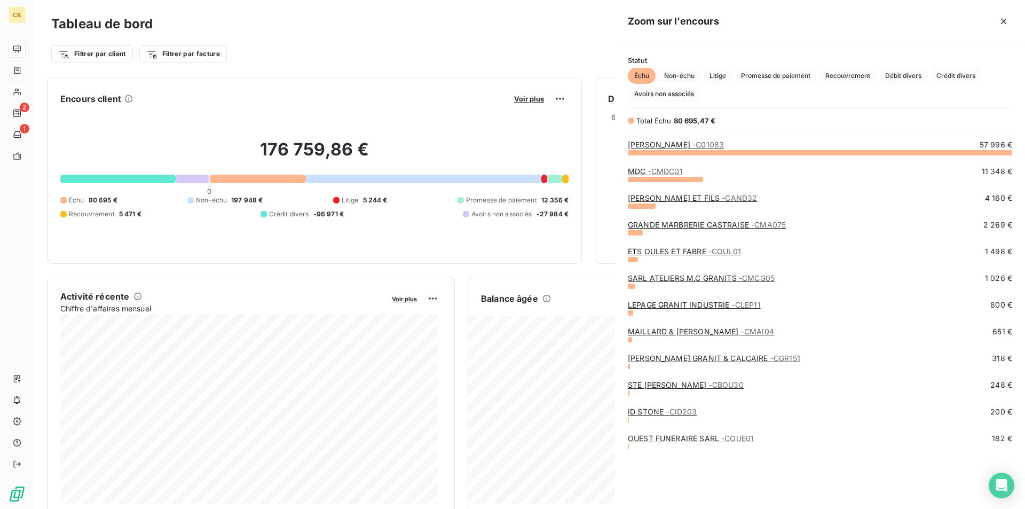
scroll to position [348, 402]
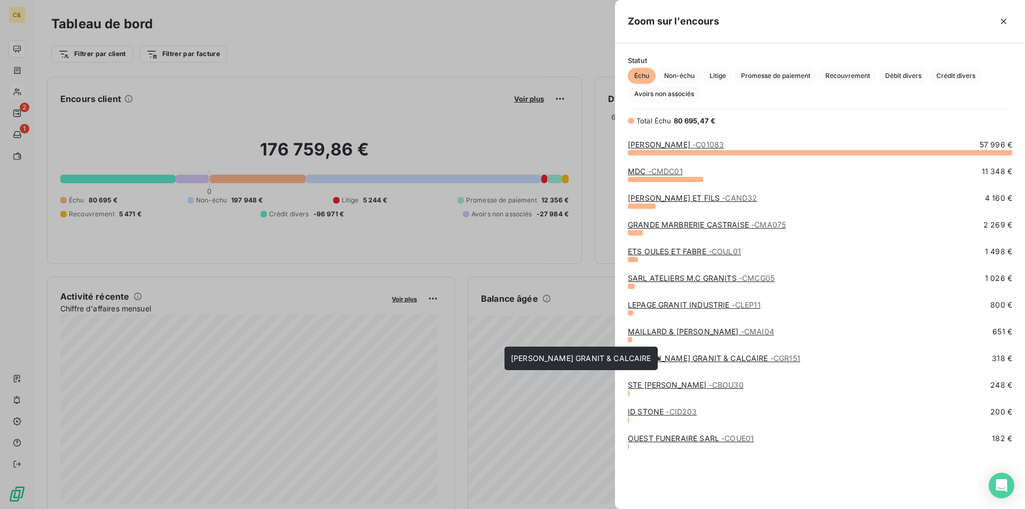
click at [687, 358] on link "POULIN GRANIT & CALCAIRE - CGR151" at bounding box center [714, 357] width 172 height 9
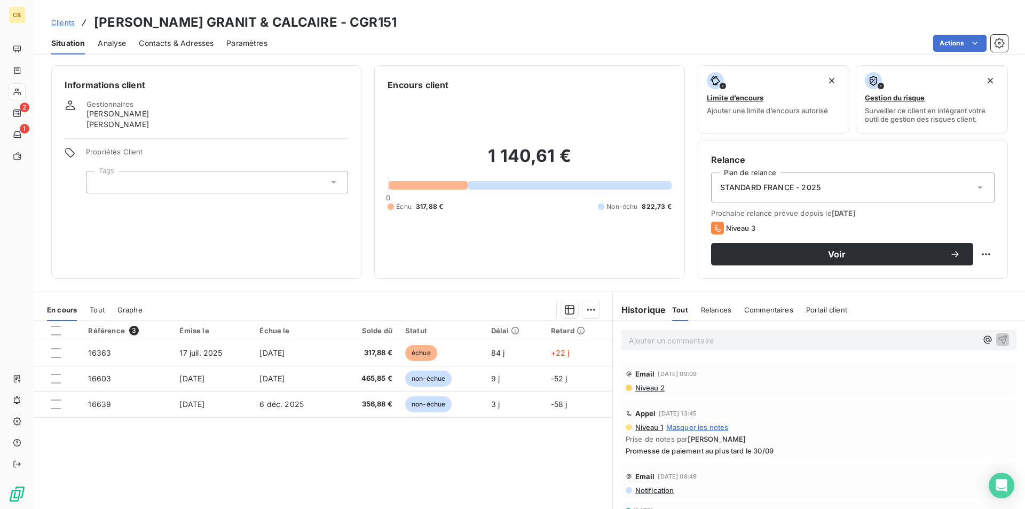
click at [164, 43] on span "Contacts & Adresses" at bounding box center [176, 43] width 75 height 11
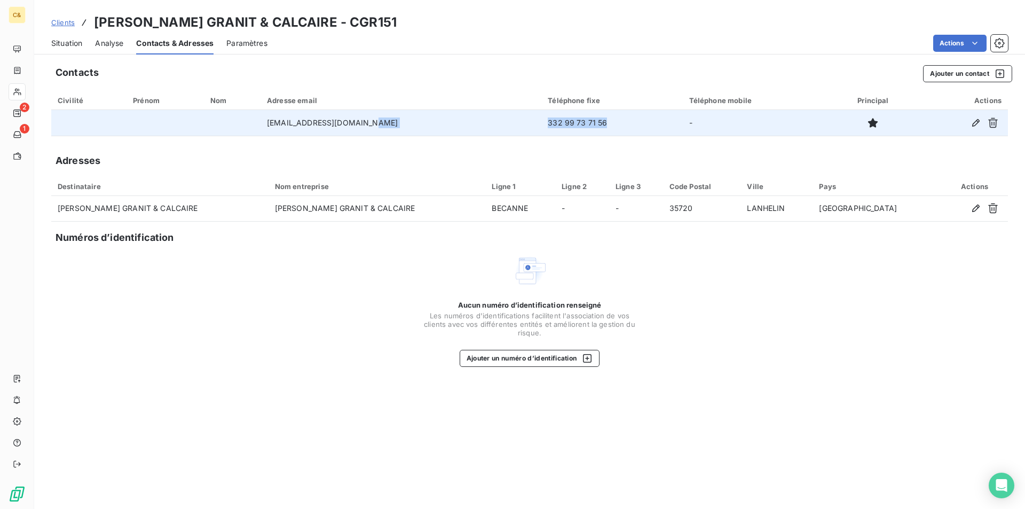
drag, startPoint x: 573, startPoint y: 123, endPoint x: 477, endPoint y: 117, distance: 96.3
click at [477, 117] on tr "claudinepoulin@orange.fr 332 99 73 71 56 -" at bounding box center [529, 123] width 956 height 26
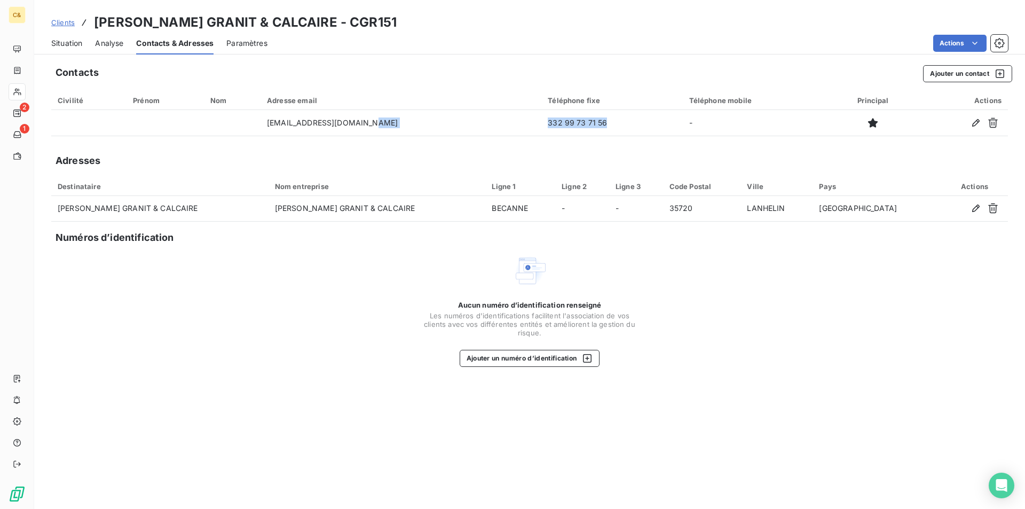
click at [65, 43] on span "Situation" at bounding box center [66, 43] width 31 height 11
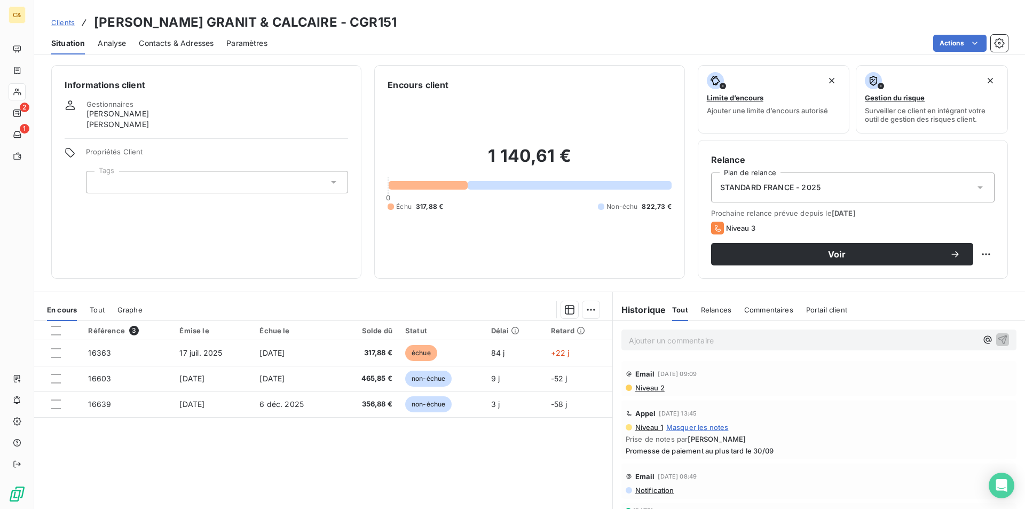
click at [188, 38] on span "Contacts & Adresses" at bounding box center [176, 43] width 75 height 11
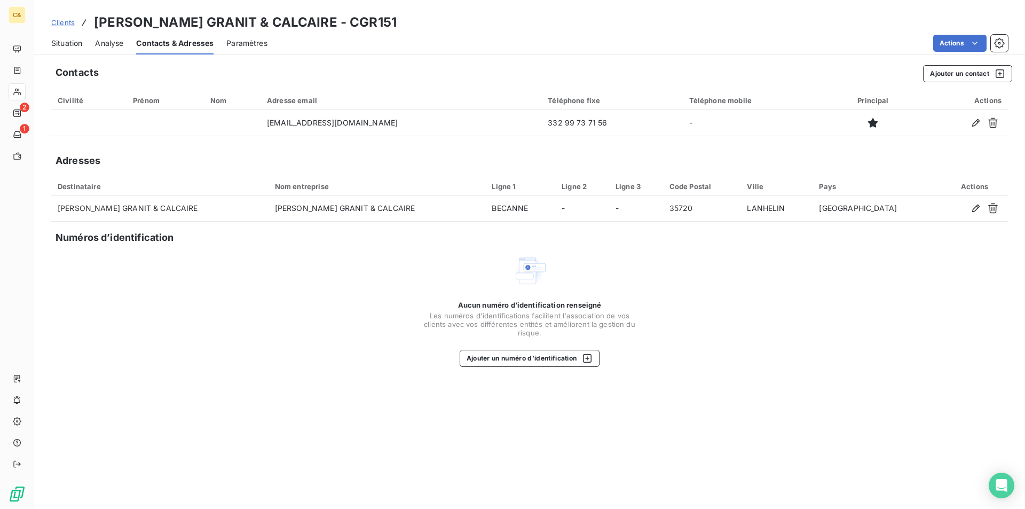
click at [61, 41] on span "Situation" at bounding box center [66, 43] width 31 height 11
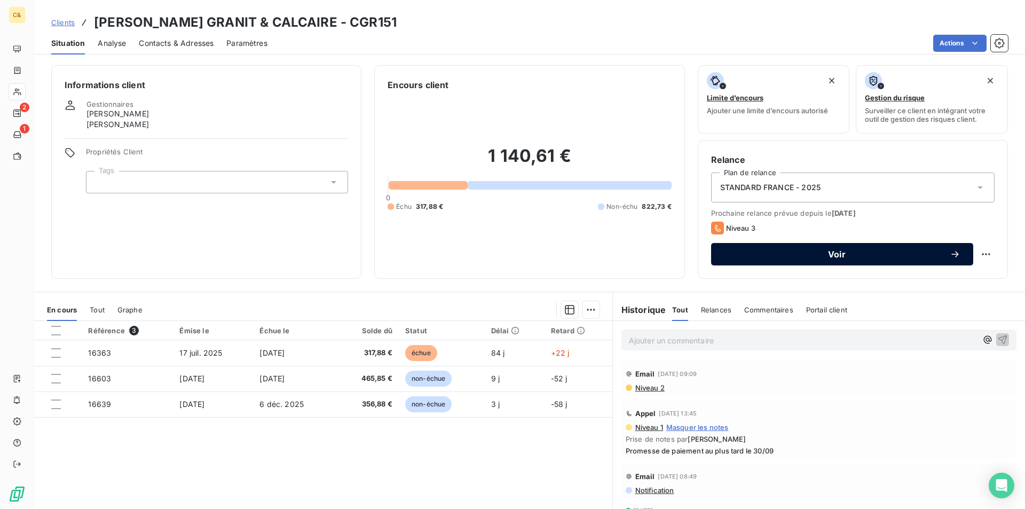
click at [796, 256] on span "Voir" at bounding box center [837, 254] width 226 height 9
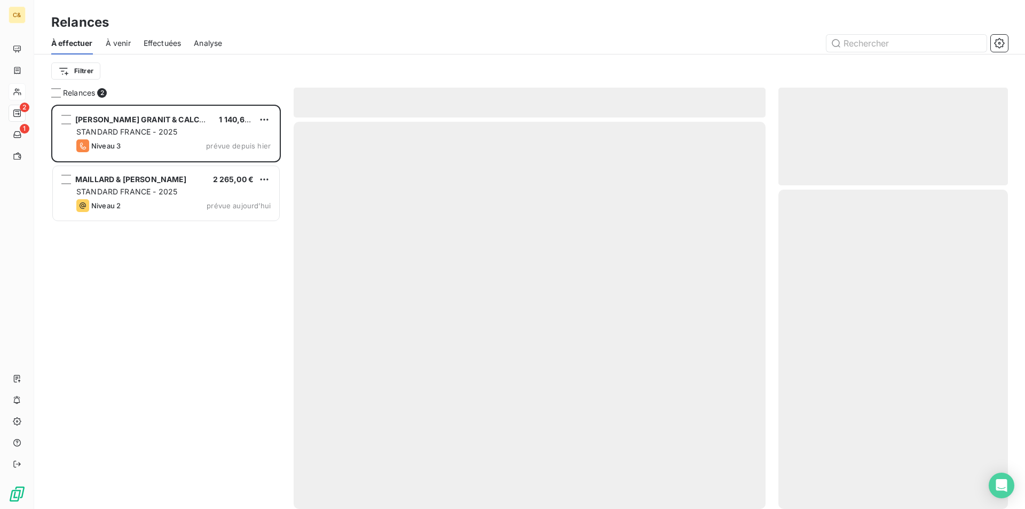
scroll to position [396, 221]
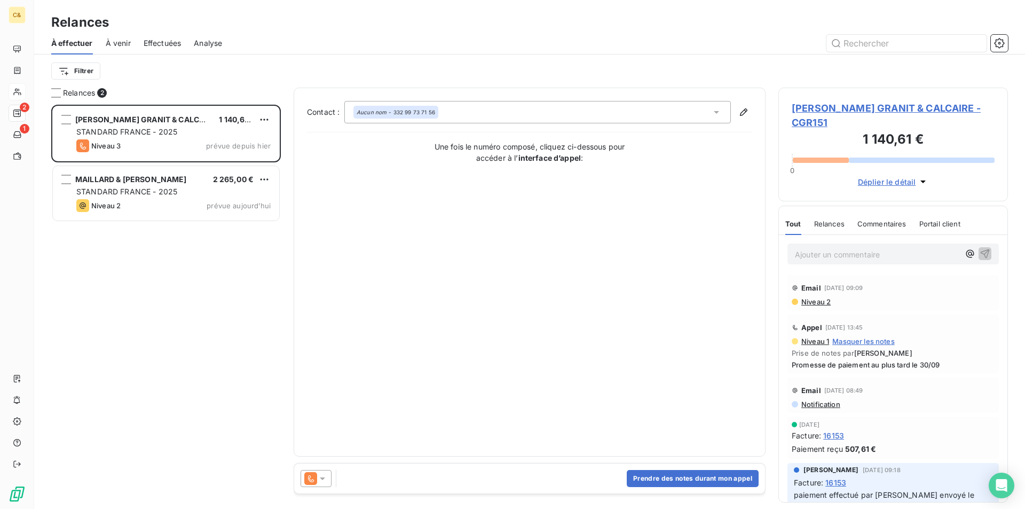
click at [830, 108] on span "POULIN GRANIT & CALCAIRE - CGR151" at bounding box center [892, 115] width 203 height 29
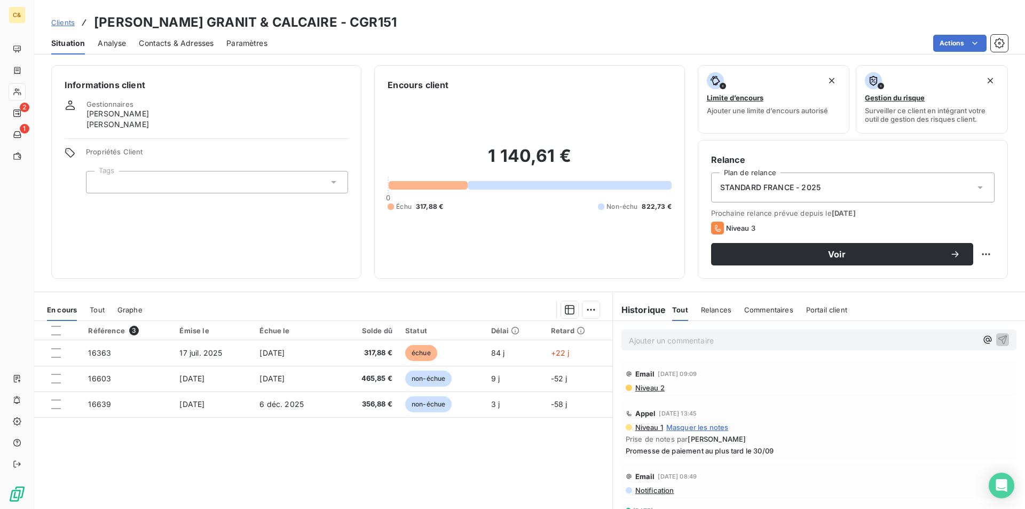
click at [711, 339] on p "Ajouter un commentaire ﻿" at bounding box center [803, 340] width 348 height 13
click at [680, 344] on p "Client prévenu de la tentative de fraude" at bounding box center [803, 340] width 348 height 12
click at [822, 339] on p "Client prévenu par téléphone de la tentative de fraude" at bounding box center [803, 340] width 348 height 12
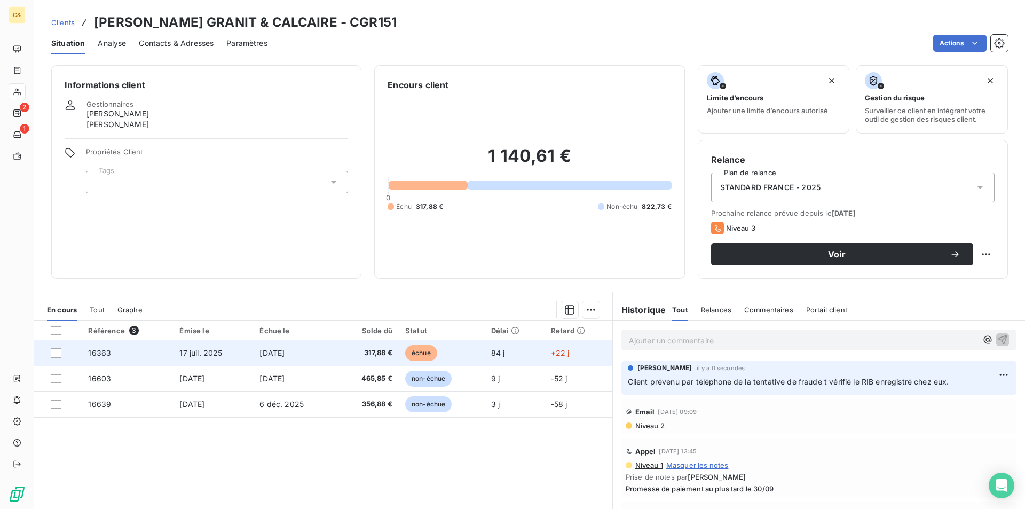
click at [335, 352] on td "17 sept. 2025" at bounding box center [294, 353] width 82 height 26
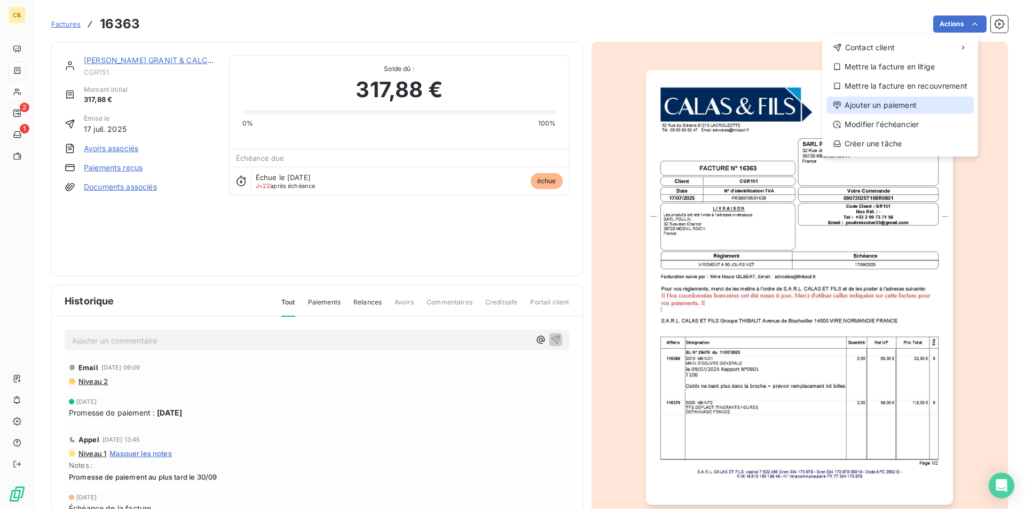
click at [881, 108] on div "Ajouter un paiement" at bounding box center [899, 105] width 147 height 17
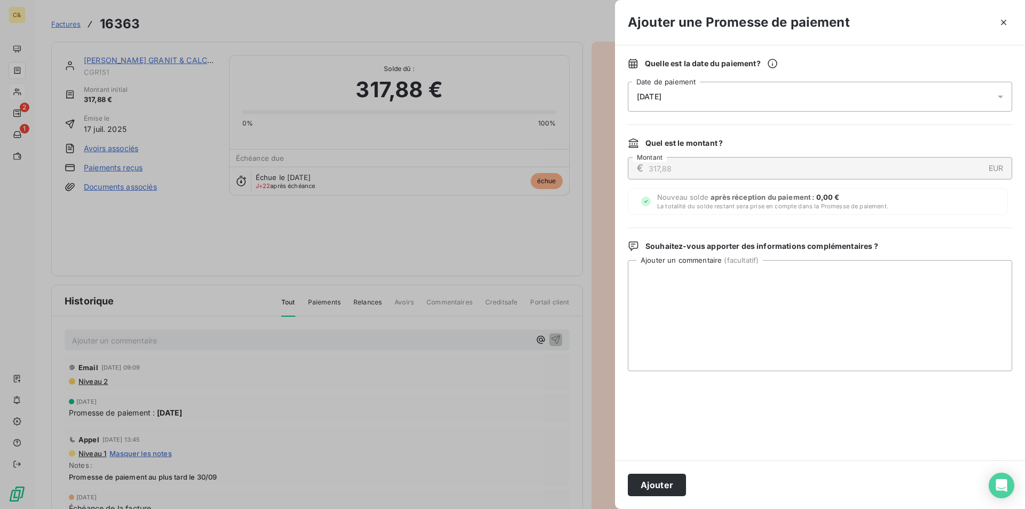
drag, startPoint x: 700, startPoint y: 89, endPoint x: 696, endPoint y: 97, distance: 8.4
click at [700, 89] on div "10/10/2025" at bounding box center [820, 97] width 384 height 30
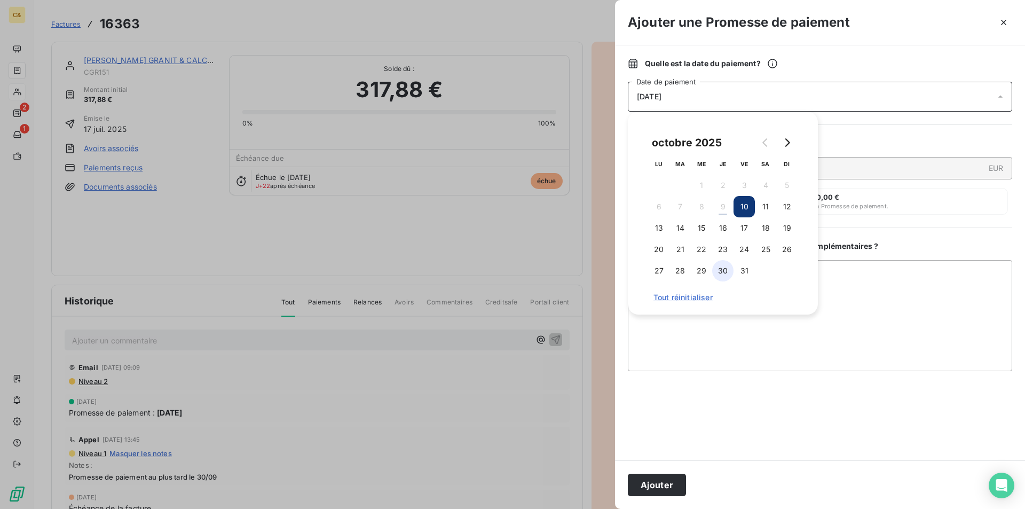
drag, startPoint x: 743, startPoint y: 271, endPoint x: 724, endPoint y: 280, distance: 21.2
click at [743, 271] on button "31" at bounding box center [743, 270] width 21 height 21
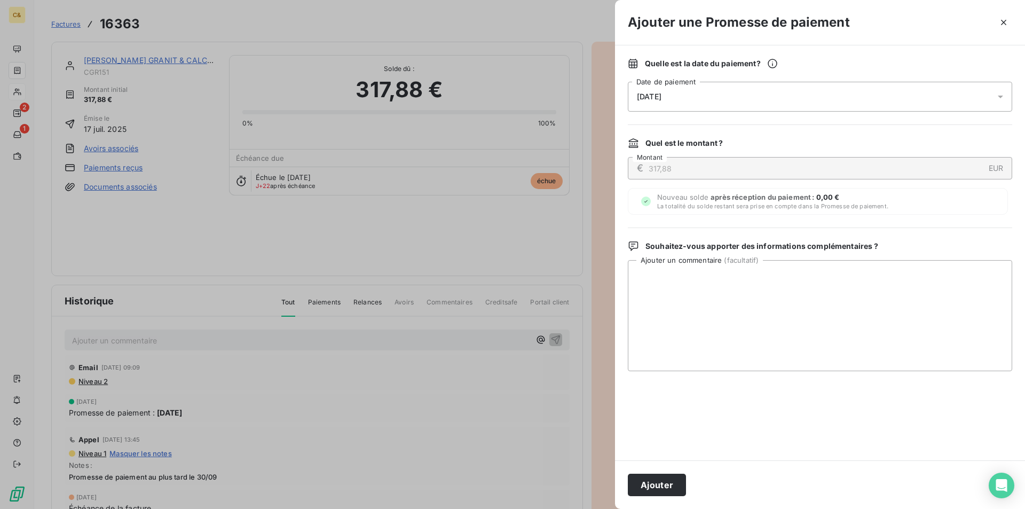
drag, startPoint x: 668, startPoint y: 488, endPoint x: 661, endPoint y: 487, distance: 7.0
click at [668, 488] on button "Ajouter" at bounding box center [657, 484] width 58 height 22
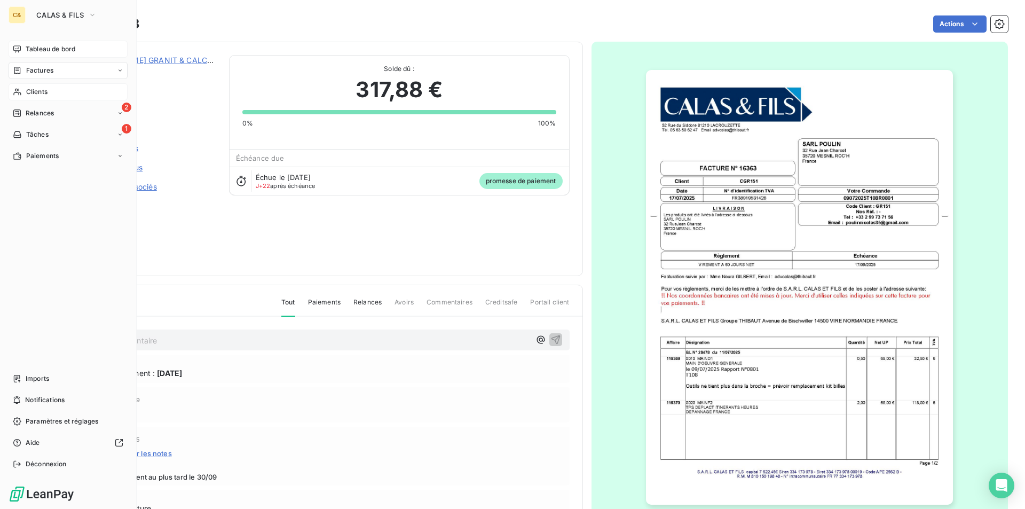
click at [30, 46] on span "Tableau de bord" at bounding box center [51, 49] width 50 height 10
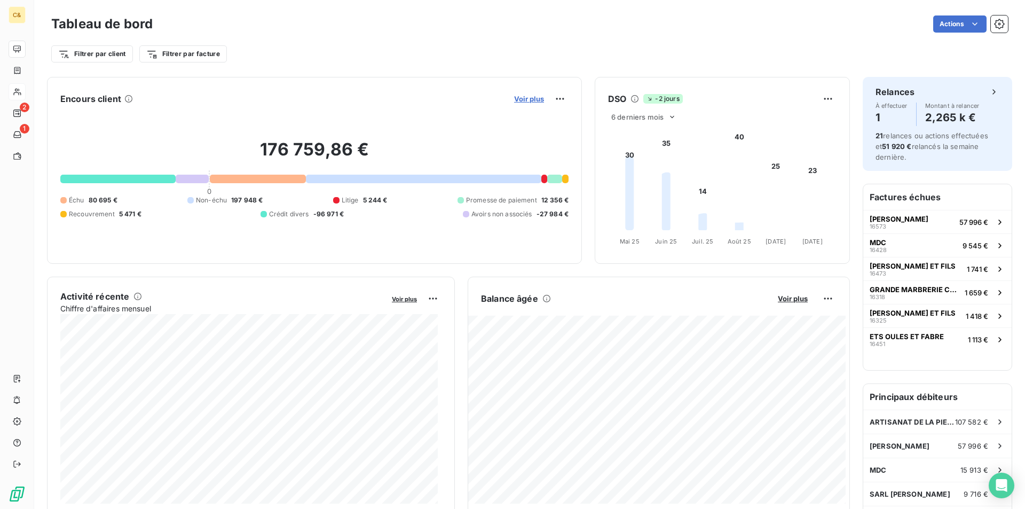
click at [524, 98] on span "Voir plus" at bounding box center [529, 98] width 30 height 9
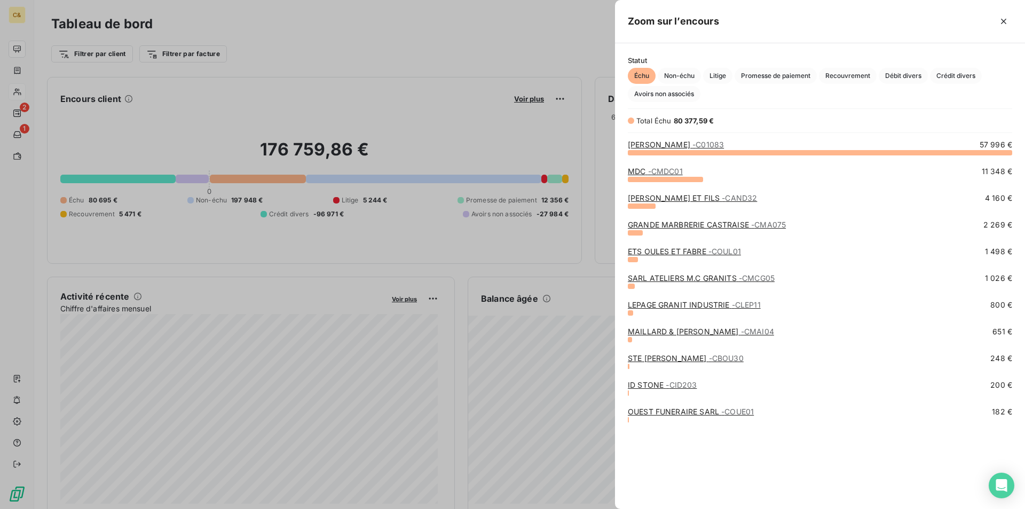
scroll to position [501, 402]
click at [666, 359] on link "STE PIERRE BOURGES FILS - CBOU30" at bounding box center [686, 357] width 116 height 9
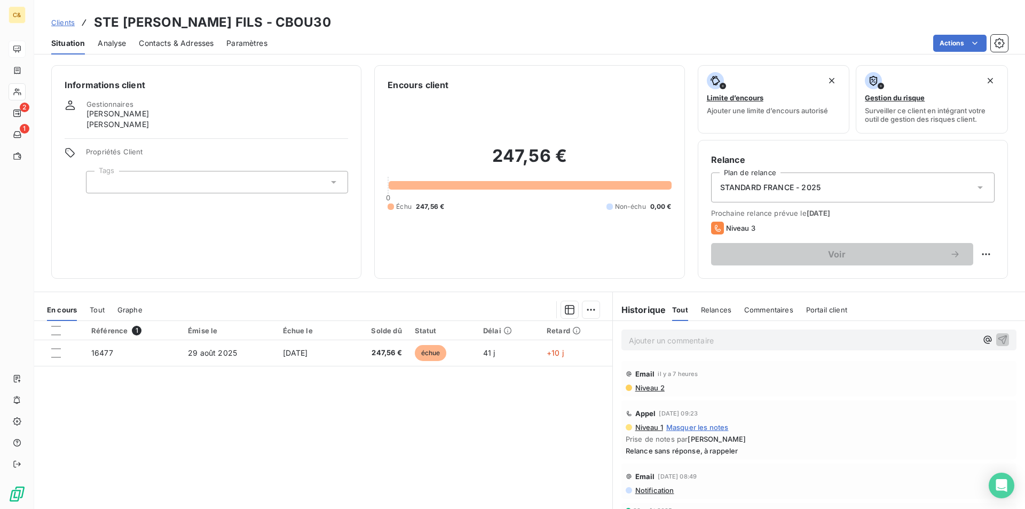
click at [172, 43] on span "Contacts & Adresses" at bounding box center [176, 43] width 75 height 11
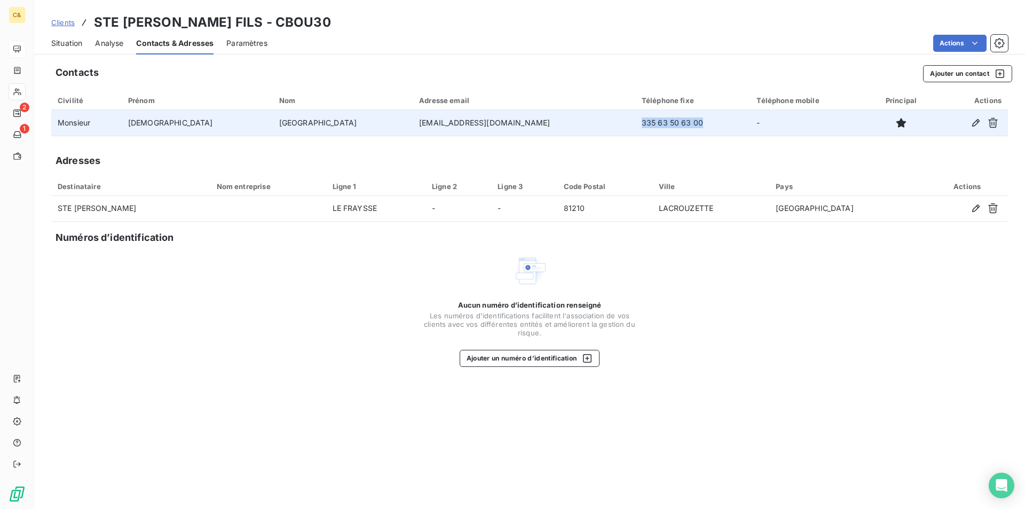
drag, startPoint x: 624, startPoint y: 121, endPoint x: 556, endPoint y: 128, distance: 69.2
click at [635, 128] on td "335 63 50 63 00" at bounding box center [692, 123] width 115 height 26
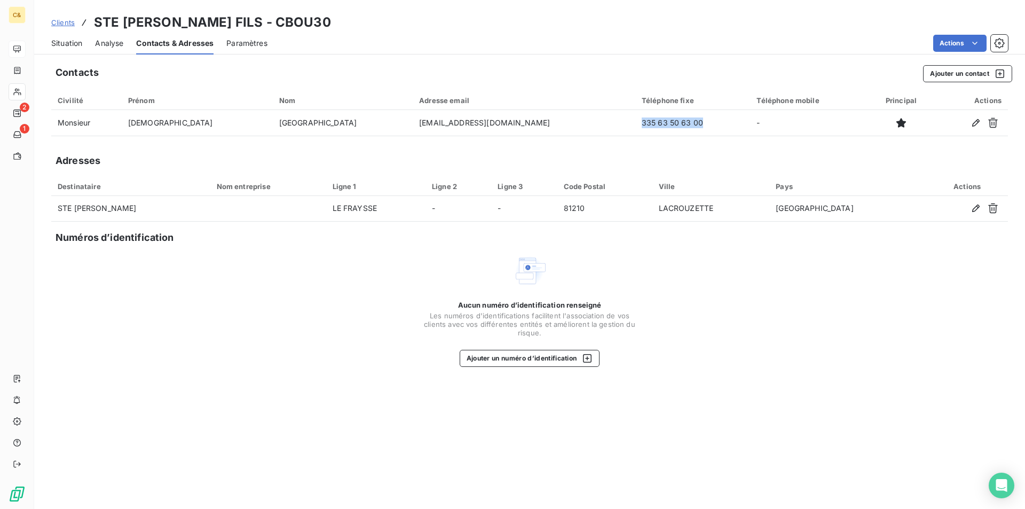
click at [56, 44] on span "Situation" at bounding box center [66, 43] width 31 height 11
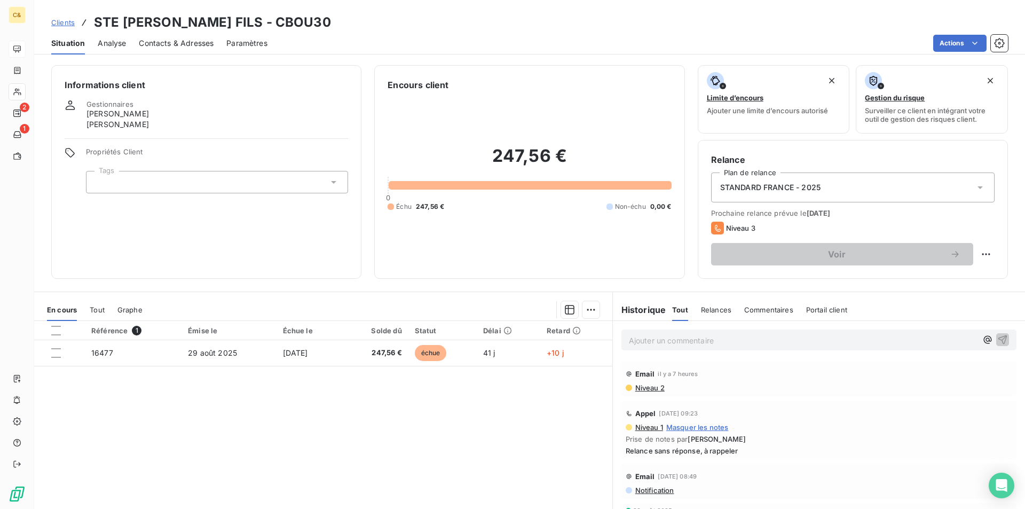
click at [684, 343] on p "Ajouter un commentaire ﻿" at bounding box center [803, 340] width 348 height 13
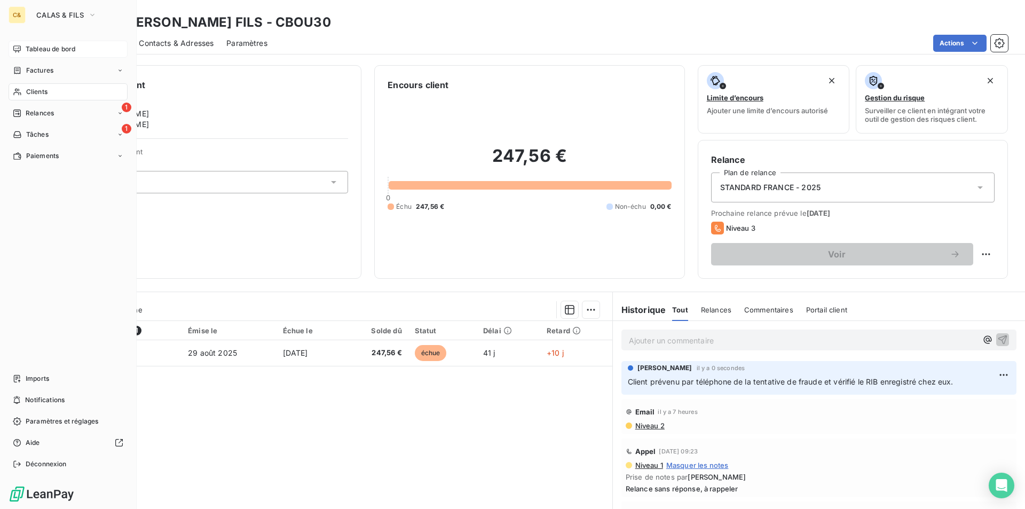
click at [40, 53] on span "Tableau de bord" at bounding box center [51, 49] width 50 height 10
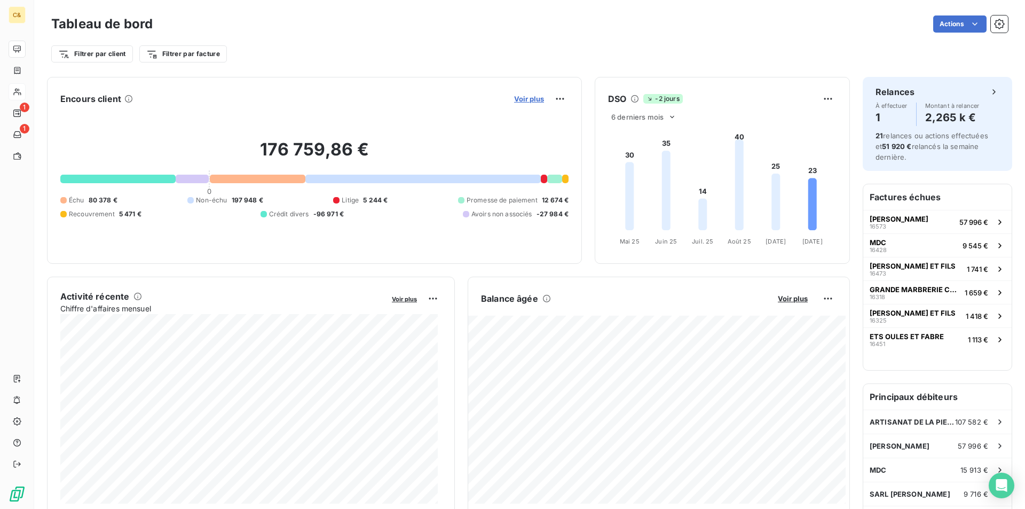
click at [517, 99] on span "Voir plus" at bounding box center [529, 98] width 30 height 9
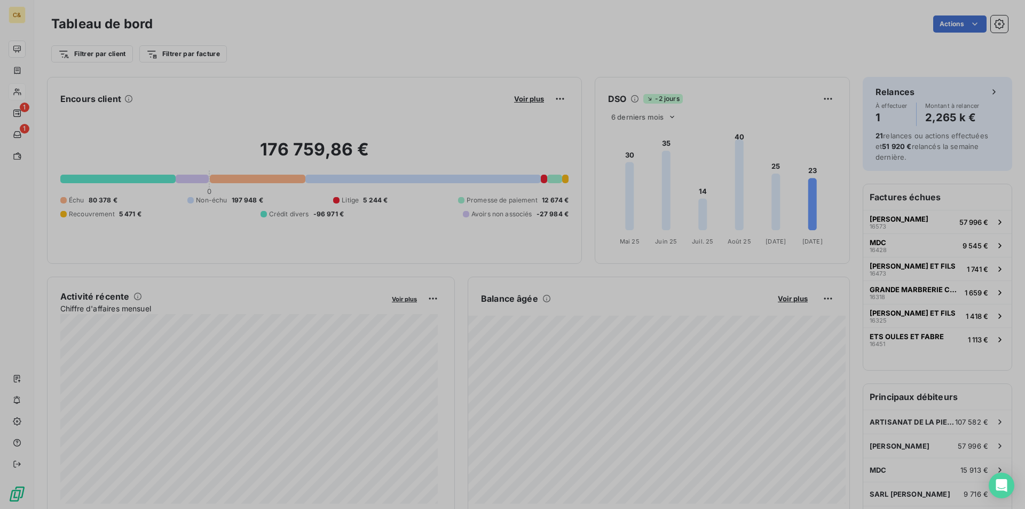
scroll to position [9, 9]
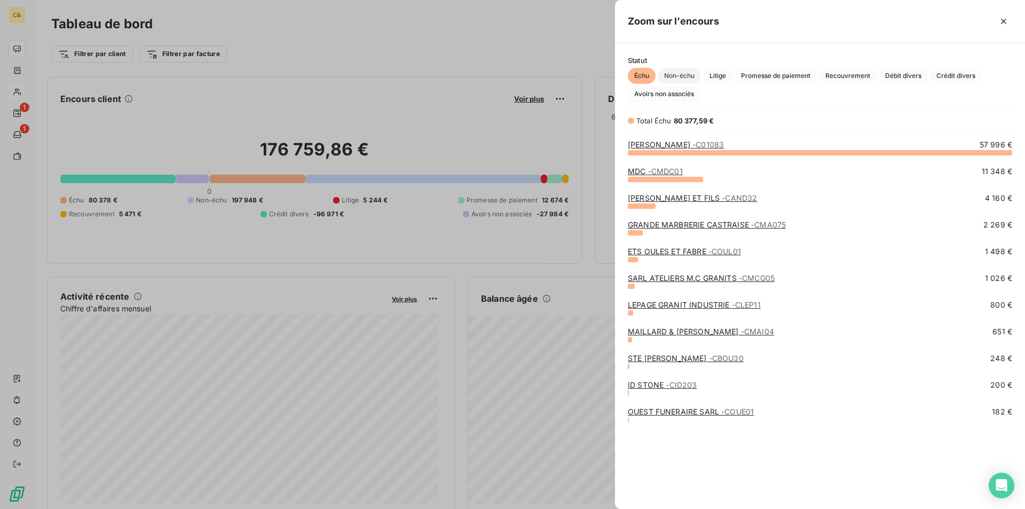
click at [684, 74] on span "Non-échu" at bounding box center [678, 76] width 43 height 16
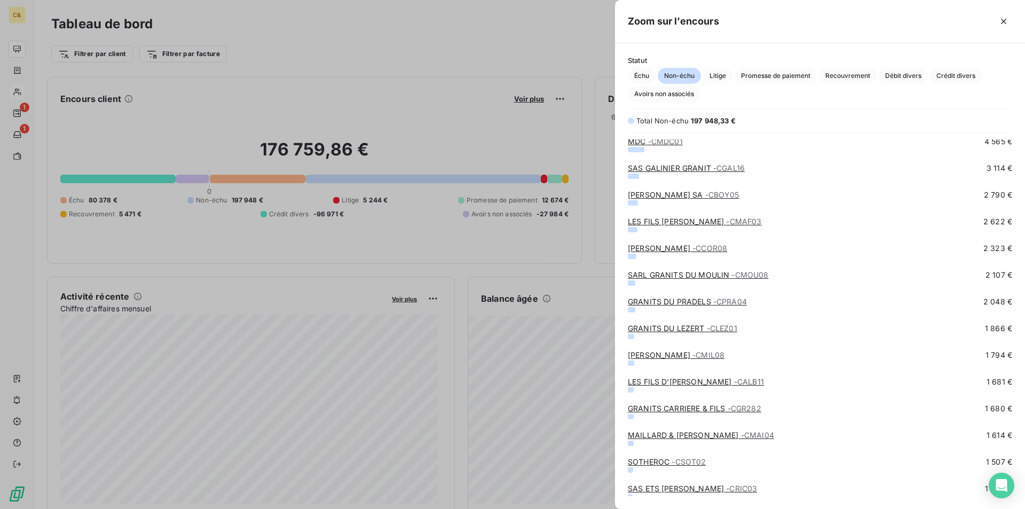
scroll to position [0, 0]
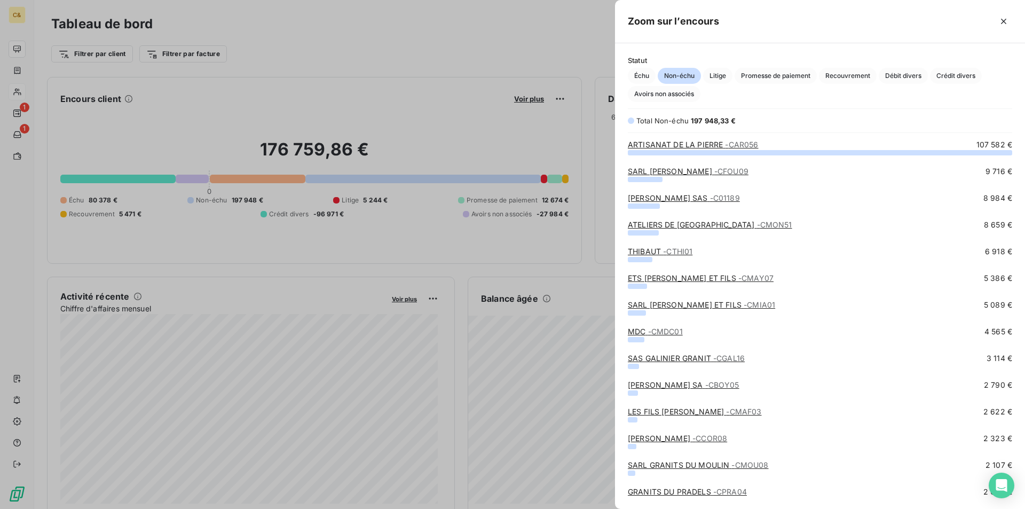
click at [556, 50] on div at bounding box center [512, 254] width 1025 height 509
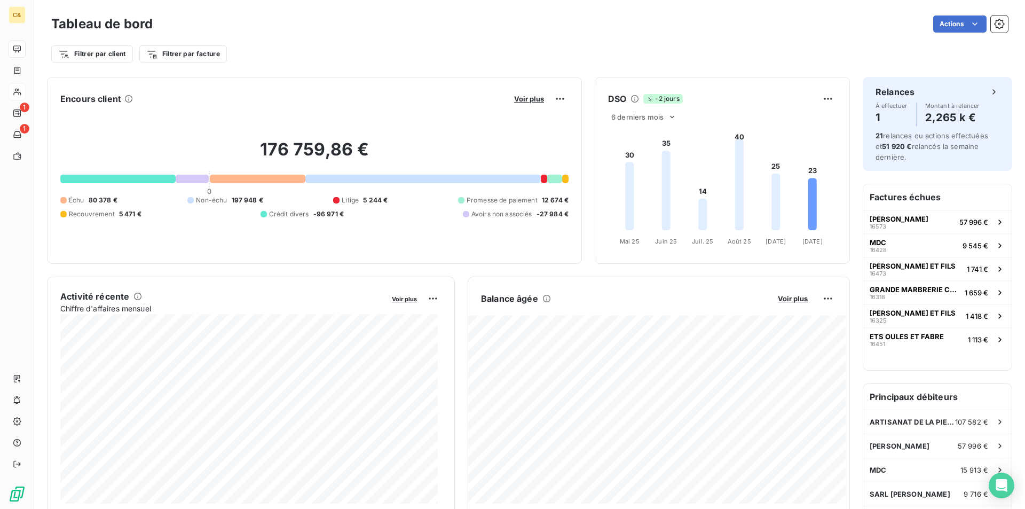
click at [562, 36] on div "Filtrer par client Filtrer par facture" at bounding box center [529, 49] width 956 height 29
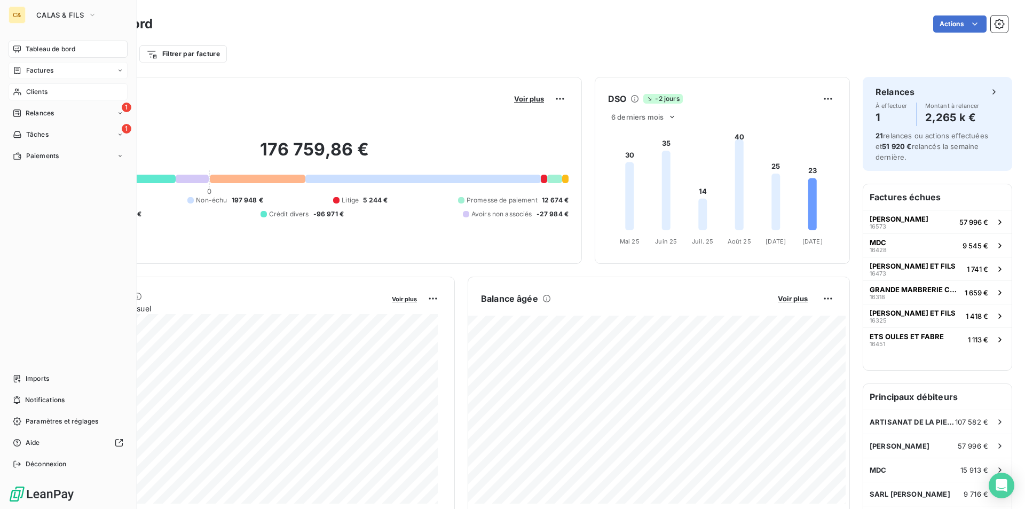
click at [32, 73] on span "Factures" at bounding box center [39, 71] width 27 height 10
click at [47, 44] on span "Tableau de bord" at bounding box center [51, 49] width 50 height 10
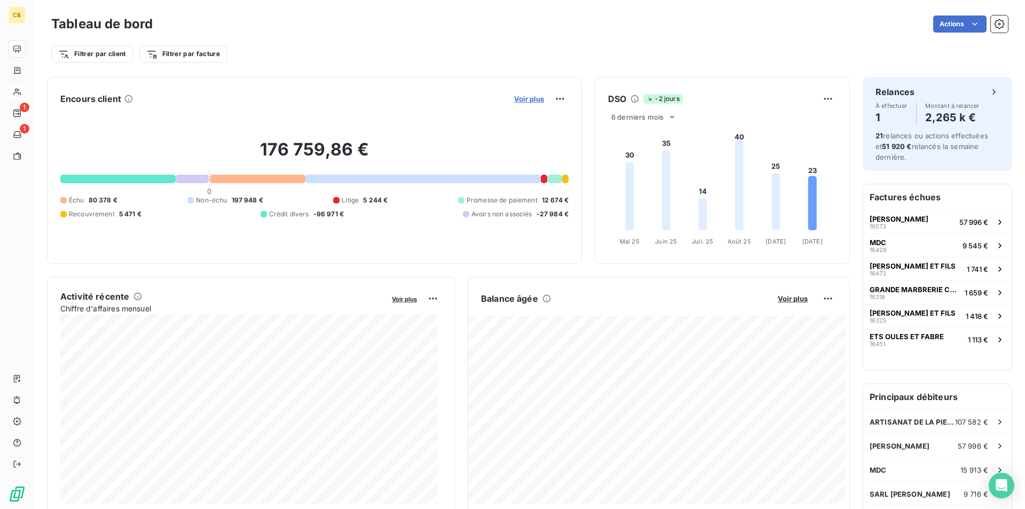
click at [515, 96] on span "Voir plus" at bounding box center [529, 98] width 30 height 9
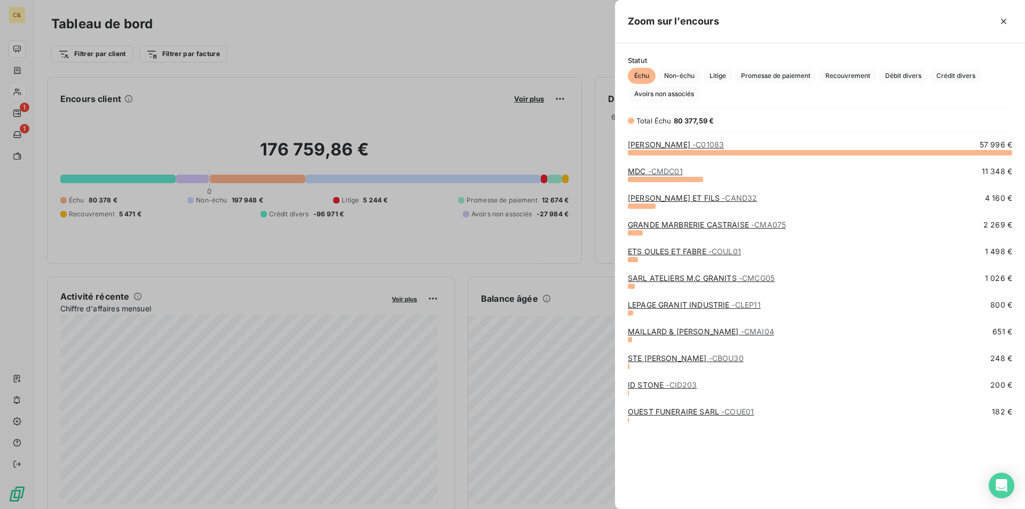
scroll to position [348, 402]
click at [668, 385] on span "- CID203" at bounding box center [680, 384] width 31 height 9
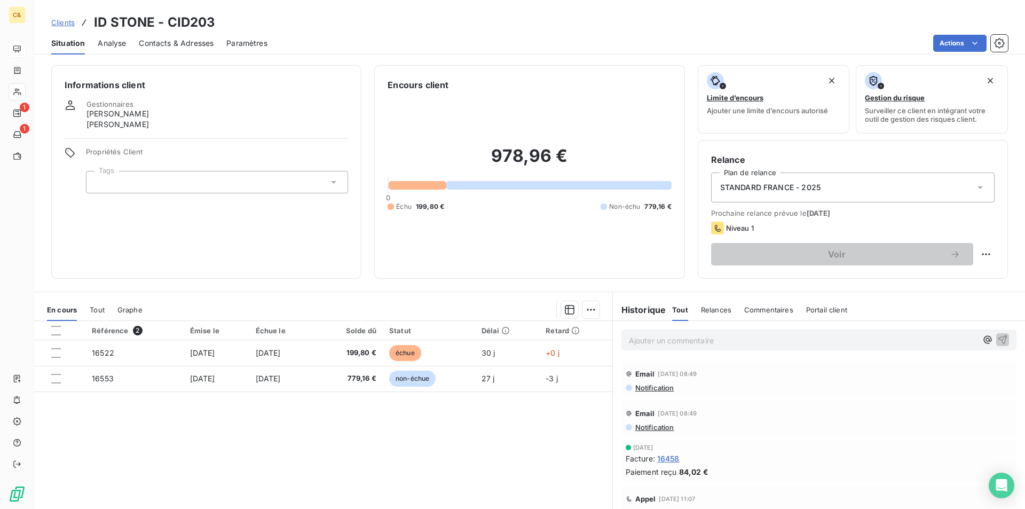
drag, startPoint x: 154, startPoint y: 45, endPoint x: 161, endPoint y: 49, distance: 8.1
click at [154, 45] on span "Contacts & Adresses" at bounding box center [176, 43] width 75 height 11
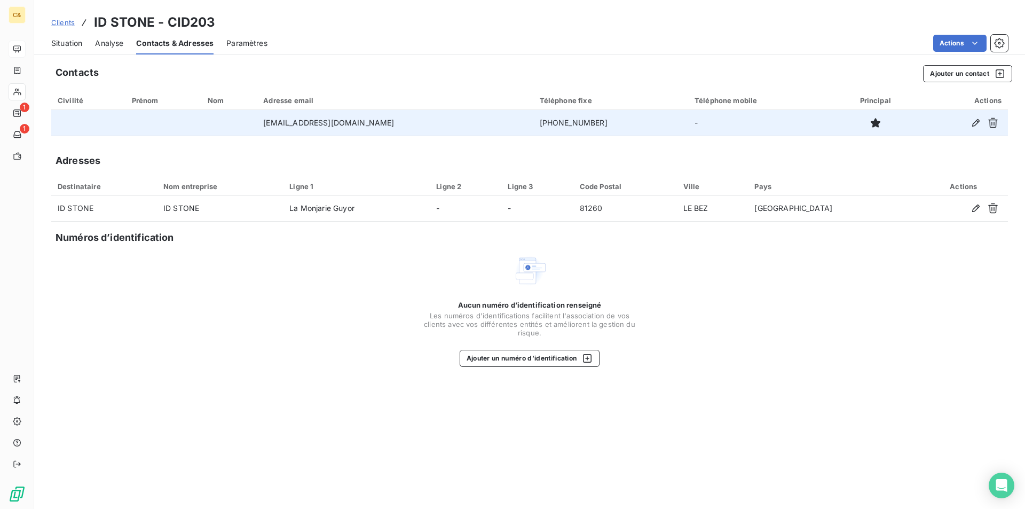
drag, startPoint x: 479, startPoint y: 121, endPoint x: 450, endPoint y: 122, distance: 28.8
click at [533, 122] on td "+33 5 63 74 05 14" at bounding box center [610, 123] width 155 height 26
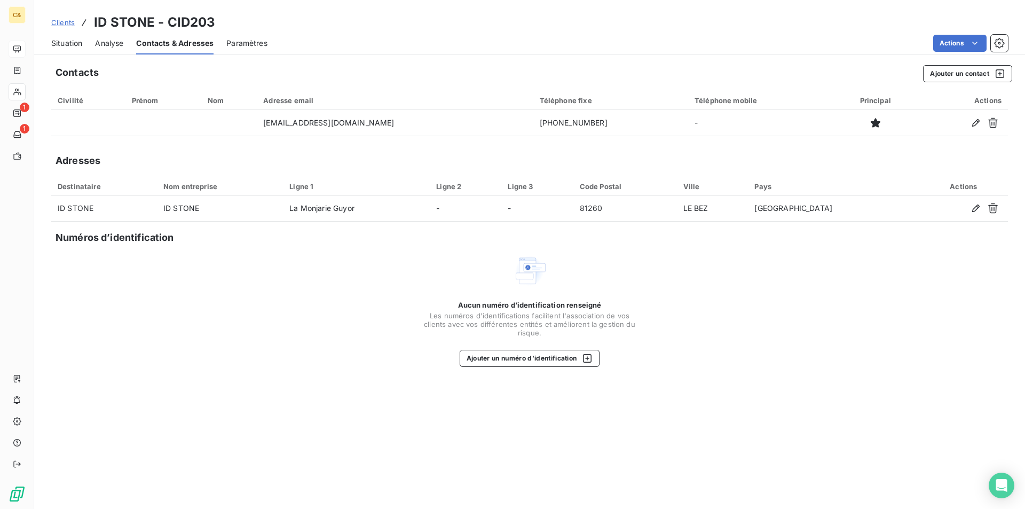
click at [60, 41] on span "Situation" at bounding box center [66, 43] width 31 height 11
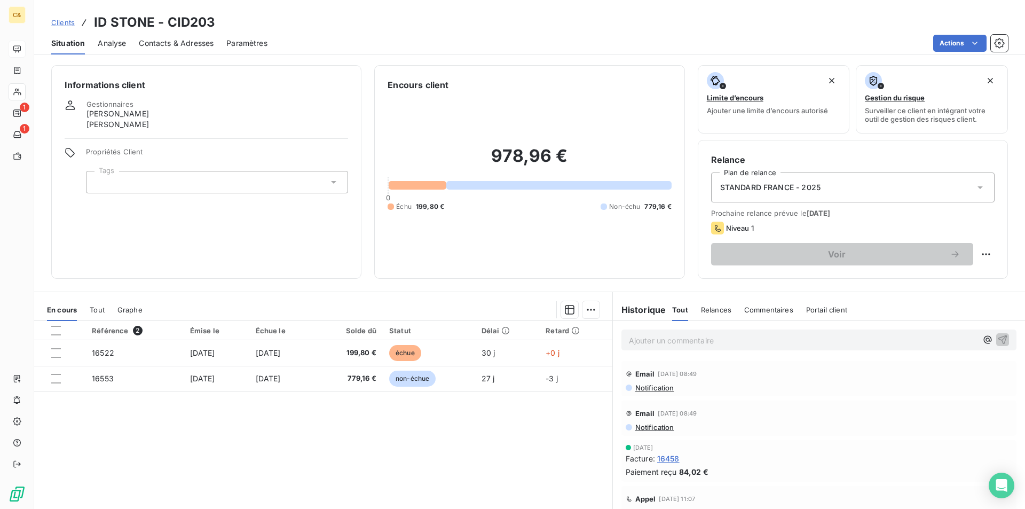
click at [686, 340] on p "Ajouter un commentaire ﻿" at bounding box center [803, 340] width 348 height 13
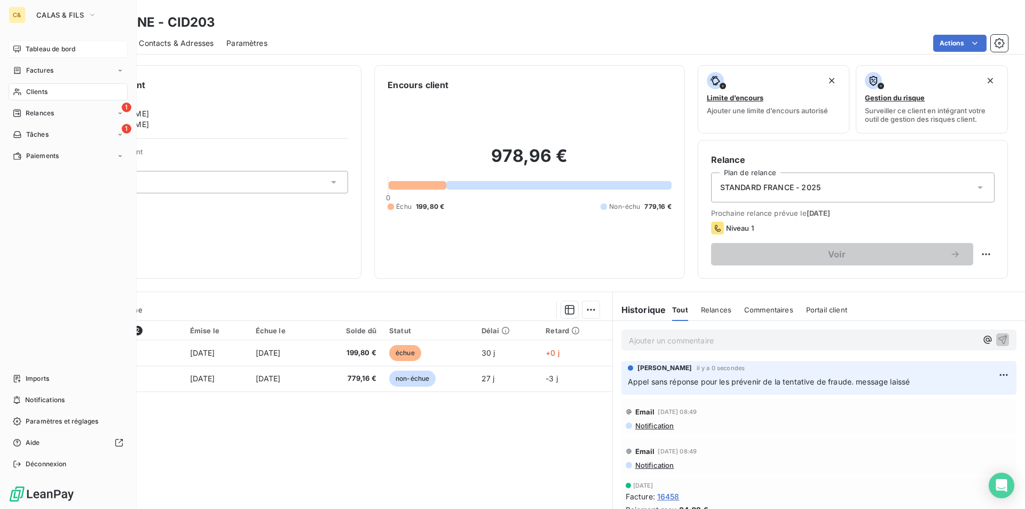
click at [41, 52] on span "Tableau de bord" at bounding box center [51, 49] width 50 height 10
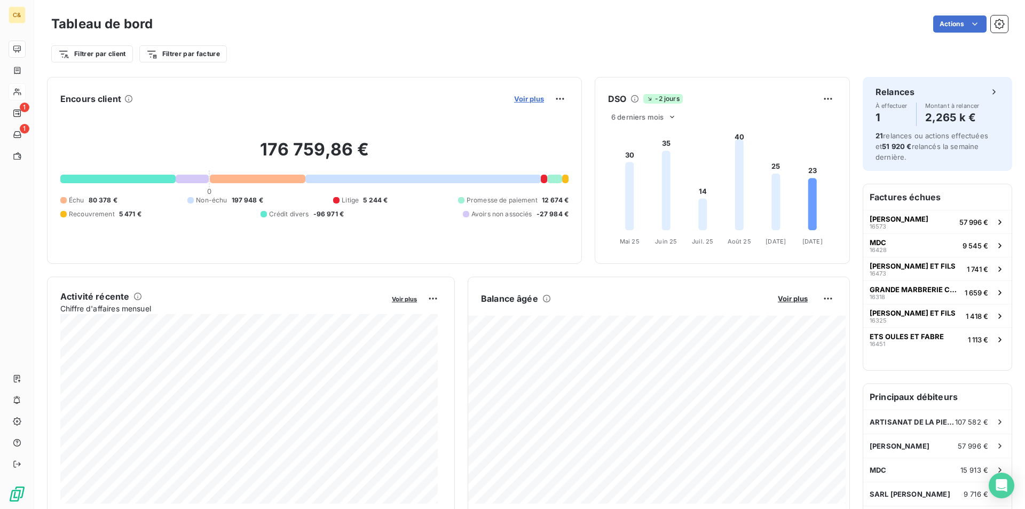
click at [535, 98] on span "Voir plus" at bounding box center [529, 98] width 30 height 9
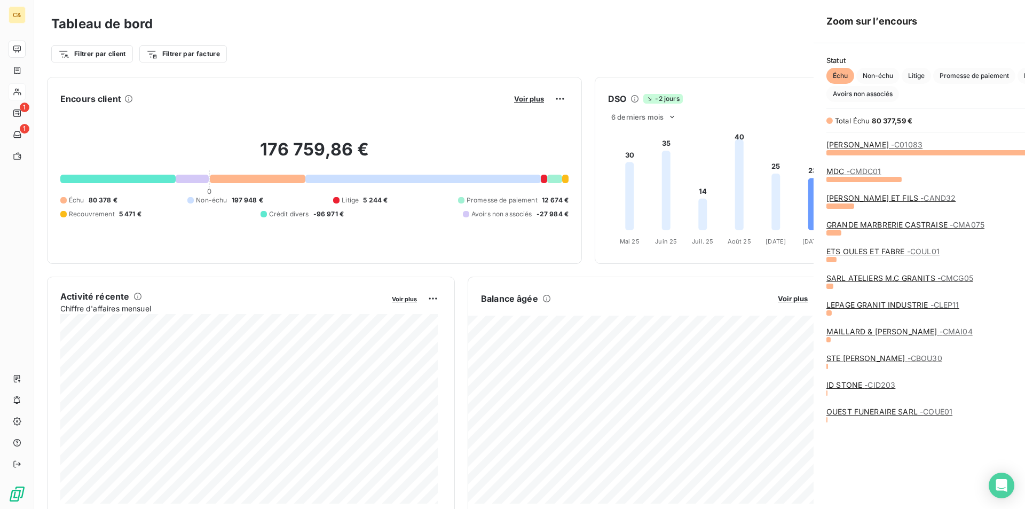
scroll to position [501, 402]
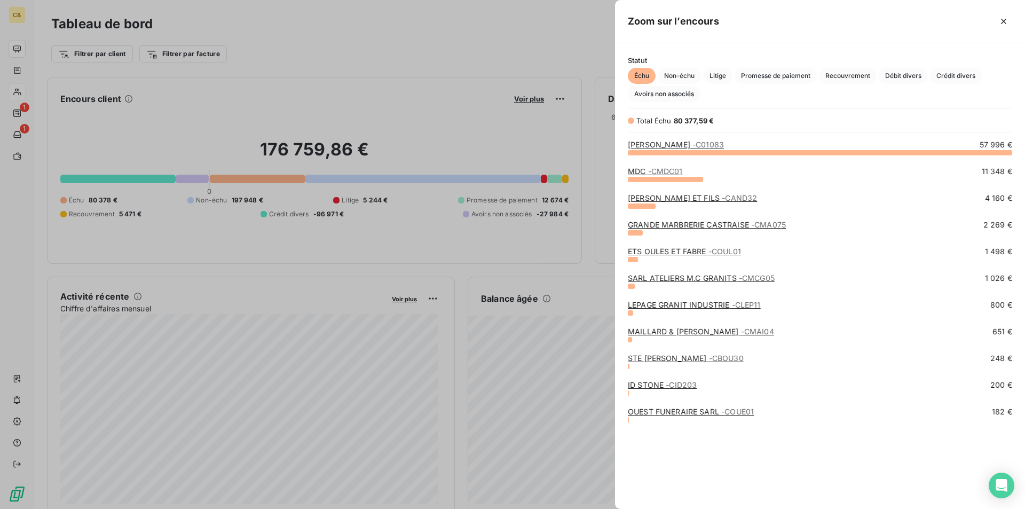
click at [689, 410] on link "OUEST FUNERAIRE SARL - COUE01" at bounding box center [691, 411] width 126 height 9
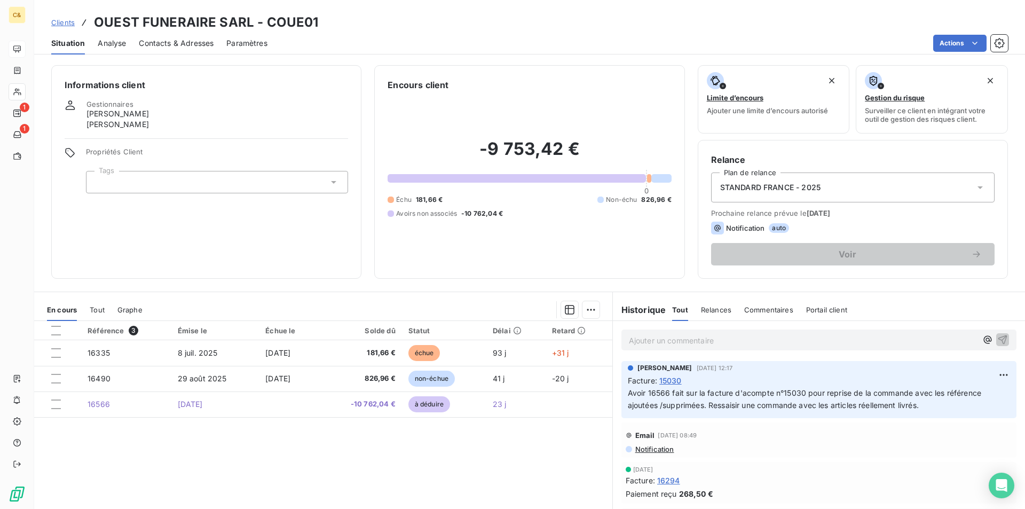
click at [534, 467] on div "Référence 3 Émise le Échue le Solde dû Statut Délai Retard 16335 8 juil. 2025 8…" at bounding box center [323, 423] width 578 height 205
click at [184, 43] on span "Contacts & Adresses" at bounding box center [176, 43] width 75 height 11
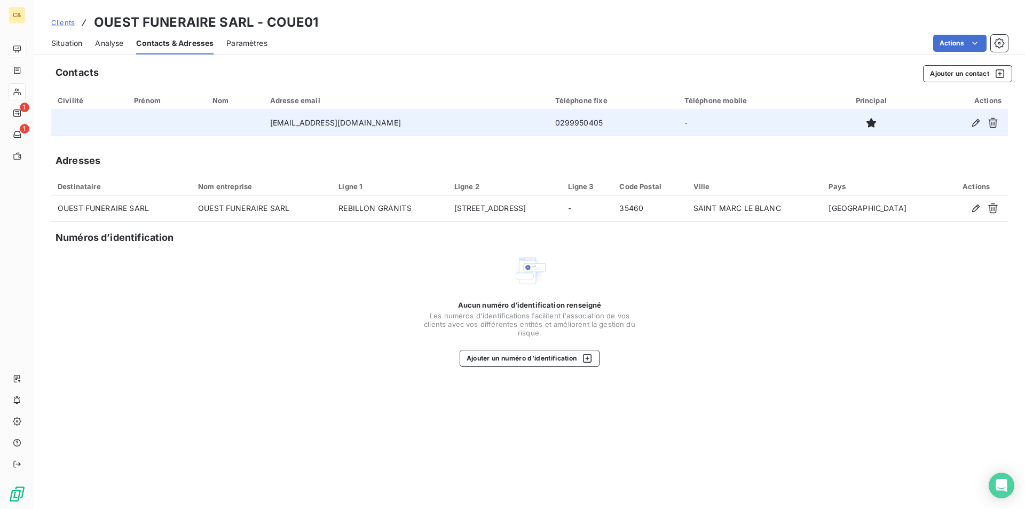
drag, startPoint x: 594, startPoint y: 121, endPoint x: 530, endPoint y: 119, distance: 64.6
click at [530, 119] on tr "ndenis.rebillongranits@orange.fr 0299950405 -" at bounding box center [529, 123] width 956 height 26
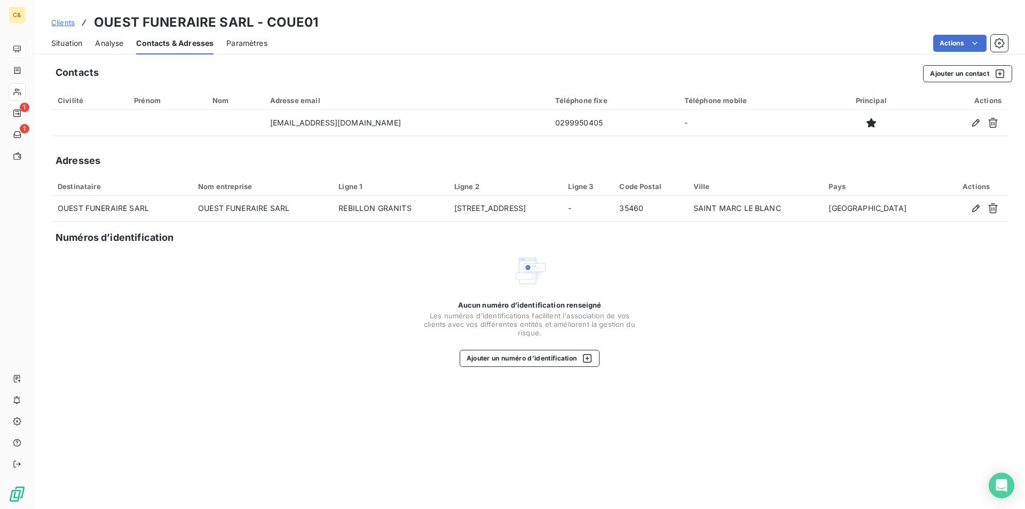
click at [58, 39] on span "Situation" at bounding box center [66, 43] width 31 height 11
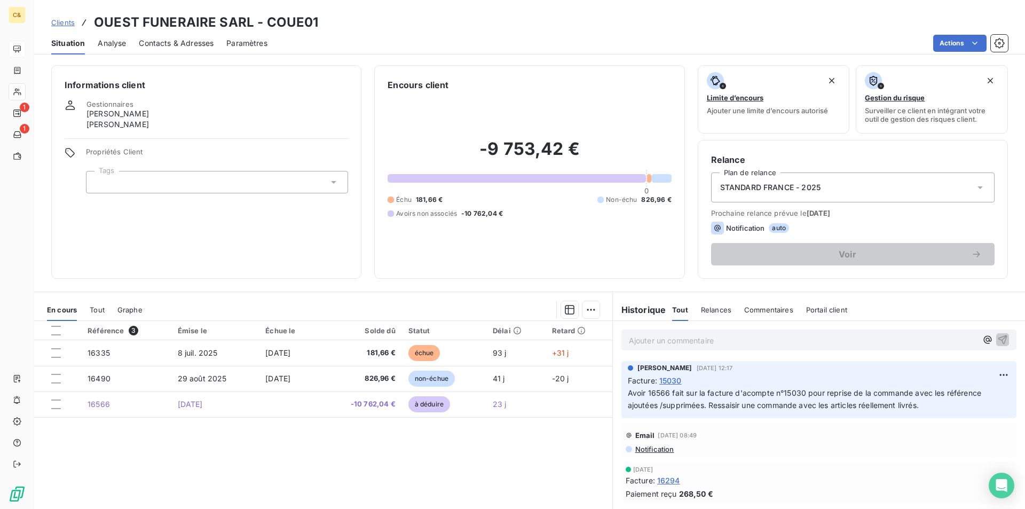
click at [687, 335] on p "Ajouter un commentaire ﻿" at bounding box center [803, 340] width 348 height 13
click at [680, 340] on span "Client prévenu de la tentative de fraude" at bounding box center [700, 339] width 142 height 9
click at [823, 344] on p "Client prévenu par téléphone de la tentative de fraude" at bounding box center [803, 340] width 348 height 12
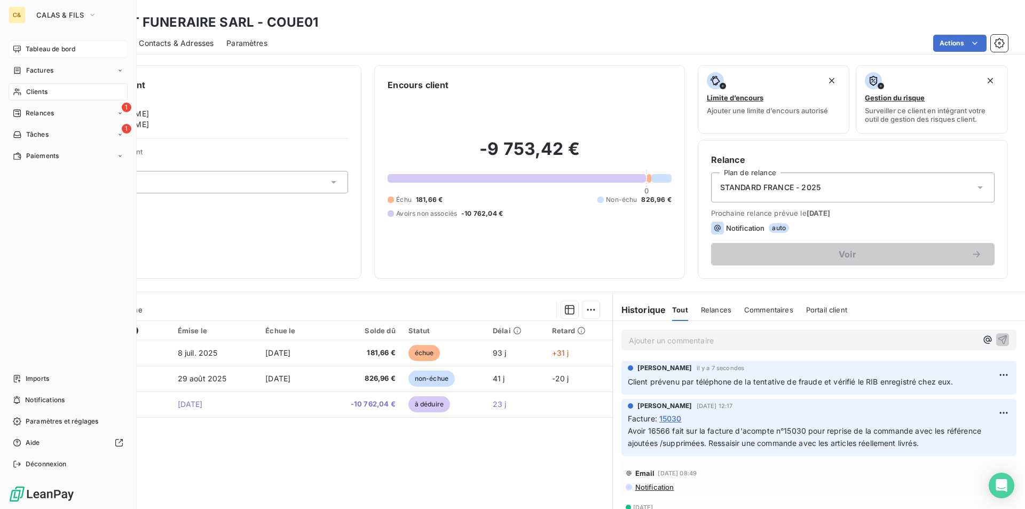
click at [50, 47] on span "Tableau de bord" at bounding box center [51, 49] width 50 height 10
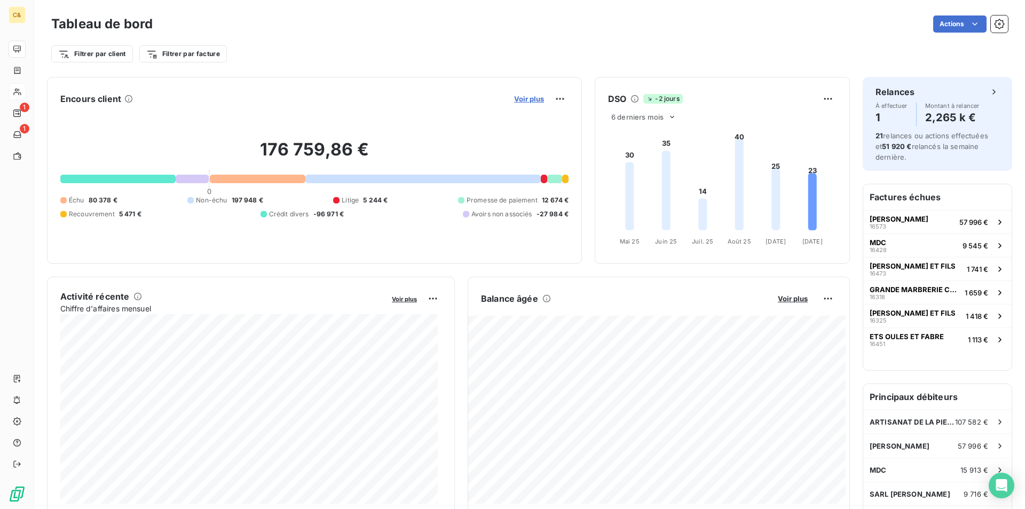
click at [519, 101] on span "Voir plus" at bounding box center [529, 98] width 30 height 9
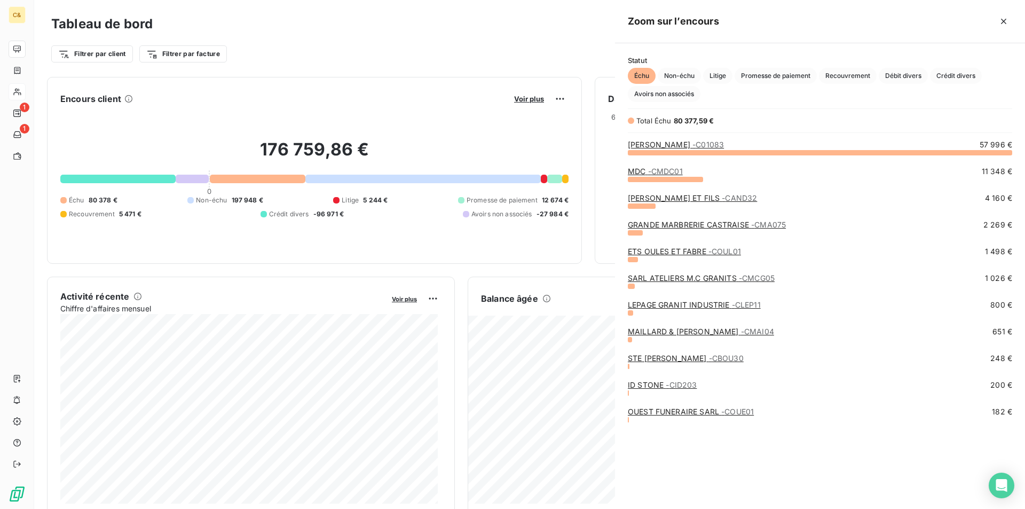
scroll to position [501, 402]
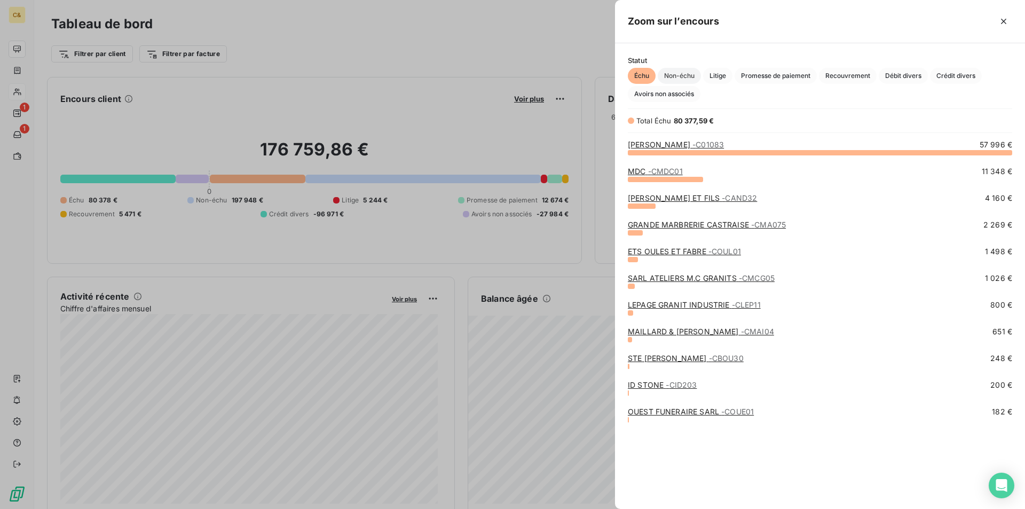
click at [688, 74] on span "Non-échu" at bounding box center [678, 76] width 43 height 16
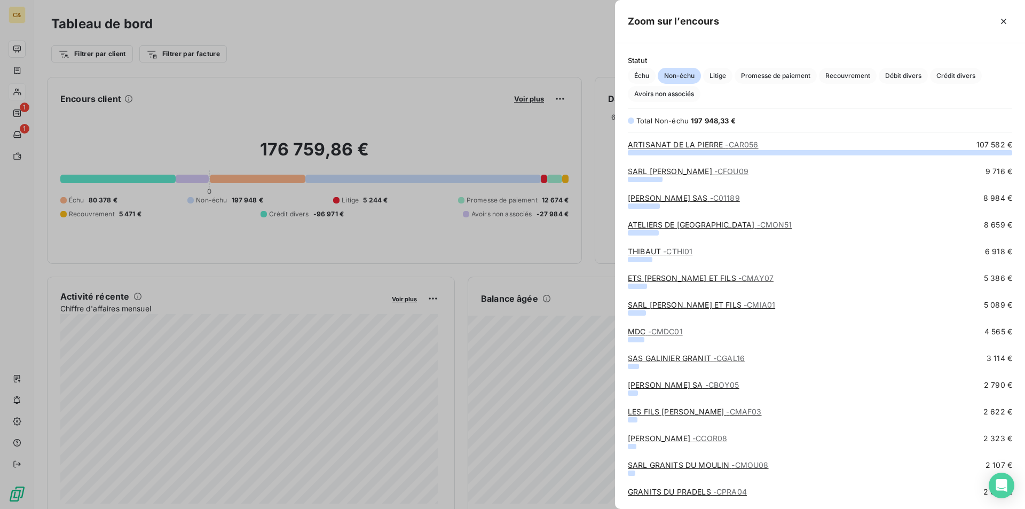
scroll to position [348, 402]
click at [684, 173] on link "SARL FOURNIER ALBERT - CFOU09" at bounding box center [688, 171] width 121 height 9
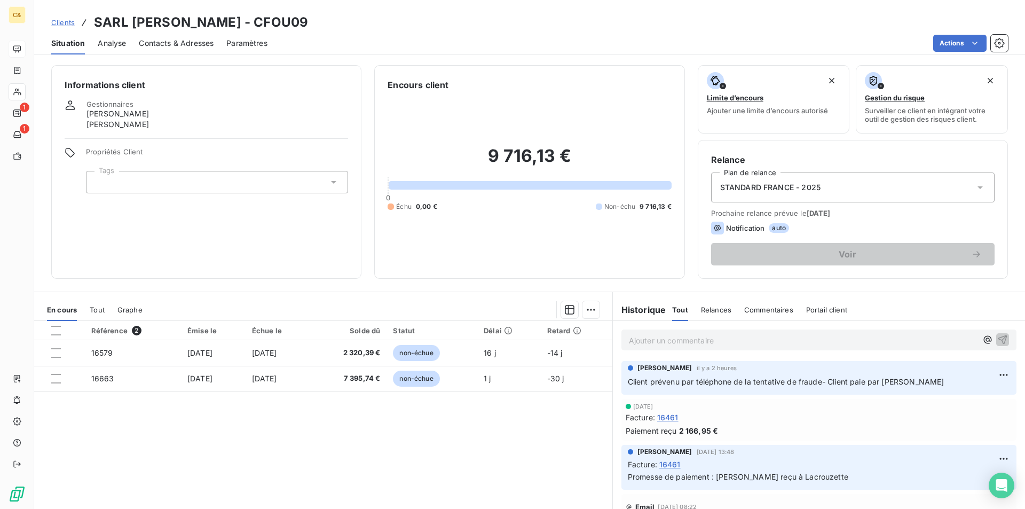
click at [73, 44] on span "Situation" at bounding box center [68, 43] width 34 height 11
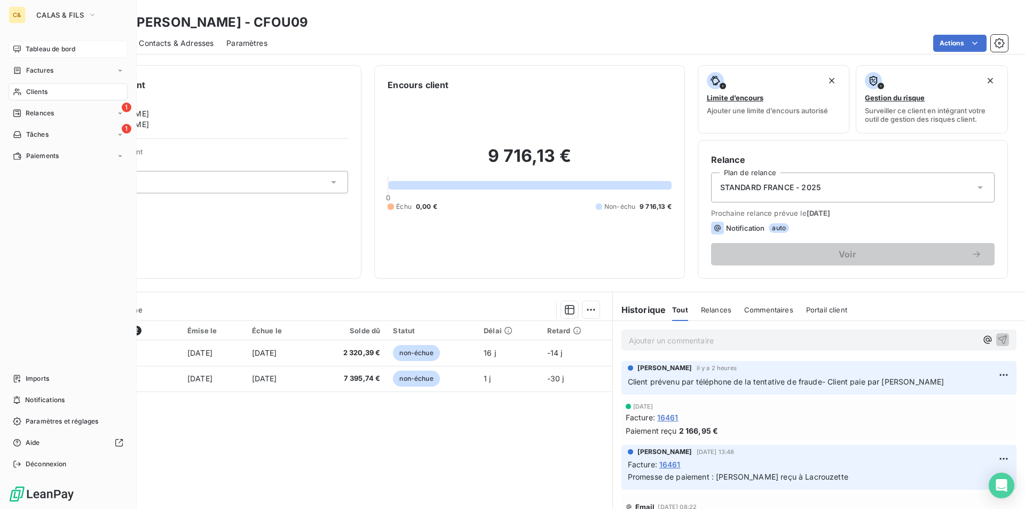
click at [46, 51] on span "Tableau de bord" at bounding box center [51, 49] width 50 height 10
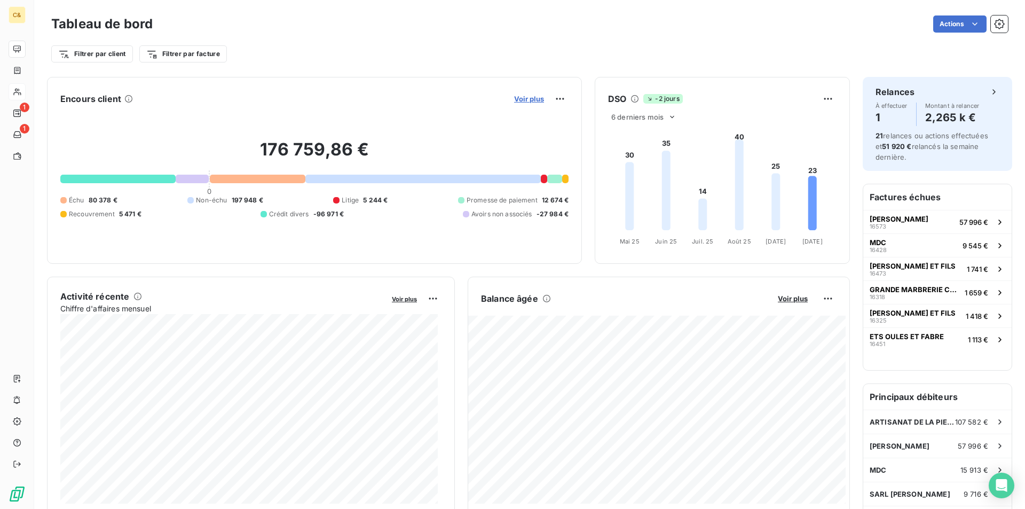
click at [528, 101] on span "Voir plus" at bounding box center [529, 98] width 30 height 9
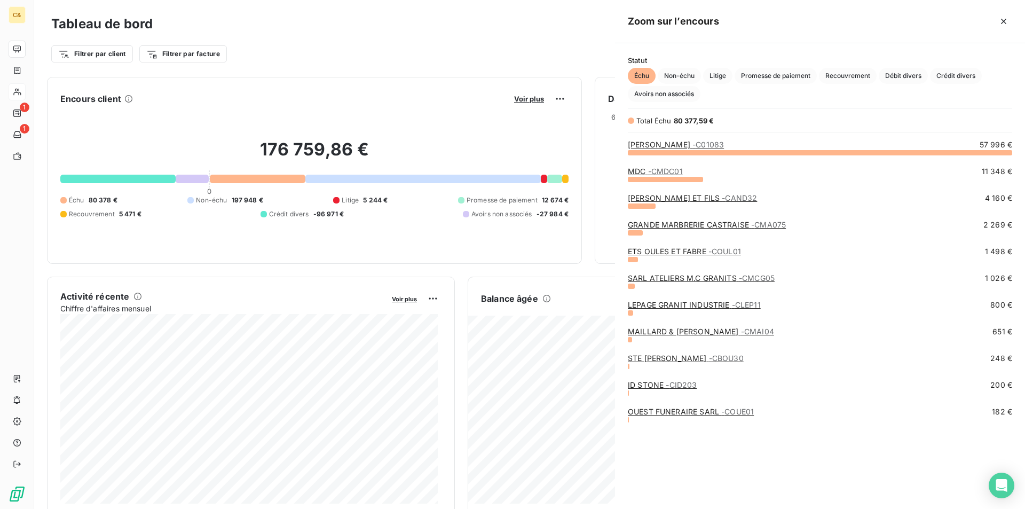
scroll to position [9, 9]
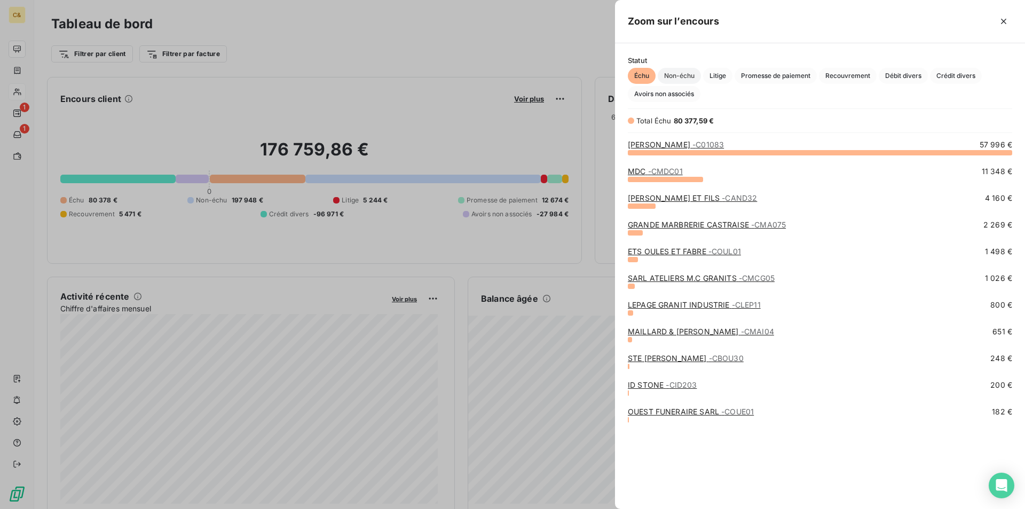
click at [686, 72] on span "Non-échu" at bounding box center [678, 76] width 43 height 16
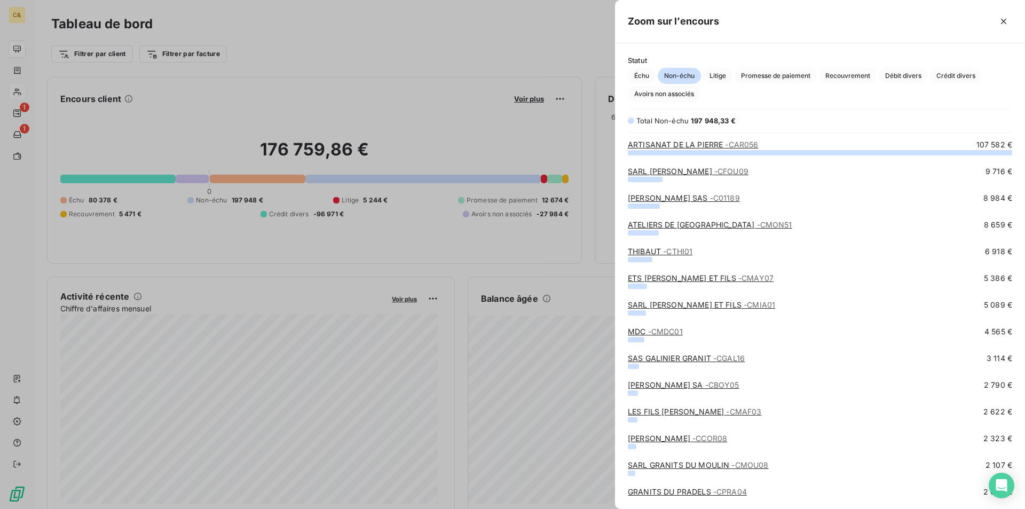
click at [693, 196] on link "MARCEAU AMALRIC SAS - C01189" at bounding box center [684, 197] width 112 height 9
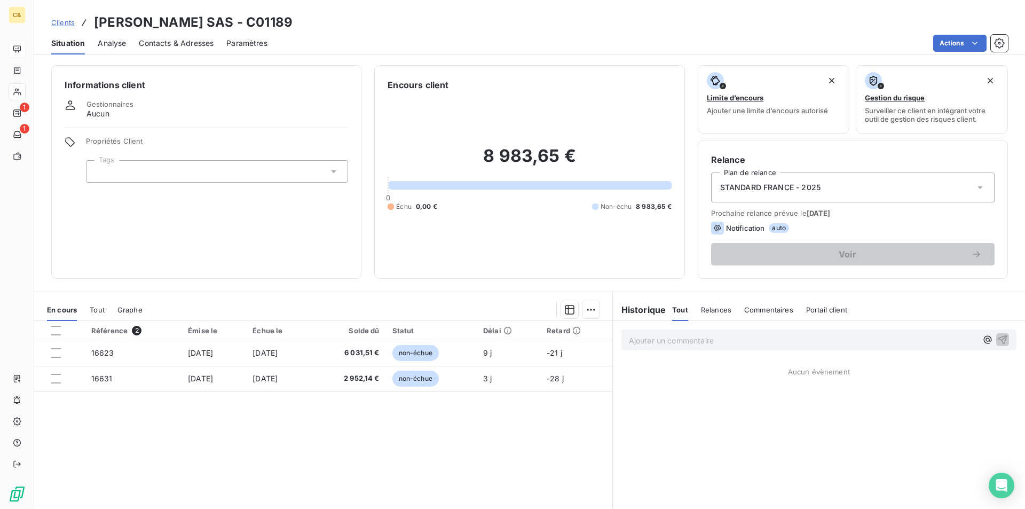
drag, startPoint x: 492, startPoint y: 438, endPoint x: 474, endPoint y: 439, distance: 17.6
click at [492, 438] on div "Référence 2 Émise le Échue le Solde dû Statut Délai Retard 16623 30 sept. 2025 …" at bounding box center [323, 423] width 578 height 205
click at [176, 43] on span "Contacts & Adresses" at bounding box center [176, 43] width 75 height 11
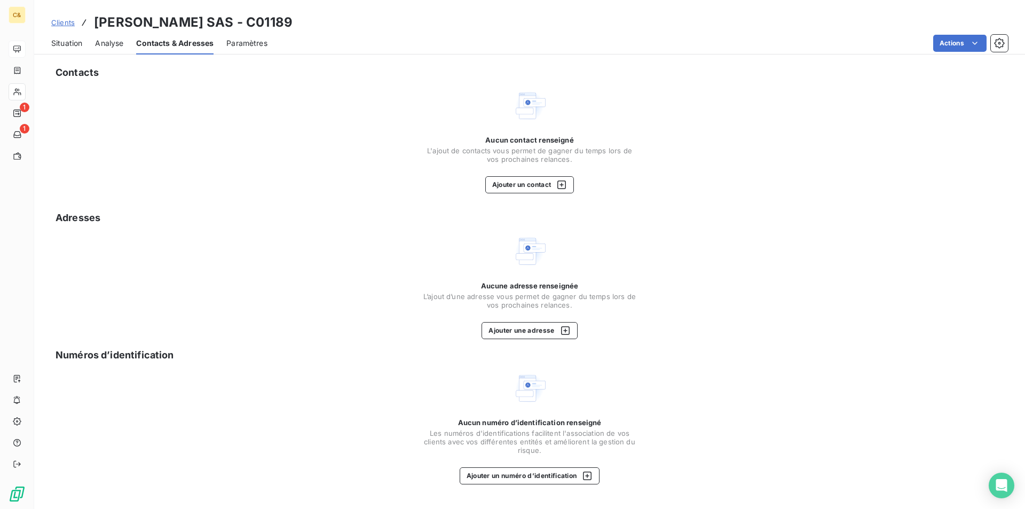
drag, startPoint x: 70, startPoint y: 42, endPoint x: 187, endPoint y: 49, distance: 117.1
click at [70, 42] on span "Situation" at bounding box center [66, 43] width 31 height 11
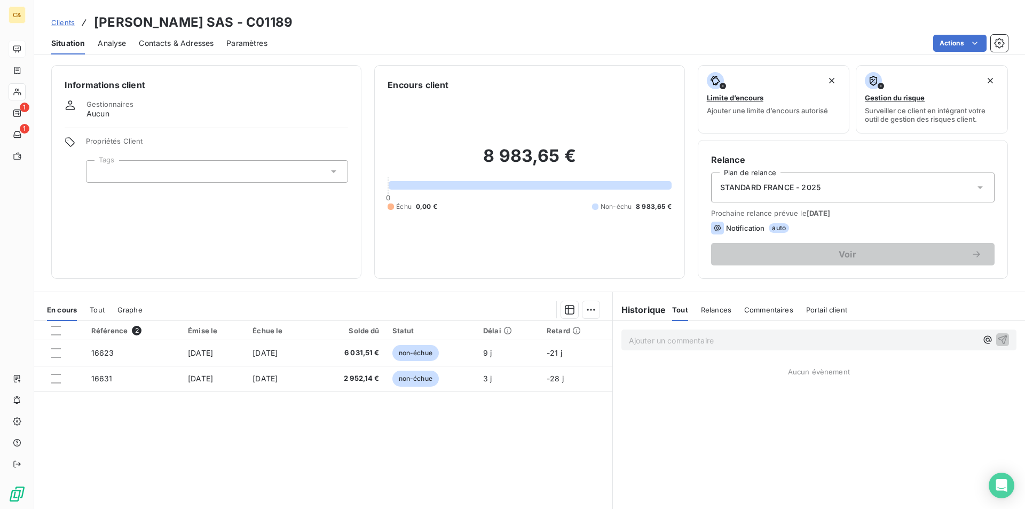
drag, startPoint x: 318, startPoint y: 23, endPoint x: 279, endPoint y: 22, distance: 39.0
click at [279, 22] on div "Clients MARCEAU AMALRIC SAS - C01189" at bounding box center [529, 22] width 990 height 19
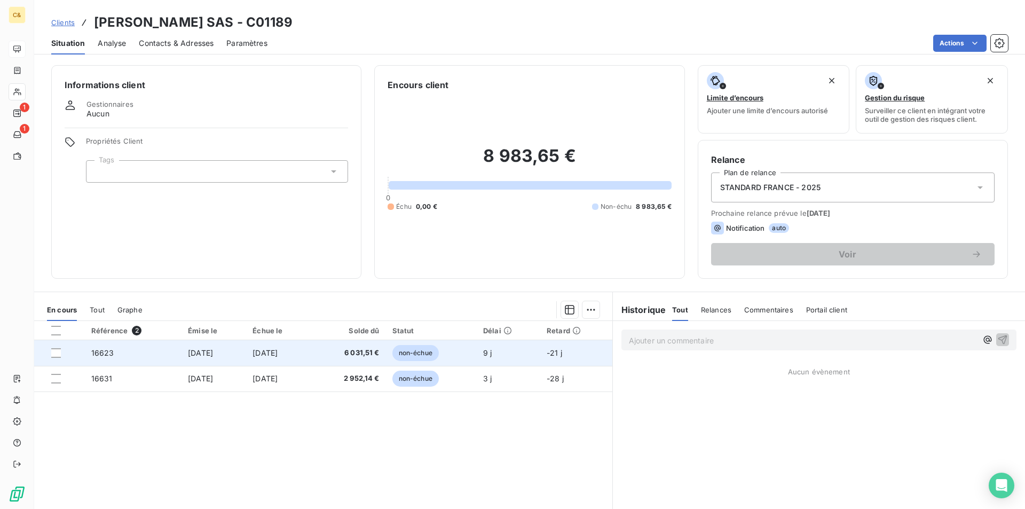
click at [312, 354] on td "[DATE]" at bounding box center [279, 353] width 66 height 26
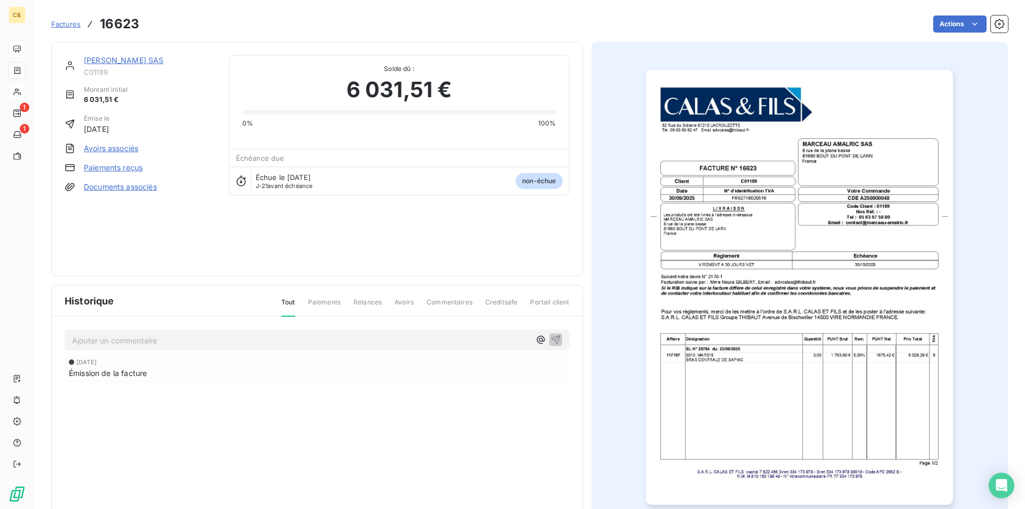
click at [776, 392] on img "button" at bounding box center [799, 287] width 307 height 434
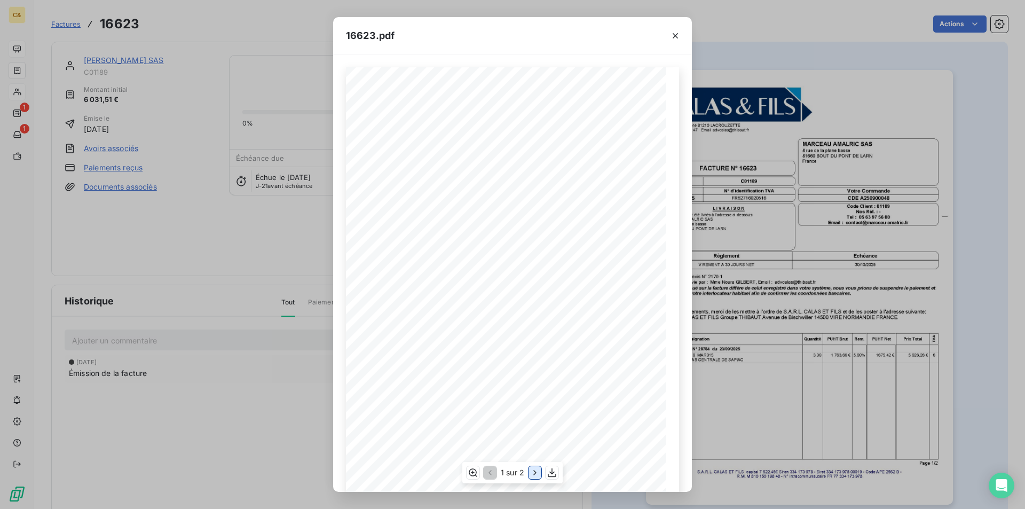
click at [534, 470] on icon "button" at bounding box center [534, 472] width 11 height 11
drag, startPoint x: 671, startPoint y: 40, endPoint x: 633, endPoint y: 42, distance: 37.4
click at [671, 40] on icon "button" at bounding box center [675, 35] width 11 height 11
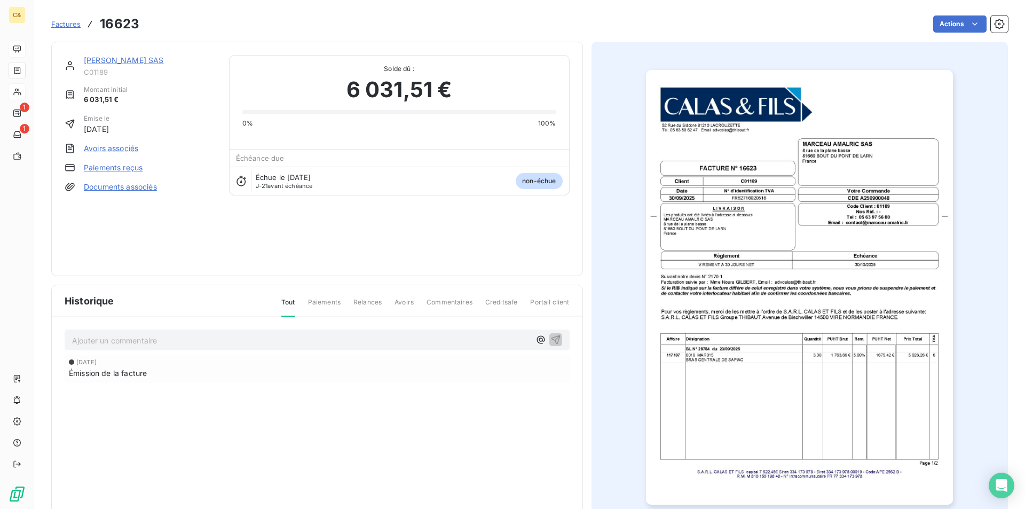
click at [108, 60] on link "[PERSON_NAME] SAS" at bounding box center [124, 60] width 80 height 9
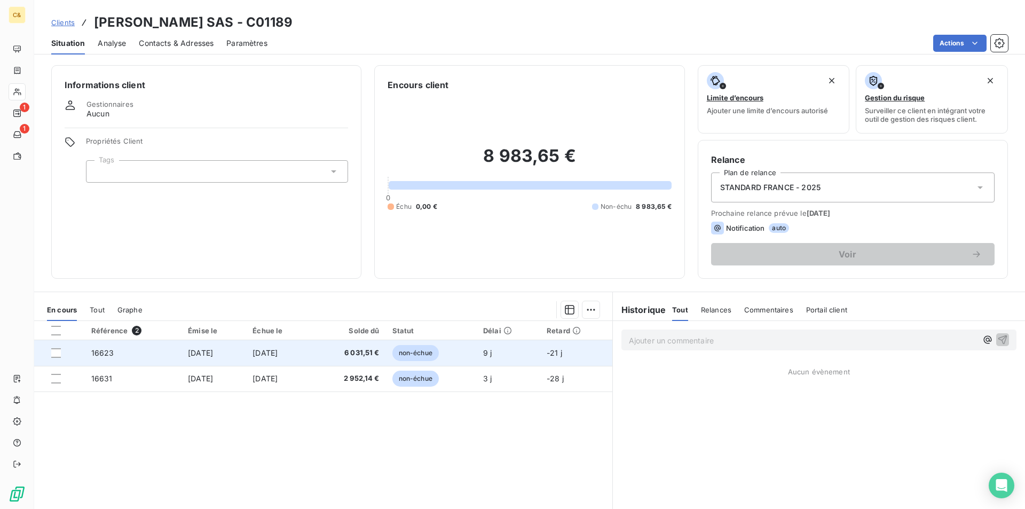
click at [144, 357] on td "16623" at bounding box center [133, 353] width 97 height 26
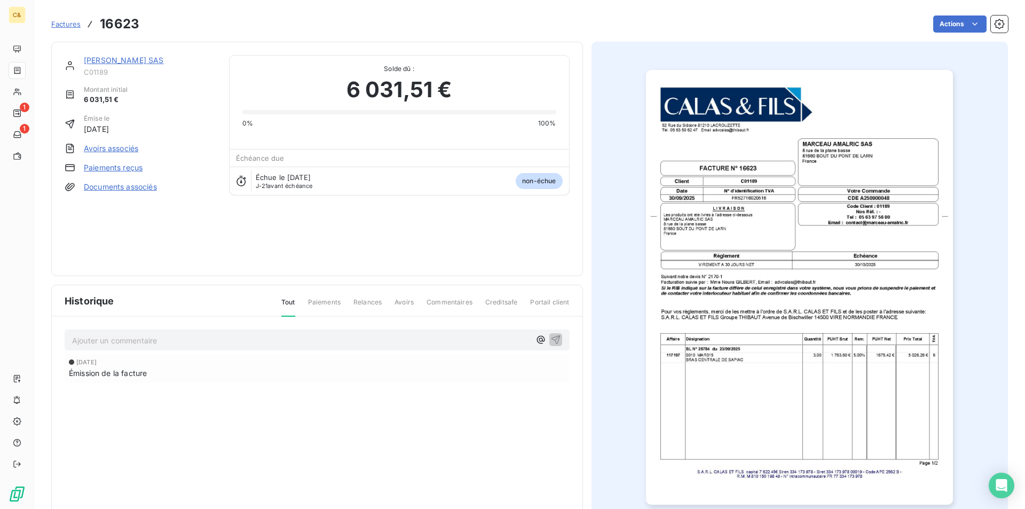
click at [853, 235] on img "button" at bounding box center [799, 287] width 307 height 434
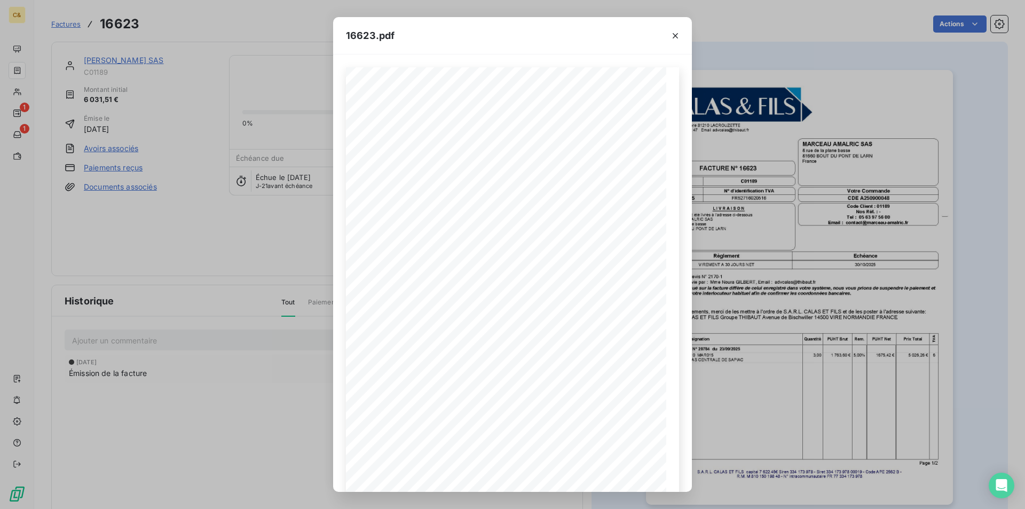
drag, startPoint x: 678, startPoint y: 39, endPoint x: 645, endPoint y: 45, distance: 33.1
click at [678, 39] on icon "button" at bounding box center [675, 35] width 11 height 11
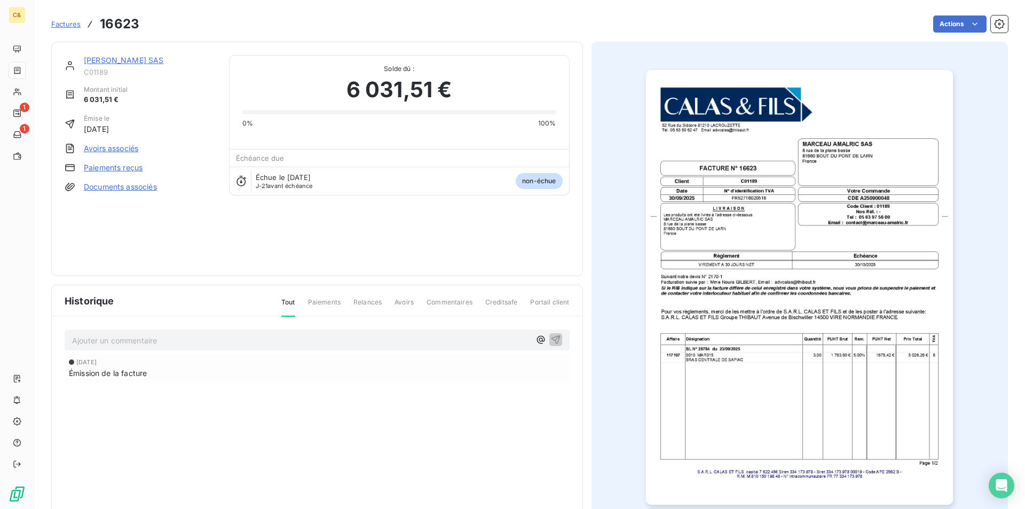
click at [136, 62] on link "[PERSON_NAME] SAS" at bounding box center [124, 60] width 80 height 9
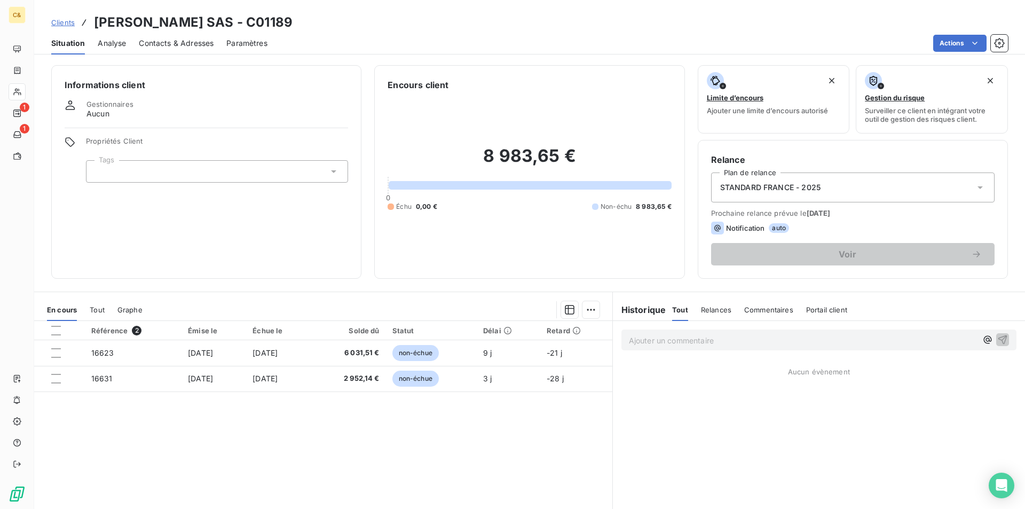
click at [638, 337] on p "Ajouter un commentaire ﻿" at bounding box center [803, 340] width 348 height 13
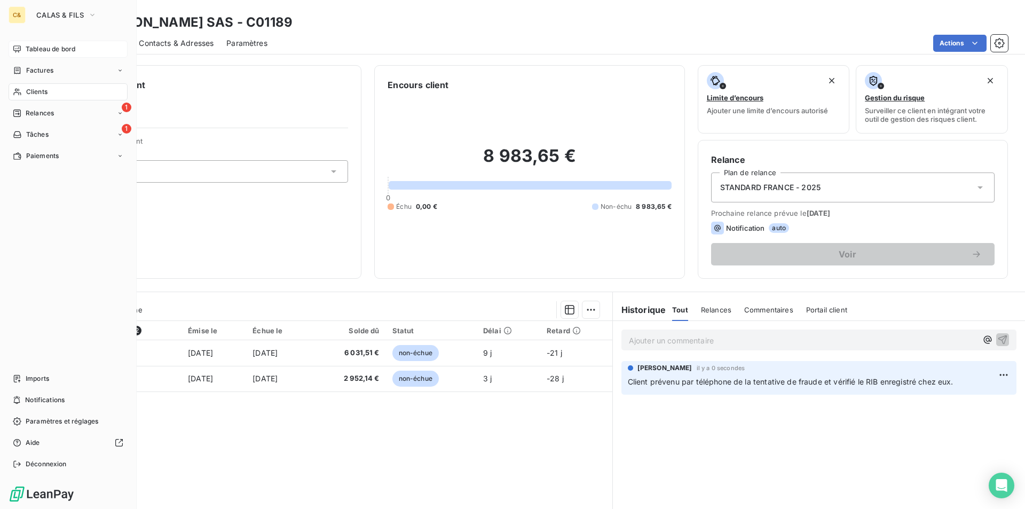
click at [59, 47] on span "Tableau de bord" at bounding box center [51, 49] width 50 height 10
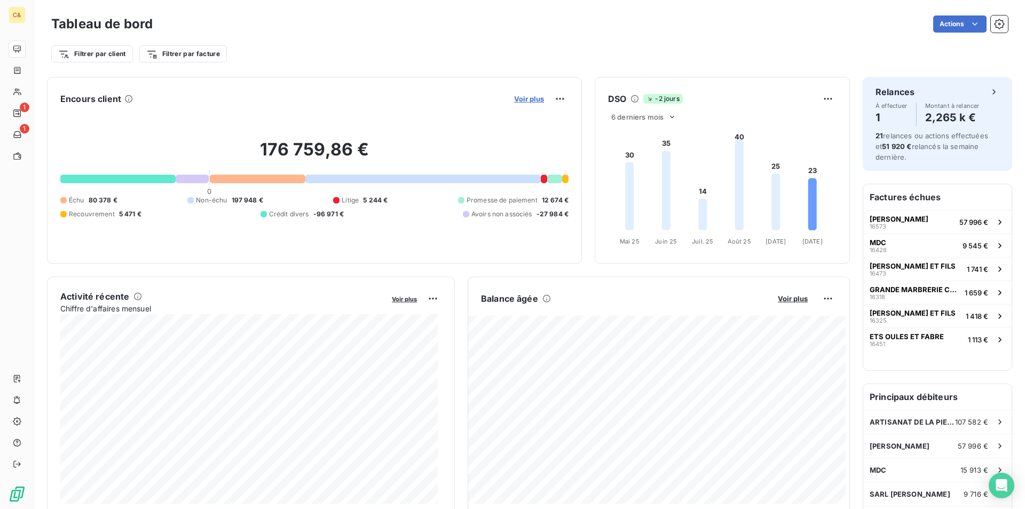
click at [525, 99] on span "Voir plus" at bounding box center [529, 98] width 30 height 9
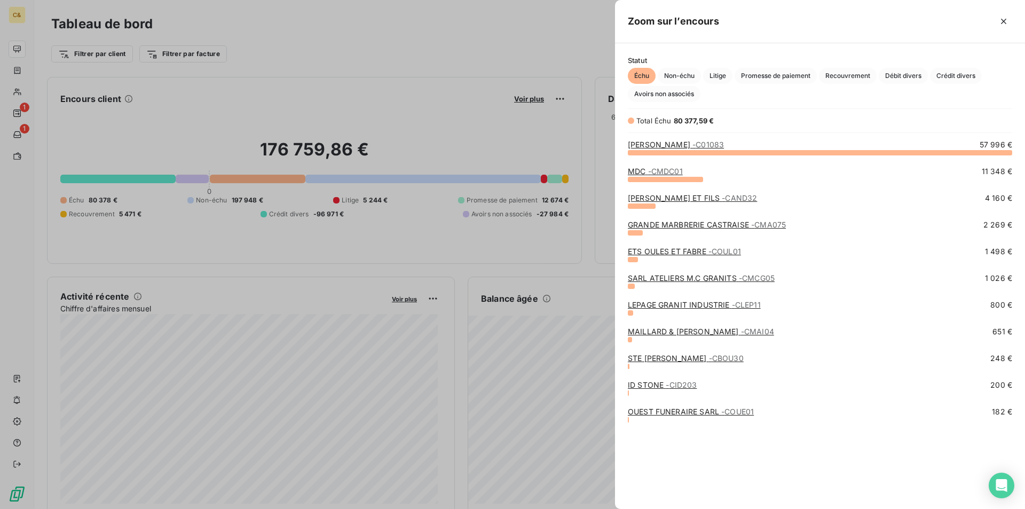
scroll to position [348, 402]
click at [684, 72] on span "Non-échu" at bounding box center [678, 76] width 43 height 16
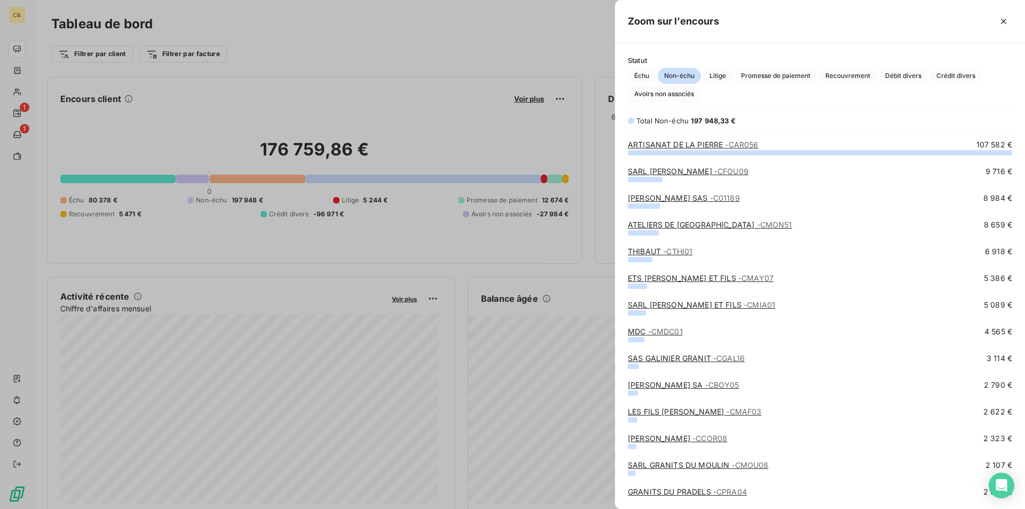
click at [677, 222] on link "ATELIERS DE MONTREDON - CMON51" at bounding box center [710, 224] width 164 height 9
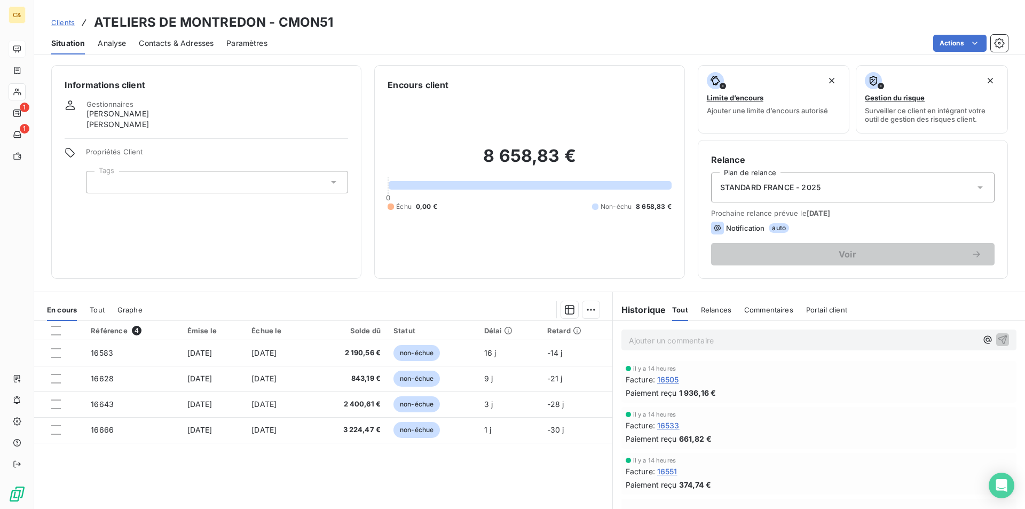
click at [513, 481] on div "Référence 4 Émise le Échue le Solde dû Statut Délai Retard 16583 [DATE] [DATE] …" at bounding box center [323, 423] width 578 height 205
click at [207, 45] on span "Contacts & Adresses" at bounding box center [176, 43] width 75 height 11
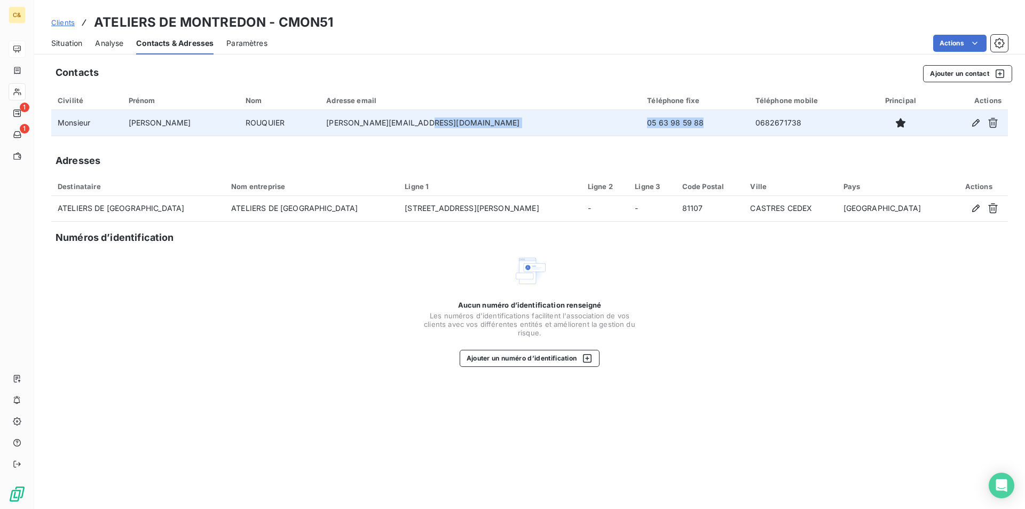
drag, startPoint x: 602, startPoint y: 121, endPoint x: 530, endPoint y: 126, distance: 72.2
click at [526, 126] on tr "Monsieur [PERSON_NAME] [PERSON_NAME][EMAIL_ADDRESS][DOMAIN_NAME] 05 63 98 59 88…" at bounding box center [529, 123] width 956 height 26
click at [749, 124] on td "0682671738" at bounding box center [807, 123] width 117 height 26
drag, startPoint x: 728, startPoint y: 124, endPoint x: 677, endPoint y: 123, distance: 51.8
click at [749, 123] on td "0682671738" at bounding box center [807, 123] width 117 height 26
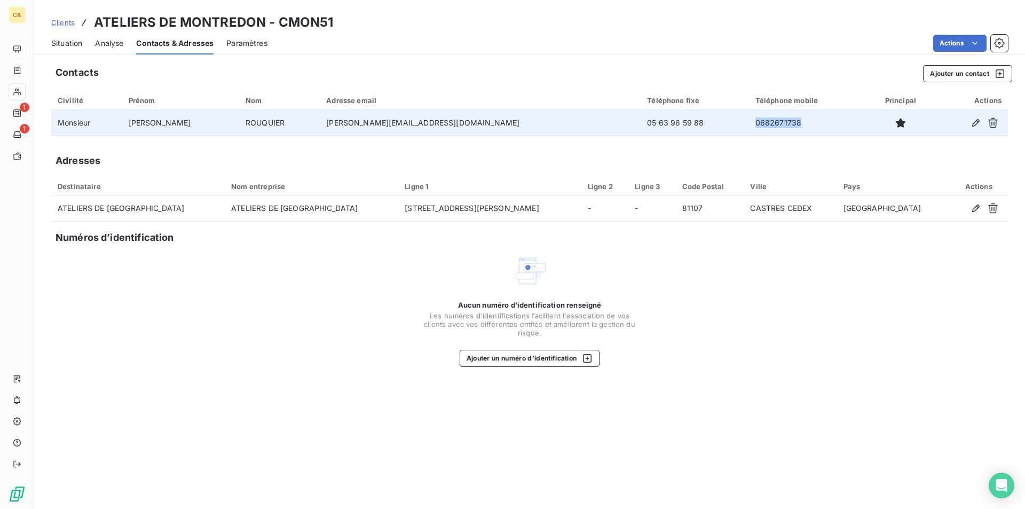
copy td "0682671738"
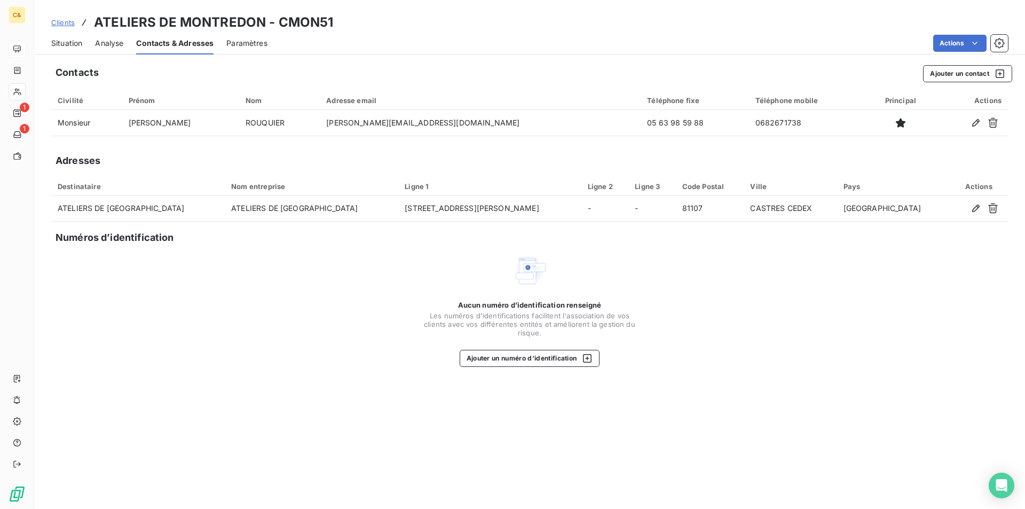
click at [319, 312] on div "Aucun numéro d’identification renseigné Les numéros d'identifications faciliten…" at bounding box center [529, 309] width 956 height 113
drag, startPoint x: 57, startPoint y: 38, endPoint x: 93, endPoint y: 39, distance: 35.8
click at [57, 38] on span "Situation" at bounding box center [66, 43] width 31 height 11
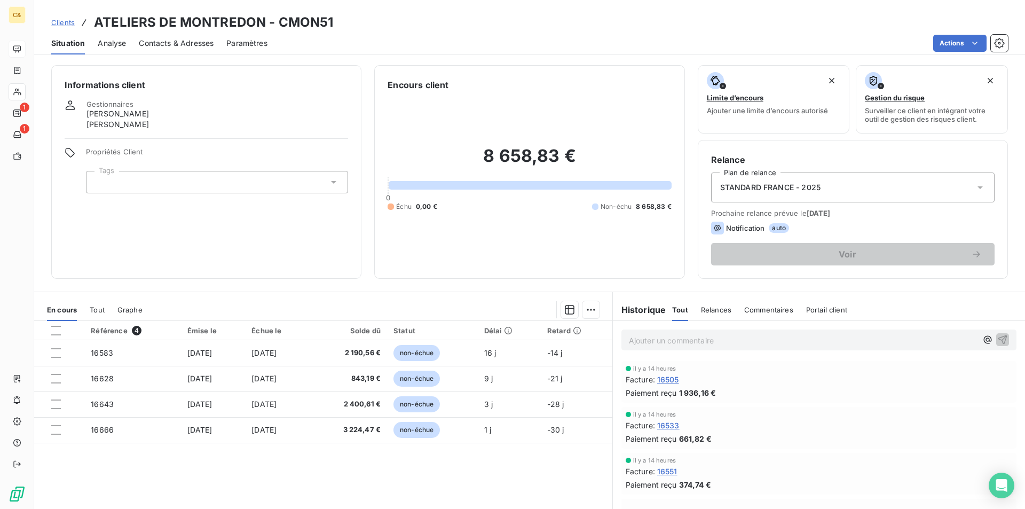
click at [197, 40] on span "Contacts & Adresses" at bounding box center [176, 43] width 75 height 11
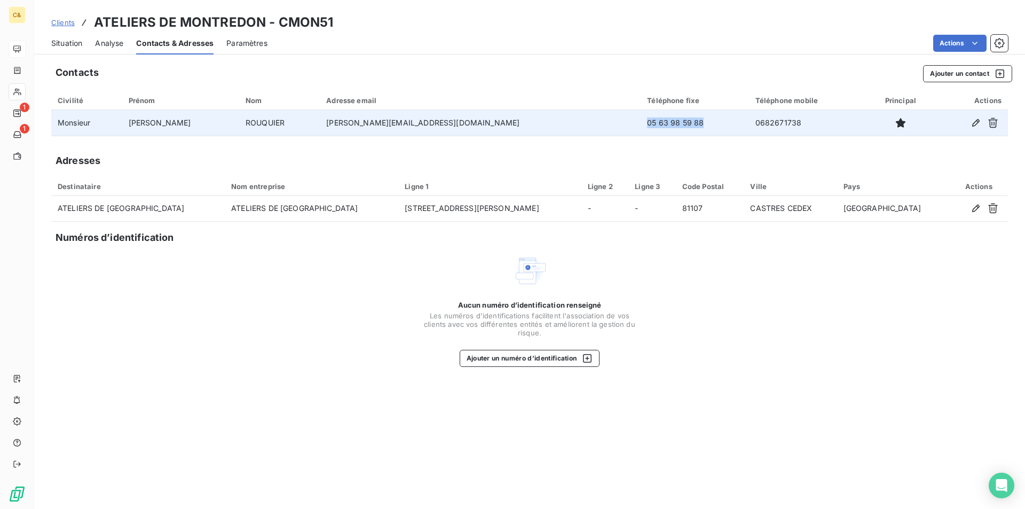
drag, startPoint x: 605, startPoint y: 125, endPoint x: 544, endPoint y: 126, distance: 60.3
click at [640, 126] on td "05 63 98 59 88" at bounding box center [694, 123] width 108 height 26
copy td "05 63 98 59 88"
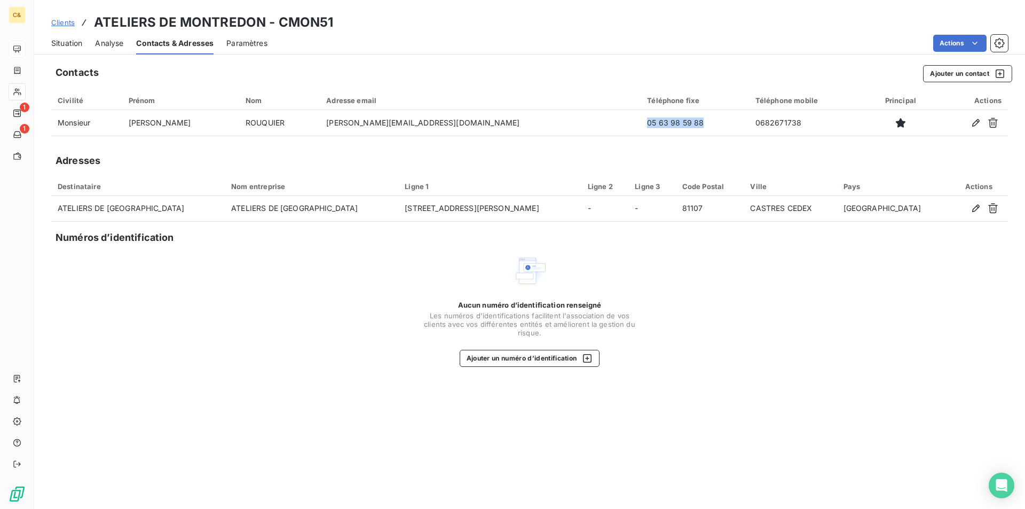
click at [66, 41] on span "Situation" at bounding box center [66, 43] width 31 height 11
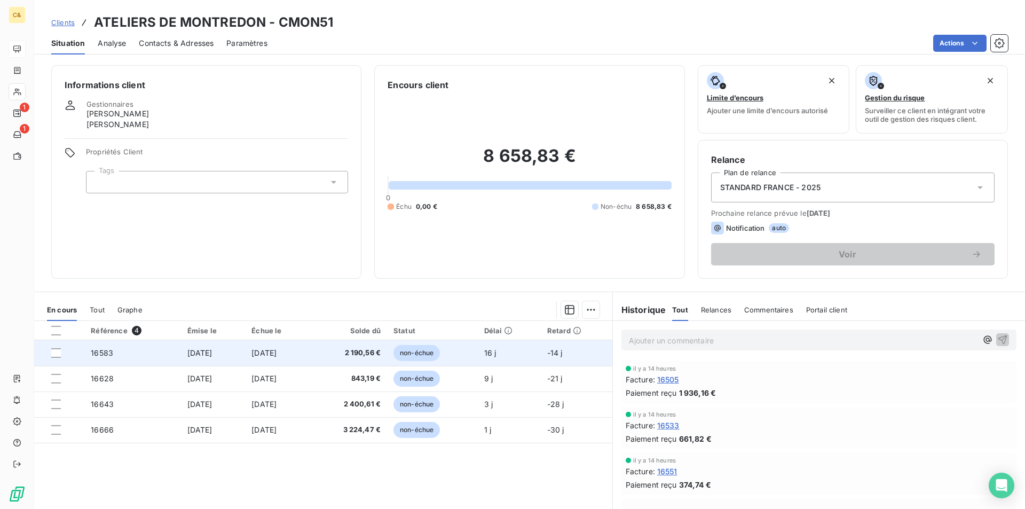
click at [345, 355] on span "2 190,56 €" at bounding box center [348, 352] width 64 height 11
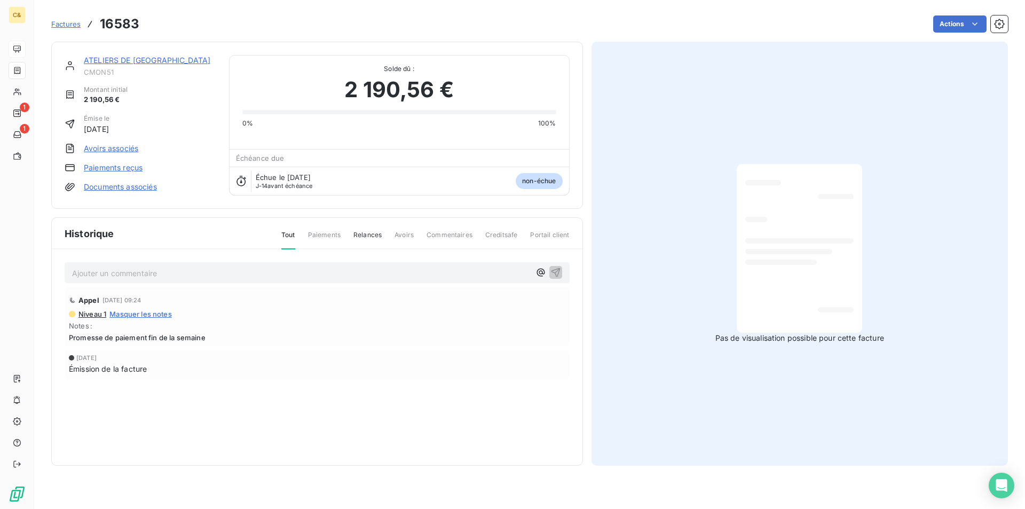
click at [161, 60] on link "ATELIERS DE [GEOGRAPHIC_DATA]" at bounding box center [147, 60] width 126 height 9
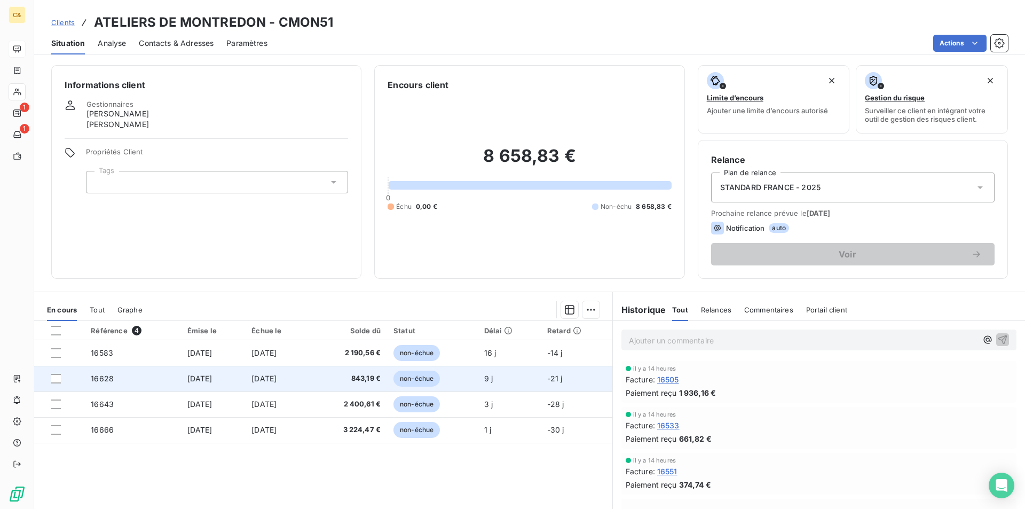
click at [304, 383] on td "[DATE]" at bounding box center [277, 379] width 65 height 26
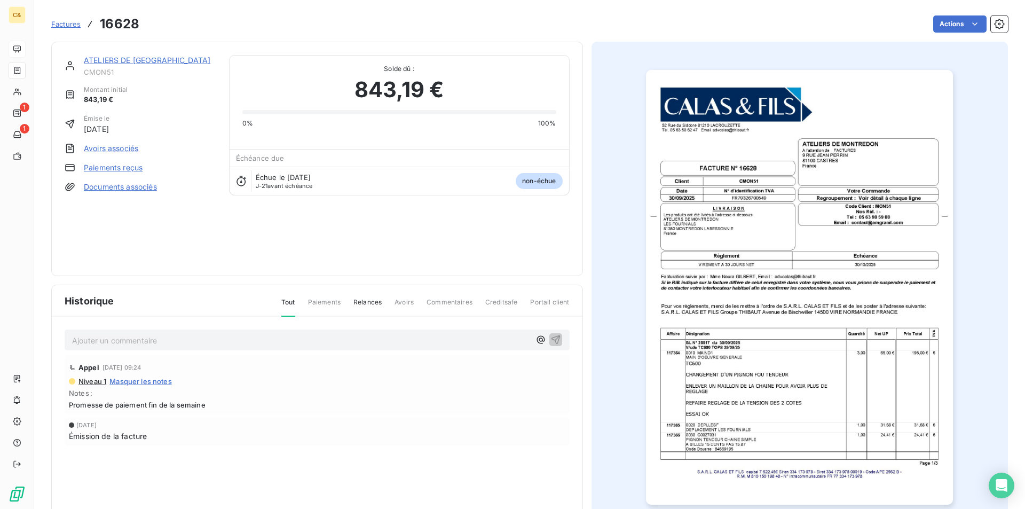
click at [756, 412] on img "button" at bounding box center [799, 287] width 307 height 434
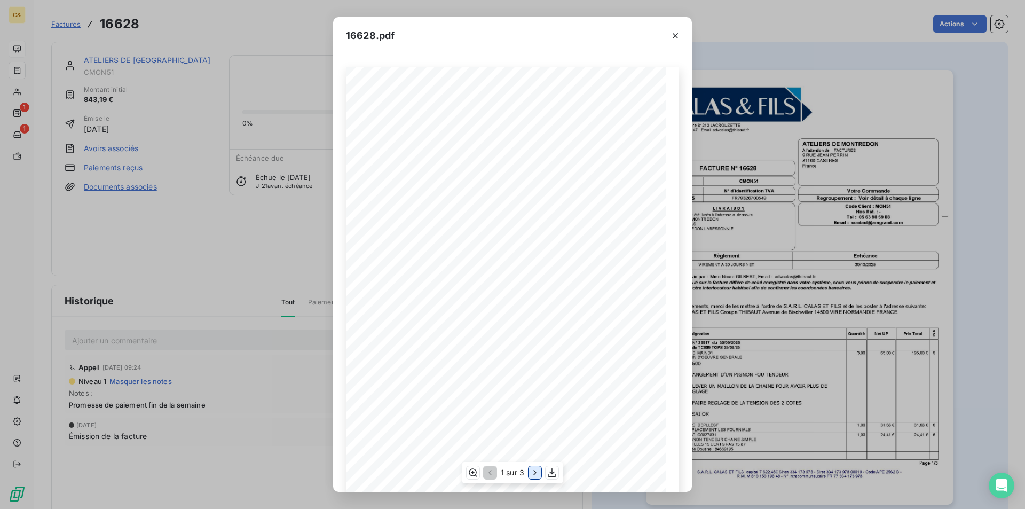
click at [531, 472] on icon "button" at bounding box center [534, 472] width 11 height 11
click at [532, 472] on icon "button" at bounding box center [535, 472] width 11 height 11
drag, startPoint x: 675, startPoint y: 37, endPoint x: 646, endPoint y: 42, distance: 29.2
click at [675, 37] on icon "button" at bounding box center [675, 35] width 11 height 11
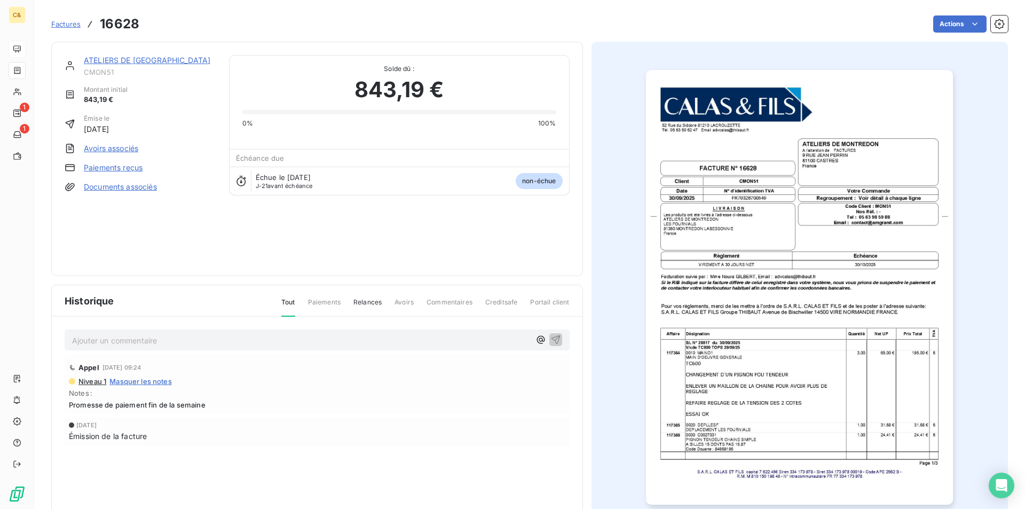
click at [117, 57] on link "ATELIERS DE [GEOGRAPHIC_DATA]" at bounding box center [147, 60] width 126 height 9
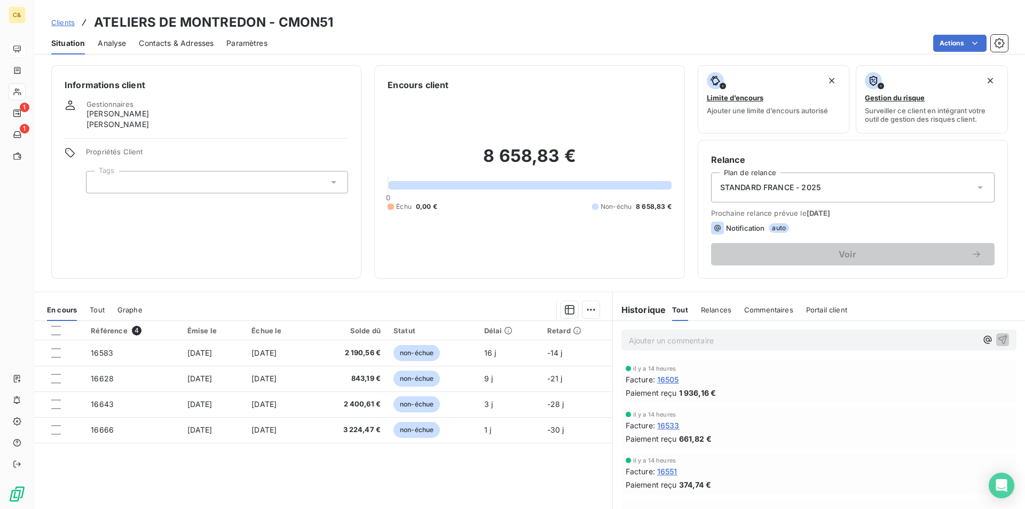
click at [730, 339] on p "Ajouter un commentaire ﻿" at bounding box center [803, 340] width 348 height 13
click at [702, 341] on p "Ajouter un commentaire ﻿" at bounding box center [803, 340] width 348 height 13
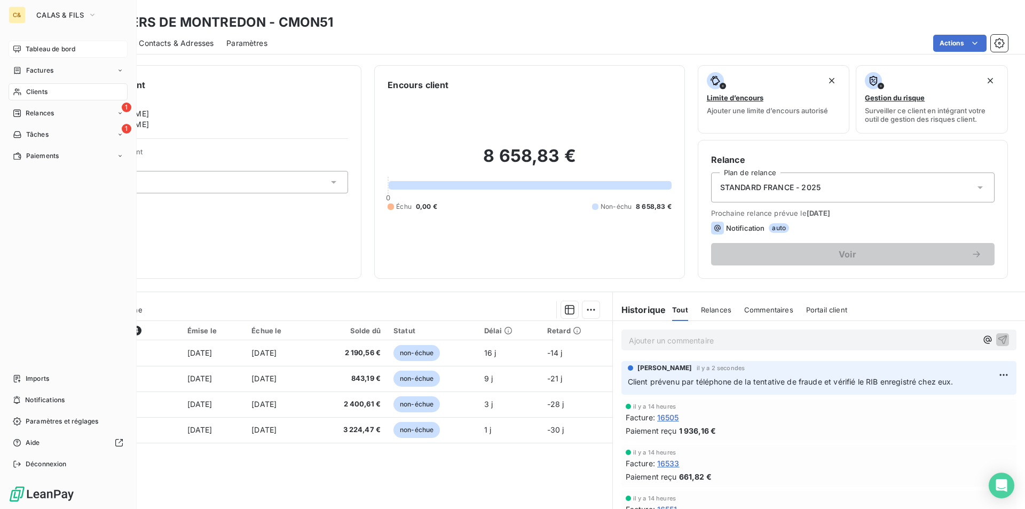
drag, startPoint x: 38, startPoint y: 51, endPoint x: 62, endPoint y: 51, distance: 24.5
click at [38, 51] on span "Tableau de bord" at bounding box center [51, 49] width 50 height 10
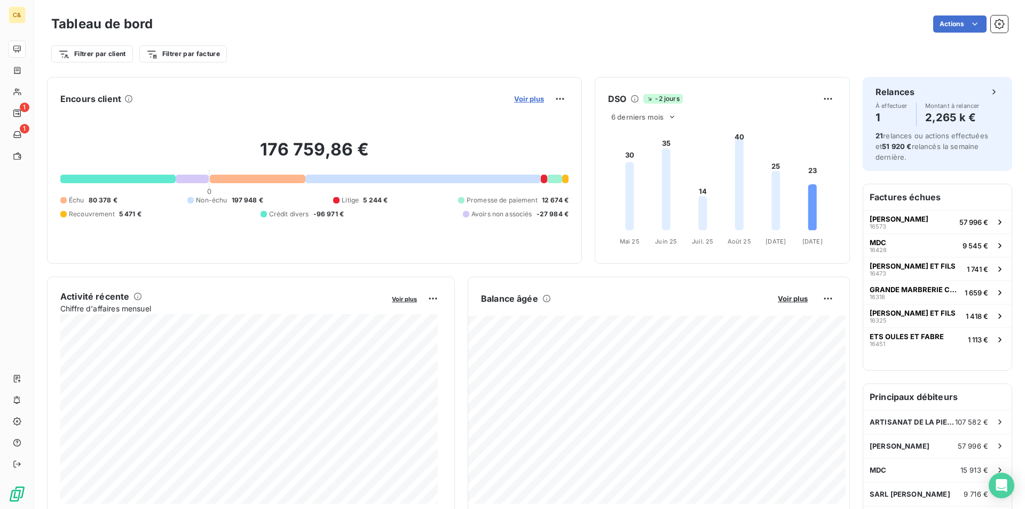
click at [533, 100] on span "Voir plus" at bounding box center [529, 98] width 30 height 9
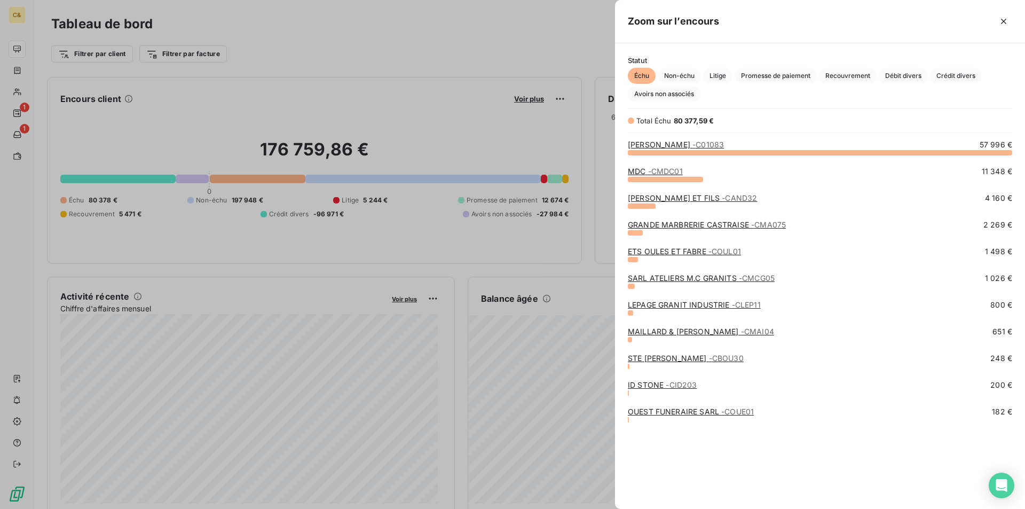
scroll to position [501, 402]
click at [678, 78] on span "Non-échu" at bounding box center [678, 76] width 43 height 16
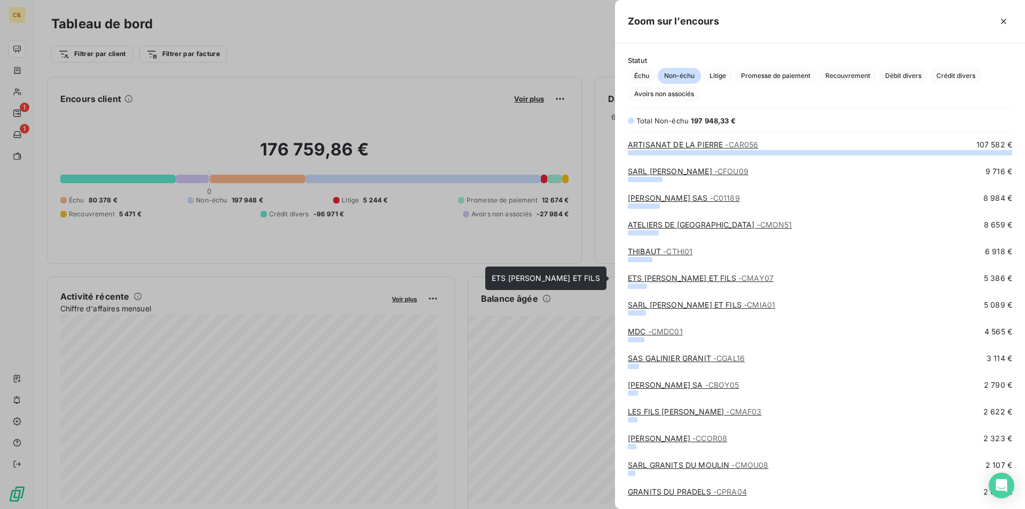
click at [682, 276] on link "ETS [PERSON_NAME] ET FILS - CMAY07" at bounding box center [701, 277] width 146 height 9
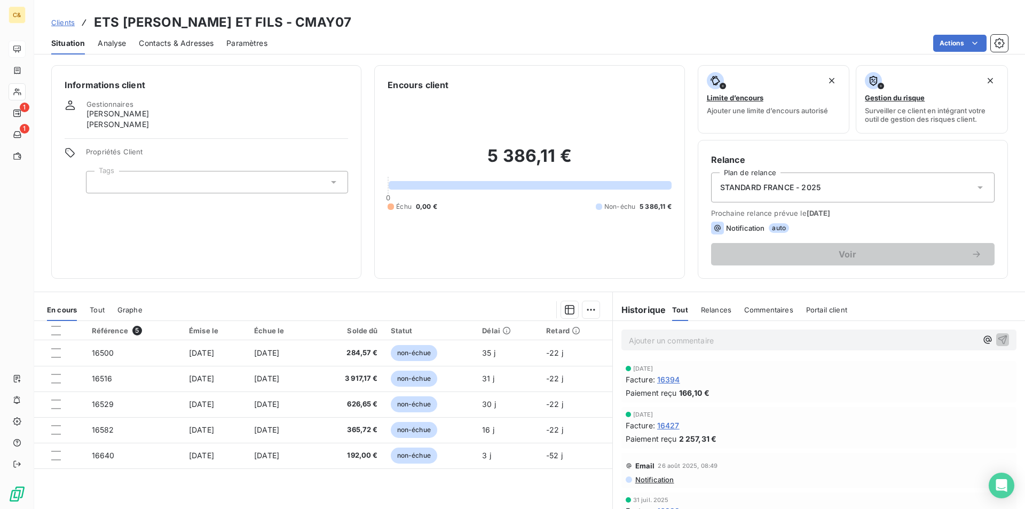
click at [202, 46] on span "Contacts & Adresses" at bounding box center [176, 43] width 75 height 11
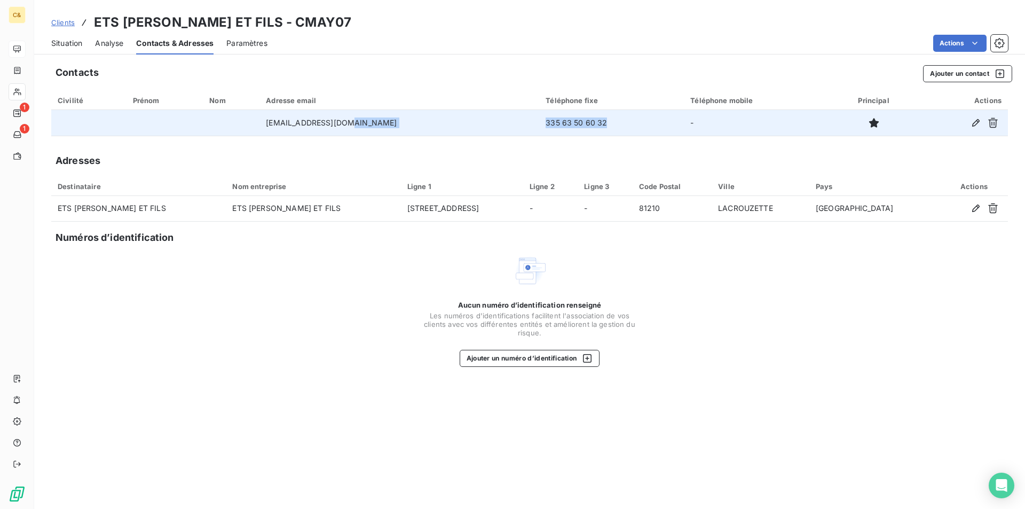
drag, startPoint x: 552, startPoint y: 121, endPoint x: 460, endPoint y: 122, distance: 92.3
click at [460, 122] on tr "[EMAIL_ADDRESS][DOMAIN_NAME] 335 63 50 60 32 -" at bounding box center [529, 123] width 956 height 26
copy tr "335 63 50 60 32"
click at [552, 124] on td "335 63 50 60 32" at bounding box center [611, 123] width 145 height 26
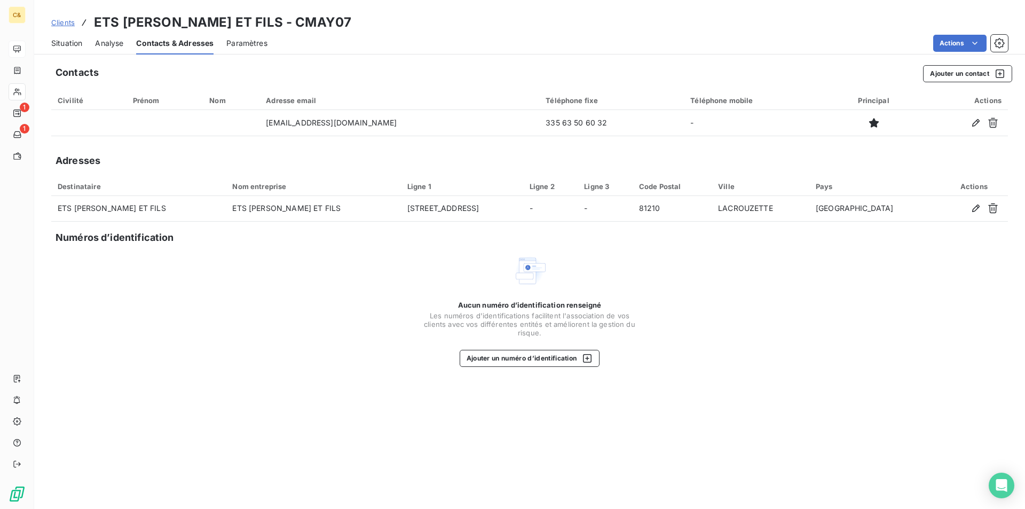
click at [74, 44] on span "Situation" at bounding box center [66, 43] width 31 height 11
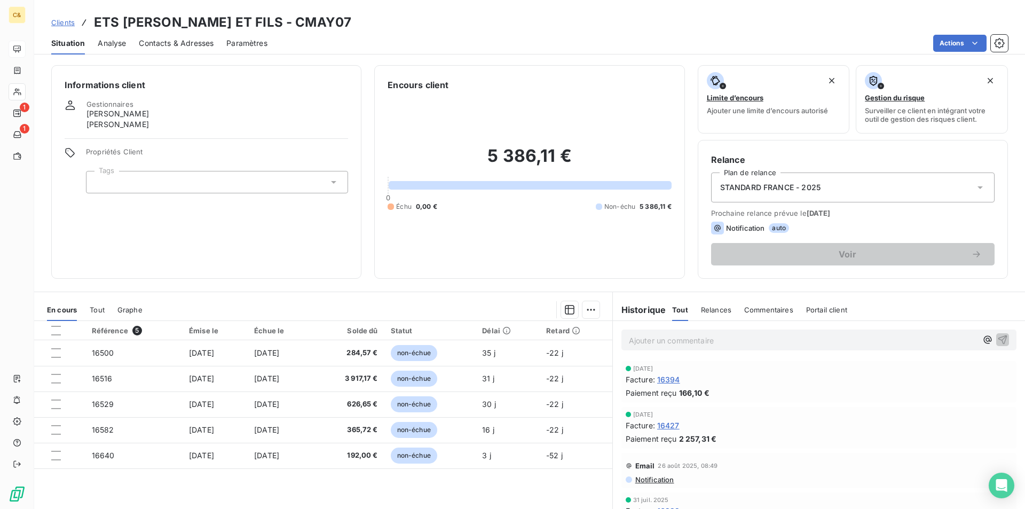
click at [706, 341] on p "Ajouter un commentaire ﻿" at bounding box center [803, 340] width 348 height 13
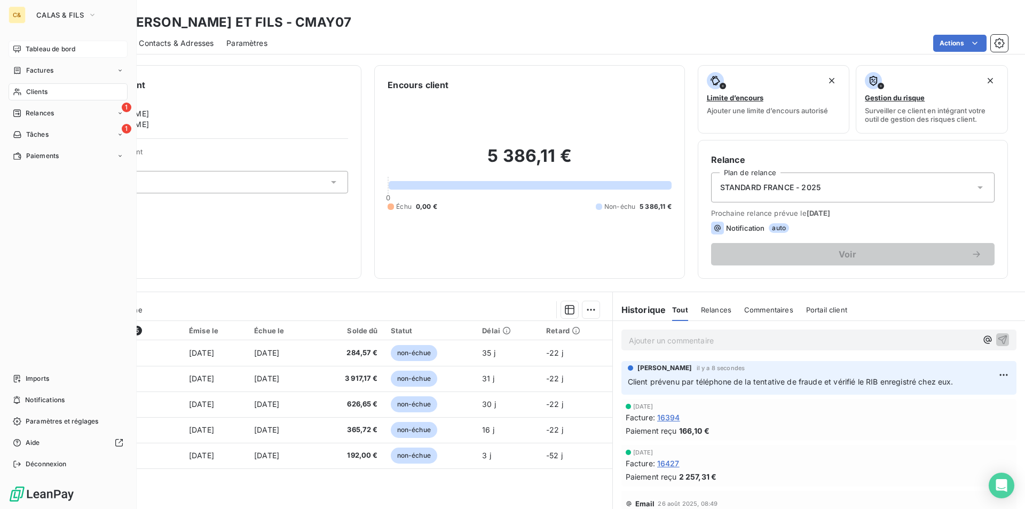
click at [35, 47] on span "Tableau de bord" at bounding box center [51, 49] width 50 height 10
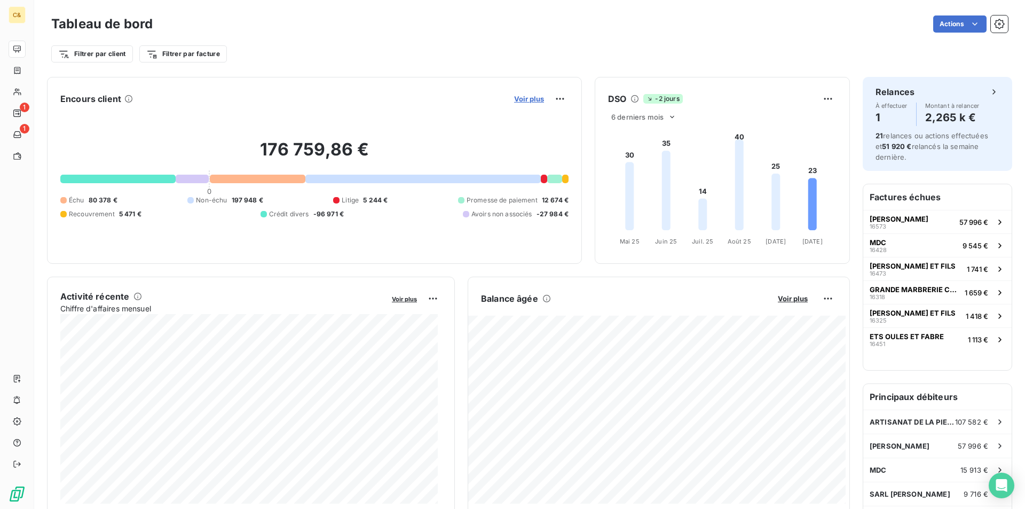
click at [530, 101] on span "Voir plus" at bounding box center [529, 98] width 30 height 9
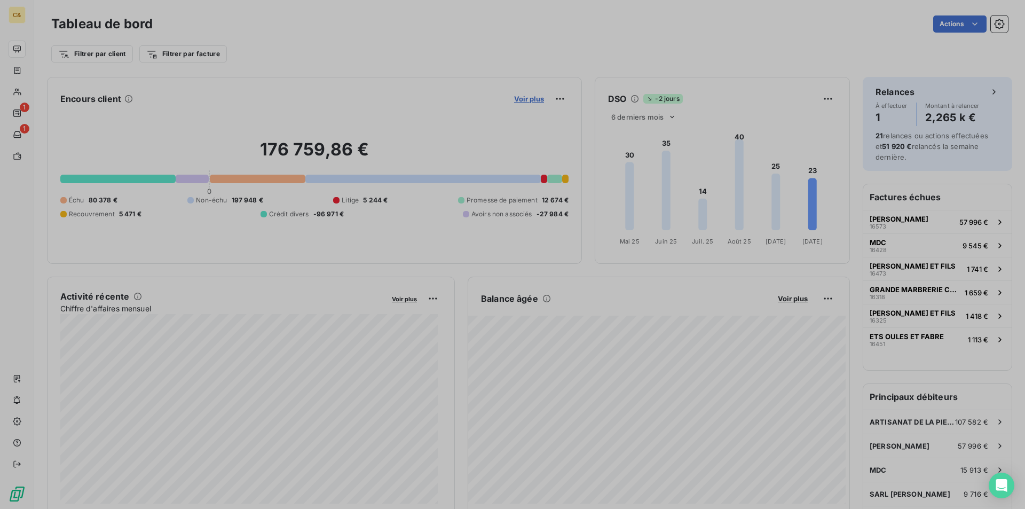
scroll to position [9, 9]
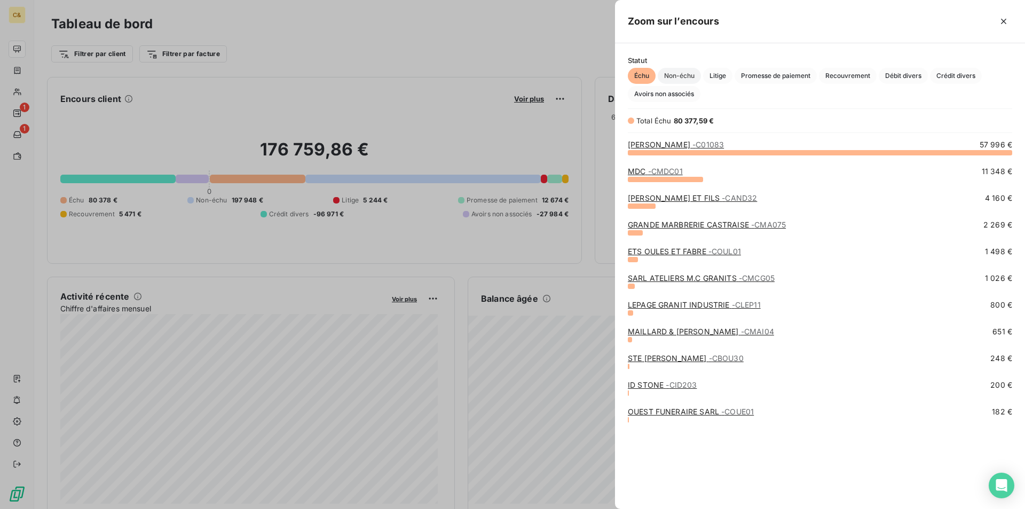
click at [675, 74] on span "Non-échu" at bounding box center [678, 76] width 43 height 16
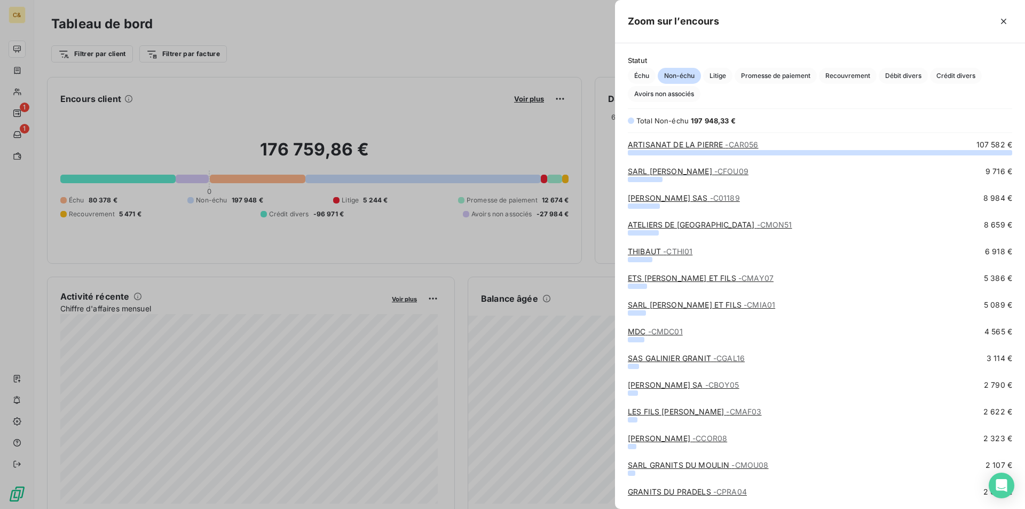
click at [684, 307] on link "SARL [PERSON_NAME] ET FILS - CMIA01" at bounding box center [701, 304] width 147 height 9
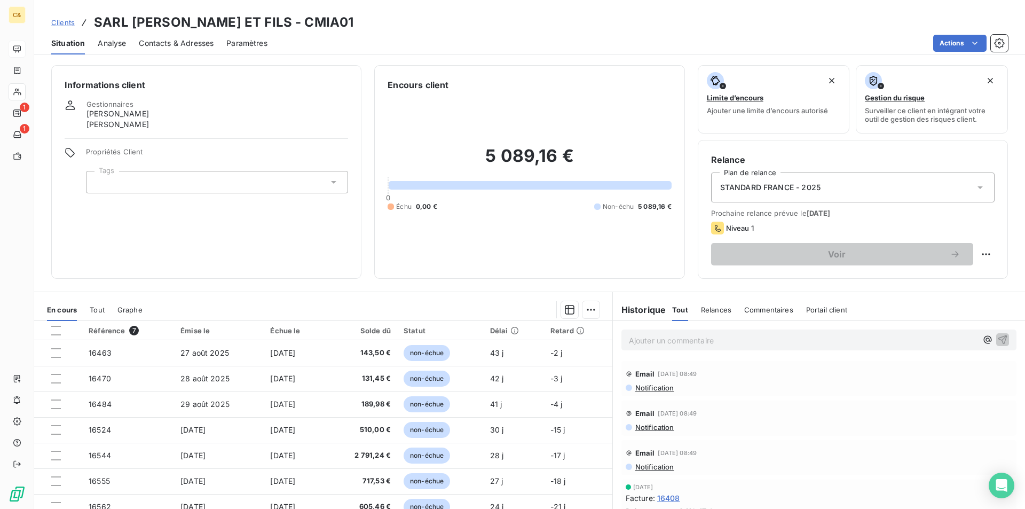
click at [162, 46] on span "Contacts & Adresses" at bounding box center [176, 43] width 75 height 11
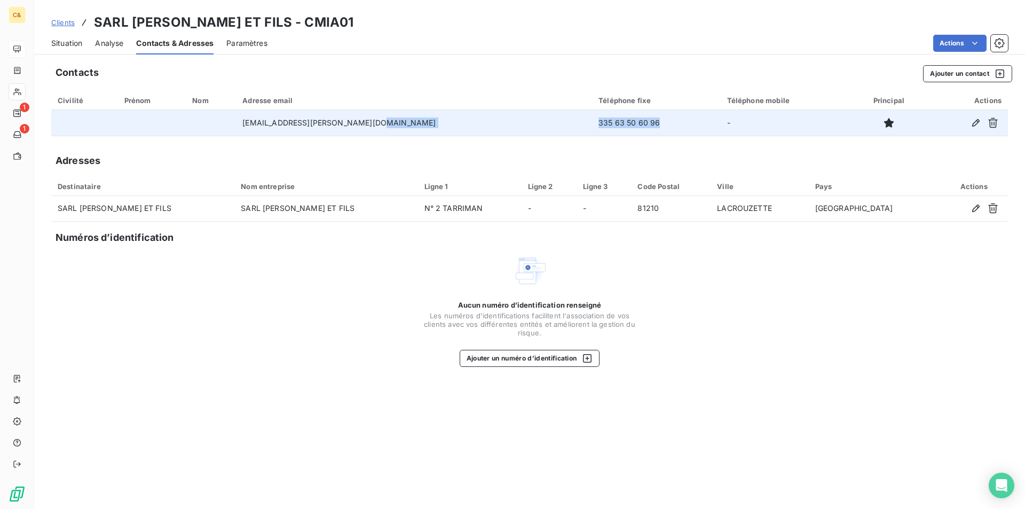
drag, startPoint x: 594, startPoint y: 122, endPoint x: 514, endPoint y: 124, distance: 80.1
click at [514, 124] on tr "[EMAIL_ADDRESS][PERSON_NAME][DOMAIN_NAME] 335 63 50 60 96 -" at bounding box center [529, 123] width 956 height 26
copy tr "335 63 50 60 96"
click at [607, 120] on td "335 63 50 60 96" at bounding box center [656, 123] width 128 height 26
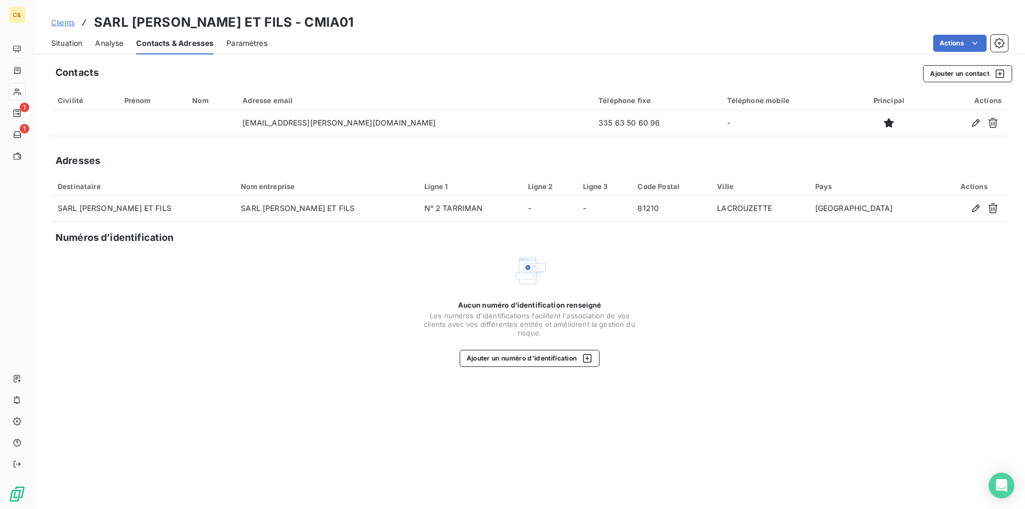
click at [75, 41] on span "Situation" at bounding box center [66, 43] width 31 height 11
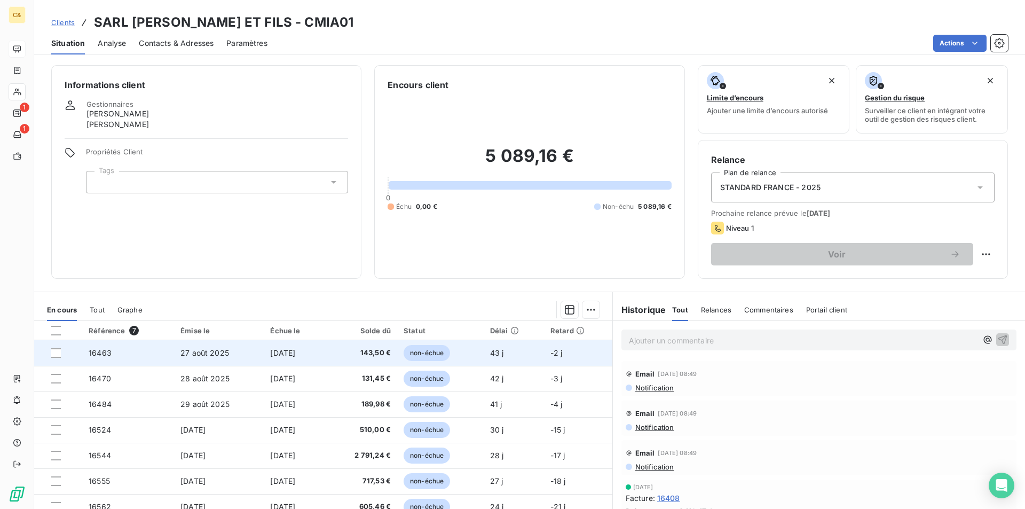
click at [275, 356] on span "[DATE]" at bounding box center [282, 352] width 25 height 9
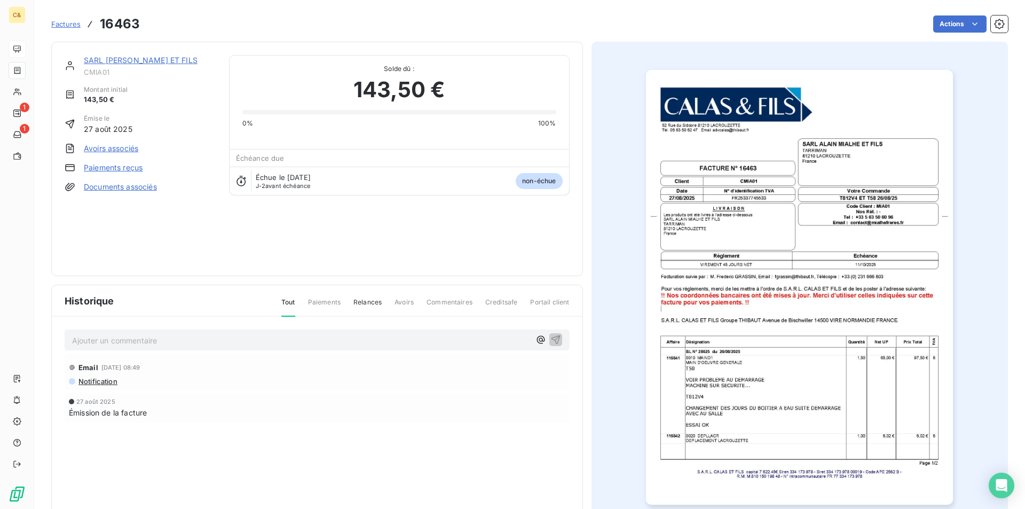
click at [715, 404] on img "button" at bounding box center [799, 287] width 307 height 434
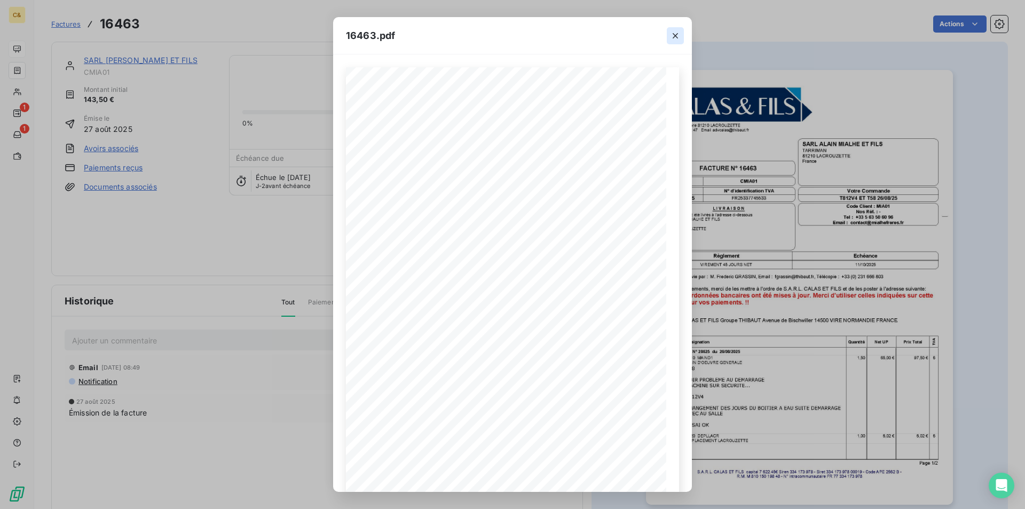
click at [678, 37] on icon "button" at bounding box center [675, 35] width 11 height 11
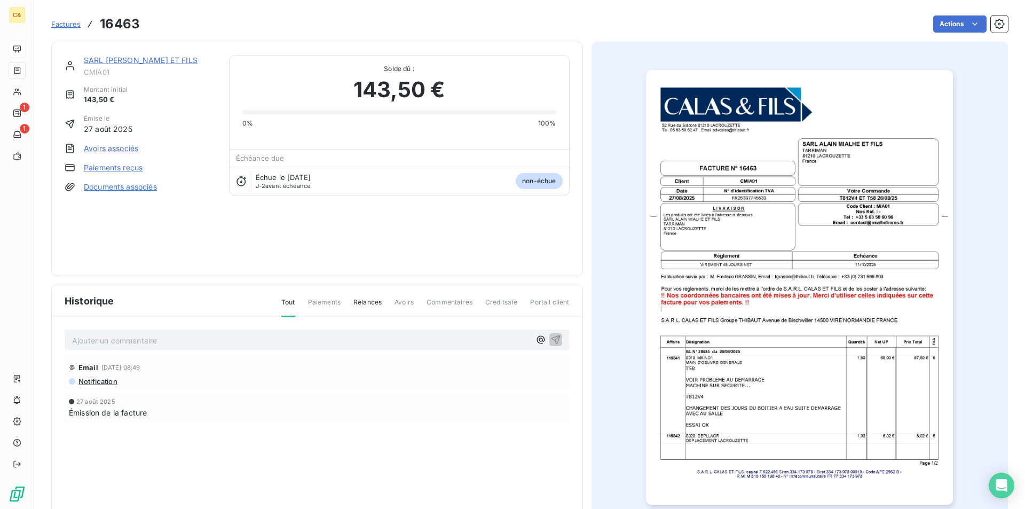
click at [149, 57] on link "SARL [PERSON_NAME] ET FILS" at bounding box center [141, 60] width 114 height 9
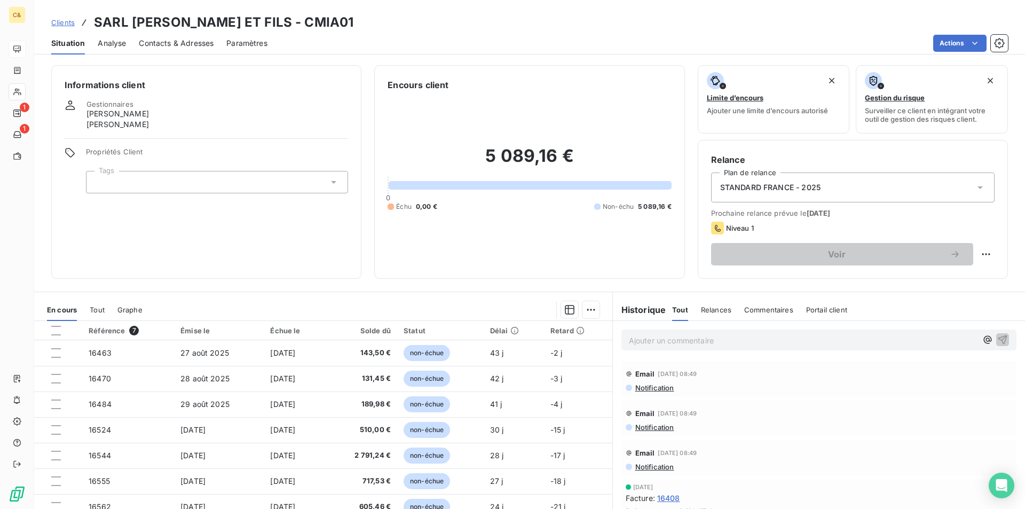
click at [688, 340] on p "Ajouter un commentaire ﻿" at bounding box center [803, 340] width 348 height 13
click at [662, 341] on span "client pévenu par téléphone de la tentative de fraude" at bounding box center [724, 339] width 191 height 9
click at [653, 338] on span "client pévenu par téléphone de la tentative de fraude" at bounding box center [724, 339] width 191 height 9
click at [650, 338] on span "client pévenu par téléphone de la tentative de fraude" at bounding box center [724, 339] width 191 height 9
click at [819, 338] on span "client prévenu par téléphone de la tentative de fraude" at bounding box center [725, 339] width 193 height 9
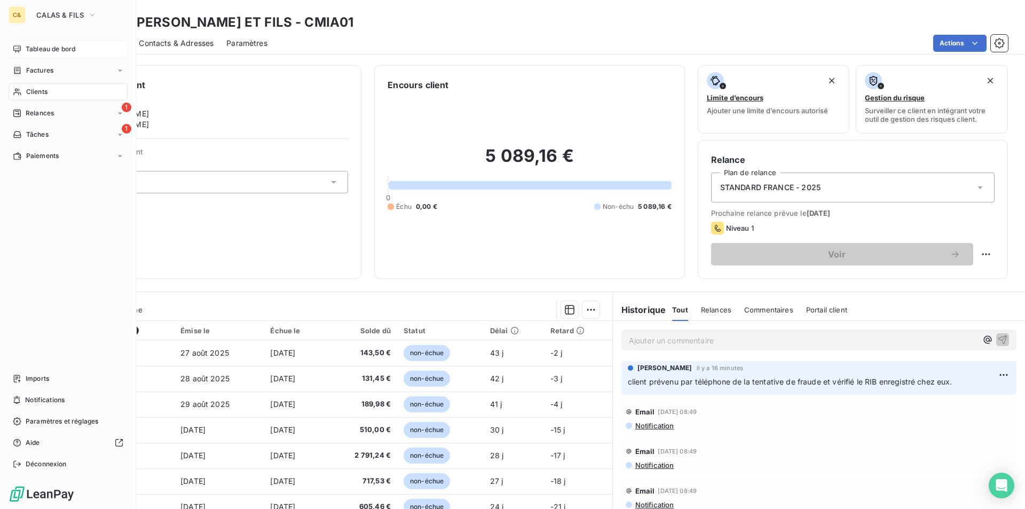
click at [38, 51] on span "Tableau de bord" at bounding box center [51, 49] width 50 height 10
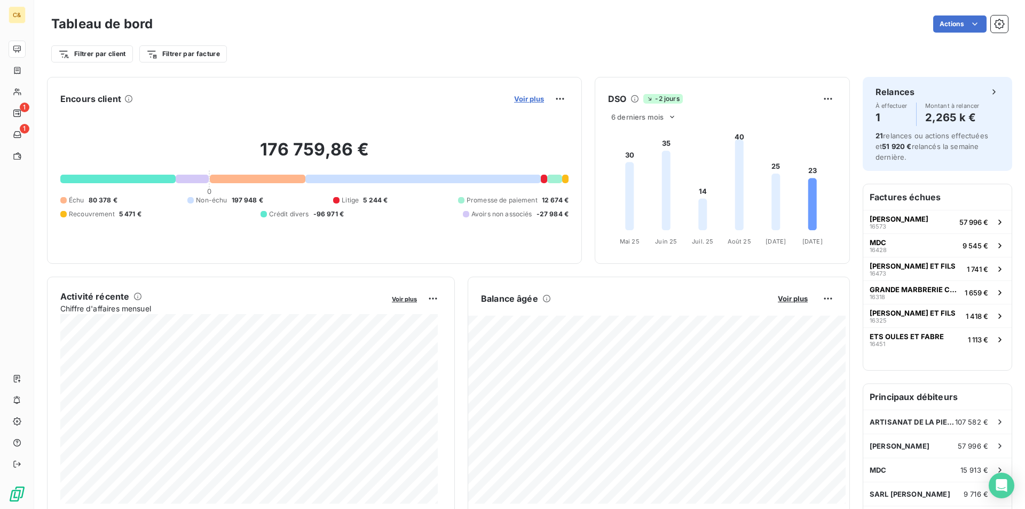
click at [535, 97] on span "Voir plus" at bounding box center [529, 98] width 30 height 9
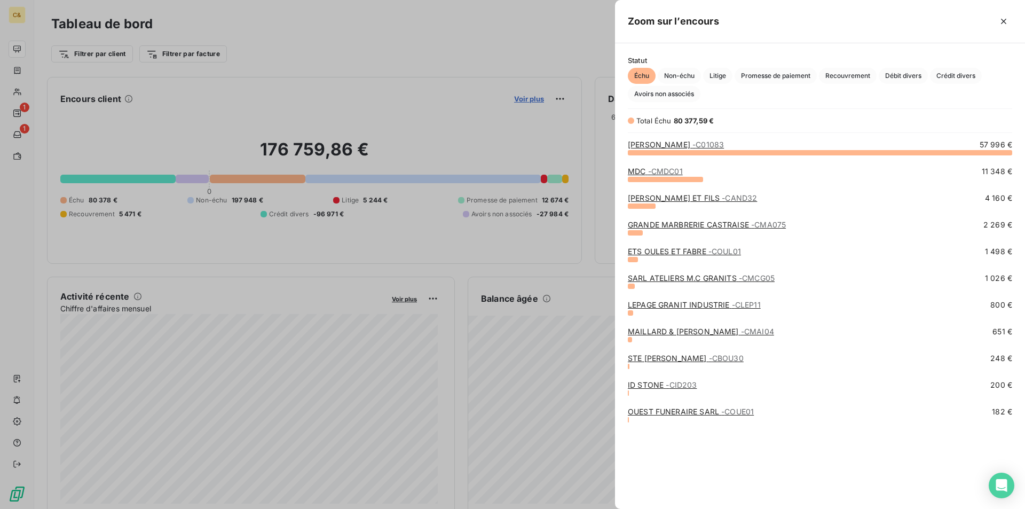
scroll to position [9, 9]
click at [674, 78] on span "Non-échu" at bounding box center [678, 76] width 43 height 16
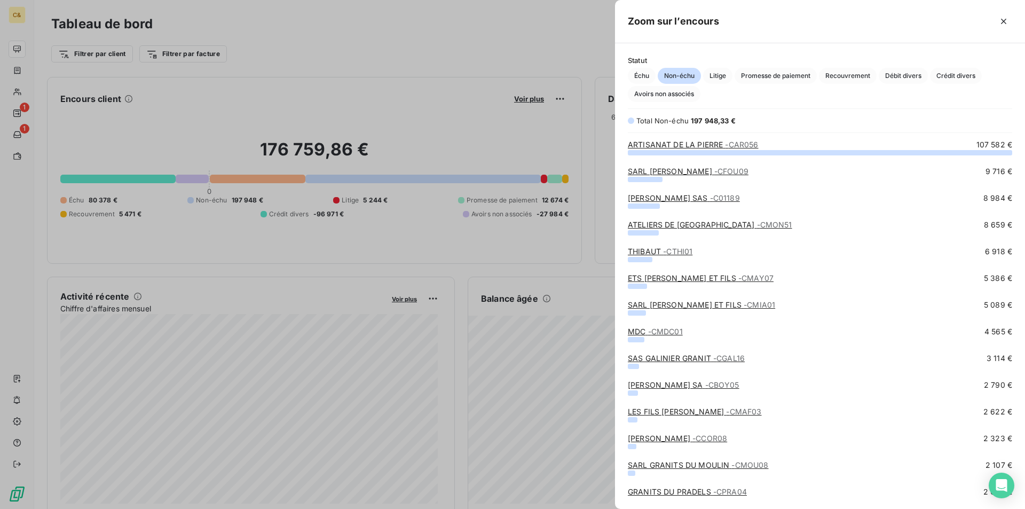
scroll to position [348, 402]
click at [667, 361] on link "SAS GALINIER GRANIT - CGAL16" at bounding box center [686, 357] width 117 height 9
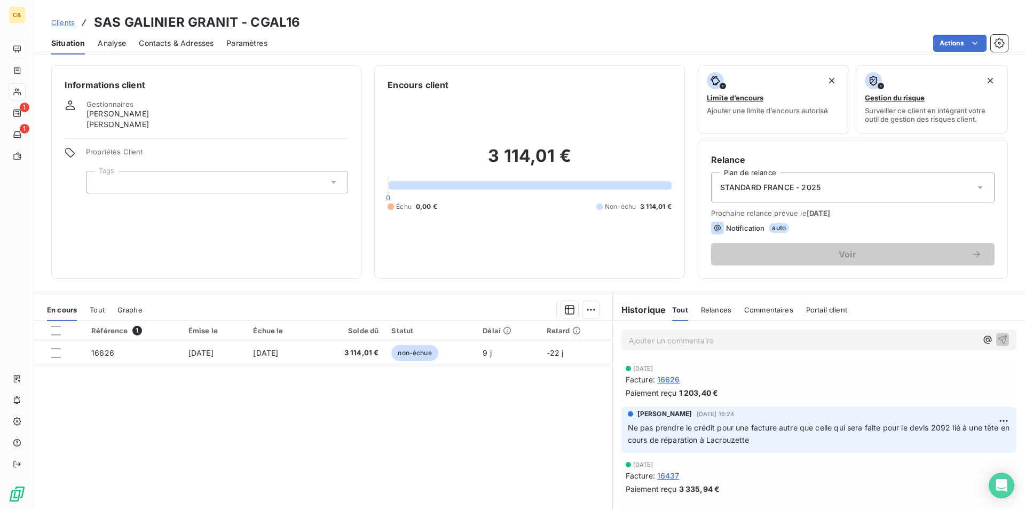
click at [505, 422] on div "Référence 1 Émise le Échue le Solde dû Statut Délai Retard 16626 [DATE] [DATE] …" at bounding box center [323, 423] width 578 height 205
click at [145, 41] on span "Contacts & Adresses" at bounding box center [176, 43] width 75 height 11
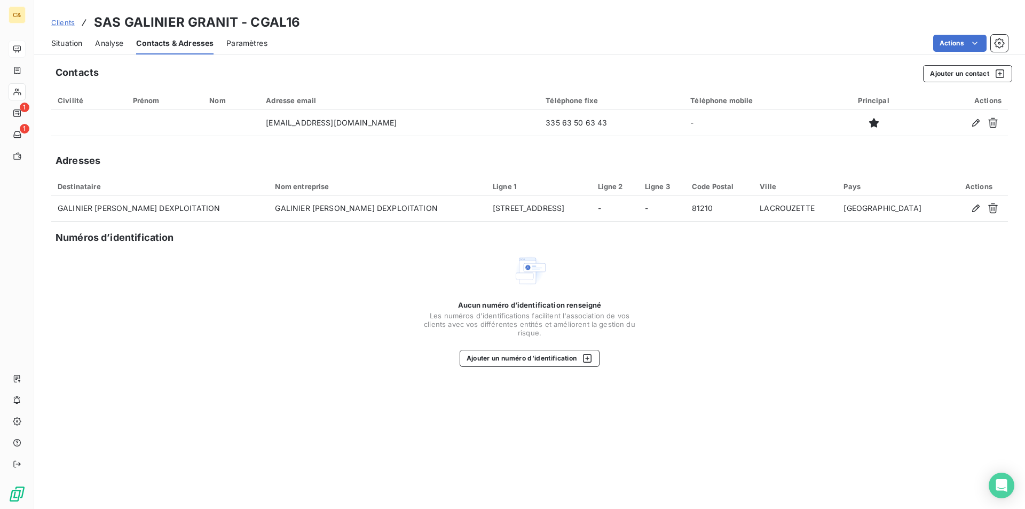
click at [397, 271] on div "Aucun numéro d’identification renseigné Les numéros d'identifications faciliten…" at bounding box center [529, 309] width 956 height 113
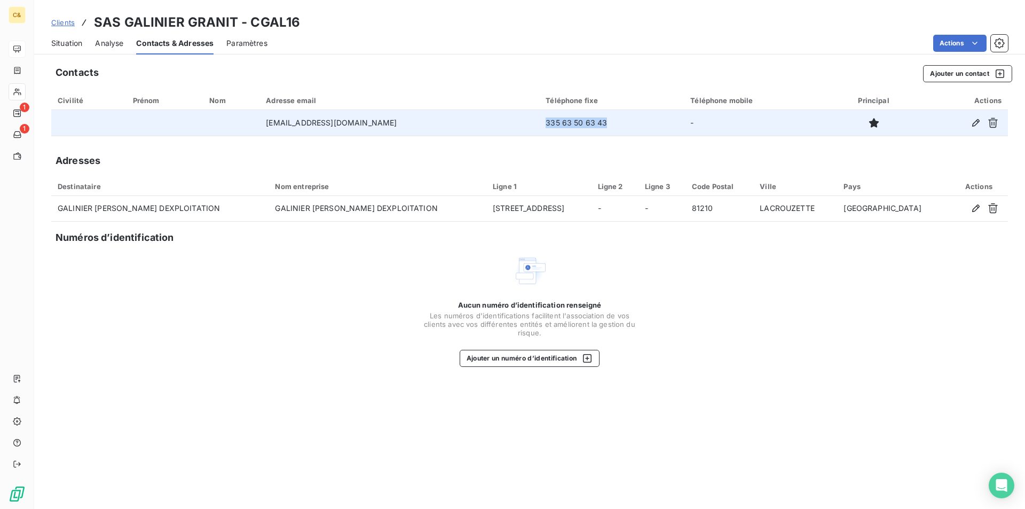
drag, startPoint x: 568, startPoint y: 122, endPoint x: 494, endPoint y: 123, distance: 74.2
click at [539, 123] on td "335 63 50 63 43" at bounding box center [611, 123] width 145 height 26
copy td "335 63 50 63 43"
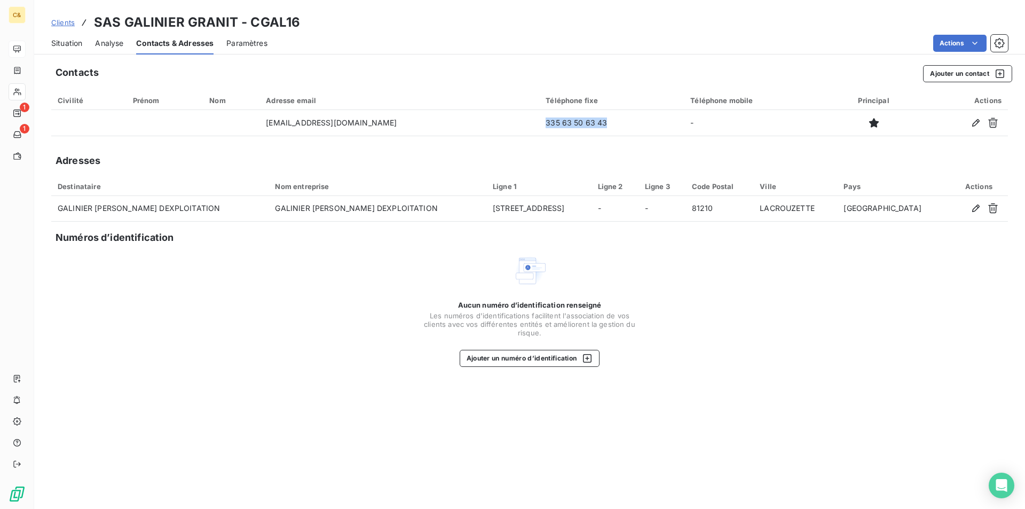
click at [68, 46] on span "Situation" at bounding box center [66, 43] width 31 height 11
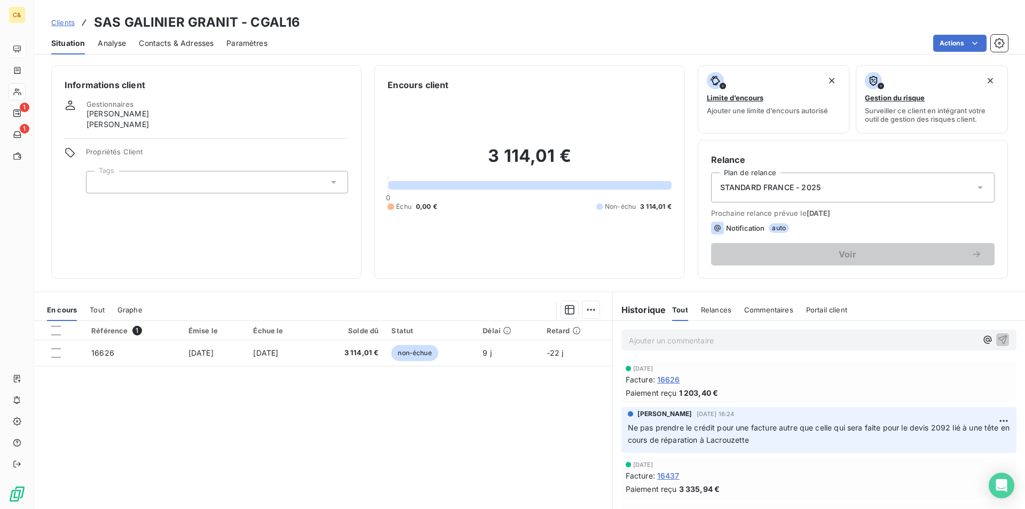
click at [656, 343] on p "Ajouter un commentaire ﻿" at bounding box center [803, 340] width 348 height 13
click at [801, 339] on span "[PERSON_NAME] a été prévenue de la tentative d [PERSON_NAME]" at bounding box center [751, 339] width 244 height 9
click at [827, 338] on p "[PERSON_NAME] a été prévenue de la tentative de fraude" at bounding box center [803, 340] width 348 height 12
click at [738, 342] on span "[PERSON_NAME] a été prévenue de la tentative de fraude." at bounding box center [734, 339] width 211 height 9
click at [885, 337] on p "[PERSON_NAME] a été prévenue par téléphone de la tentative de fraude." at bounding box center [803, 340] width 348 height 12
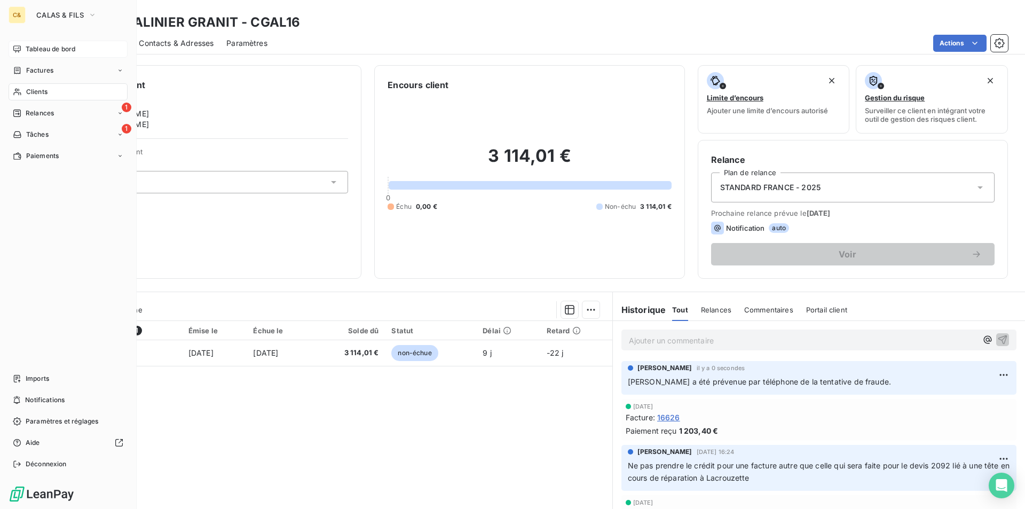
click at [31, 49] on span "Tableau de bord" at bounding box center [51, 49] width 50 height 10
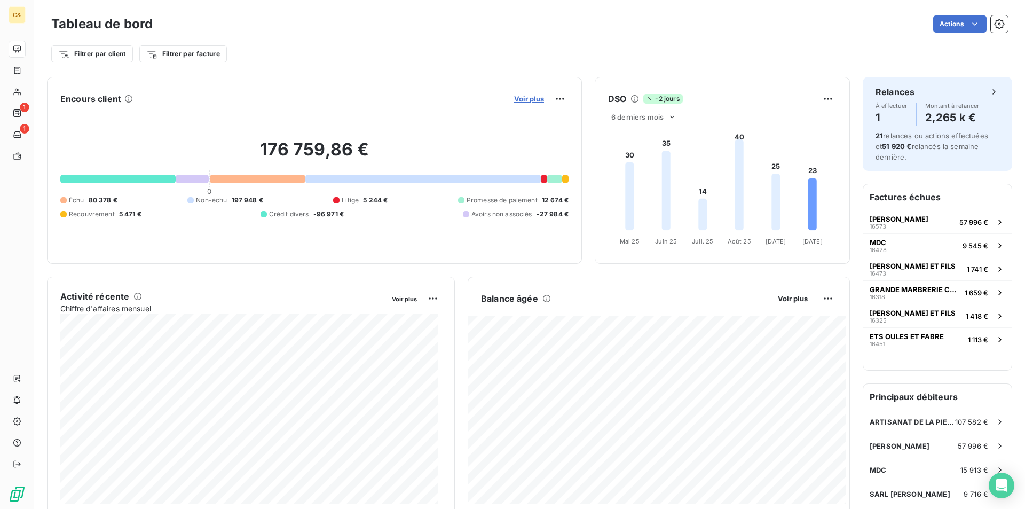
click at [527, 96] on span "Voir plus" at bounding box center [529, 98] width 30 height 9
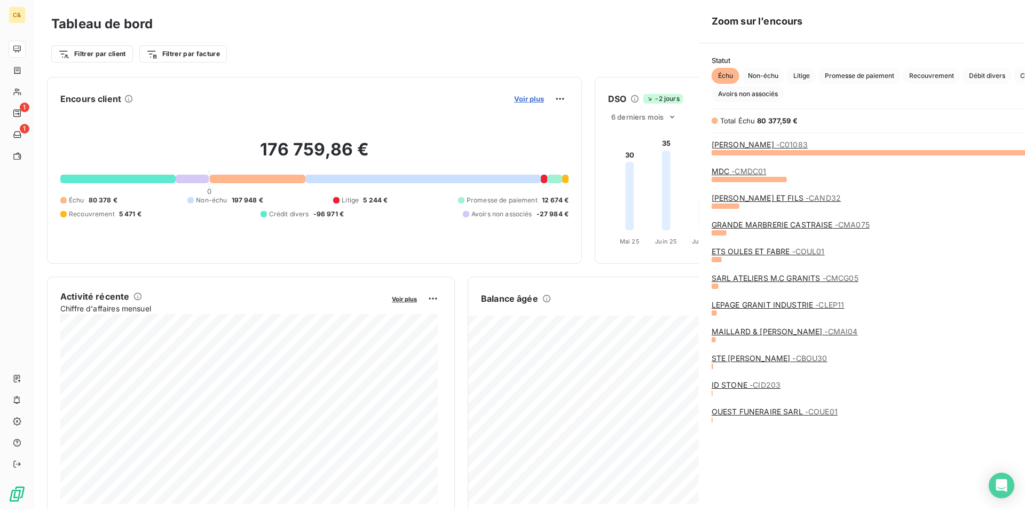
scroll to position [501, 402]
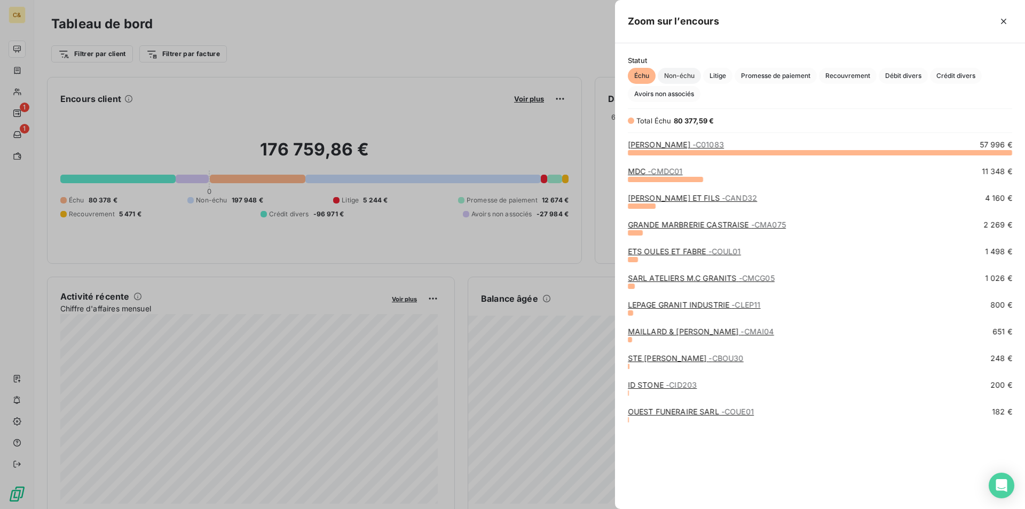
click at [677, 79] on span "Non-échu" at bounding box center [678, 76] width 43 height 16
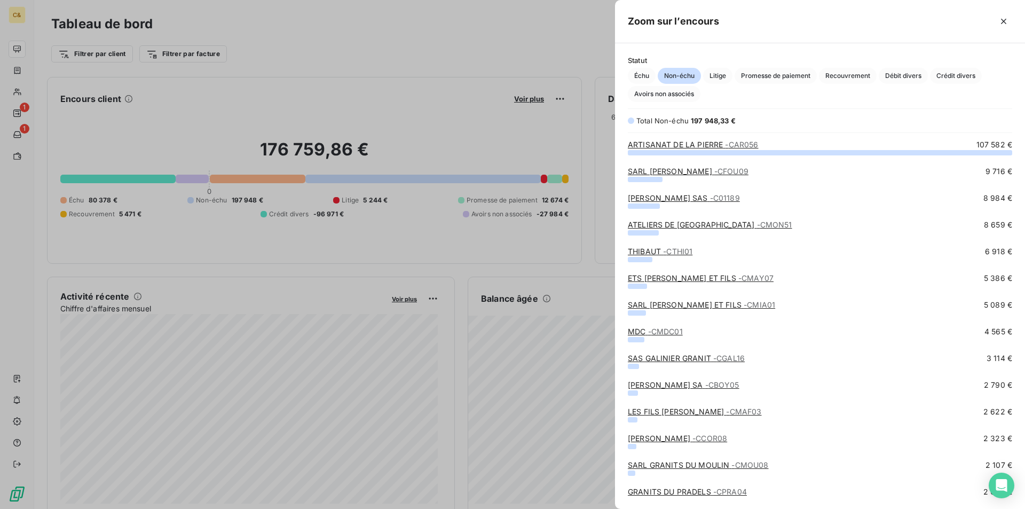
click at [664, 385] on link "[PERSON_NAME] SA - CBOY05" at bounding box center [684, 384] width 112 height 9
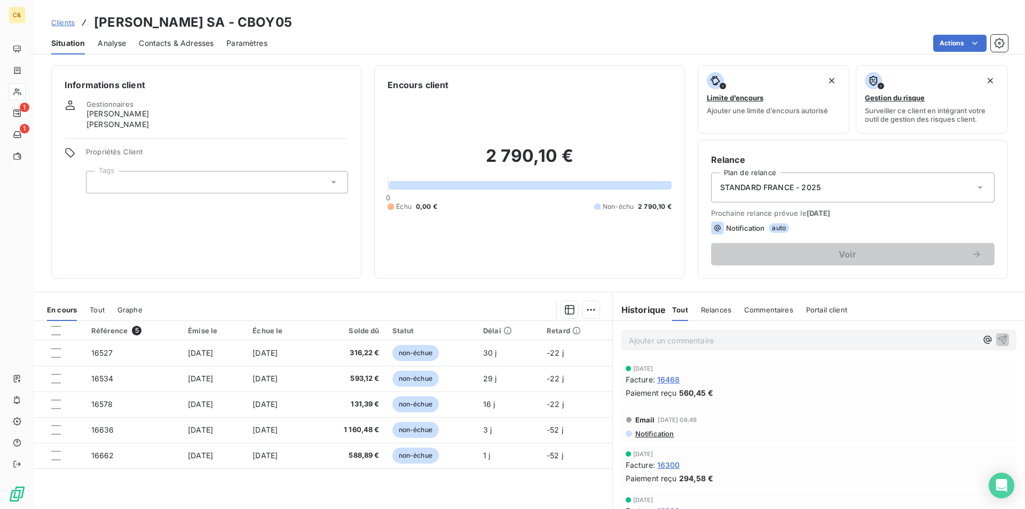
click at [182, 44] on span "Contacts & Adresses" at bounding box center [176, 43] width 75 height 11
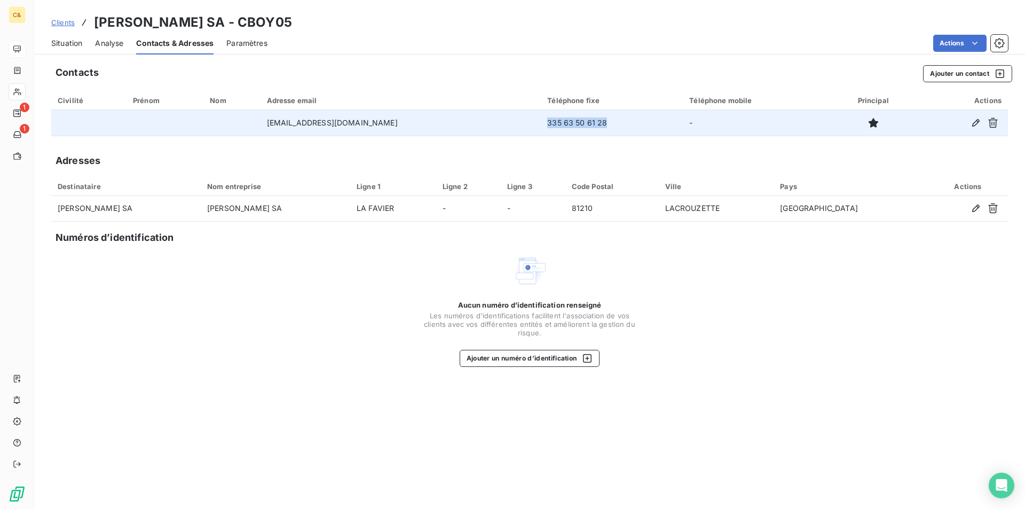
drag, startPoint x: 576, startPoint y: 126, endPoint x: 510, endPoint y: 128, distance: 65.6
click at [541, 128] on td "335 63 50 61 28" at bounding box center [612, 123] width 142 height 26
copy td "335 63 50 61 28"
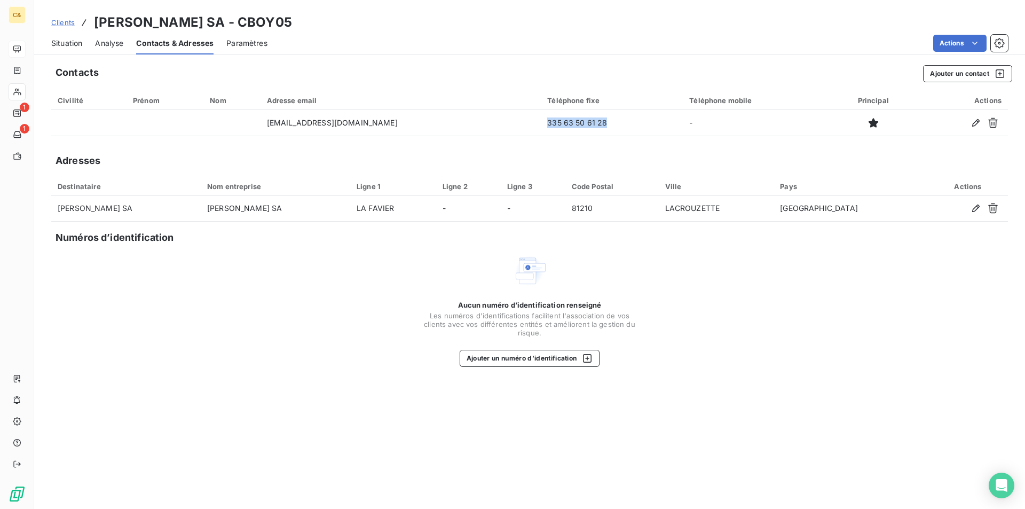
click at [57, 44] on span "Situation" at bounding box center [66, 43] width 31 height 11
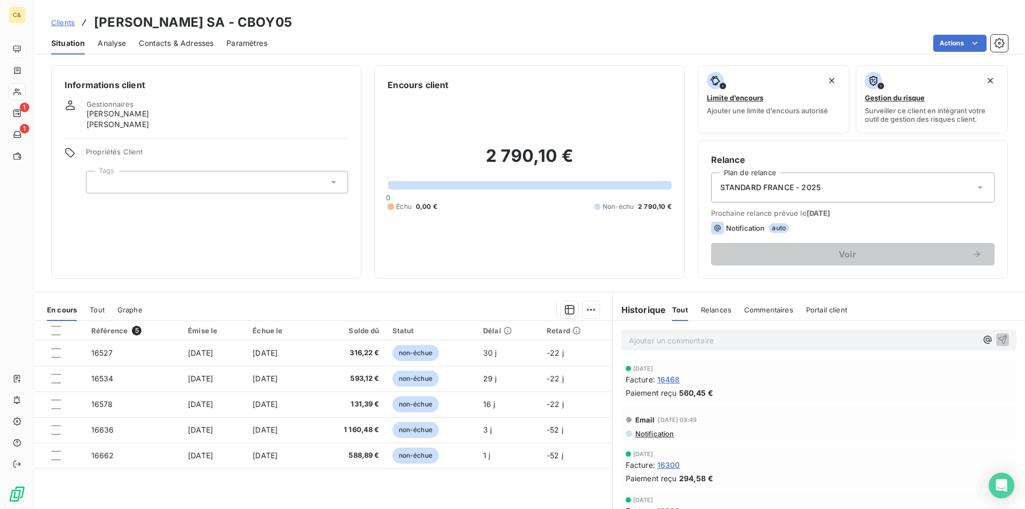
click at [656, 343] on p "Ajouter un commentaire ﻿" at bounding box center [803, 340] width 348 height 13
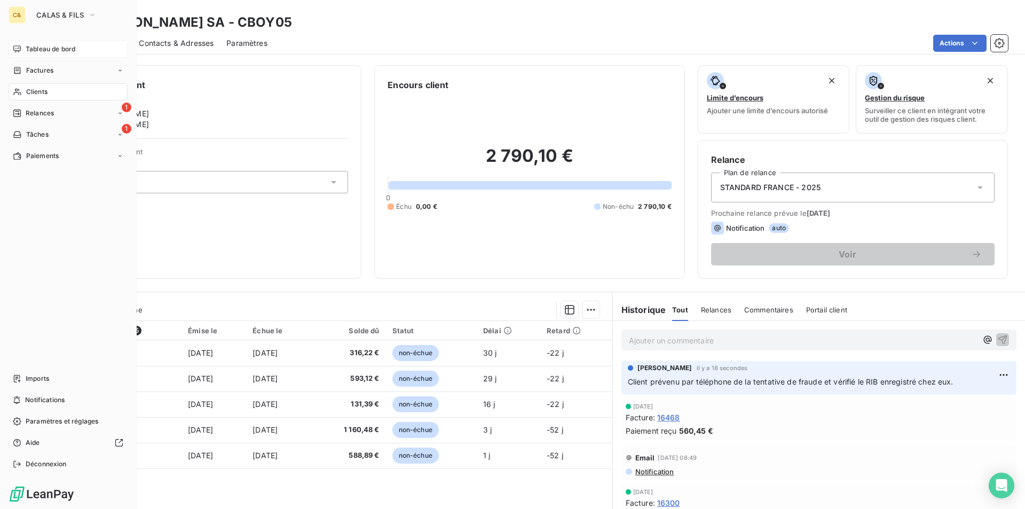
click at [58, 52] on span "Tableau de bord" at bounding box center [51, 49] width 50 height 10
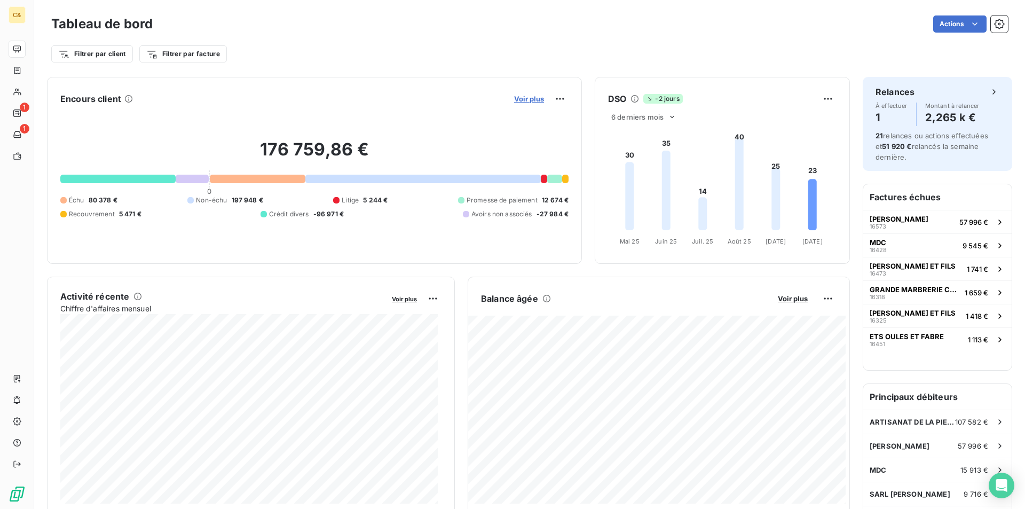
click at [529, 100] on span "Voir plus" at bounding box center [529, 98] width 30 height 9
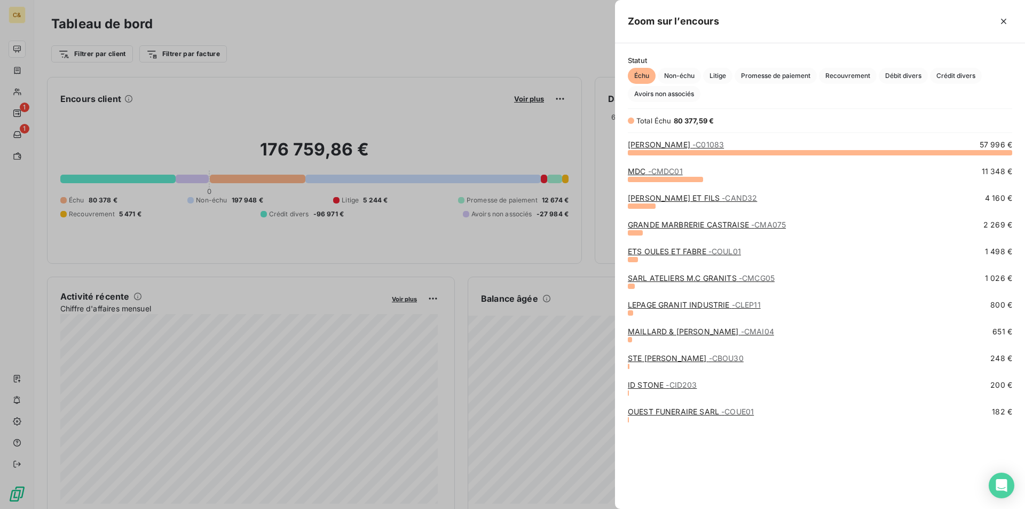
scroll to position [9, 9]
click at [686, 73] on span "Non-échu" at bounding box center [678, 76] width 43 height 16
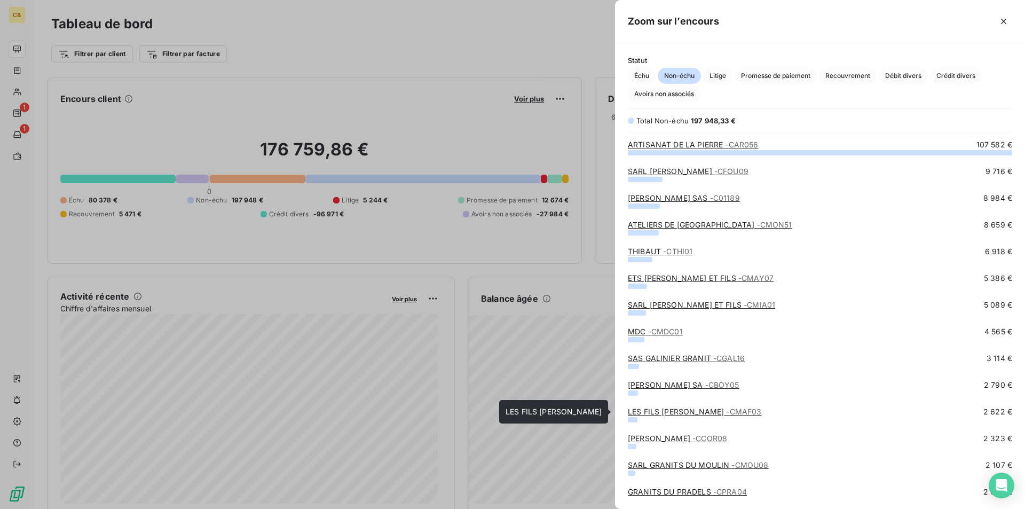
click at [722, 413] on link "LES FILS [PERSON_NAME] - CMAF03" at bounding box center [695, 411] width 134 height 9
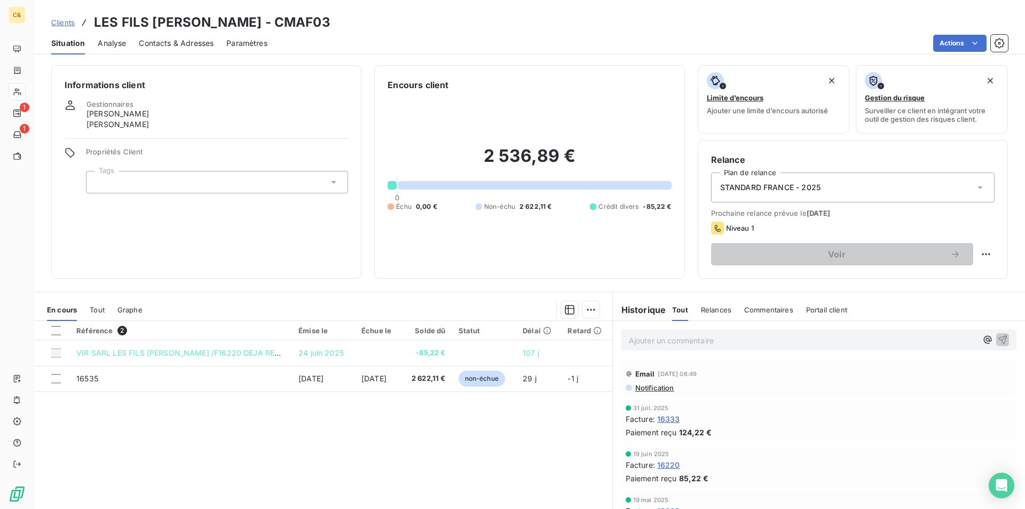
click at [480, 438] on div "Référence 2 Émise le Échue le Solde dû Statut Délai Retard VIR SARL LES FILS [P…" at bounding box center [323, 423] width 578 height 205
click at [162, 44] on span "Contacts & Adresses" at bounding box center [176, 43] width 75 height 11
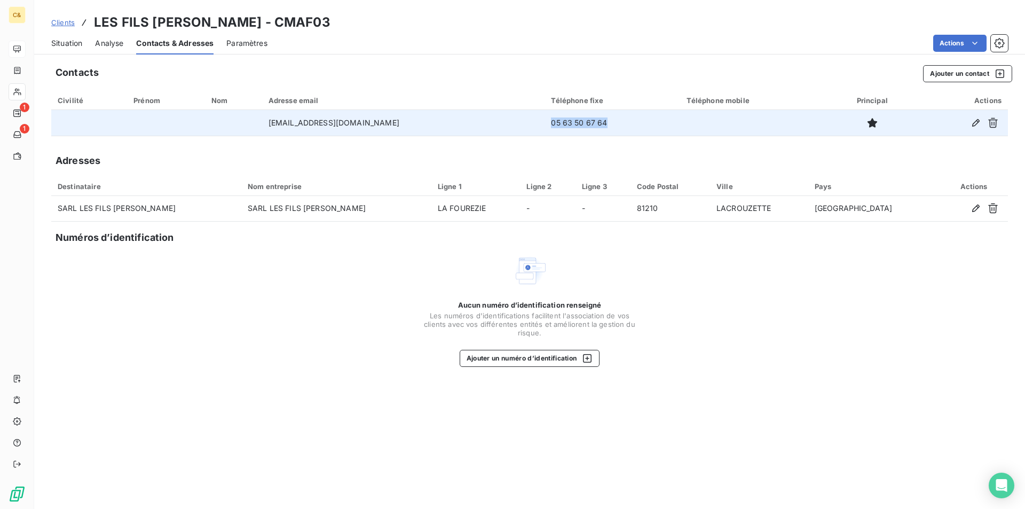
drag, startPoint x: 593, startPoint y: 120, endPoint x: 528, endPoint y: 130, distance: 65.4
click at [544, 120] on td "05 63 50 67 64" at bounding box center [612, 123] width 136 height 26
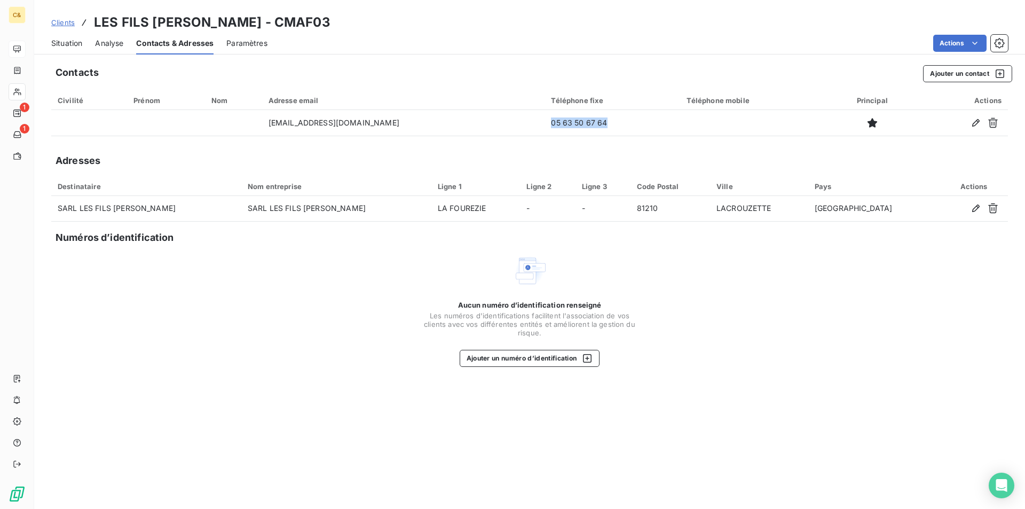
copy td "05 63 50 67 64"
click at [69, 42] on span "Situation" at bounding box center [66, 43] width 31 height 11
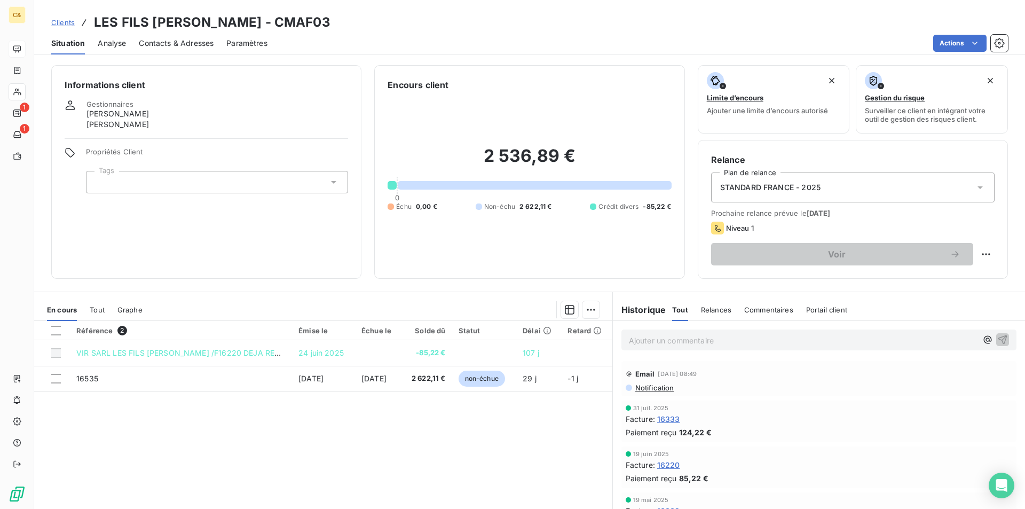
click at [418, 423] on div "Référence 2 Émise le Échue le Solde dû Statut Délai Retard VIR SARL LES FILS [P…" at bounding box center [323, 423] width 578 height 205
click at [656, 334] on p "Ajouter un commentaire ﻿" at bounding box center [803, 340] width 348 height 13
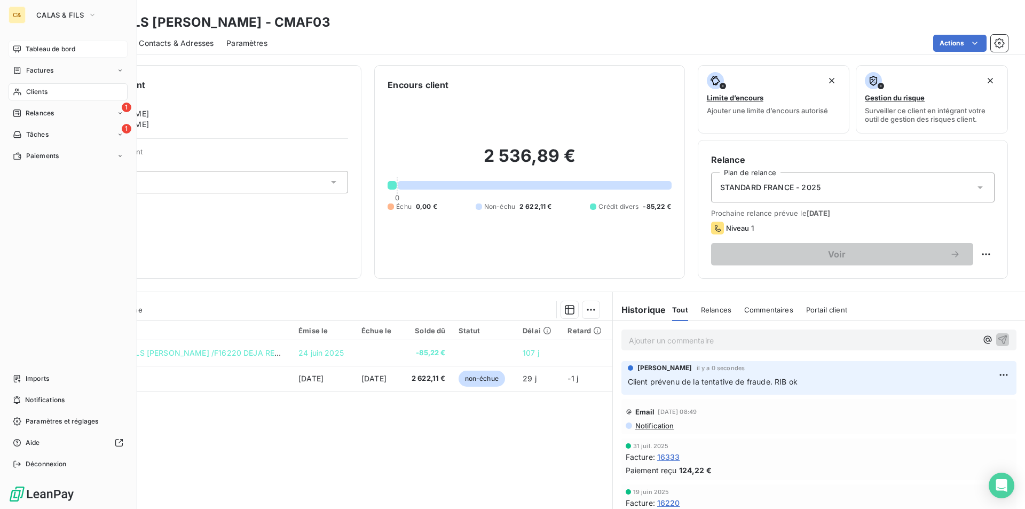
drag, startPoint x: 46, startPoint y: 51, endPoint x: 79, endPoint y: 56, distance: 33.0
click at [46, 51] on span "Tableau de bord" at bounding box center [51, 49] width 50 height 10
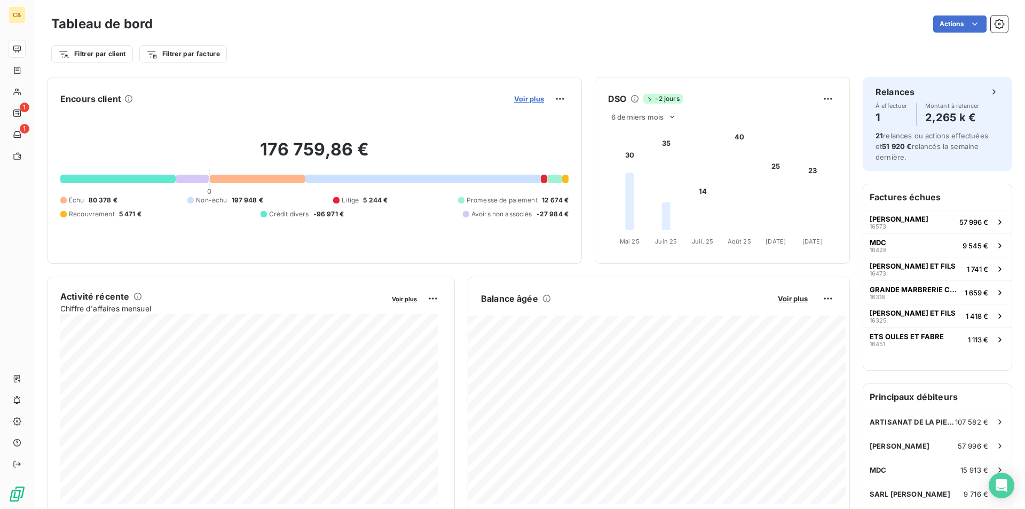
click at [531, 102] on span "Voir plus" at bounding box center [529, 98] width 30 height 9
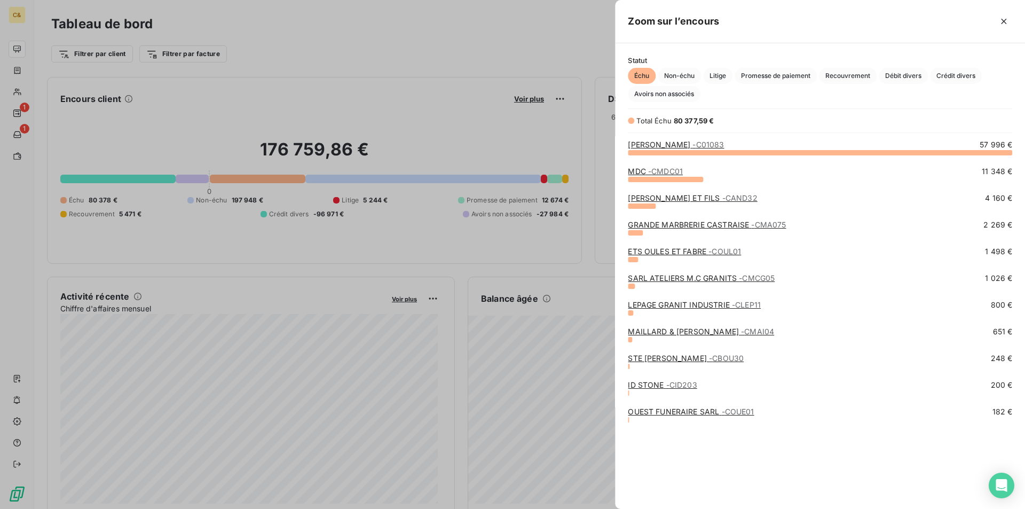
scroll to position [9, 9]
drag, startPoint x: 688, startPoint y: 73, endPoint x: 689, endPoint y: 82, distance: 9.1
click at [688, 73] on span "Non-échu" at bounding box center [678, 76] width 43 height 16
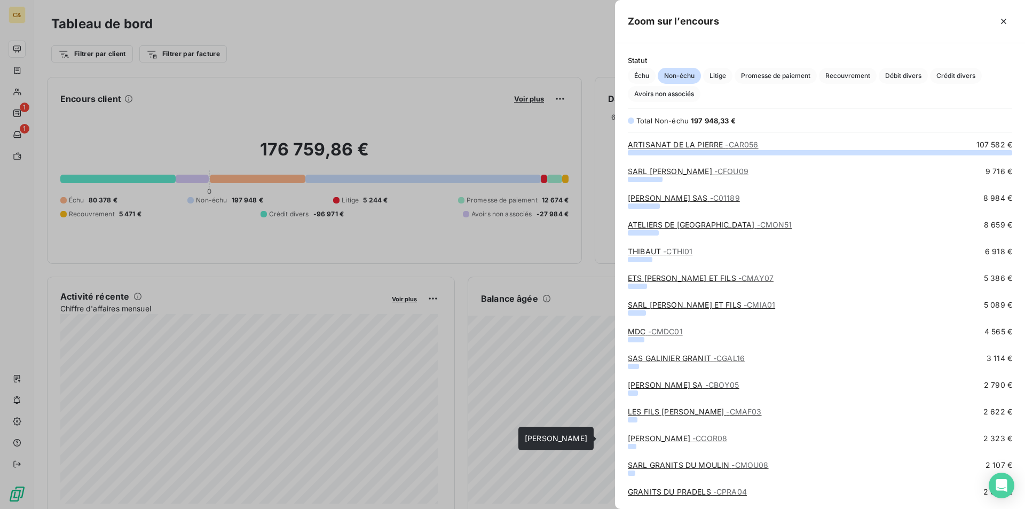
click at [675, 437] on link "SARL CORDEIRO JUNIOR - CCOR08" at bounding box center [677, 437] width 99 height 9
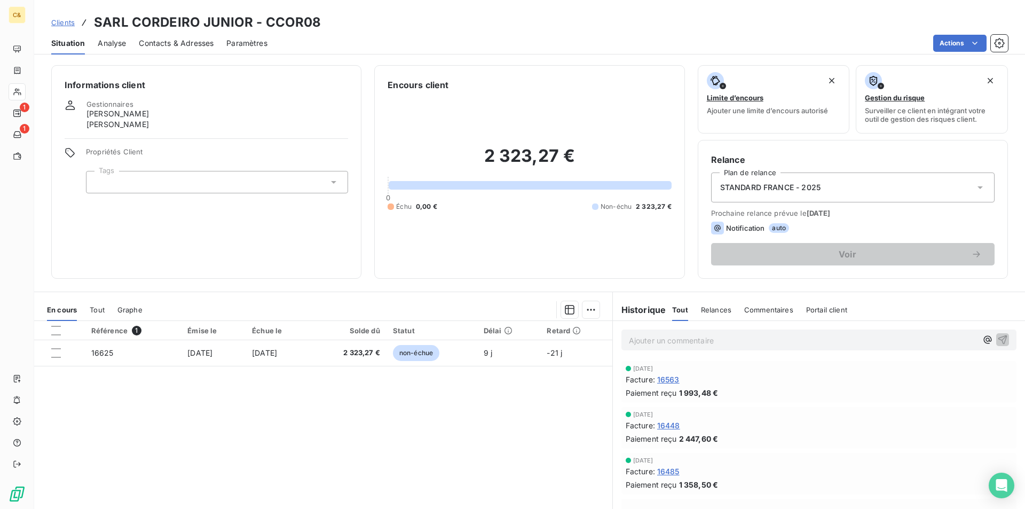
click at [167, 44] on span "Contacts & Adresses" at bounding box center [176, 43] width 75 height 11
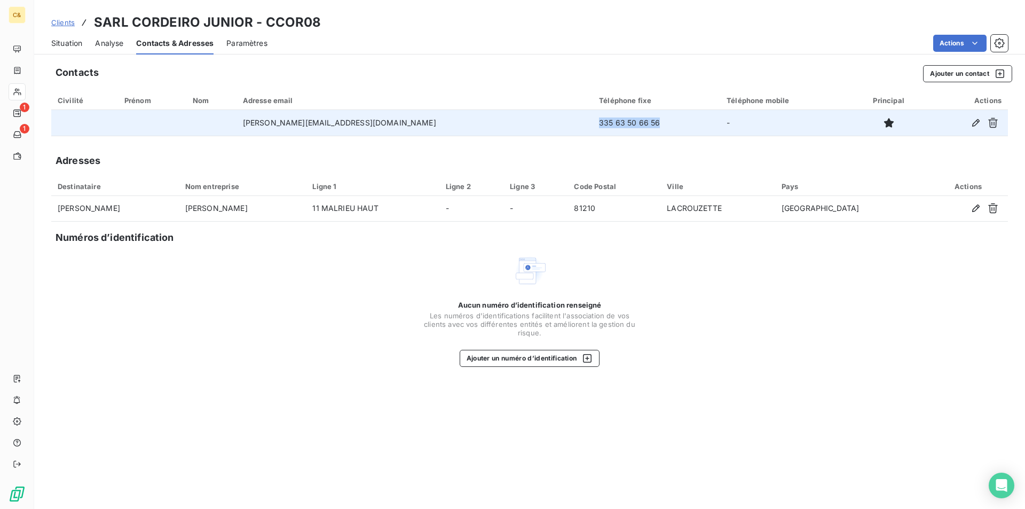
drag, startPoint x: 598, startPoint y: 122, endPoint x: 527, endPoint y: 122, distance: 70.4
click at [592, 122] on td "335 63 50 66 56" at bounding box center [656, 123] width 128 height 26
copy td "335 63 50 66 56"
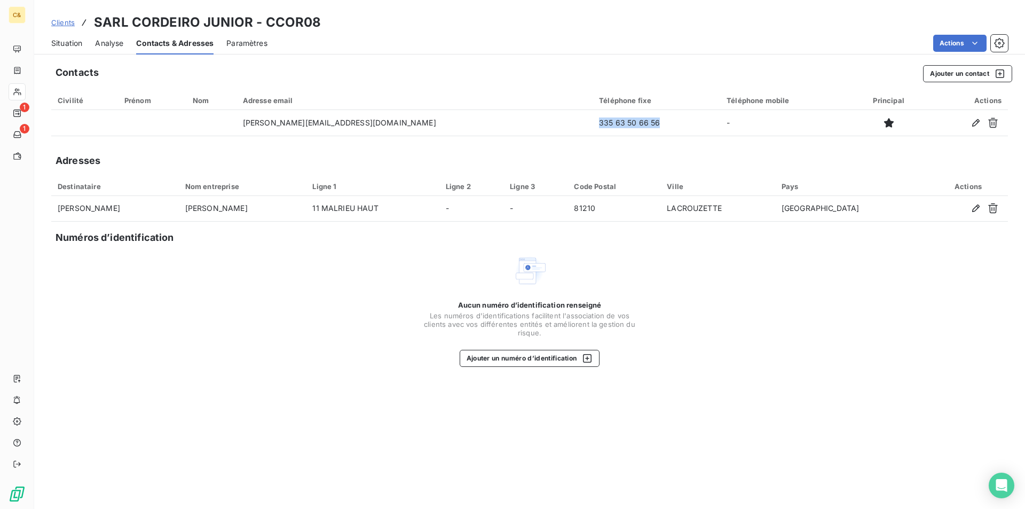
click at [63, 46] on span "Situation" at bounding box center [66, 43] width 31 height 11
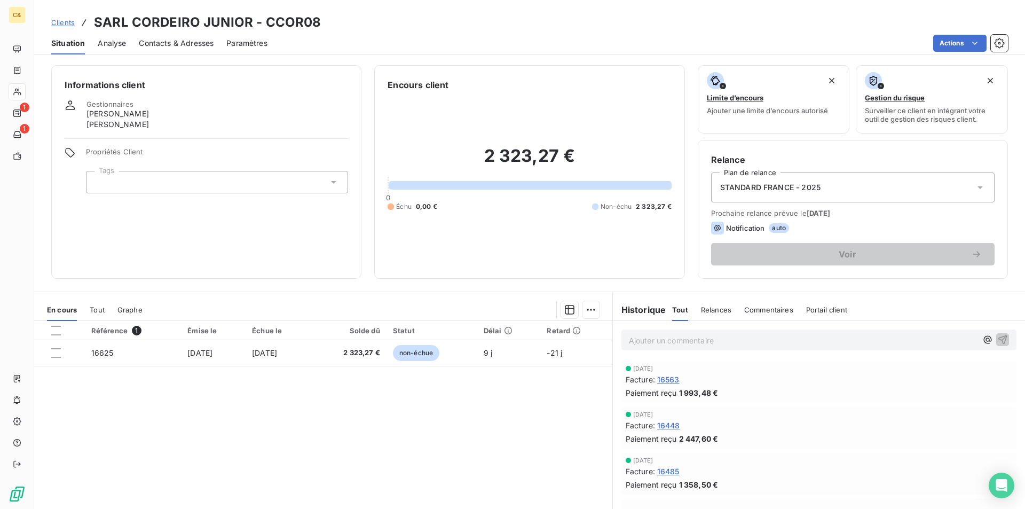
click at [364, 429] on div "Référence 1 Émise le Échue le Solde dû Statut Délai Retard 16625 [DATE] [DATE] …" at bounding box center [323, 423] width 578 height 205
click at [694, 341] on p "Ajouter un commentaire ﻿" at bounding box center [803, 340] width 348 height 13
click at [834, 338] on span "Client prévenu par téléphone de la tentative de fraude. [GEOGRAPHIC_DATA]" at bounding box center [767, 339] width 276 height 9
drag, startPoint x: 844, startPoint y: 338, endPoint x: 874, endPoint y: 343, distance: 30.9
click at [844, 338] on span "Client prévenu par téléphone de la tentative de fraude. RIB ok" at bounding box center [739, 339] width 221 height 9
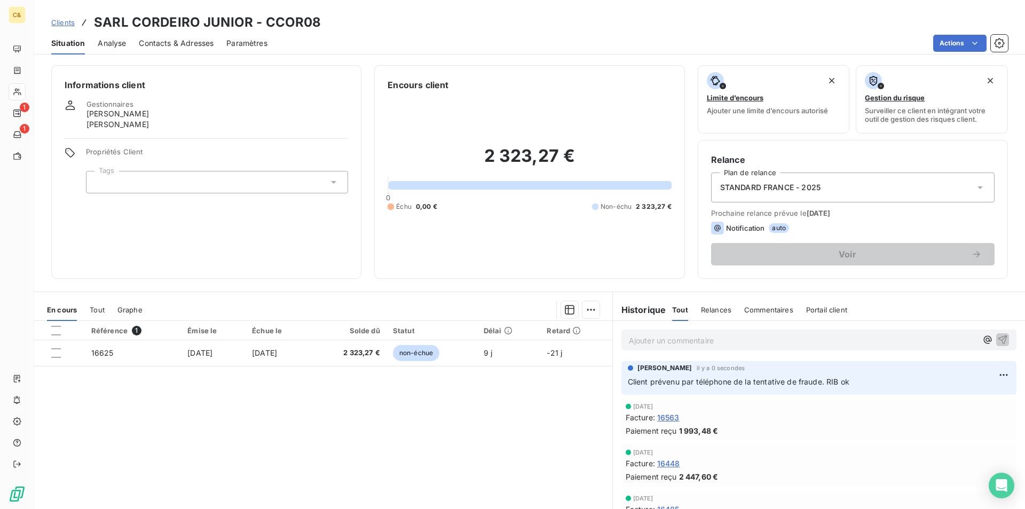
click at [272, 398] on div "Référence 1 Émise le Échue le Solde dû Statut Délai Retard 16625 [DATE] [DATE] …" at bounding box center [323, 423] width 578 height 205
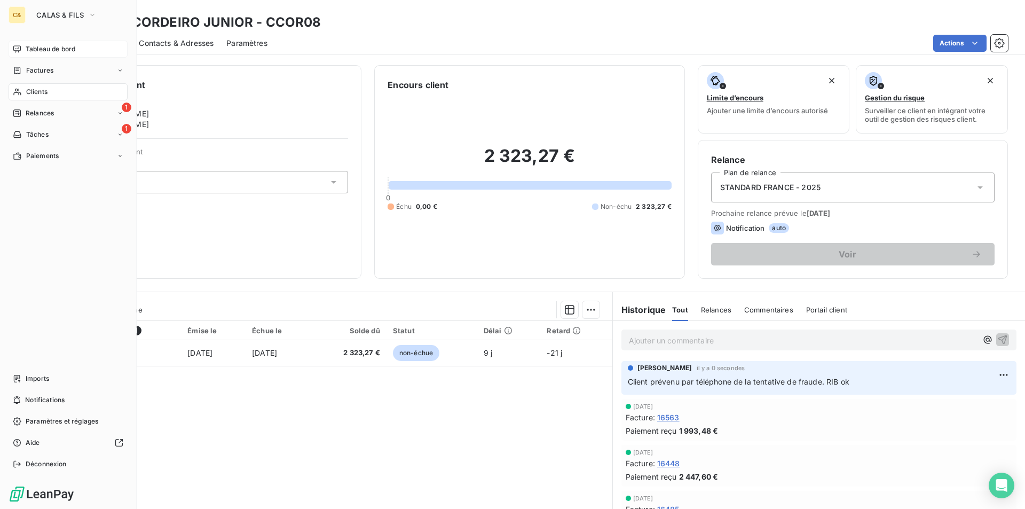
click at [39, 44] on div "Tableau de bord" at bounding box center [68, 49] width 119 height 17
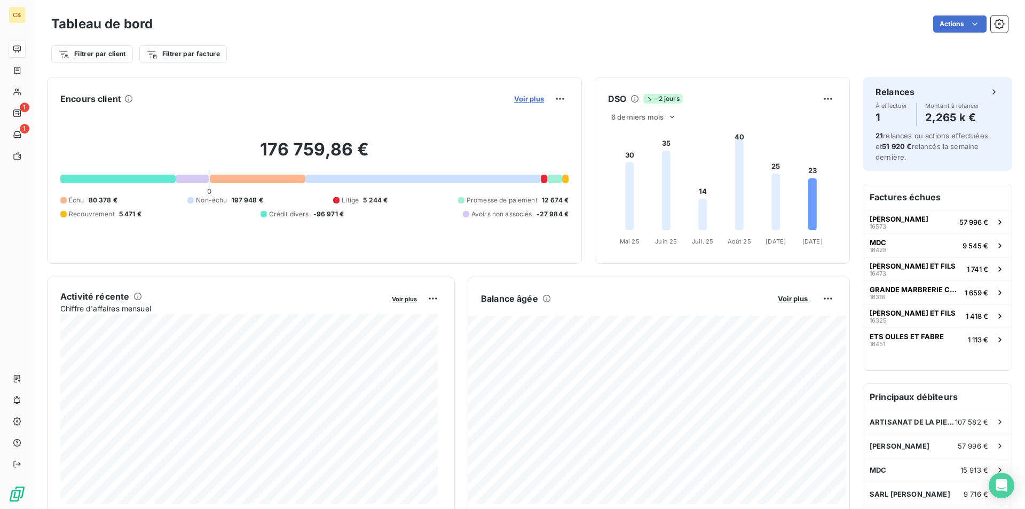
click at [522, 97] on span "Voir plus" at bounding box center [529, 98] width 30 height 9
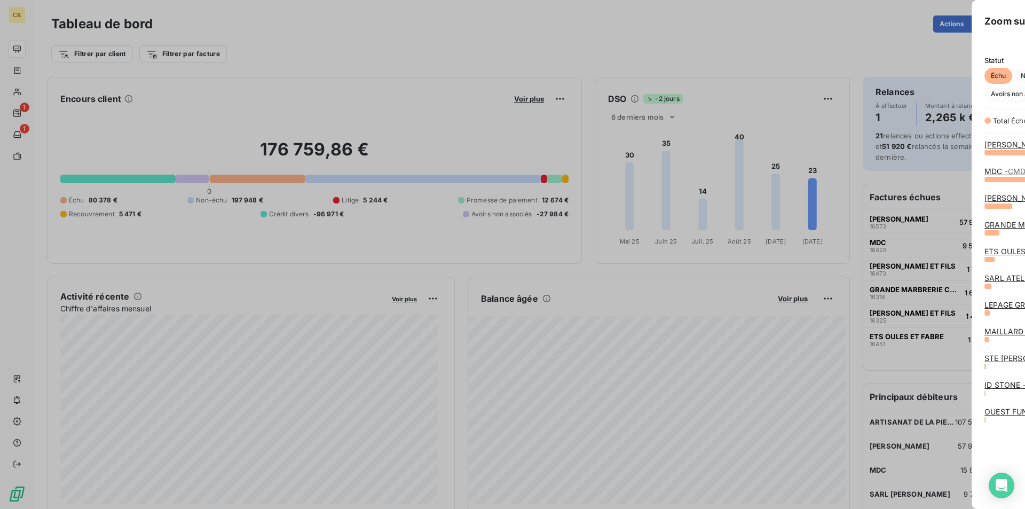
scroll to position [501, 402]
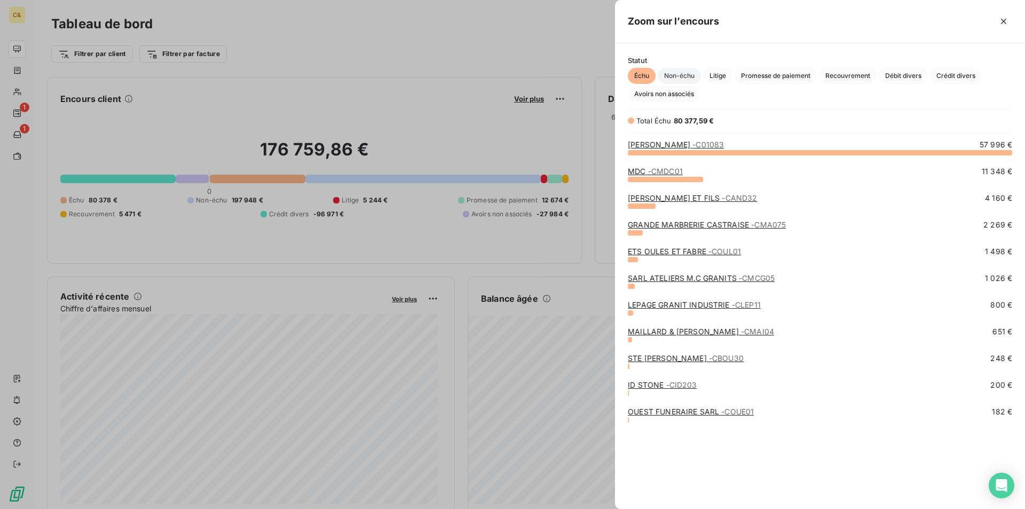
click at [679, 73] on span "Non-échu" at bounding box center [678, 76] width 43 height 16
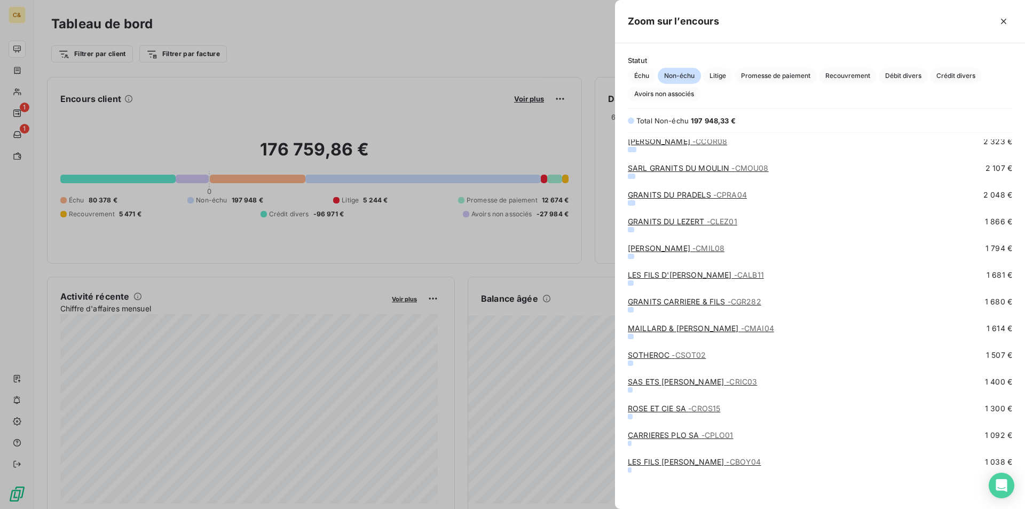
scroll to position [243, 0]
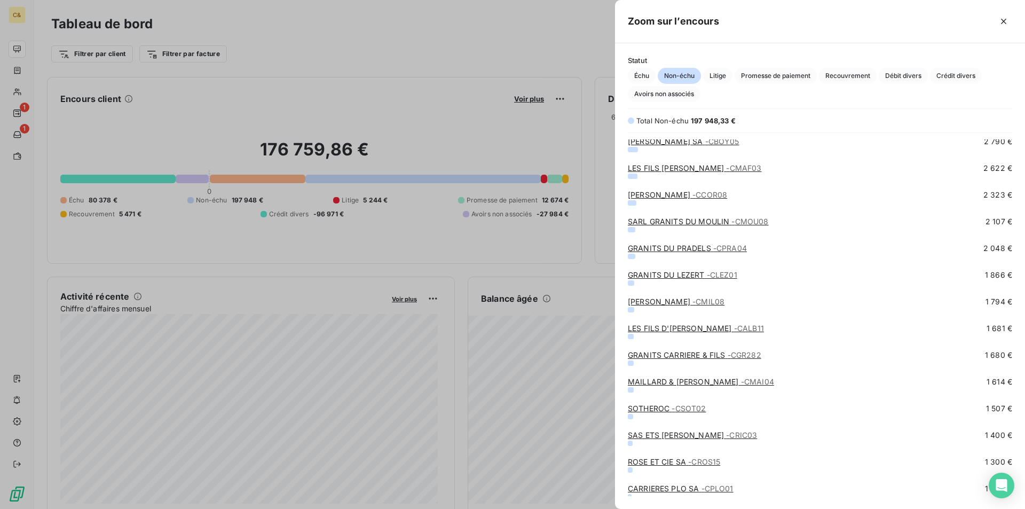
click at [680, 220] on link "SARL GRANITS DU MOULIN - CMOU08" at bounding box center [698, 221] width 141 height 9
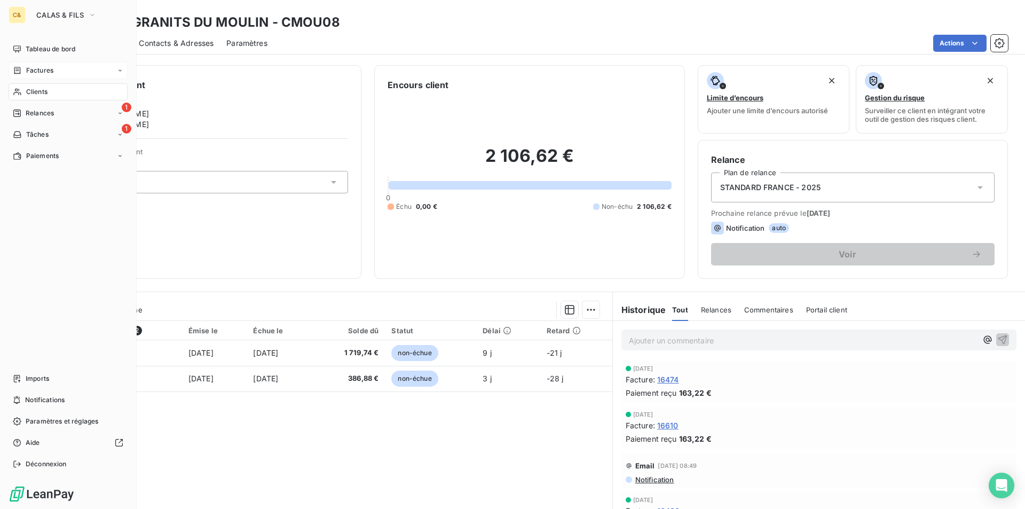
click at [34, 74] on span "Factures" at bounding box center [39, 71] width 27 height 10
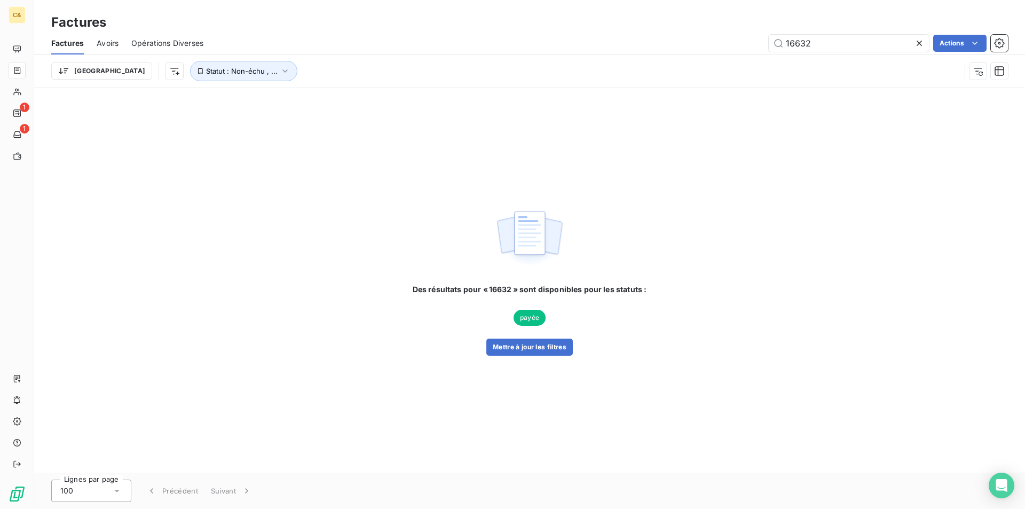
drag, startPoint x: 783, startPoint y: 45, endPoint x: 767, endPoint y: 46, distance: 16.0
click at [767, 46] on div "16632 Actions" at bounding box center [611, 43] width 791 height 17
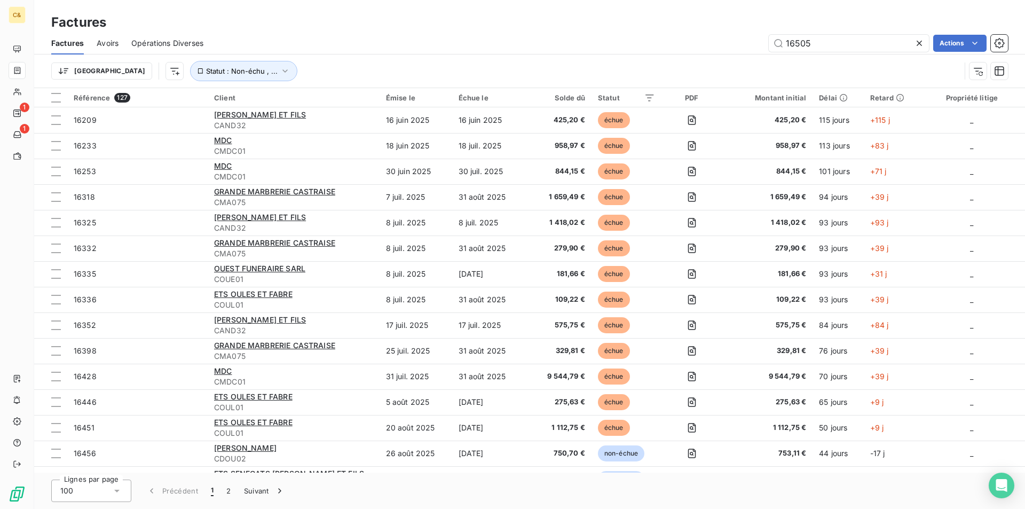
type input "16505"
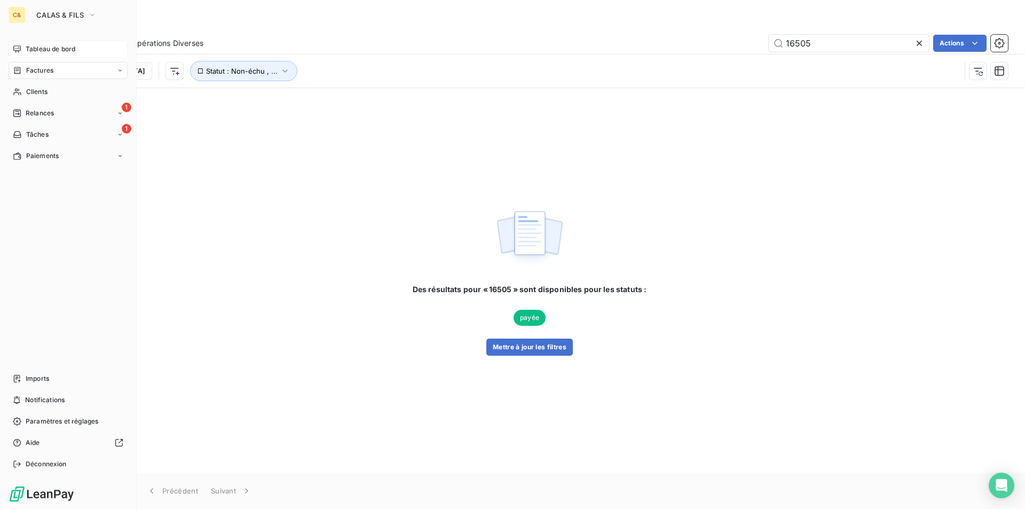
click at [36, 49] on span "Tableau de bord" at bounding box center [51, 49] width 50 height 10
